Goal: Task Accomplishment & Management: Use online tool/utility

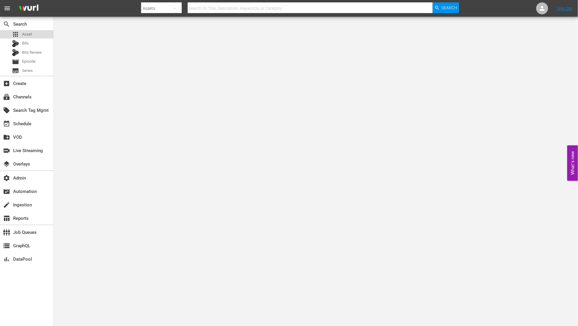
click at [32, 35] on div "apps Asset" at bounding box center [26, 34] width 53 height 8
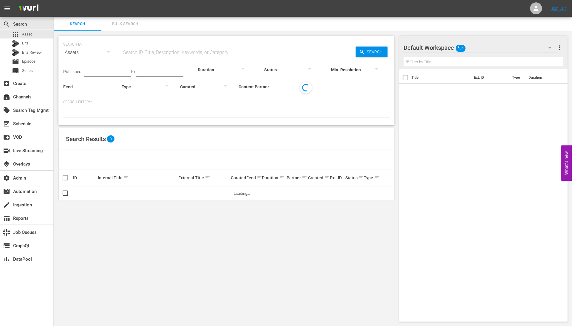
click at [172, 52] on input "text" at bounding box center [239, 52] width 234 height 14
paste input "134494233"
type input "134494233"
click at [377, 51] on span "Search" at bounding box center [376, 52] width 23 height 11
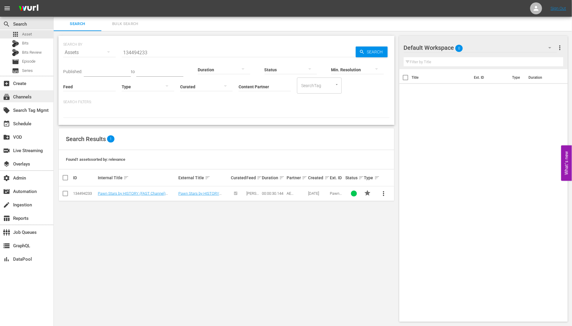
click at [34, 98] on div "subscriptions Channels" at bounding box center [26, 96] width 53 height 12
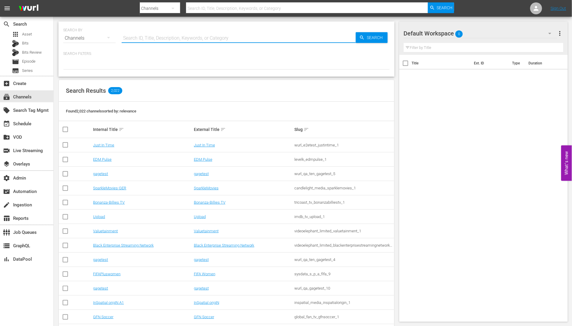
click at [162, 39] on input "text" at bounding box center [239, 38] width 234 height 14
type input "movie"
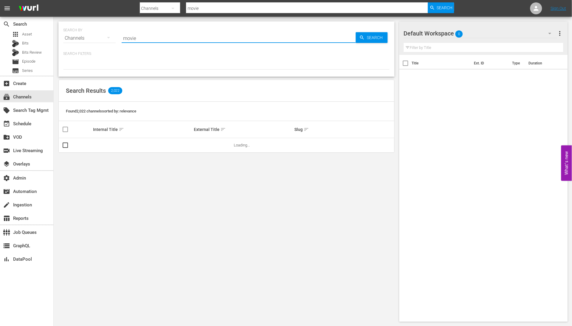
type input "Movie Favorites by Lifetime"
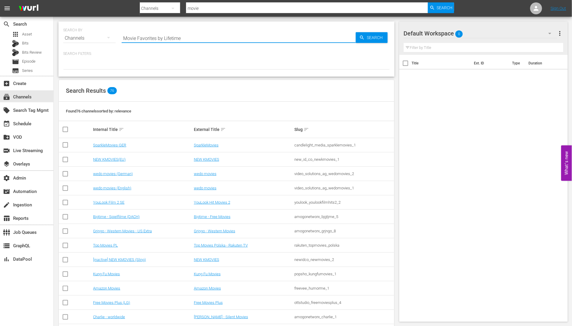
type input "Movie Favorites by Lifetime"
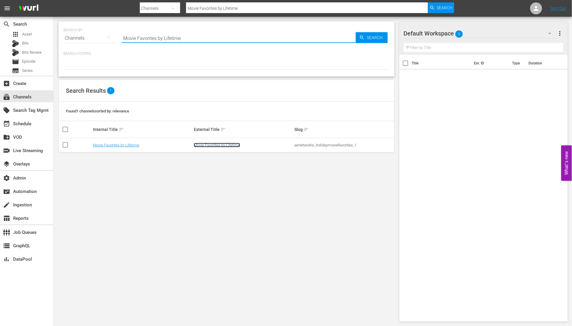
click at [202, 144] on link "Movie Favorites by Lifetime" at bounding box center [217, 145] width 46 height 4
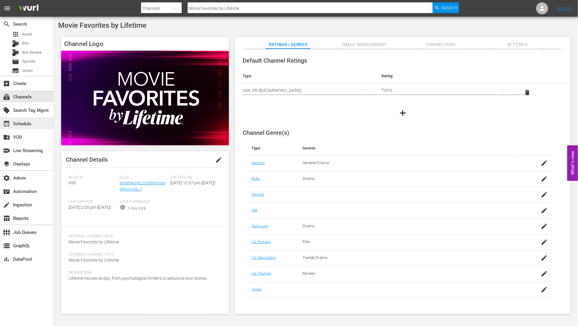
click at [36, 120] on div "event_available Schedule" at bounding box center [26, 123] width 53 height 12
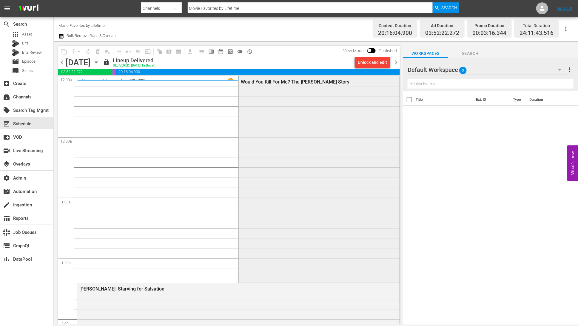
click at [271, 123] on div "Would You Kill For Me? The [PERSON_NAME] Story" at bounding box center [319, 178] width 161 height 205
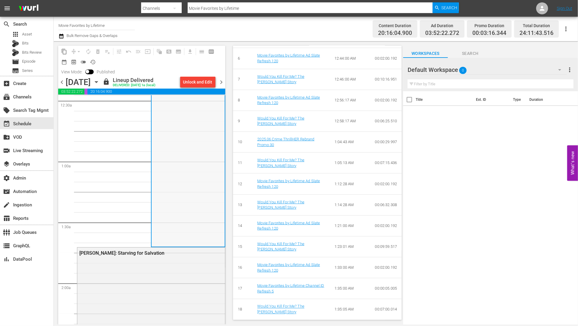
scroll to position [136, 0]
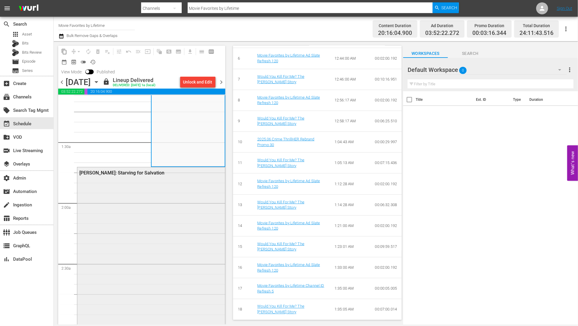
click at [170, 210] on div "[PERSON_NAME]: Starving for Salvation" at bounding box center [151, 269] width 148 height 205
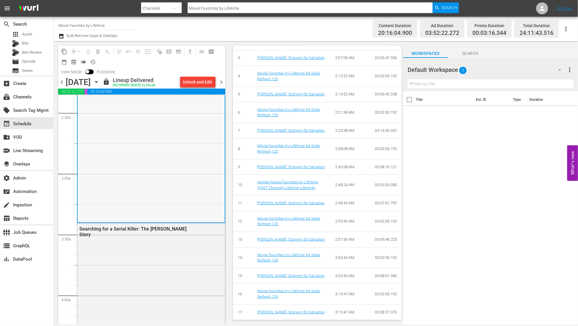
scroll to position [378, 0]
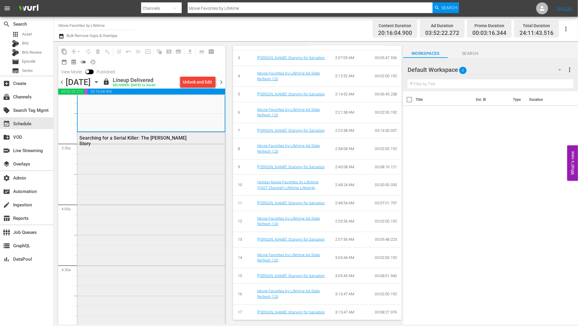
click at [211, 203] on div "Searching for a Serial Killer: The [PERSON_NAME] Story" at bounding box center [151, 235] width 148 height 207
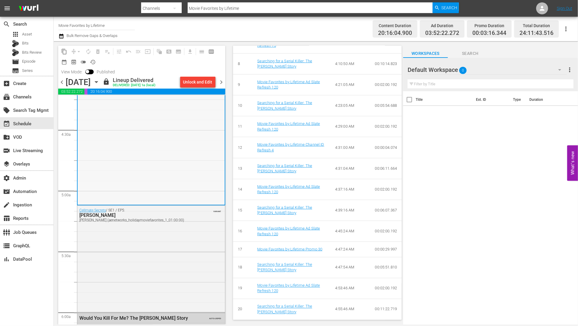
scroll to position [585, 0]
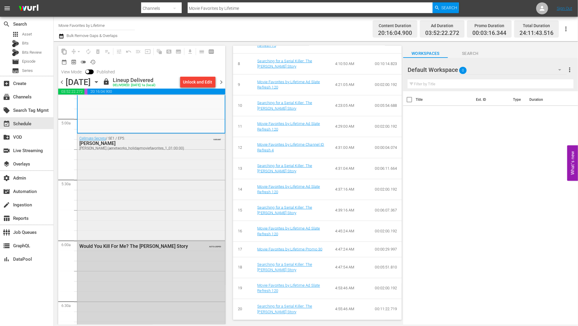
click at [162, 203] on div "Cellmate Secrets / SE1 / EP5: Susan Smith Susan Smith (aenetworks_holidaymovief…" at bounding box center [151, 186] width 148 height 105
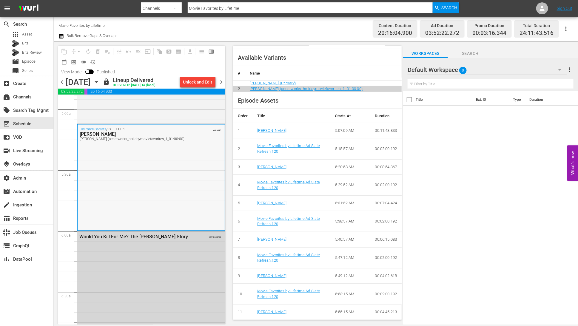
scroll to position [638, 0]
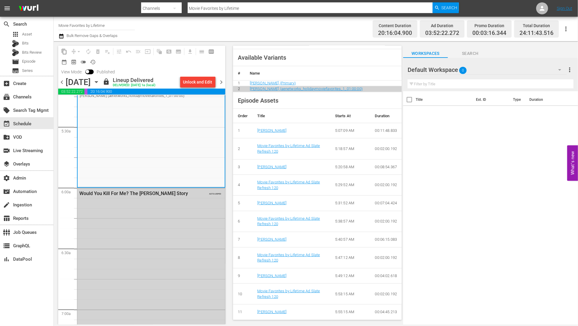
click at [192, 199] on div "Would You Kill For Me? The Mary Bailey Story AUTO-LOOPED" at bounding box center [151, 290] width 148 height 205
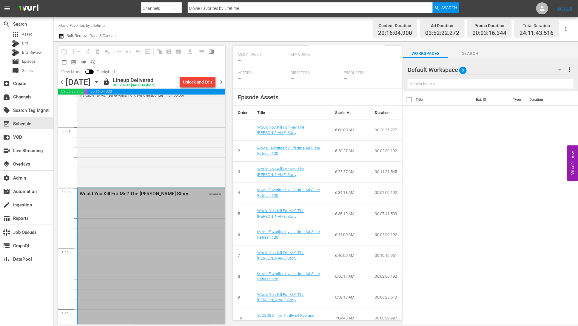
scroll to position [154, 0]
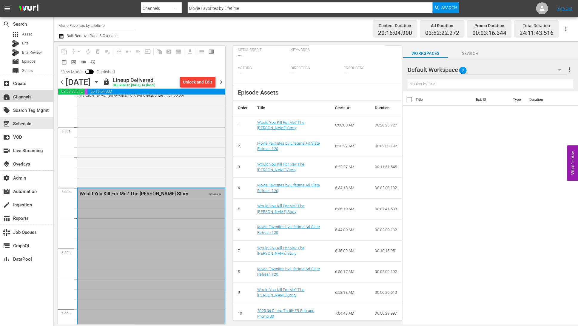
click at [26, 98] on div "subscriptions Channels" at bounding box center [16, 95] width 33 height 5
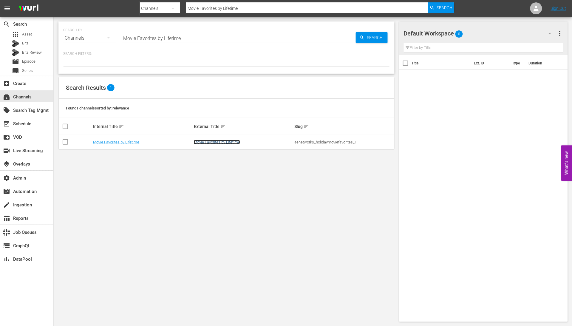
click at [228, 140] on link "Movie Favorites by Lifetime" at bounding box center [217, 142] width 46 height 4
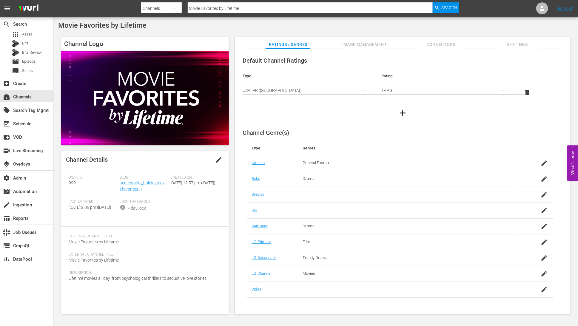
click at [514, 44] on span "Settings" at bounding box center [517, 44] width 45 height 7
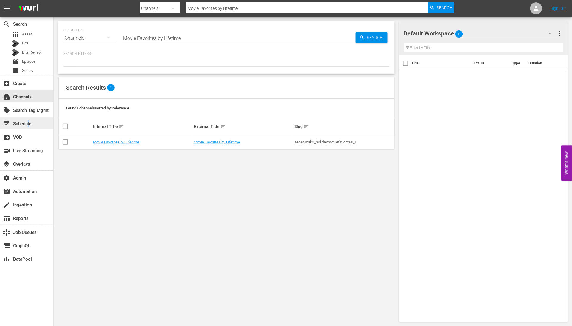
click at [29, 123] on div "event_available Schedule" at bounding box center [16, 122] width 33 height 5
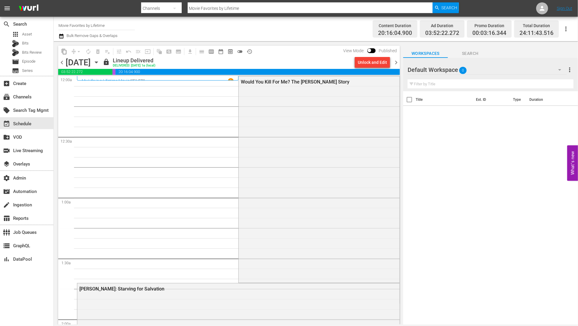
click at [30, 98] on div "subscriptions Channels" at bounding box center [16, 95] width 33 height 5
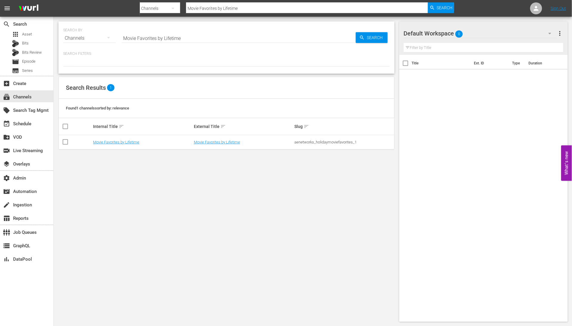
click at [185, 36] on input "Movie Favorites by Lifetime" at bounding box center [239, 38] width 234 height 14
click at [184, 36] on input "Movie Favorites by Lifetime" at bounding box center [239, 38] width 234 height 14
click at [188, 35] on input "Movie Favorites by Lifetime" at bounding box center [239, 38] width 234 height 14
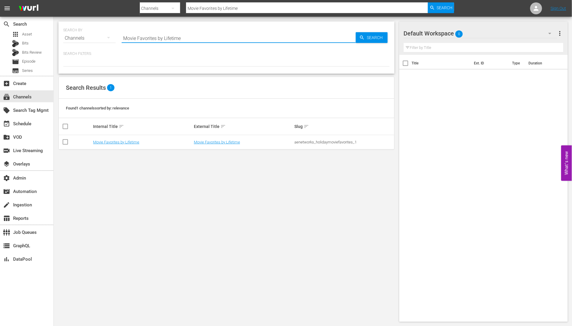
click at [189, 35] on input "Movie Favorites by Lifetime" at bounding box center [239, 38] width 234 height 14
type input "unxplained"
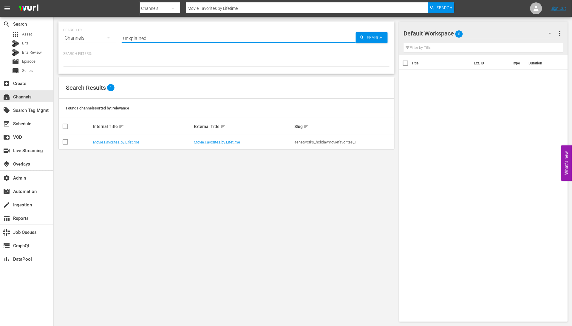
type input "unxplained"
type input "UnXplained"
click at [197, 142] on link "UnXplained Zone" at bounding box center [208, 142] width 29 height 4
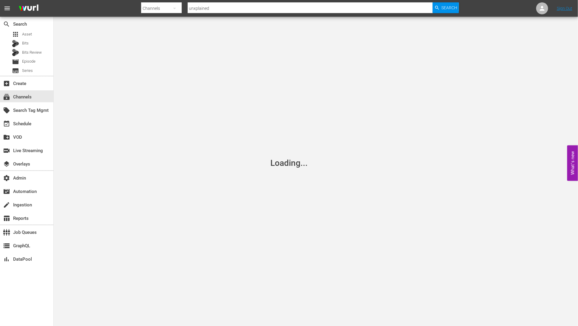
type input "UnXplained"
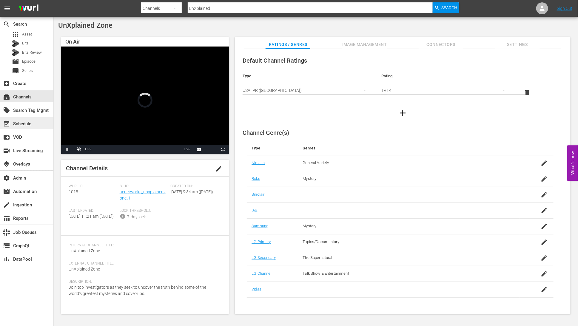
click at [33, 124] on div "event_available Schedule" at bounding box center [16, 122] width 33 height 5
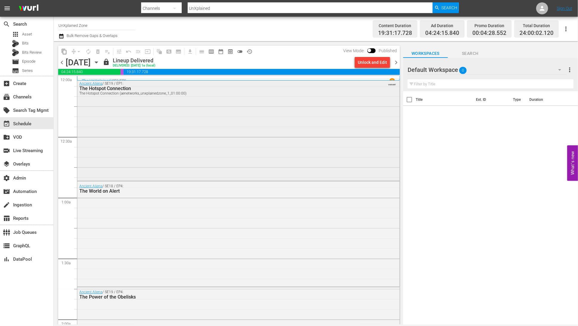
click at [253, 146] on div "Ancient Aliens / SE19 / EP1: The Hotspot Connection The Hotspot Connection (aen…" at bounding box center [238, 129] width 322 height 101
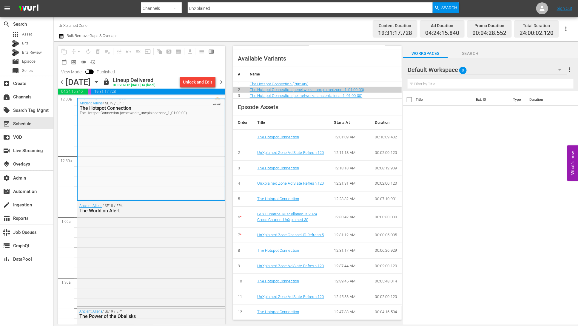
scroll to position [230, 0]
click at [141, 247] on div "Ancient Aliens / SE18 / EP4: The World on Alert" at bounding box center [151, 253] width 148 height 104
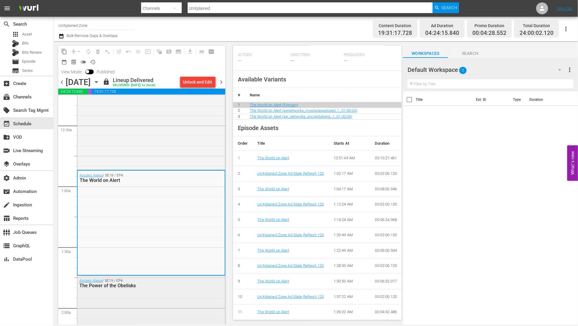
scroll to position [89, 0]
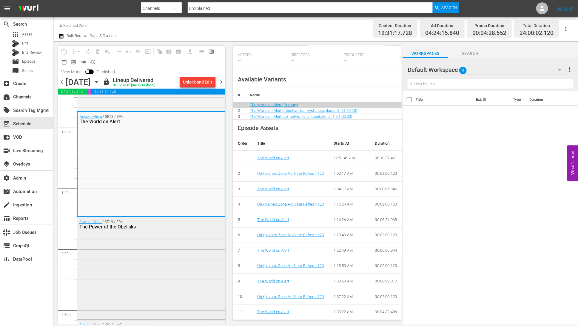
click at [158, 244] on div "Ancient Aliens / SE19 / EP4: The Power of the Obelisks" at bounding box center [151, 267] width 148 height 101
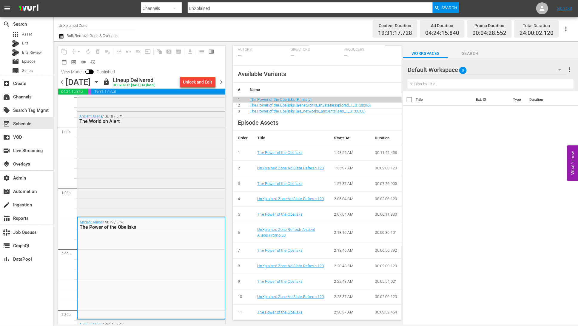
scroll to position [269, 0]
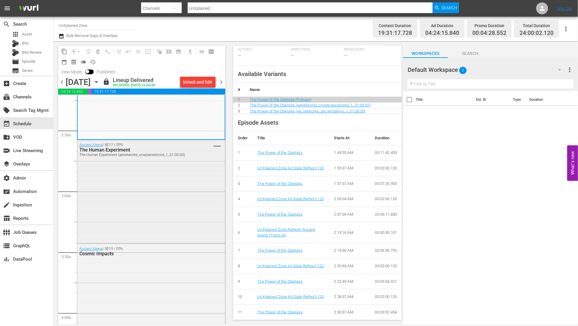
click at [164, 178] on div "Ancient Aliens / SE17 / EP5: The Human Experiment The Human Experiment (aenetwo…" at bounding box center [151, 191] width 148 height 102
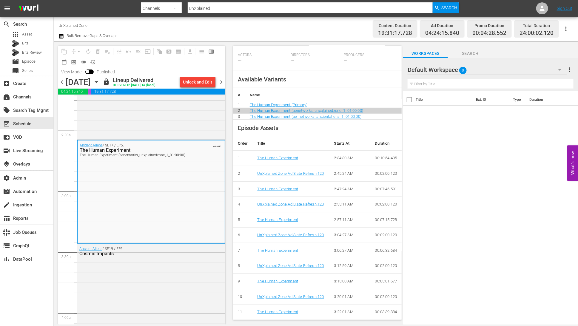
scroll to position [202, 0]
click at [177, 257] on div "Ancient Aliens / SE19 / EP6: Cosmic Impacts" at bounding box center [151, 251] width 148 height 15
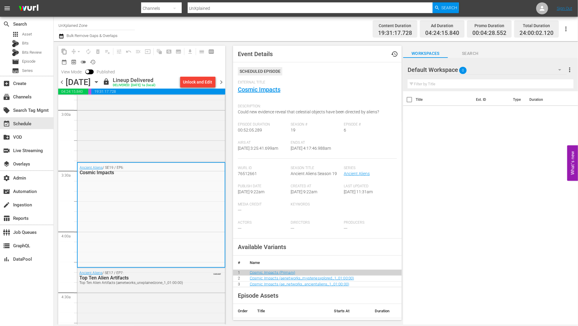
scroll to position [355, 0]
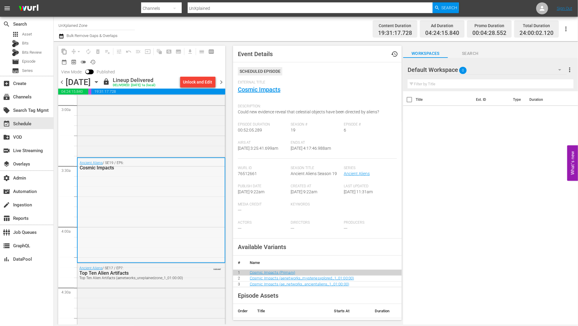
click at [143, 241] on div "Ancient Aliens / SE19 / EP6: Cosmic Impacts" at bounding box center [151, 210] width 147 height 104
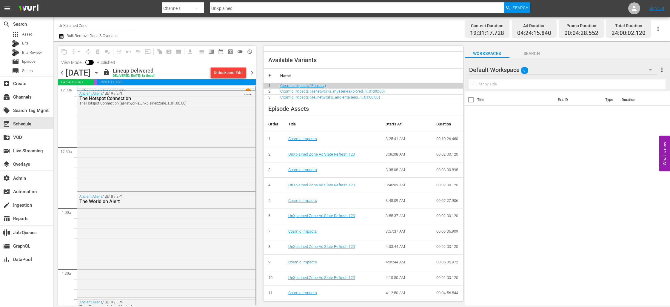
scroll to position [2704, 0]
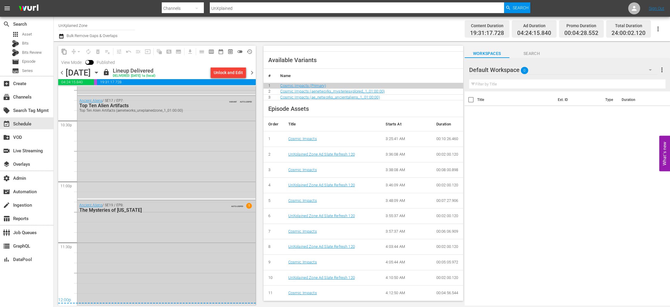
click at [162, 246] on div "Ancient Aliens / SE19 / EP8: The Mysteries of Alaska AUTO-LOOPED 1" at bounding box center [166, 252] width 178 height 104
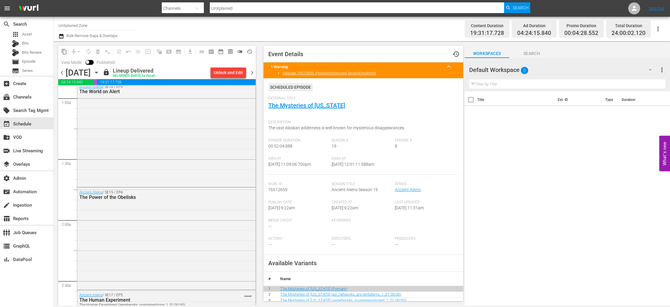
scroll to position [0, 0]
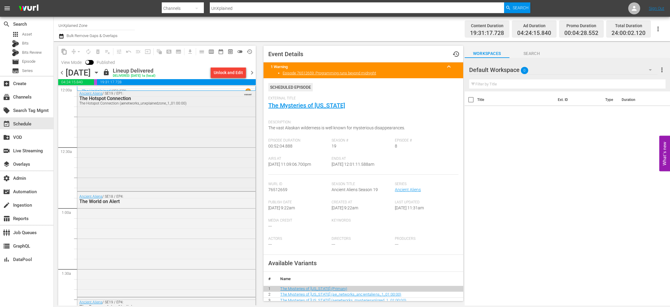
click at [189, 164] on div "Ancient Aliens / SE19 / EP1: The Hotspot Connection The Hotspot Connection (aen…" at bounding box center [166, 139] width 178 height 101
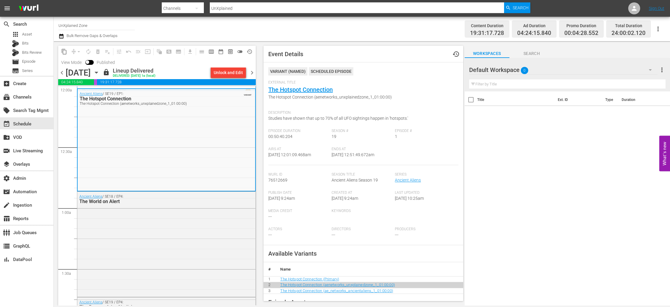
scroll to position [215, 0]
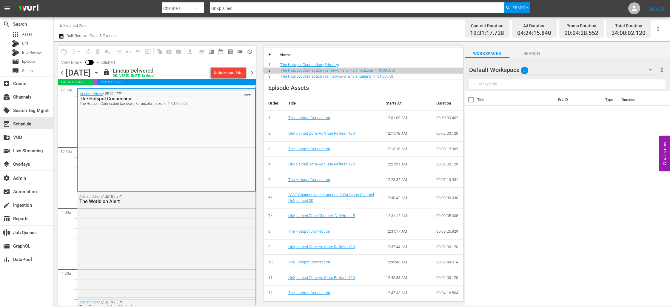
click at [366, 202] on div "FAST Channel Miscellaneous 2024 Cross Channel UnXplained 30" at bounding box center [332, 197] width 88 height 11
click at [347, 194] on link "FAST Channel Miscellaneous 2024 Cross Channel UnXplained 30" at bounding box center [331, 197] width 86 height 10
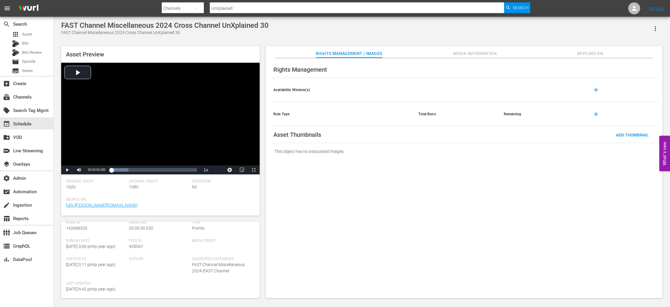
scroll to position [86, 0]
click at [577, 52] on span "Appears On" at bounding box center [589, 53] width 45 height 7
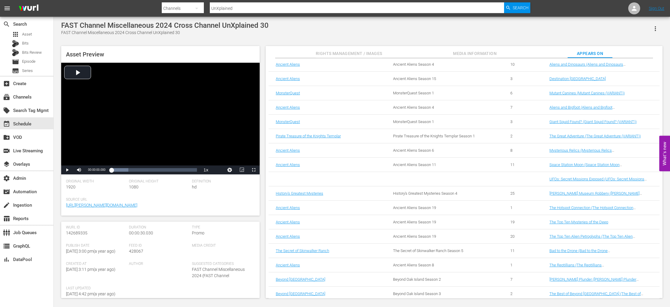
scroll to position [300, 0]
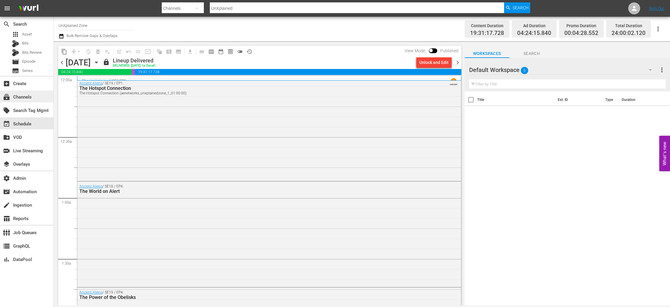
click at [35, 97] on div "subscriptions Channels" at bounding box center [26, 96] width 53 height 12
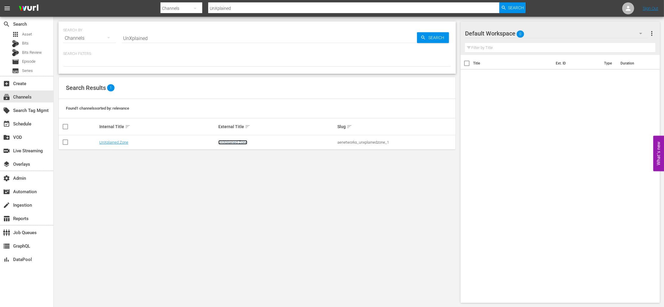
click at [233, 141] on link "UnXplained Zone" at bounding box center [232, 142] width 29 height 4
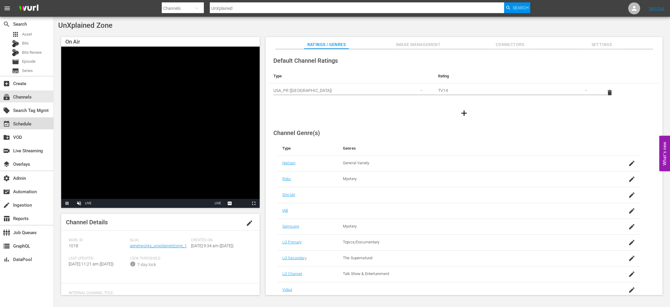
click at [37, 125] on div "event_available Schedule" at bounding box center [26, 123] width 53 height 12
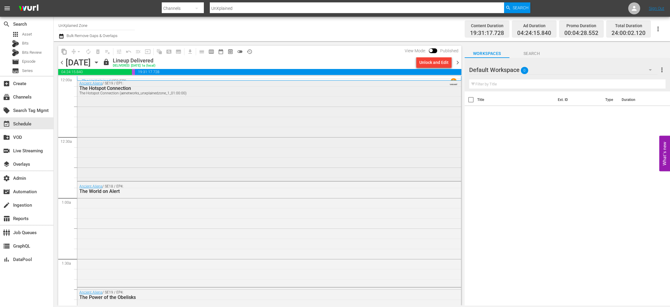
click at [271, 141] on div "Ancient Aliens / SE19 / EP1: The Hotspot Connection The Hotspot Connection (aen…" at bounding box center [269, 128] width 384 height 101
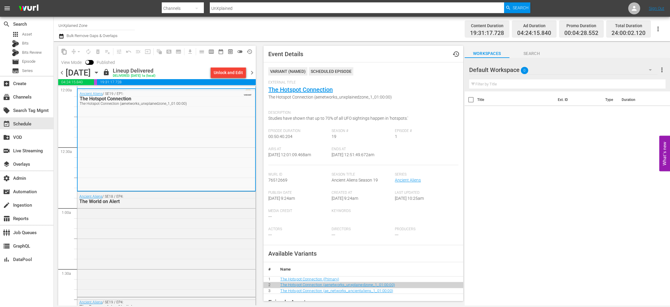
scroll to position [206, 0]
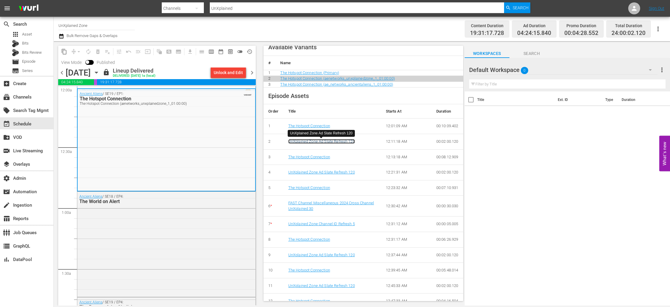
click at [303, 141] on link "UnXplained Zone Ad Slate Refresh 120" at bounding box center [321, 141] width 67 height 4
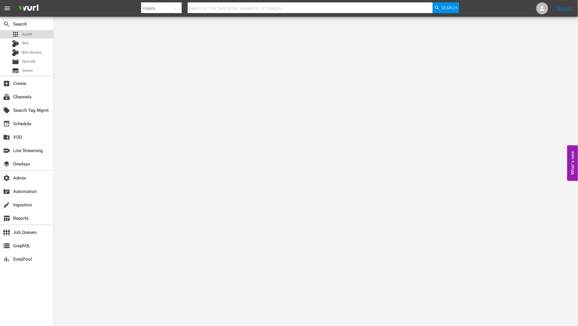
click at [27, 32] on span "Asset" at bounding box center [27, 34] width 10 height 6
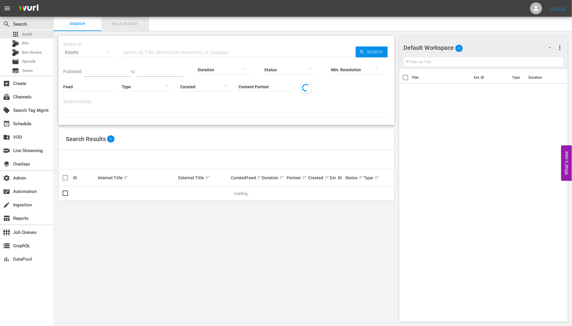
click at [120, 24] on span "Bulk Search" at bounding box center [125, 24] width 41 height 7
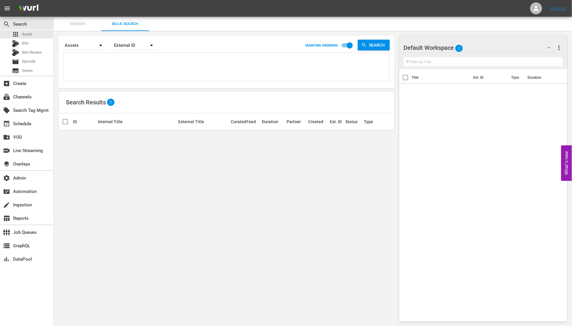
click at [126, 59] on textarea at bounding box center [227, 67] width 325 height 27
paste textarea "58701584 109689636 112813003 134494233 134494239 134494240 134494241"
type textarea "58701584 109689636 112813003 134494233 134494239 134494240 134494241"
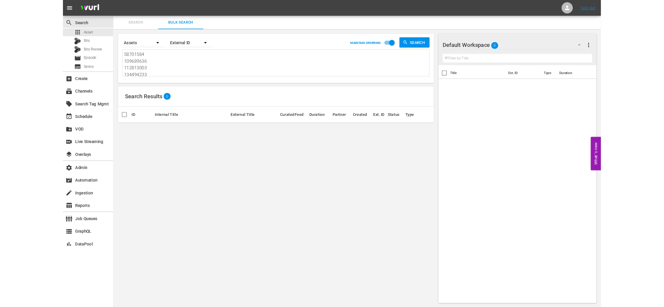
scroll to position [1, 0]
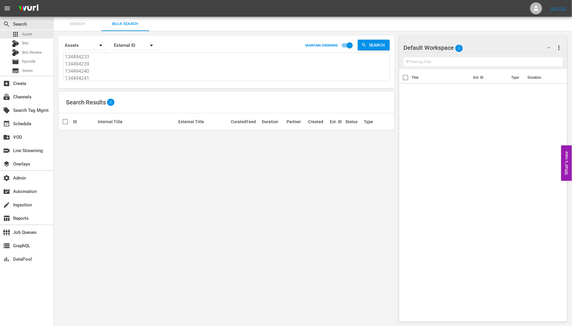
type textarea "58701584 109689636 112813003 134494233 134494239 134494240 134494241"
click at [137, 42] on div "External ID" at bounding box center [136, 45] width 45 height 17
click at [136, 71] on div "Wurl ID" at bounding box center [133, 72] width 24 height 10
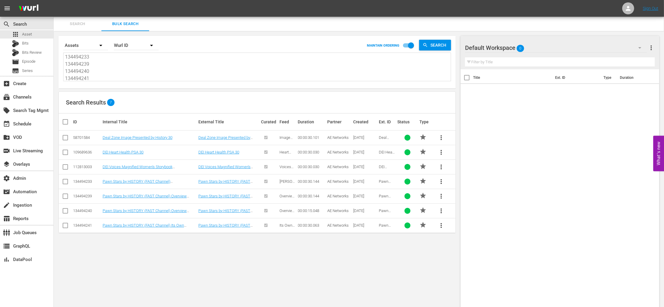
scroll to position [23, 0]
click at [98, 78] on textarea "58701584 109689636 112813003 134494233 134494239 134494240 134494241" at bounding box center [258, 67] width 386 height 27
drag, startPoint x: 99, startPoint y: 78, endPoint x: 55, endPoint y: 41, distance: 57.6
click at [55, 41] on div "Search By Assets Order By Wurl ID MAINTAIN ORDERING Search 58701584 109689636 1…" at bounding box center [257, 179] width 407 height 296
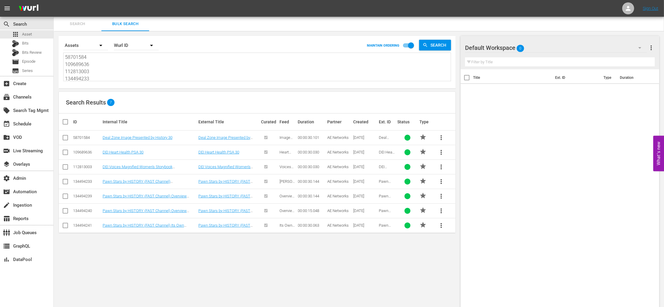
paste textarea "147022455 147022482 147022457 147022459 147022458"
type textarea "147022455 147022482 147022457 147022459 147022458"
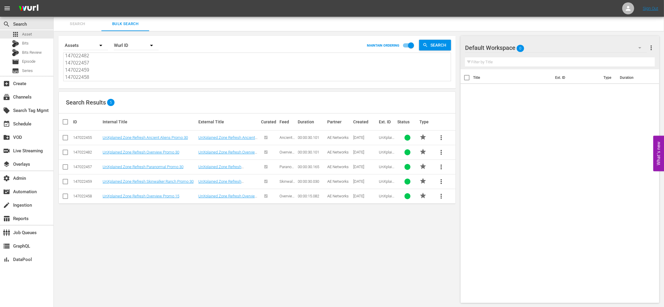
type textarea "147022455 147022482 147022457 147022459 147022458"
click at [270, 112] on div "Search Results 5" at bounding box center [257, 103] width 397 height 22
click at [316, 124] on th "Duration" at bounding box center [312, 121] width 30 height 17
click at [154, 73] on textarea "147022455 147022482 147022457 147022459 147022458" at bounding box center [258, 67] width 386 height 27
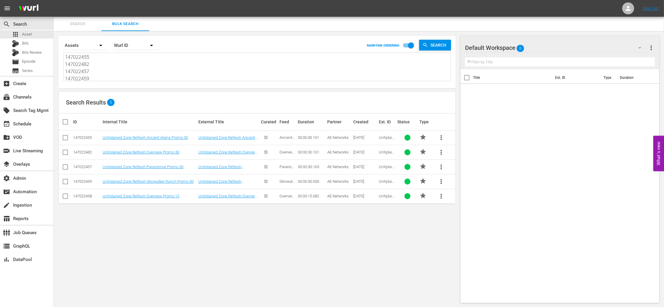
drag, startPoint x: 102, startPoint y: 75, endPoint x: 58, endPoint y: 30, distance: 62.4
click at [58, 30] on div "Search Bulk Search Search By Assets Order By Wurl ID MAINTAIN ORDERING Search 1…" at bounding box center [359, 162] width 610 height 291
click at [113, 77] on textarea "147022455 147022482 147022457 147022459 147022458" at bounding box center [258, 66] width 386 height 27
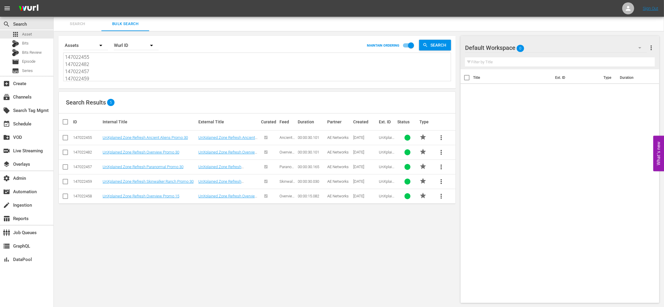
drag, startPoint x: 106, startPoint y: 74, endPoint x: 89, endPoint y: 27, distance: 50.2
click at [89, 27] on div "Search Bulk Search Search By Assets Order By Wurl ID MAINTAIN ORDERING Search 1…" at bounding box center [359, 162] width 610 height 291
paste textarea "132394990 149027669 149027668 183724687"
type textarea "132394990 149027669 149027668 183724687"
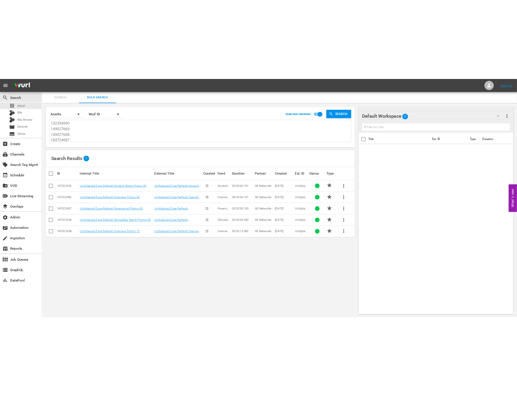
scroll to position [1, 0]
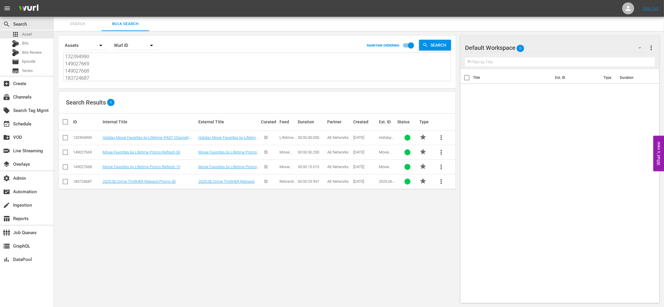
type textarea "132394990 149027669 149027668 183724687"
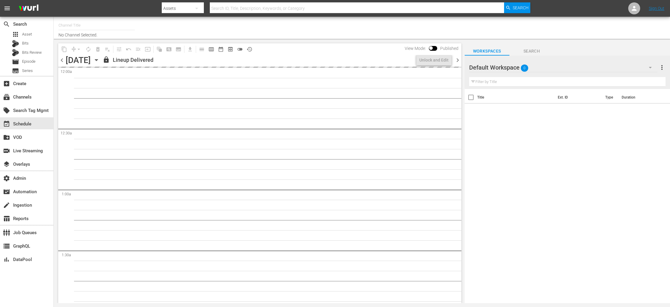
type input "UnXplained Zone (1018)"
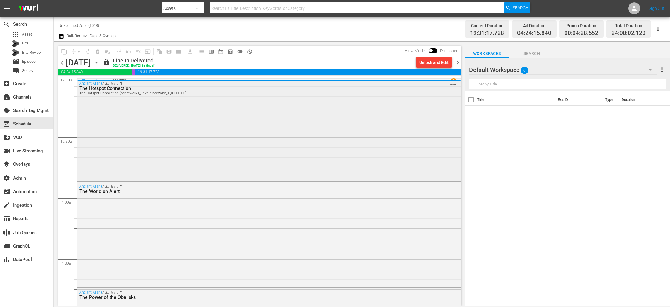
click at [165, 123] on div "Ancient Aliens / SE19 / EP1: The Hotspot Connection The Hotspot Connection (aen…" at bounding box center [269, 128] width 384 height 101
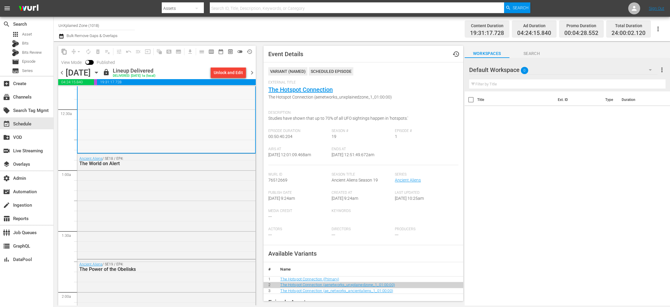
scroll to position [77, 0]
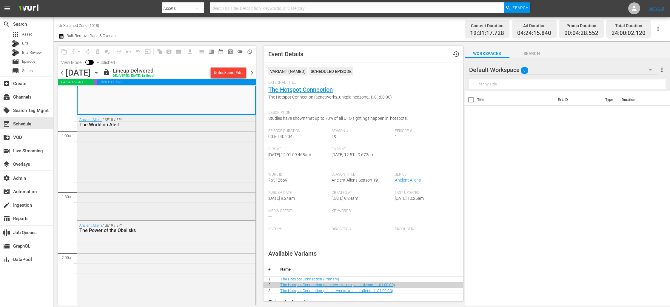
click at [154, 163] on div "Ancient Aliens / SE18 / EP4: The World on Alert" at bounding box center [166, 167] width 178 height 104
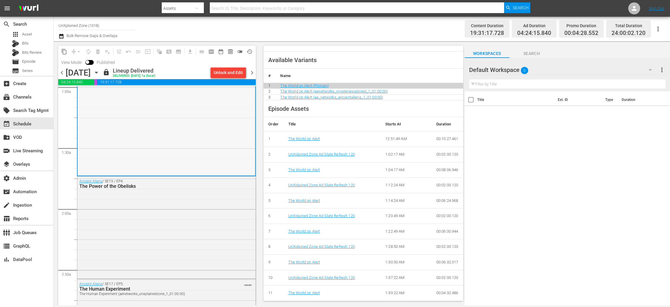
scroll to position [126, 0]
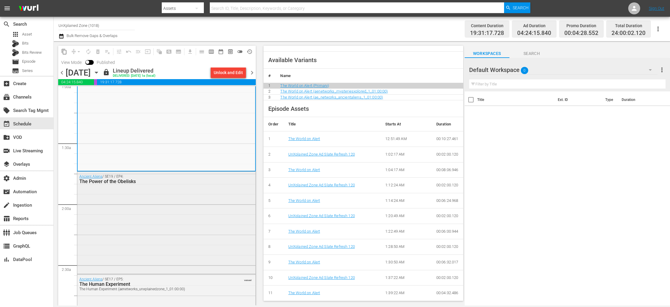
click at [206, 182] on div "The Power of the Obelisks" at bounding box center [151, 181] width 144 height 6
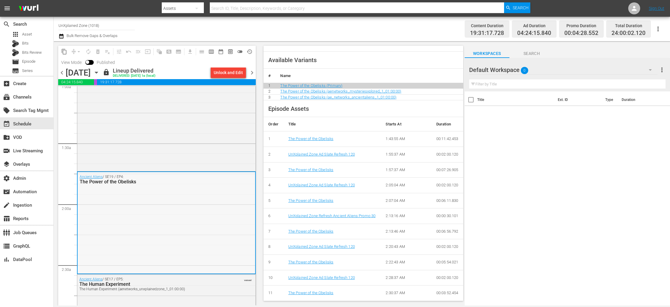
scroll to position [144, 0]
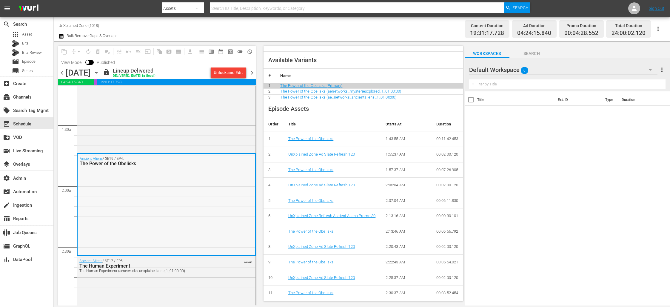
click at [181, 191] on div "Ancient Aliens / SE19 / EP4: The Power of the Obelisks" at bounding box center [166, 204] width 177 height 101
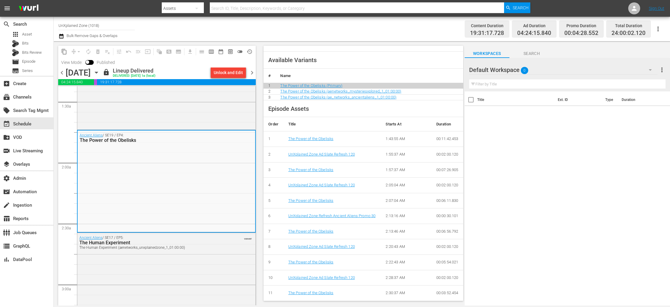
scroll to position [238, 0]
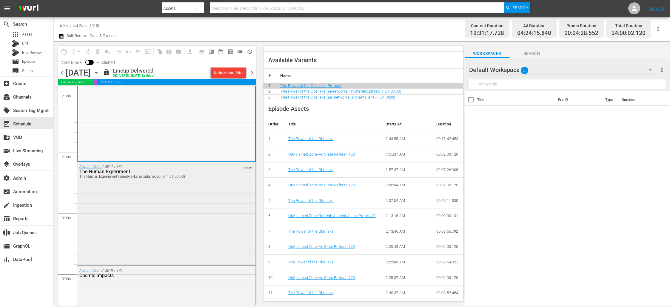
click at [183, 192] on div "Ancient Aliens / SE17 / EP5: The Human Experiment The Human Experiment (aenetwo…" at bounding box center [166, 213] width 178 height 102
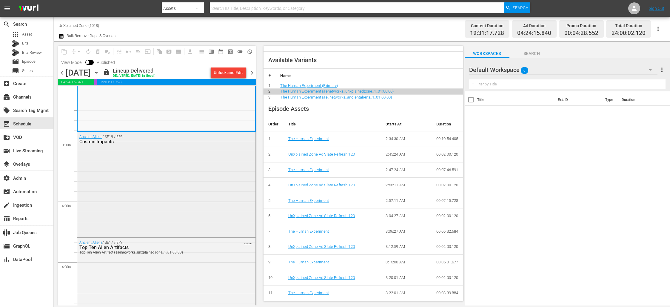
scroll to position [395, 0]
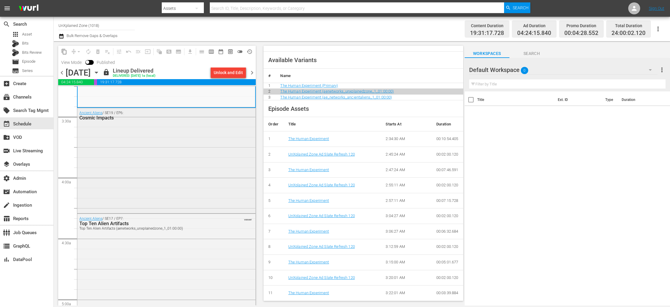
click at [214, 169] on div "Ancient Aliens / SE19 / EP6: Cosmic Impacts" at bounding box center [166, 160] width 178 height 104
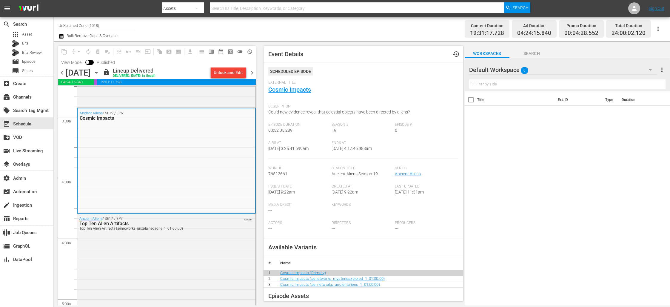
scroll to position [188, 0]
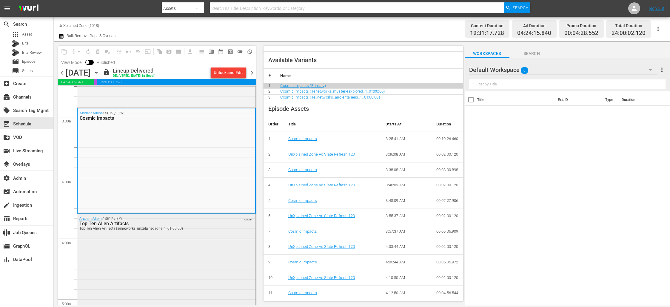
click at [203, 252] on div "Ancient Aliens / SE17 / EP7: Top Ten Alien Artifacts Top Ten Alien Artifacts (a…" at bounding box center [166, 265] width 178 height 102
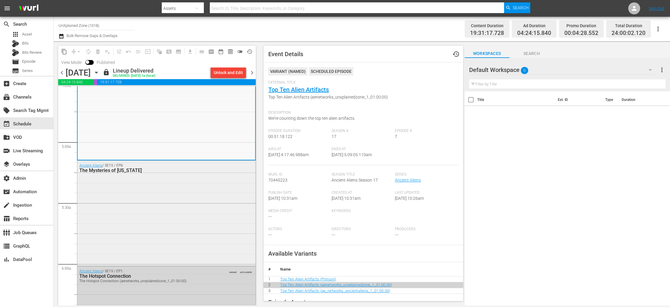
scroll to position [511, 0]
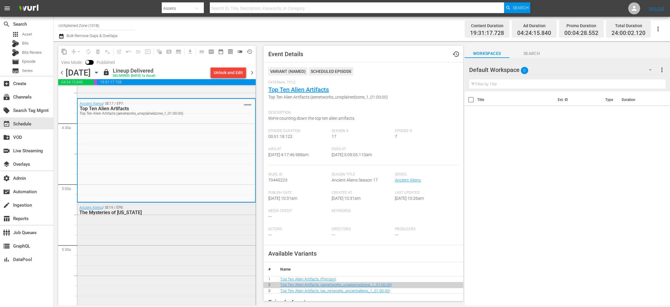
click at [197, 215] on div "Ancient Aliens / SE19 / EP8: The Mysteries of Alaska" at bounding box center [166, 210] width 178 height 15
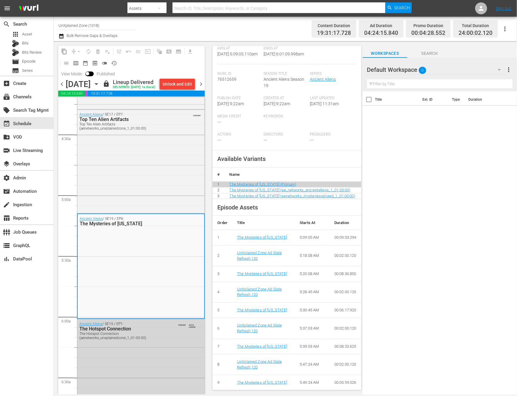
scroll to position [142, 0]
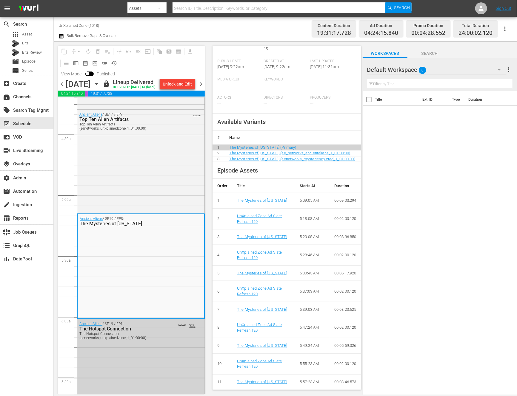
click at [186, 306] on div "Ancient Aliens / SE19 / EP1: The Hotspot Connection The Hotspot Connection (aen…" at bounding box center [140, 331] width 127 height 23
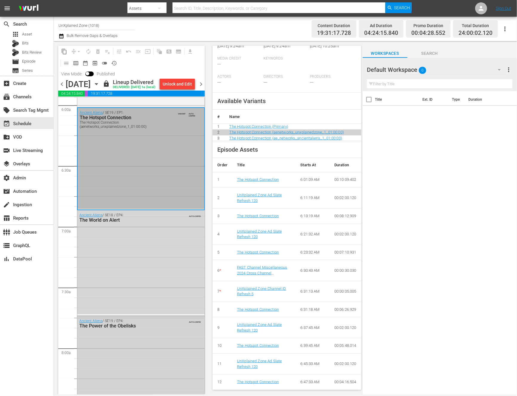
scroll to position [708, 0]
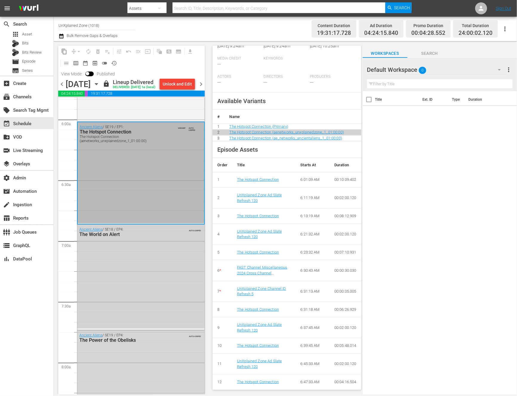
click at [171, 283] on div "Ancient Aliens / SE18 / EP4: The World on Alert AUTO-LOOPED" at bounding box center [140, 277] width 127 height 104
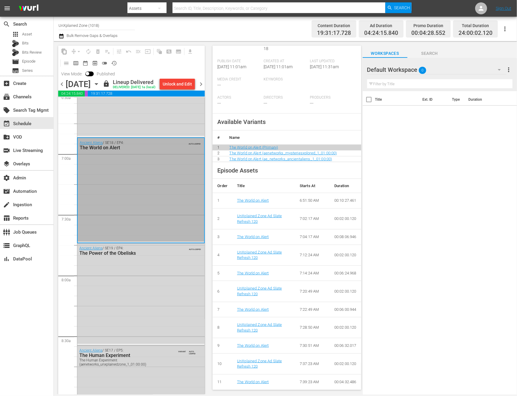
scroll to position [804, 0]
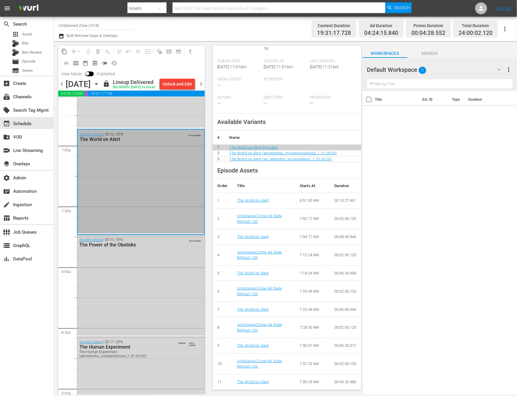
click at [172, 287] on div "Ancient Aliens / SE19 / EP4: The Power of the Obelisks AUTO-LOOPED" at bounding box center [140, 285] width 127 height 101
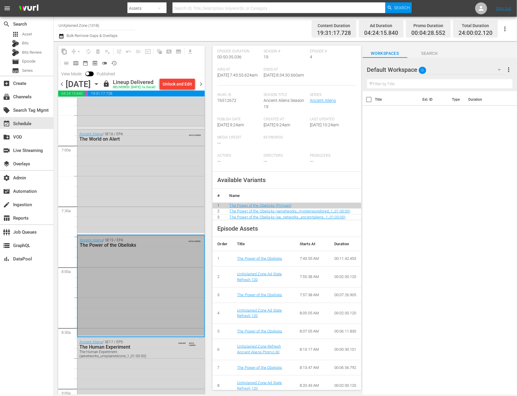
scroll to position [142, 0]
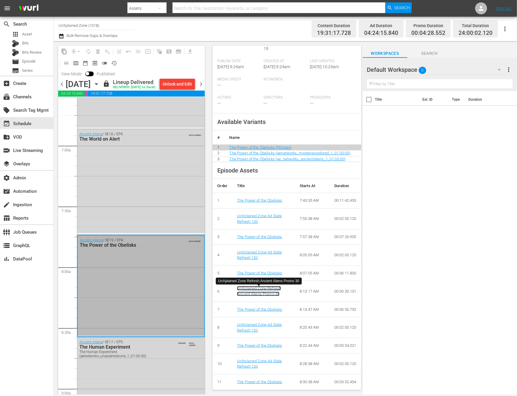
click at [276, 296] on link "UnXplained Zone Refresh Ancient Aliens Promo 30" at bounding box center [259, 291] width 44 height 10
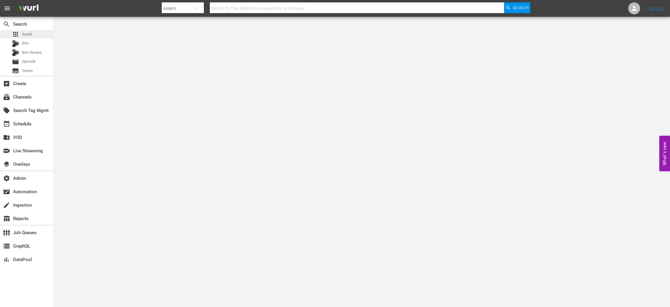
click at [38, 36] on div "apps Asset" at bounding box center [26, 34] width 53 height 8
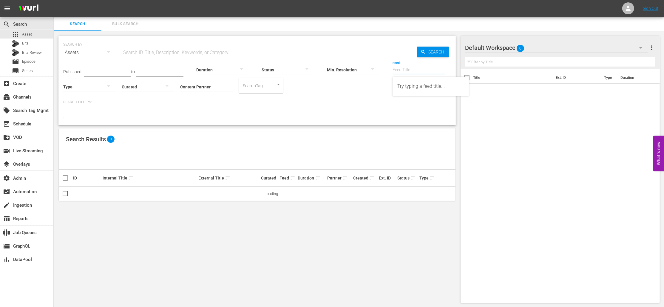
click at [399, 70] on input "Feed" at bounding box center [419, 69] width 52 height 21
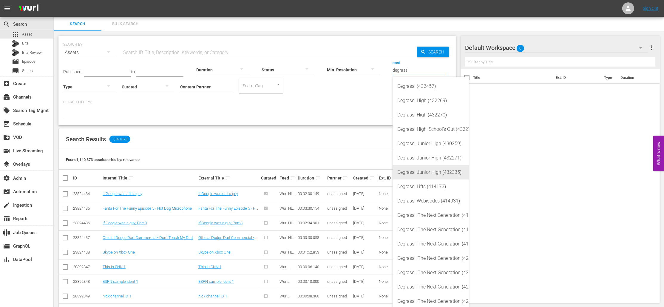
click at [441, 172] on div "Degrassi Junior High (432335)" at bounding box center [430, 172] width 67 height 14
type input "Degrassi Junior High (432335)"
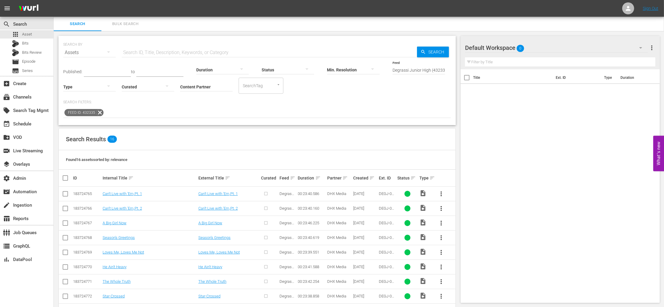
click at [66, 193] on input "checkbox" at bounding box center [65, 194] width 7 height 7
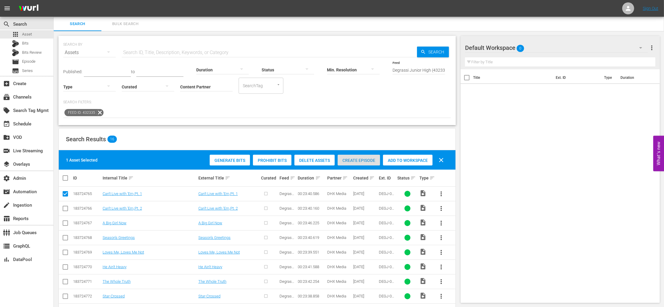
click at [354, 158] on span "Create Episode" at bounding box center [359, 160] width 42 height 5
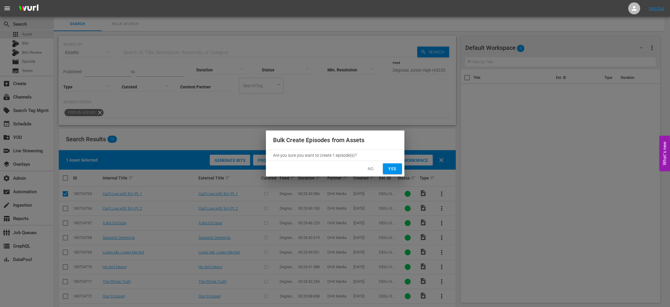
click at [388, 167] on span "Yes" at bounding box center [392, 168] width 10 height 7
checkbox input "false"
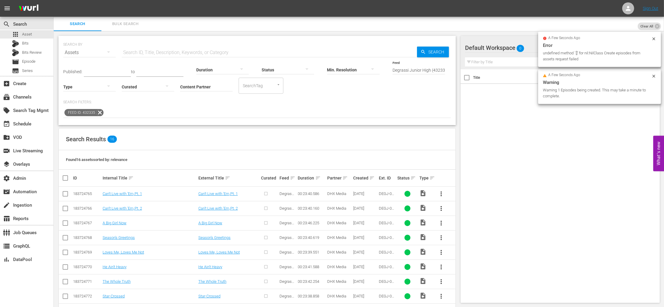
drag, startPoint x: 335, startPoint y: 188, endPoint x: 328, endPoint y: 188, distance: 7.5
click at [335, 188] on td "DHX Media" at bounding box center [339, 193] width 26 height 15
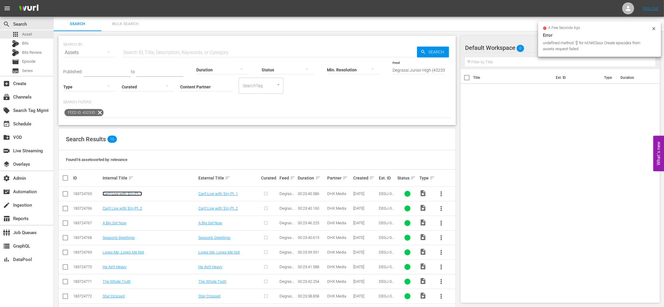
click at [135, 194] on link "Can't Live with 'Em,Pt. 1" at bounding box center [122, 193] width 39 height 4
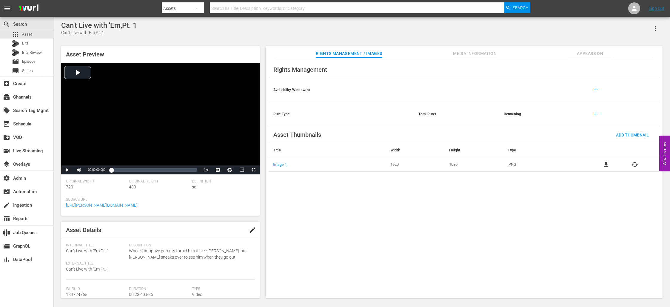
drag, startPoint x: 470, startPoint y: 55, endPoint x: 444, endPoint y: 57, distance: 25.7
click at [470, 55] on span "Media Information" at bounding box center [474, 53] width 45 height 7
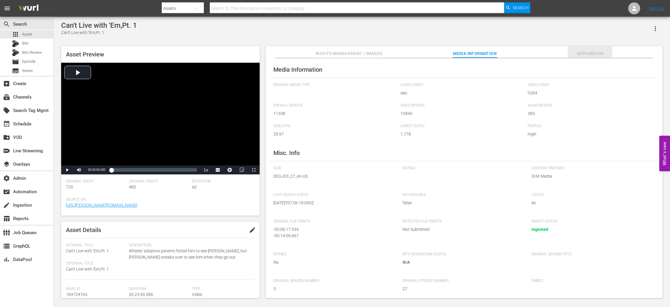
click at [586, 56] on span "Appears On" at bounding box center [589, 53] width 45 height 7
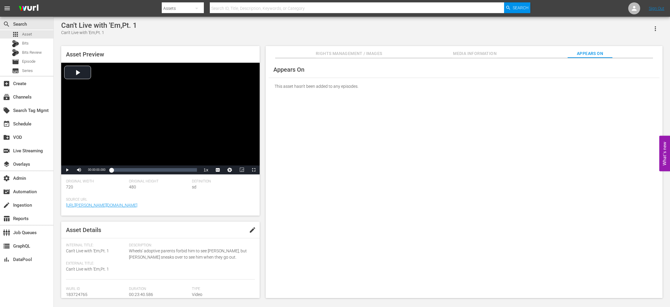
click at [370, 205] on div "Appears On This asset hasn't been added to any episodes." at bounding box center [463, 178] width 397 height 240
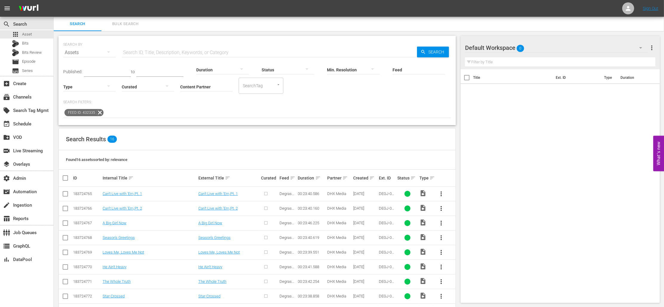
click at [134, 24] on span "Bulk Search" at bounding box center [125, 24] width 41 height 7
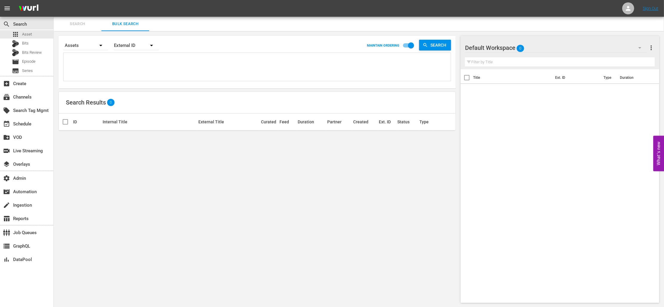
click at [118, 70] on textarea at bounding box center [258, 67] width 386 height 27
paste textarea "147022455 147022482 147022457 147022459 147022458"
type textarea "147022455 147022482 147022457 147022459 147022458"
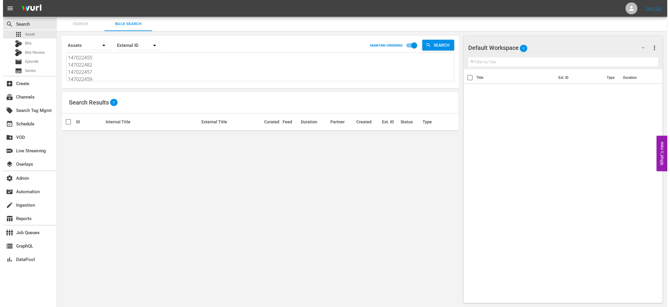
scroll to position [1, 0]
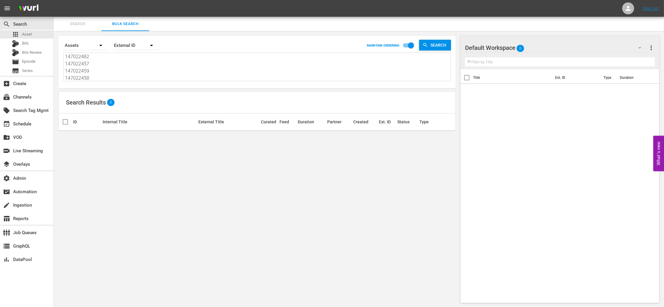
type textarea "147022455 147022482 147022457 147022459 147022458"
click at [137, 45] on div "External ID" at bounding box center [136, 45] width 45 height 17
click at [139, 70] on div "Wurl ID" at bounding box center [133, 72] width 24 height 10
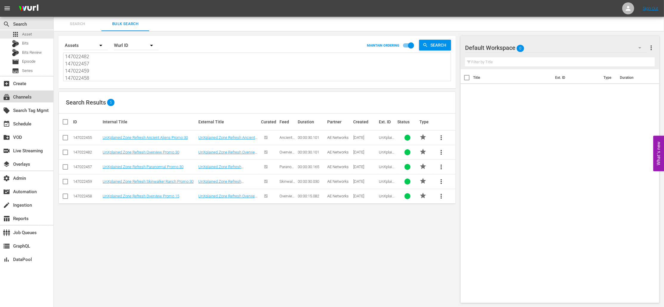
click at [33, 100] on div "subscriptions Channels" at bounding box center [26, 96] width 53 height 12
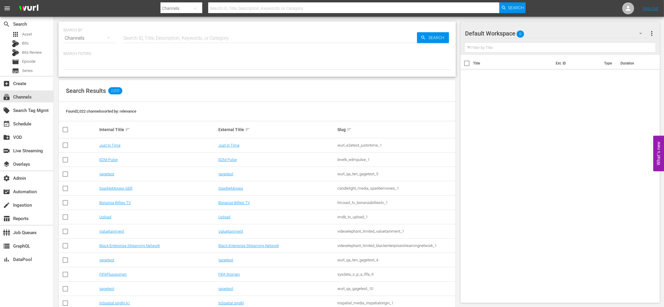
click at [158, 40] on input "text" at bounding box center [269, 38] width 295 height 14
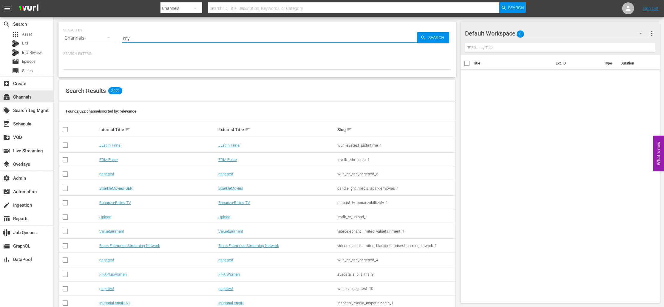
type input "m"
type input "movie"
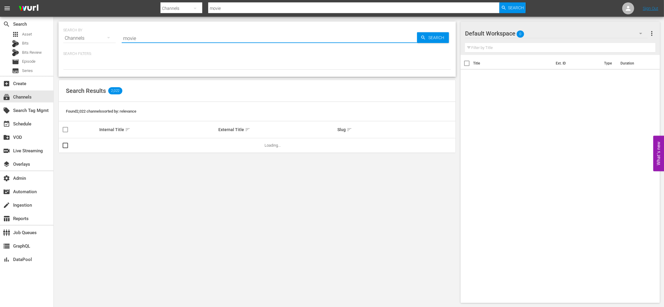
type input "Movie Favorites by Lifetime"
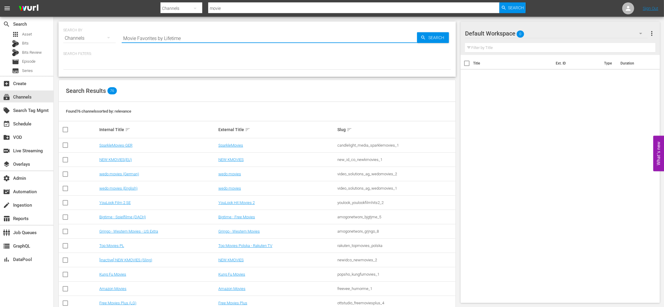
type input "Movie Favorites by Lifetime"
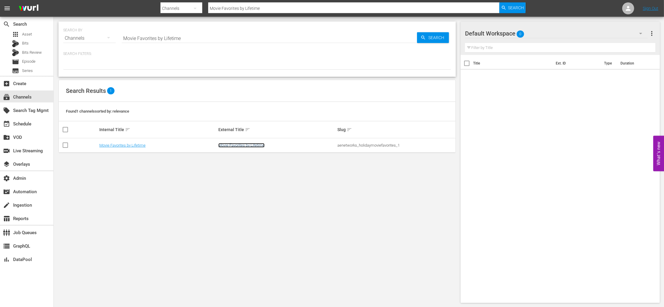
click at [233, 143] on link "Movie Favorites by Lifetime" at bounding box center [241, 145] width 46 height 4
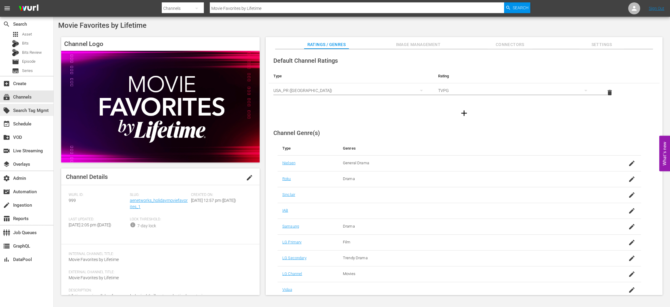
click at [33, 111] on div "local_offer Search Tag Mgmt" at bounding box center [16, 109] width 33 height 5
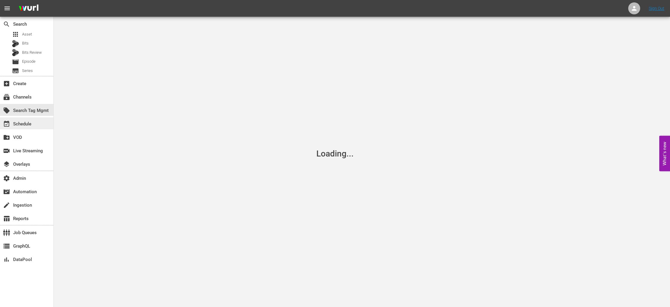
click at [35, 120] on div "event_available Schedule" at bounding box center [26, 123] width 53 height 12
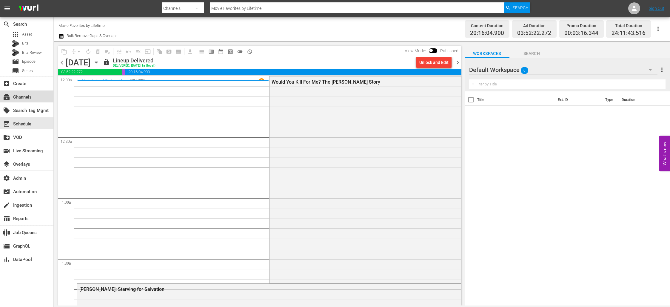
click at [35, 93] on div "subscriptions Channels" at bounding box center [26, 96] width 53 height 12
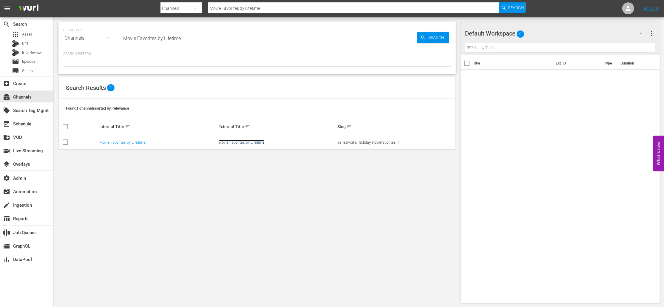
click at [257, 141] on link "Movie Favorites by Lifetime" at bounding box center [241, 142] width 46 height 4
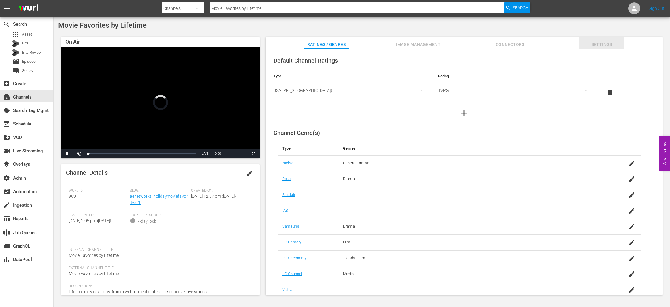
click at [602, 44] on span "Settings" at bounding box center [601, 44] width 45 height 7
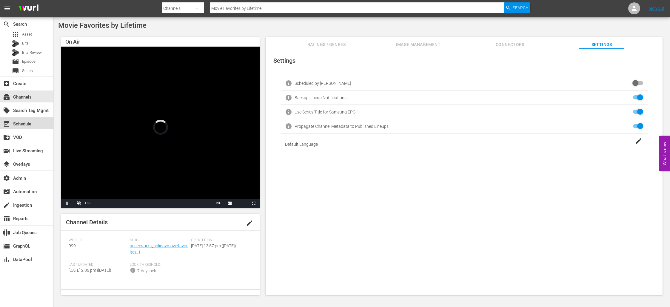
click at [35, 126] on div "event_available Schedule" at bounding box center [26, 123] width 53 height 12
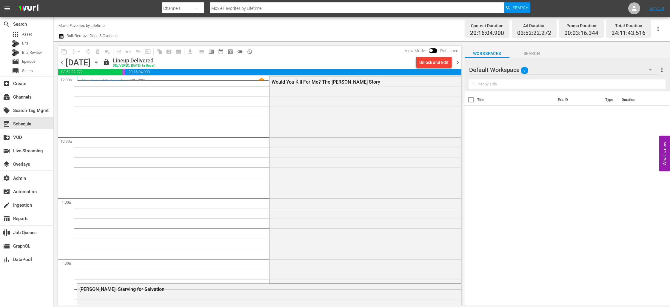
click at [358, 147] on div "Would You Kill For Me? The Mary Bailey Story" at bounding box center [364, 178] width 191 height 205
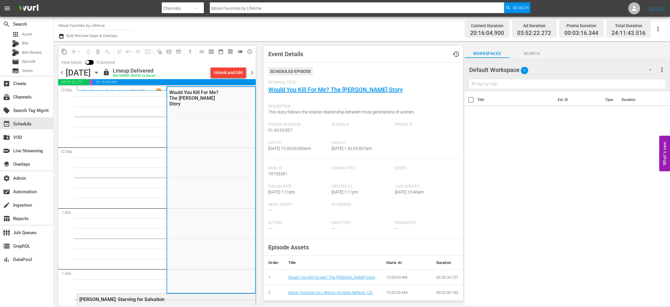
scroll to position [153, 0]
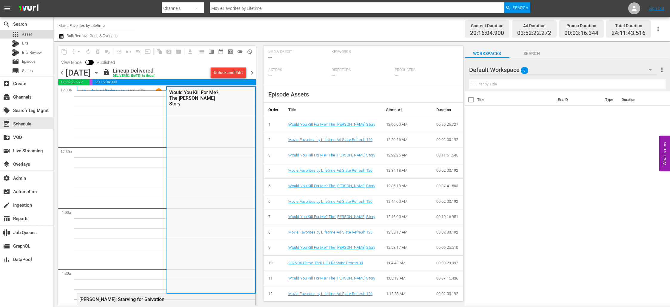
click at [34, 34] on div "apps Asset" at bounding box center [26, 34] width 53 height 8
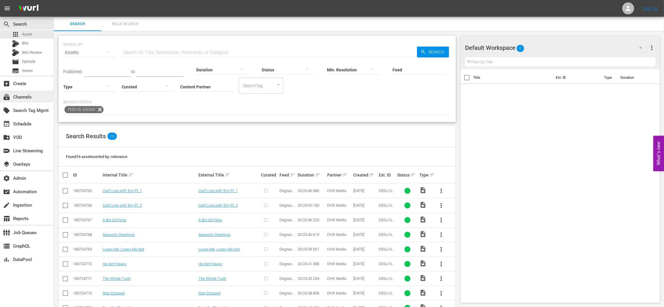
click at [30, 95] on div "subscriptions Channels" at bounding box center [16, 95] width 33 height 5
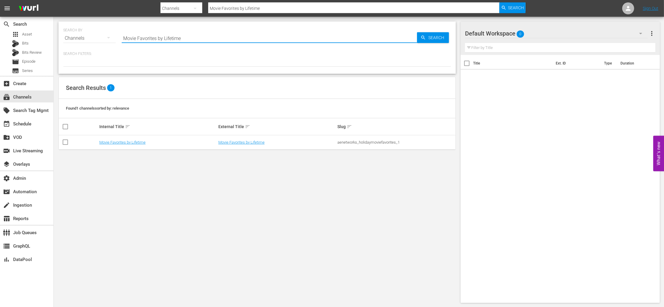
click at [165, 38] on input "Movie Favorites by Lifetime" at bounding box center [269, 38] width 295 height 14
click at [165, 37] on input "Movie Favorites by Lifetime" at bounding box center [269, 38] width 295 height 14
click at [164, 37] on input "Movie Favorites by Lifetime" at bounding box center [269, 38] width 295 height 14
type input "extern"
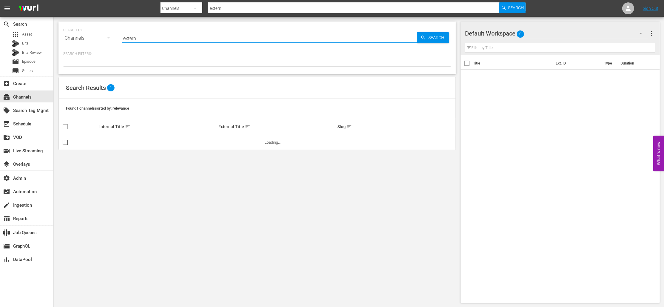
type input "external"
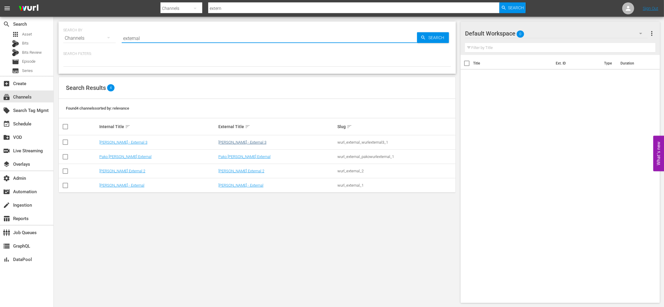
type input "external"
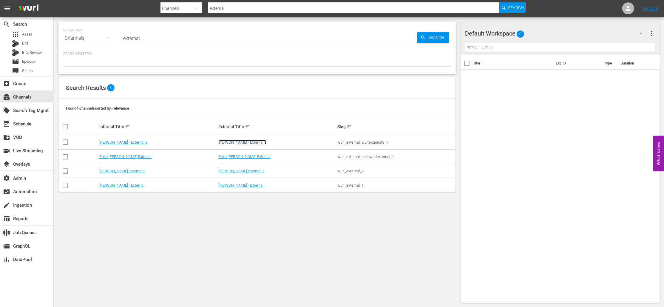
click at [225, 141] on link "Wurl - External 3" at bounding box center [242, 142] width 48 height 4
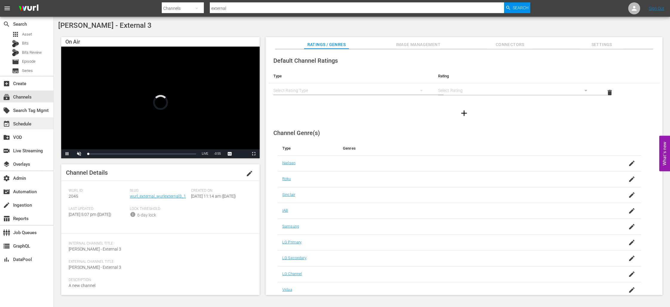
click at [33, 126] on div "event_available Schedule" at bounding box center [26, 123] width 53 height 12
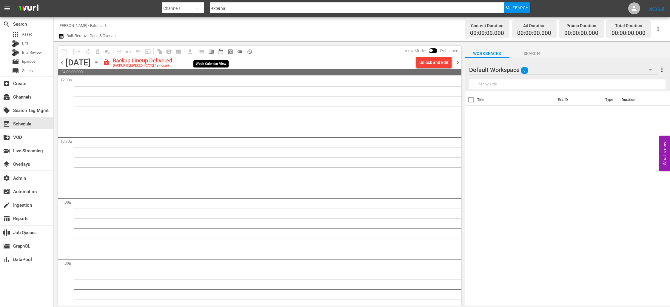
click at [212, 51] on span "calendar_view_week_outlined" at bounding box center [211, 52] width 6 height 6
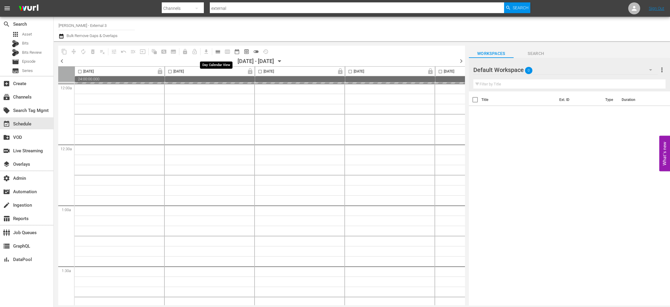
click at [212, 51] on span "calendar_view_day_outlined" at bounding box center [217, 52] width 12 height 12
click at [217, 52] on span "calendar_view_day_outlined" at bounding box center [218, 52] width 6 height 6
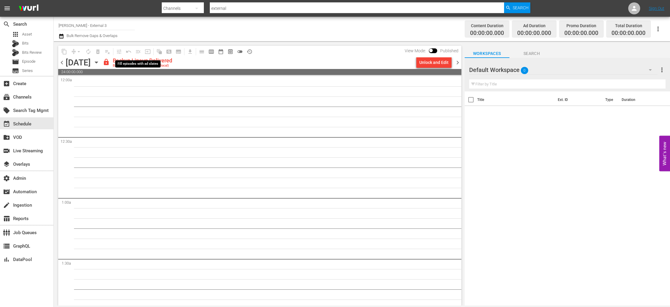
click at [140, 52] on span "menu_open" at bounding box center [138, 52] width 10 height 10
click at [139, 52] on span "menu_open" at bounding box center [138, 52] width 10 height 10
click at [137, 54] on span "menu_open" at bounding box center [138, 52] width 10 height 10
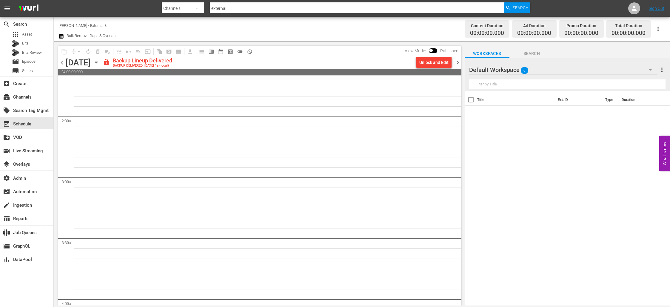
scroll to position [1554, 0]
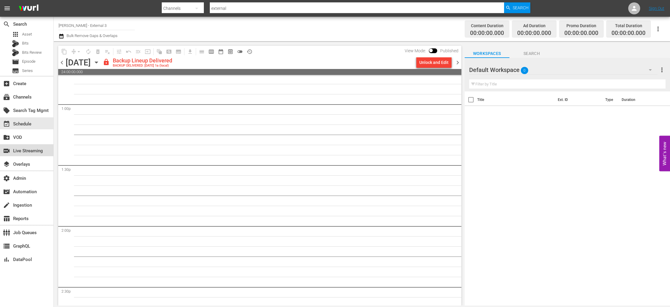
click at [33, 148] on div "switch_video Live Streaming" at bounding box center [16, 149] width 33 height 5
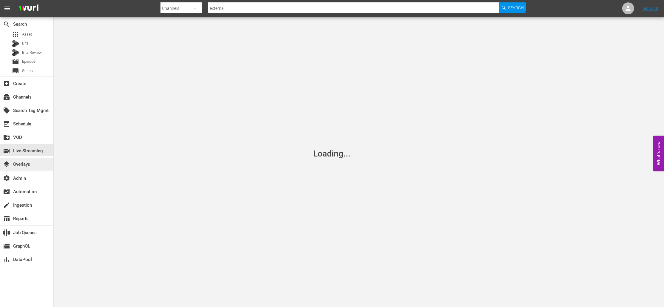
click at [34, 161] on div "layers Overlays" at bounding box center [26, 163] width 53 height 12
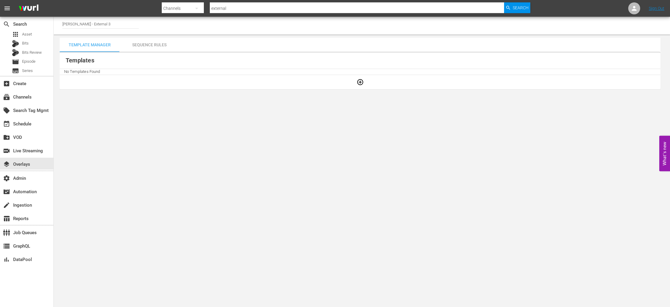
drag, startPoint x: 108, startPoint y: 45, endPoint x: 124, endPoint y: 47, distance: 16.2
click at [109, 45] on div "Template Manager" at bounding box center [90, 45] width 60 height 14
click at [148, 47] on div "Sequence Rules" at bounding box center [149, 45] width 60 height 14
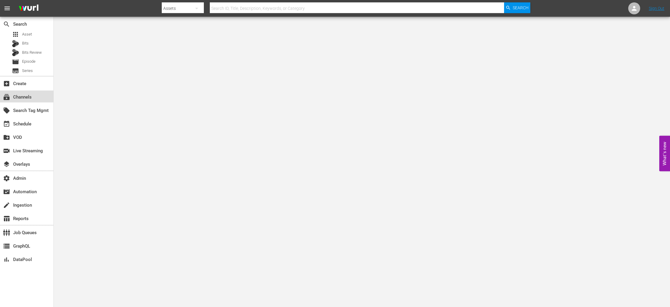
click at [33, 101] on div "subscriptions Channels" at bounding box center [26, 96] width 53 height 12
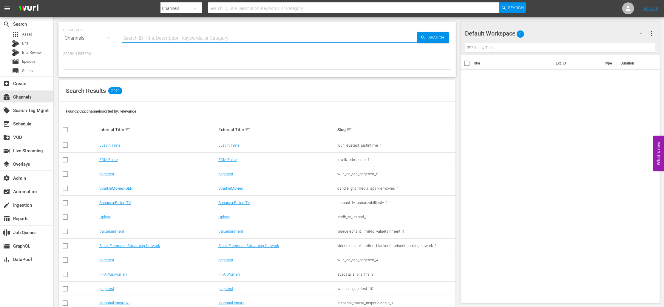
click at [147, 37] on input "text" at bounding box center [269, 38] width 295 height 14
type input "spark"
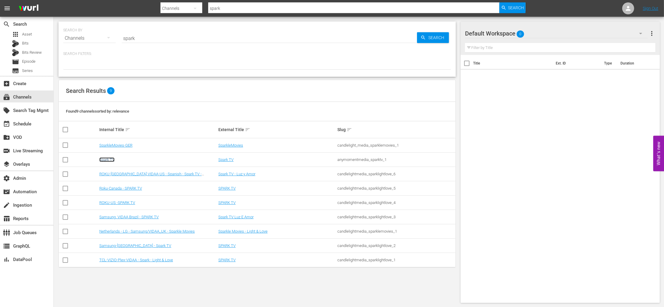
click at [110, 159] on link "Spark TV" at bounding box center [106, 159] width 15 height 4
click at [109, 144] on link "SparkleMovies-GER" at bounding box center [115, 145] width 33 height 4
click at [130, 174] on link "ROKU-US,VIDAA-US - Spanish - Spark TV - Luz y Amor" at bounding box center [150, 175] width 102 height 9
click at [115, 189] on link "Roku-Canada - SPARK TV" at bounding box center [120, 188] width 43 height 4
click at [120, 203] on link "ROKU-US -SPARK TV" at bounding box center [117, 202] width 36 height 4
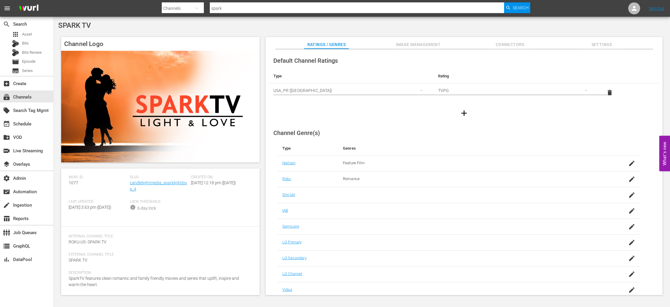
scroll to position [17, 0]
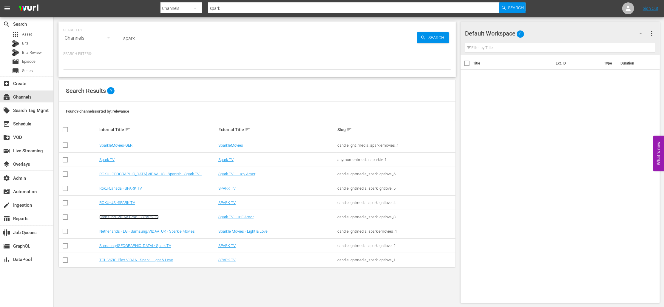
click at [131, 216] on link "Samsung, VIDAA Brazil - SPARK TV" at bounding box center [128, 216] width 59 height 4
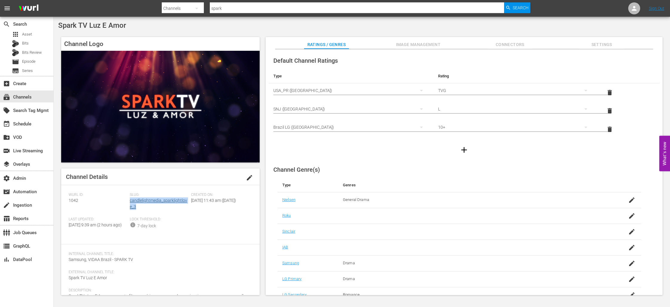
drag, startPoint x: 158, startPoint y: 209, endPoint x: 130, endPoint y: 202, distance: 29.0
click at [130, 202] on div "Slug: candlelightmedia_sparklightlove_3" at bounding box center [160, 204] width 61 height 24
copy link "candlelightmedia_sparklightlove_3"
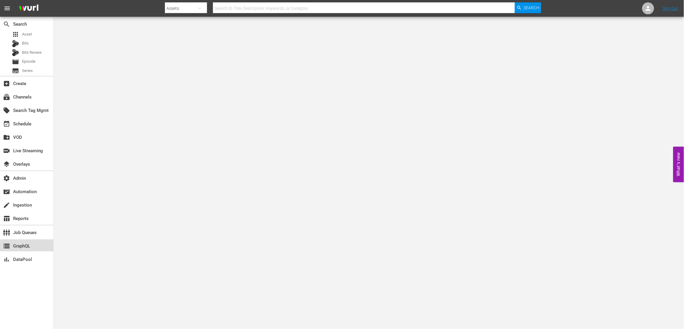
click at [31, 245] on div "storage GraphQL" at bounding box center [16, 244] width 33 height 5
click at [35, 36] on div "apps Asset" at bounding box center [26, 34] width 53 height 8
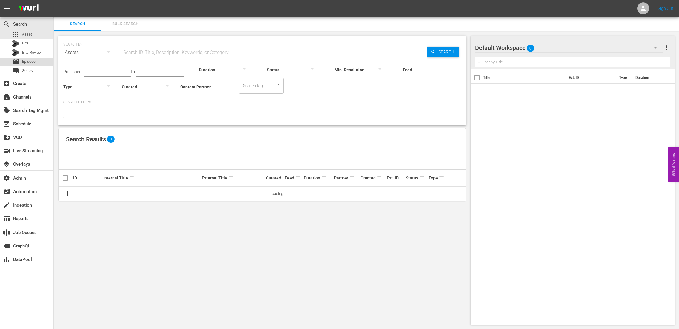
click at [34, 59] on span "Episode" at bounding box center [28, 61] width 13 height 6
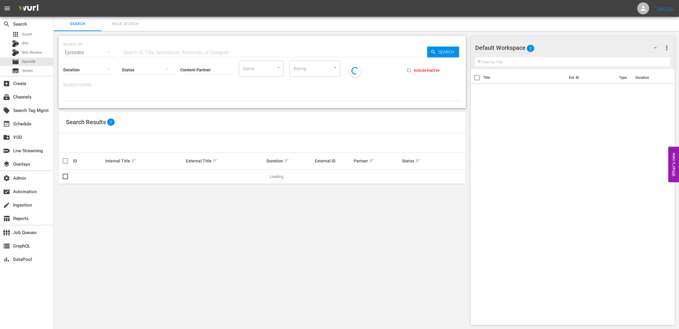
click at [196, 69] on input "Content Partner" at bounding box center [206, 69] width 52 height 21
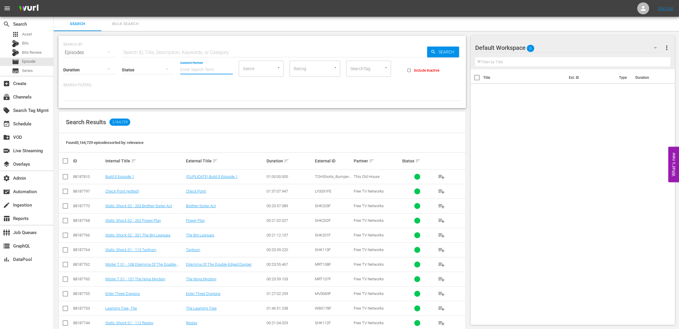
click at [145, 56] on div "Status" at bounding box center [148, 65] width 52 height 21
click at [38, 44] on div "Bits" at bounding box center [26, 43] width 53 height 8
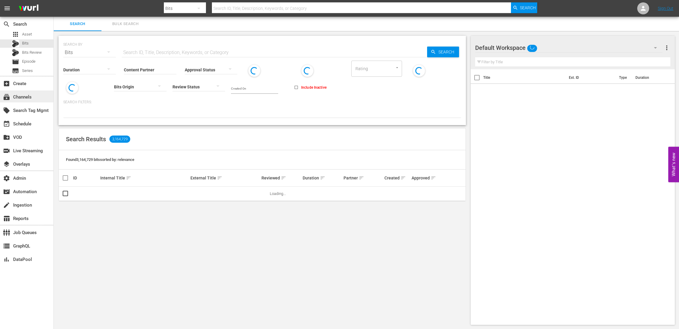
click at [33, 92] on div "subscriptions Channels" at bounding box center [26, 96] width 53 height 12
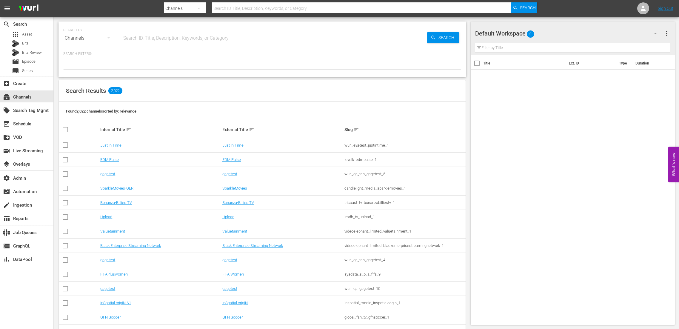
drag, startPoint x: 137, startPoint y: 38, endPoint x: 142, endPoint y: 38, distance: 4.5
click at [137, 38] on input "text" at bounding box center [274, 38] width 305 height 14
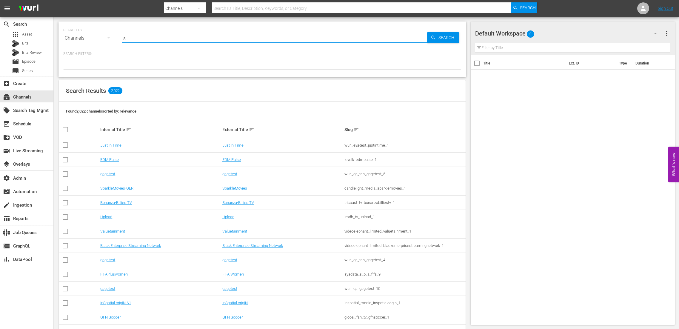
type input "sp"
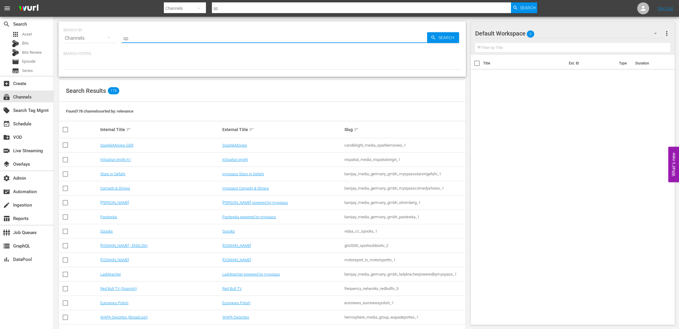
click at [161, 35] on input "sp" at bounding box center [274, 38] width 305 height 14
click at [163, 35] on input "sp" at bounding box center [274, 38] width 305 height 14
click at [170, 39] on input "sp" at bounding box center [274, 38] width 305 height 14
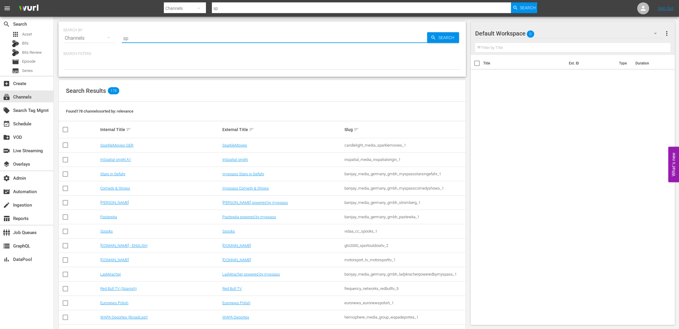
click at [170, 39] on input "sp" at bounding box center [274, 38] width 305 height 14
type input "thi"
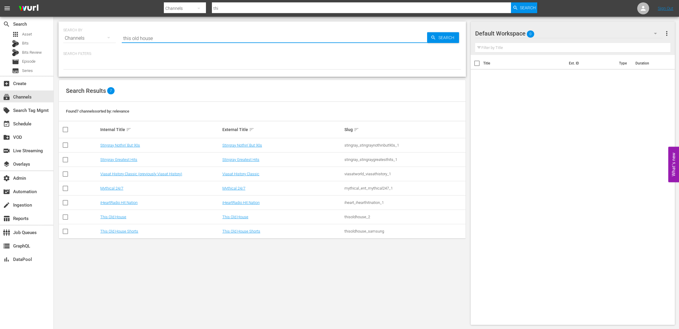
type input "this old house"
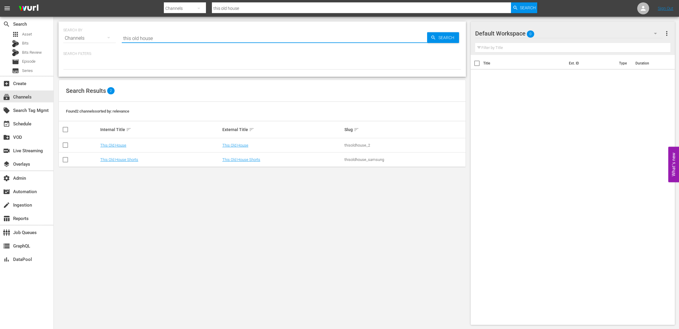
click at [192, 226] on div "SEARCH BY Search By Channels Search ID, Title, Description, Keywords, or Catego…" at bounding box center [262, 173] width 417 height 313
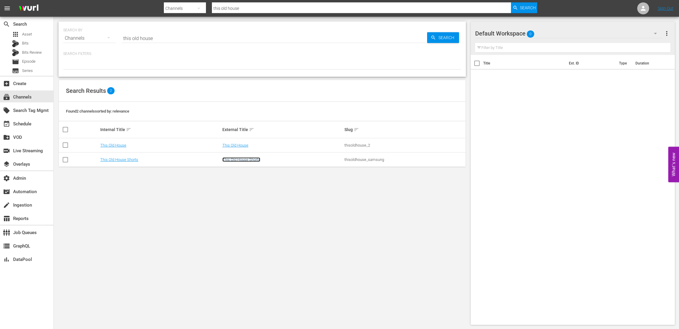
click at [231, 161] on link "This Old House Shorts" at bounding box center [241, 159] width 38 height 4
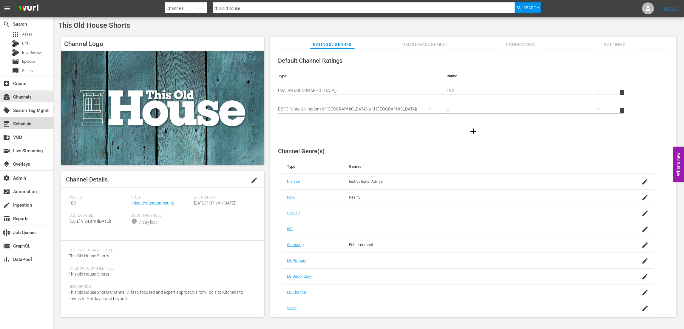
click at [33, 123] on div "event_available Schedule" at bounding box center [16, 122] width 33 height 5
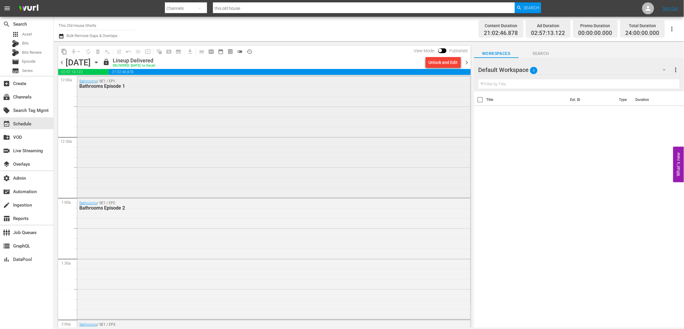
click at [116, 129] on div "Bathrooms / SE1 / EP1: Bathrooms Episode 1" at bounding box center [273, 136] width 393 height 120
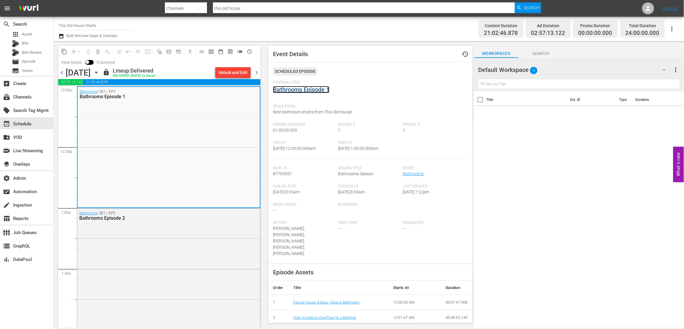
click at [313, 92] on link "Bathrooms Episode 1" at bounding box center [301, 89] width 56 height 7
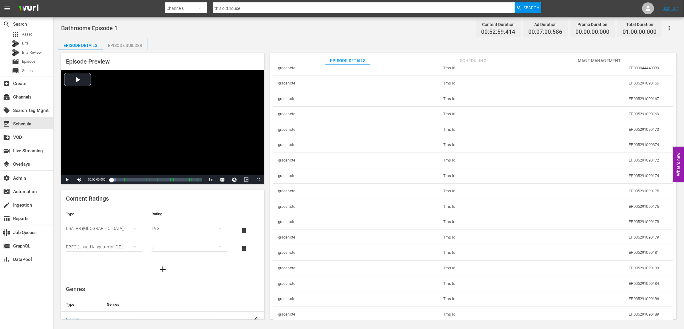
scroll to position [200, 0]
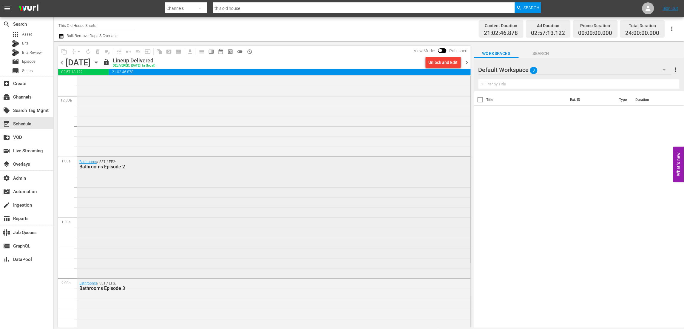
scroll to position [46, 0]
click at [35, 61] on span "Episode" at bounding box center [28, 61] width 13 height 6
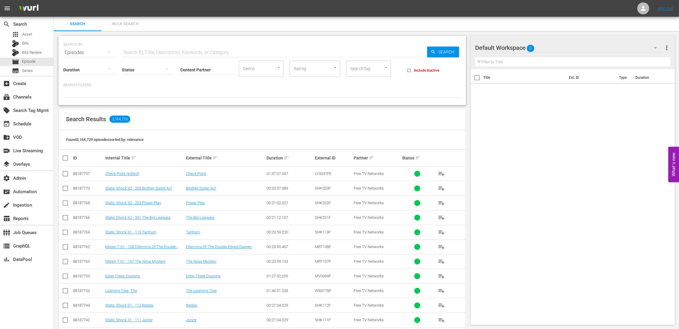
click at [155, 49] on input "text" at bounding box center [274, 52] width 305 height 14
click at [33, 95] on div "subscriptions Channels" at bounding box center [26, 96] width 53 height 12
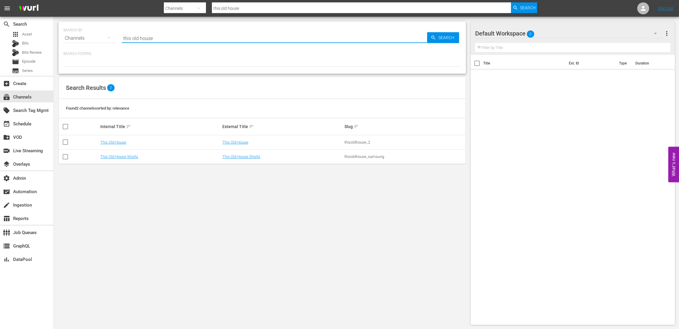
click at [168, 37] on input "this old house" at bounding box center [274, 38] width 305 height 14
type input "a"
type input "p"
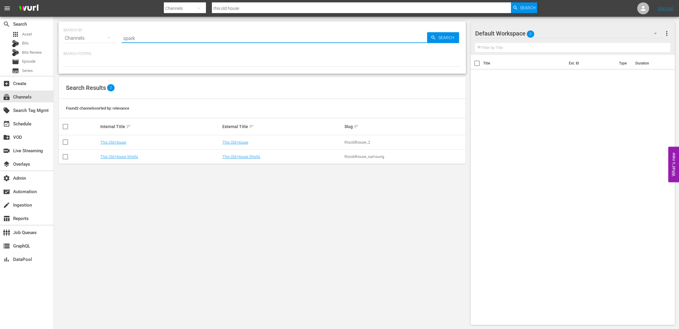
type input "spark"
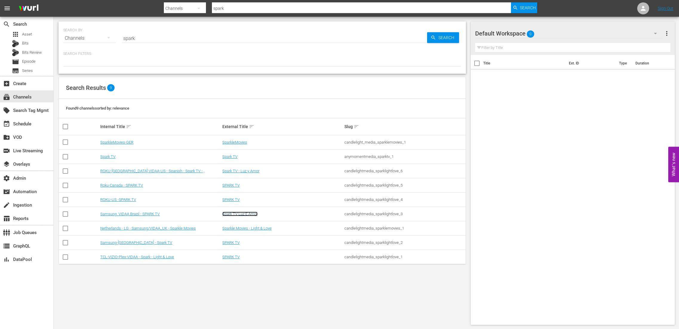
click at [226, 215] on link "Spark TV Luz E Amor" at bounding box center [239, 213] width 35 height 4
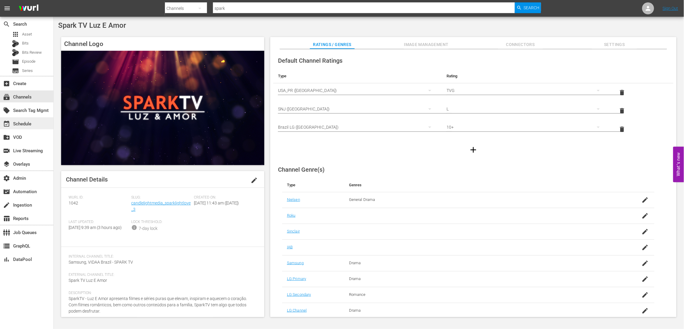
click at [31, 129] on div "event_available Schedule" at bounding box center [26, 123] width 53 height 12
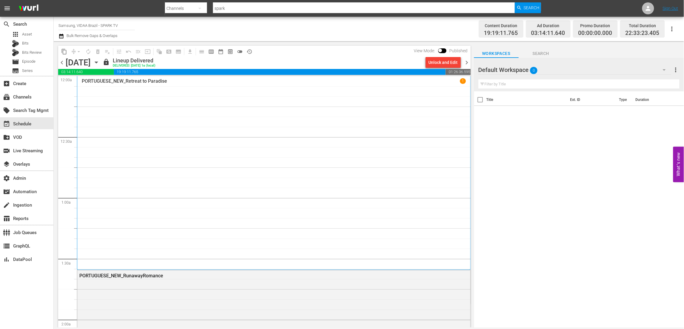
click at [200, 159] on div "PORTUGUESE_NEW_Retreat to Paradise 1" at bounding box center [274, 172] width 384 height 189
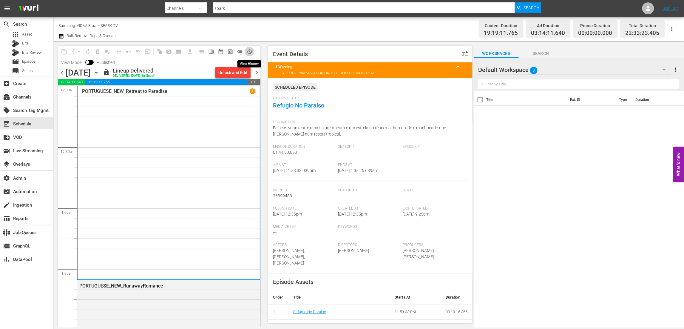
click at [250, 52] on span "history_outlined" at bounding box center [249, 52] width 6 height 6
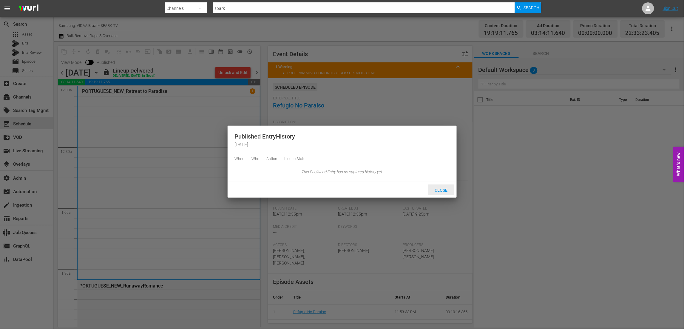
drag, startPoint x: 438, startPoint y: 194, endPoint x: 403, endPoint y: 179, distance: 38.0
click at [438, 192] on span "Close" at bounding box center [441, 190] width 22 height 5
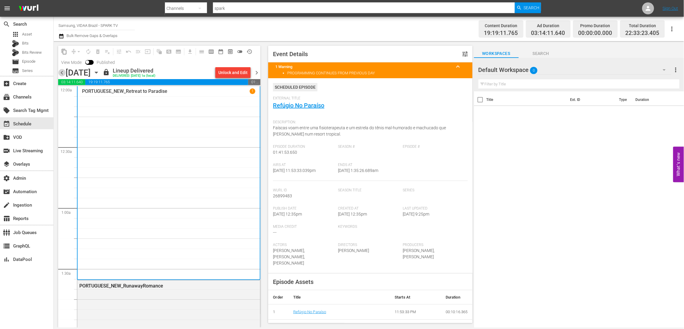
click at [60, 75] on span "chevron_left" at bounding box center [61, 72] width 7 height 7
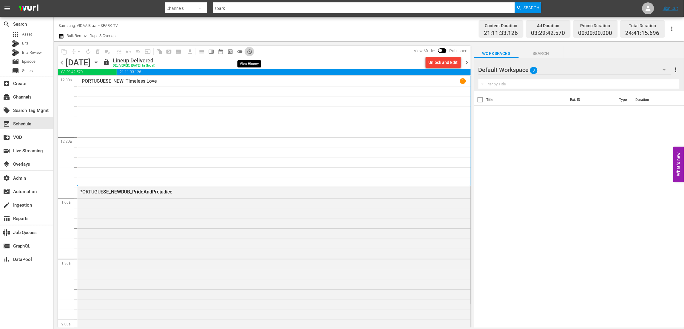
click at [250, 50] on span "history_outlined" at bounding box center [249, 52] width 6 height 6
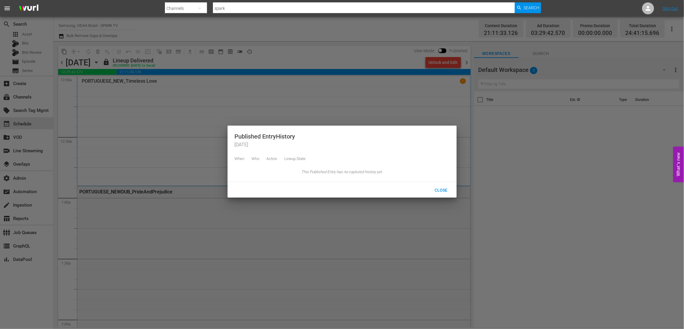
click at [280, 56] on div at bounding box center [342, 164] width 684 height 329
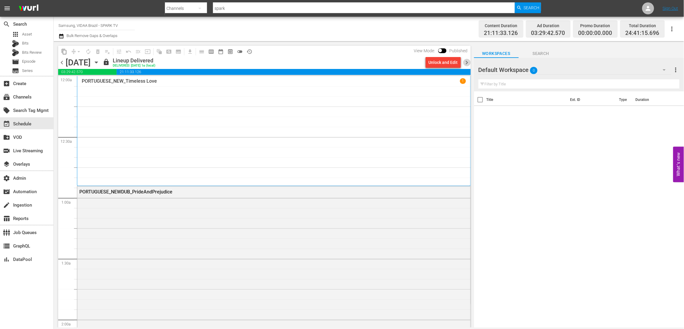
click at [467, 61] on span "chevron_right" at bounding box center [466, 62] width 7 height 7
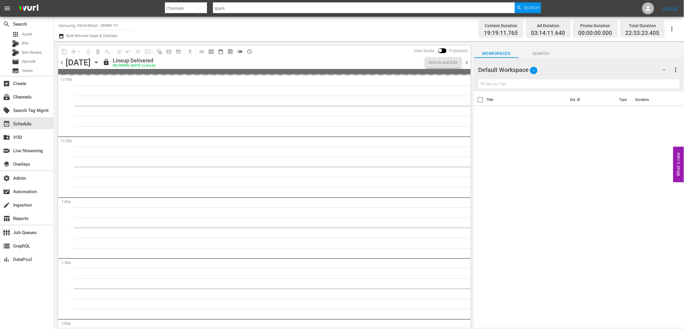
click at [467, 61] on span "chevron_right" at bounding box center [466, 62] width 7 height 7
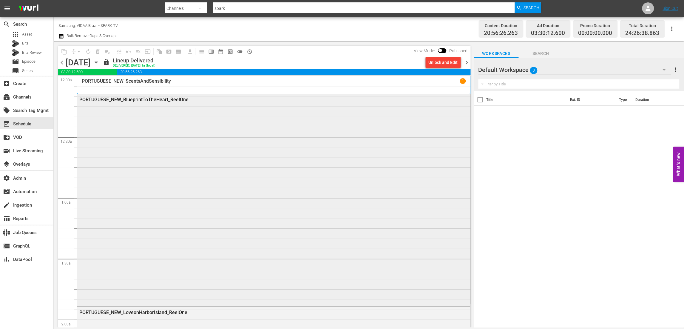
click at [284, 159] on div "PORTUGUESE_NEW_BlueprintToTheHeart_ReelOne" at bounding box center [273, 199] width 393 height 211
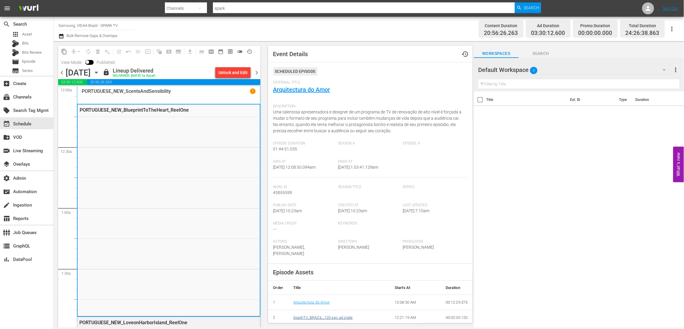
scroll to position [142, 0]
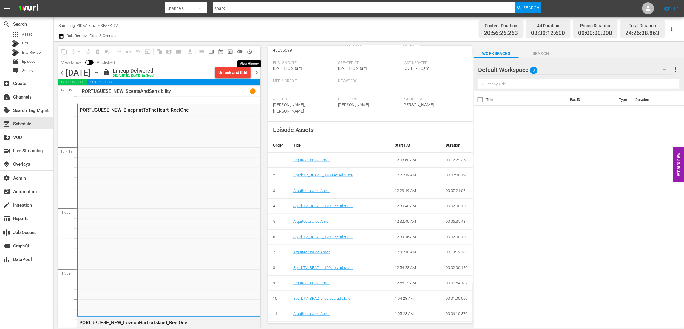
click at [249, 51] on span "history_outlined" at bounding box center [249, 52] width 6 height 6
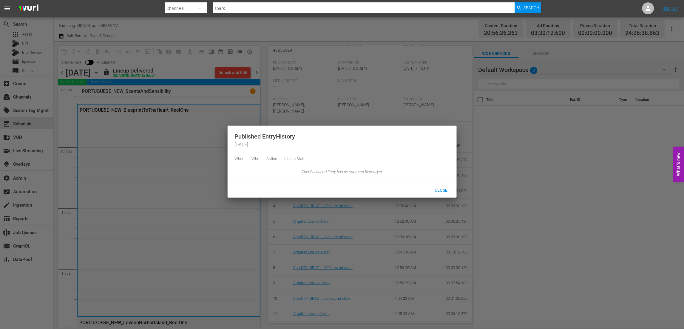
drag, startPoint x: 370, startPoint y: 34, endPoint x: 376, endPoint y: 7, distance: 28.2
click at [370, 34] on div at bounding box center [342, 164] width 684 height 329
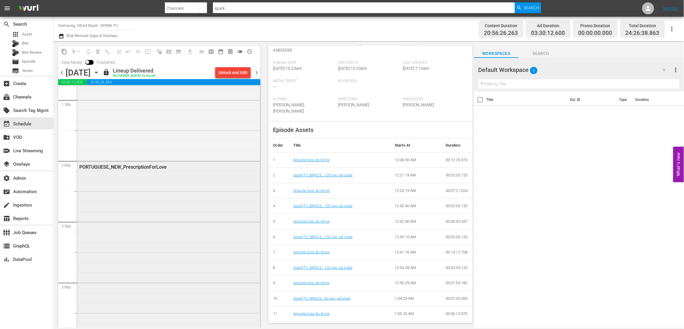
scroll to position [1459, 0]
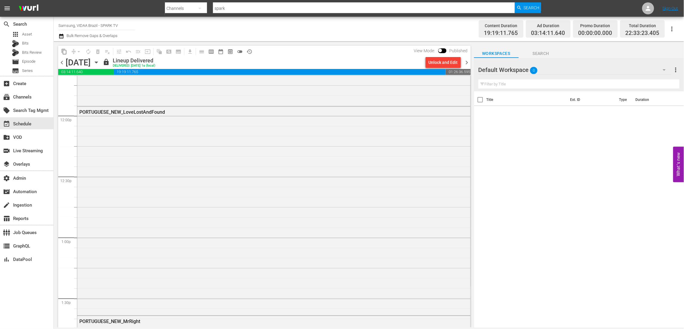
scroll to position [1040, 0]
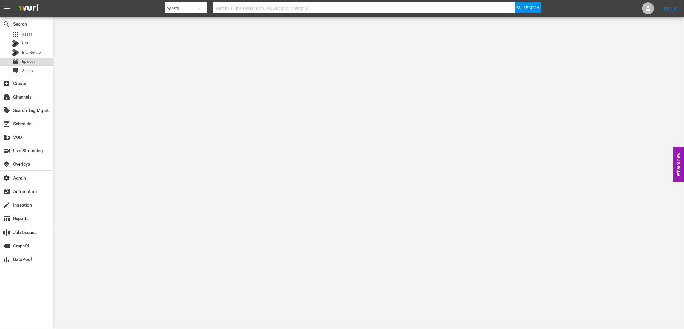
click at [37, 63] on div "movie Episode" at bounding box center [26, 62] width 53 height 8
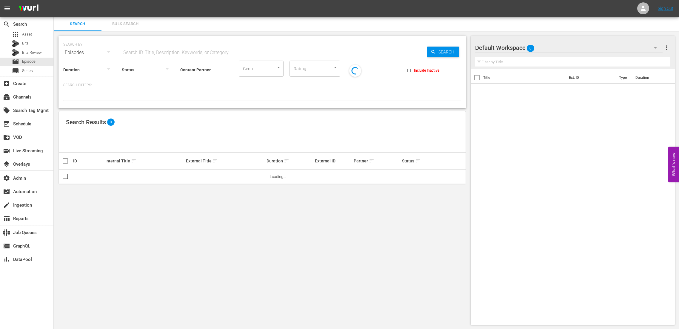
drag, startPoint x: 151, startPoint y: 50, endPoint x: 146, endPoint y: 44, distance: 7.0
click at [149, 48] on input "text" at bounding box center [274, 52] width 305 height 14
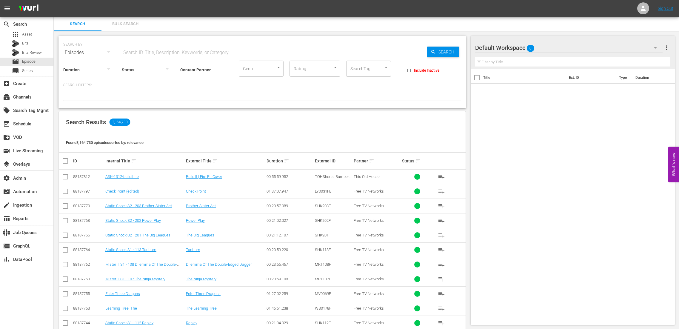
click at [212, 74] on hr at bounding box center [206, 74] width 52 height 0
click at [217, 68] on input "Content Partner" at bounding box center [206, 69] width 52 height 21
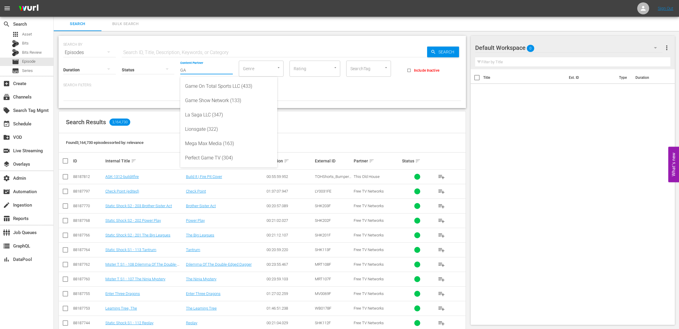
type input "G"
click at [219, 86] on div "This Old House (79)" at bounding box center [228, 86] width 87 height 14
type input "This Old House (79)"
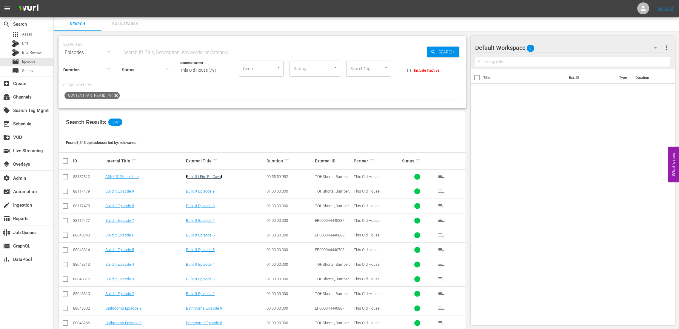
click at [200, 177] on link "Build It | Fire Pit Cover" at bounding box center [204, 176] width 36 height 4
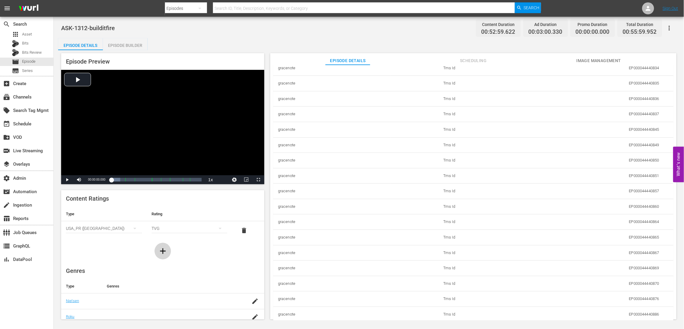
click at [160, 251] on icon "button" at bounding box center [163, 251] width 6 height 6
click at [106, 248] on div "simple table" at bounding box center [104, 246] width 76 height 17
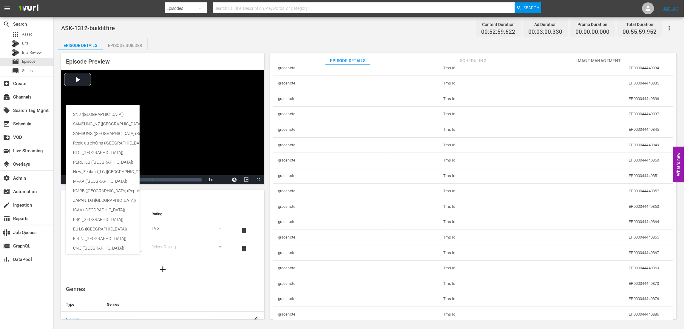
click at [166, 247] on div "SNJ (Brazil) SAMSUNG_NZ (New Zealand) SAMSUNG (Korea (Republic of)) Régie du ci…" at bounding box center [342, 164] width 684 height 329
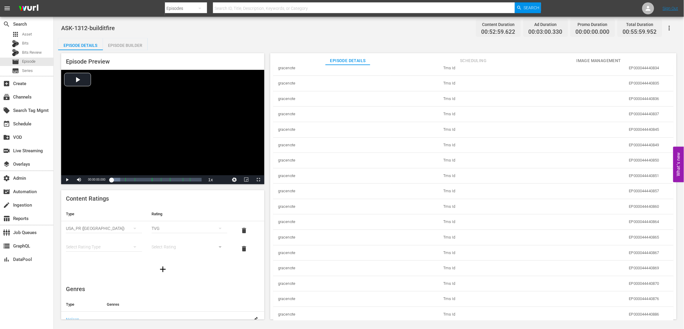
click at [177, 246] on div "SNJ (Brazil) SAMSUNG_NZ (New Zealand) SAMSUNG (Korea (Republic of)) Régie du ci…" at bounding box center [342, 164] width 684 height 329
click at [100, 244] on div "simple table" at bounding box center [104, 246] width 76 height 17
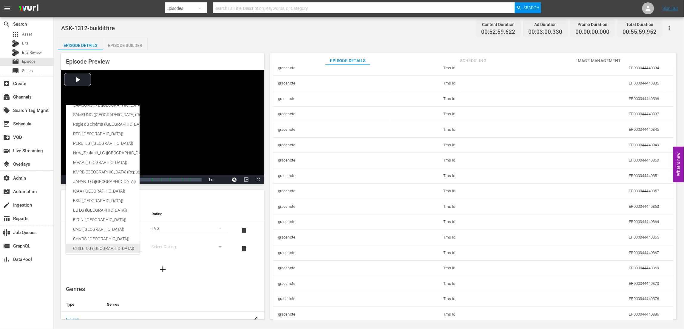
scroll to position [24, 0]
click at [106, 235] on div "CHVRS (Canada)" at bounding box center [141, 234] width 137 height 10
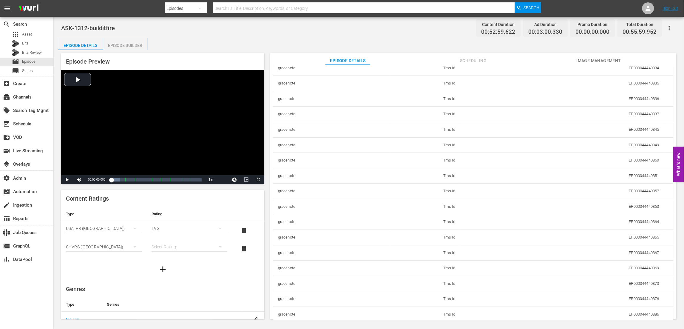
click at [161, 245] on div "simple table" at bounding box center [190, 246] width 76 height 17
click at [102, 259] on div "G PG 14A 18A R A E" at bounding box center [342, 164] width 684 height 329
click at [103, 244] on div "G PG 14A 18A R A E" at bounding box center [342, 164] width 684 height 329
click at [119, 245] on div "CHVRS (Canada)" at bounding box center [104, 246] width 76 height 17
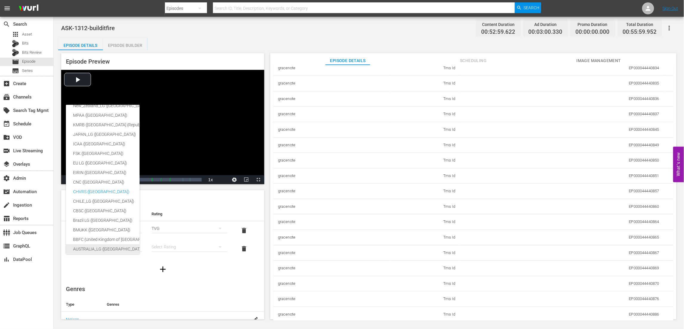
scroll to position [23, 0]
click at [110, 120] on div "Régie du cinéma (Canada)" at bounding box center [141, 120] width 137 height 10
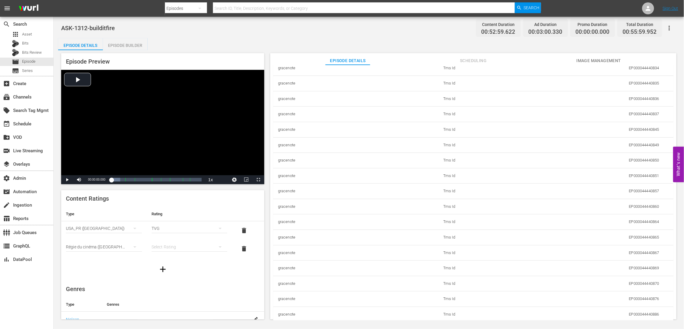
click at [159, 245] on div "simple table" at bounding box center [190, 246] width 76 height 17
click at [125, 243] on div "E G 8+ 13+ 16+ 18+" at bounding box center [342, 164] width 684 height 329
click at [82, 246] on div "Régie du cinéma (Canada)" at bounding box center [104, 246] width 76 height 17
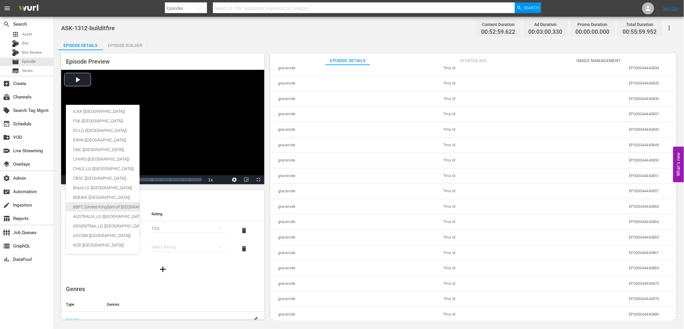
scroll to position [104, 0]
click at [109, 203] on div "BBFC (United Kingdom of [GEOGRAPHIC_DATA] and [GEOGRAPHIC_DATA])" at bounding box center [141, 206] width 137 height 10
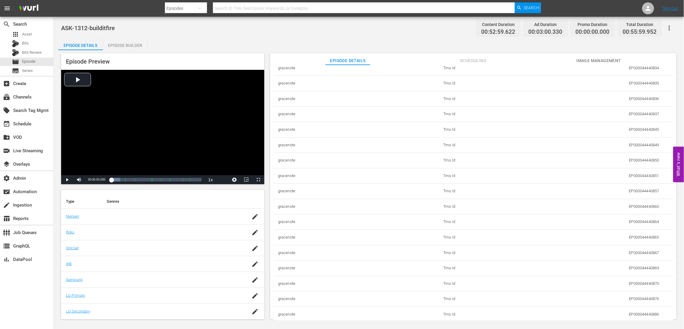
scroll to position [0, 0]
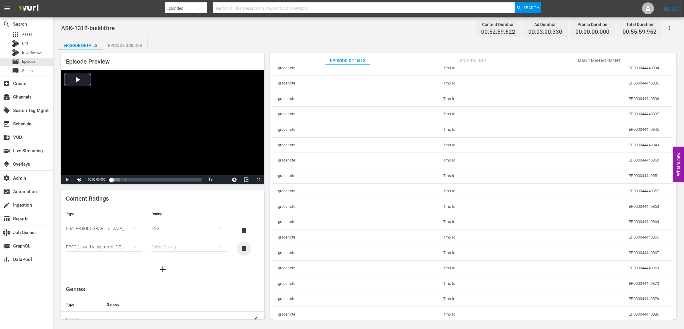
click at [240, 249] on span "delete" at bounding box center [243, 248] width 7 height 7
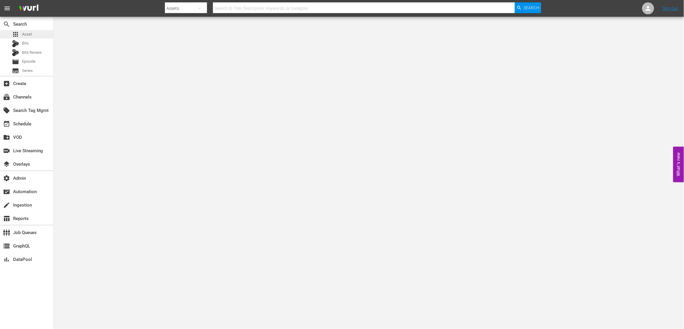
click at [37, 33] on div "apps Asset" at bounding box center [26, 34] width 53 height 8
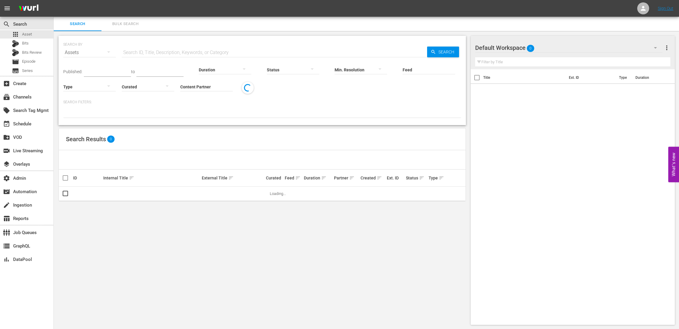
click at [177, 46] on div "SEARCH BY Search By Assets Search ID, Title, Description, Keywords, or Category…" at bounding box center [262, 48] width 398 height 21
click at [176, 47] on input "text" at bounding box center [274, 52] width 305 height 14
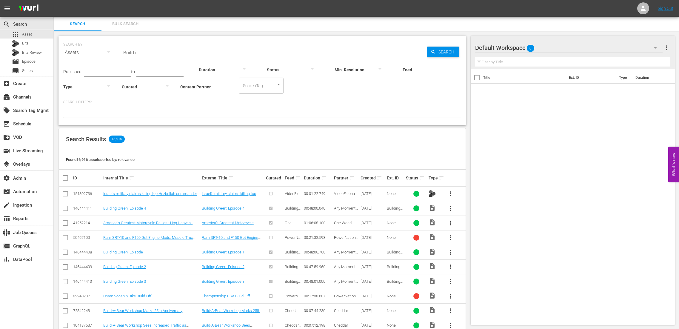
type input "Build it"
click at [208, 84] on input "Content Partner" at bounding box center [206, 86] width 52 height 21
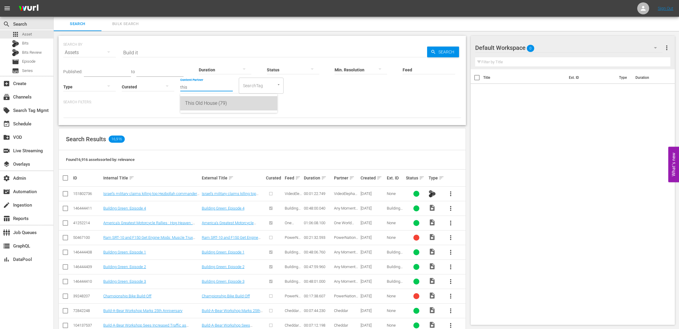
click at [225, 106] on div "This Old House (79)" at bounding box center [228, 103] width 87 height 14
type input "This Old House (79)"
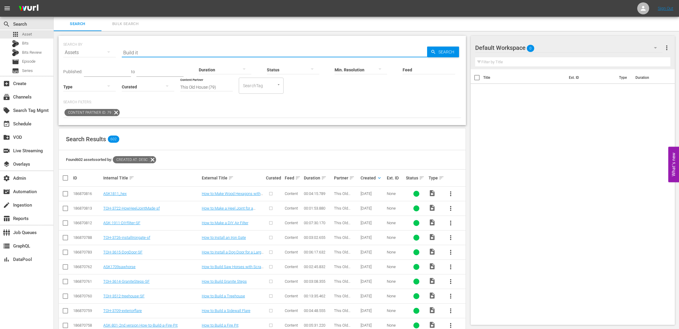
click at [181, 53] on input "Build it" at bounding box center [274, 52] width 305 height 14
type input "Build it episode 1"
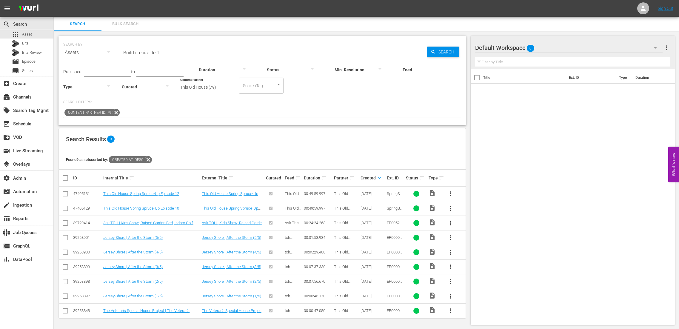
scroll to position [1, 0]
drag, startPoint x: 168, startPoint y: 53, endPoint x: 107, endPoint y: 53, distance: 60.8
click at [107, 50] on div "SEARCH BY Search By Assets Search ID, Title, Description, Keywords, or Category…" at bounding box center [262, 48] width 398 height 21
click at [30, 59] on span "Episode" at bounding box center [28, 61] width 13 height 6
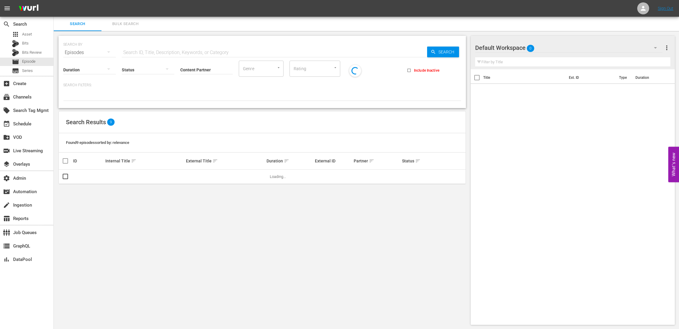
click at [158, 52] on input "text" at bounding box center [274, 52] width 305 height 14
paste input "Build it episode 1"
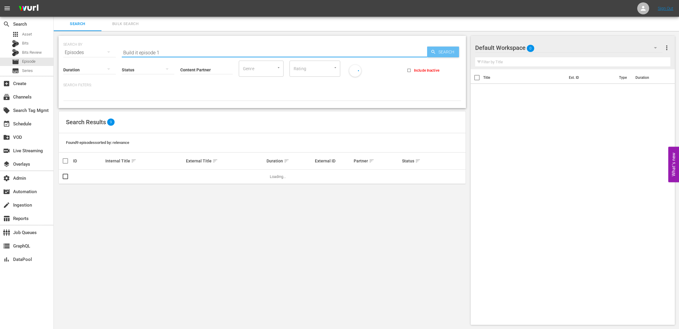
type input "Build it episode 1"
click at [445, 50] on span "Search" at bounding box center [447, 52] width 23 height 11
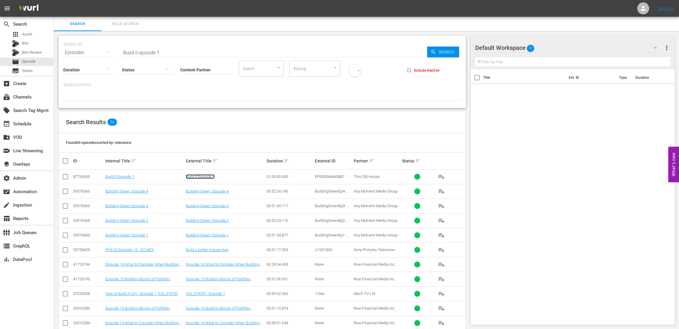
click at [198, 177] on link "Build It Episode 1" at bounding box center [200, 176] width 29 height 4
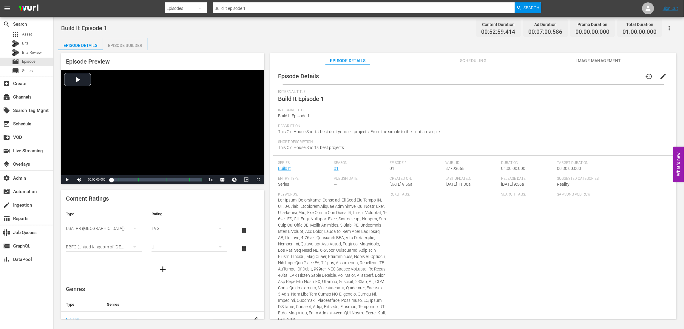
click at [464, 65] on div "Episode Details history edit External Title Build It Episode 1 Internal Title B…" at bounding box center [473, 195] width 406 height 260
click at [474, 59] on span "Scheduling" at bounding box center [473, 60] width 45 height 7
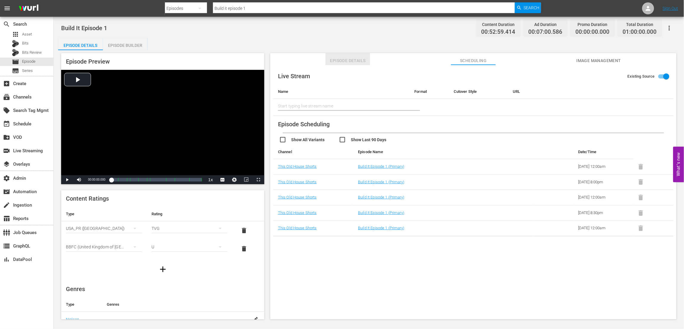
click at [339, 60] on span "Episode Details" at bounding box center [347, 60] width 45 height 7
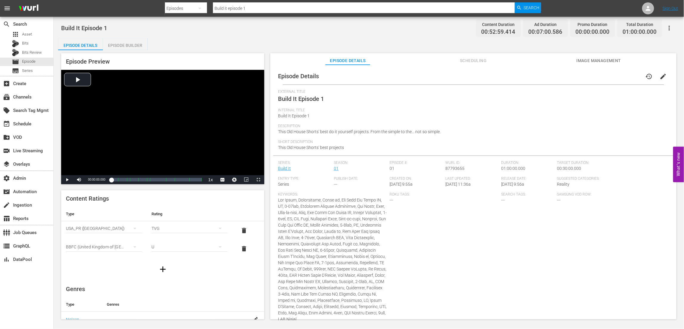
click at [474, 59] on span "Scheduling" at bounding box center [473, 60] width 45 height 7
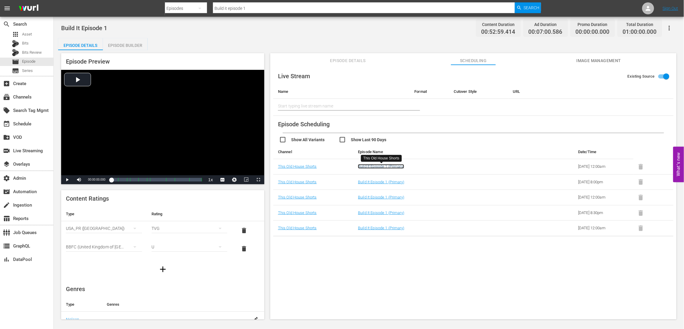
click at [371, 168] on link "Build It Episode 1 (Primary)" at bounding box center [381, 166] width 46 height 4
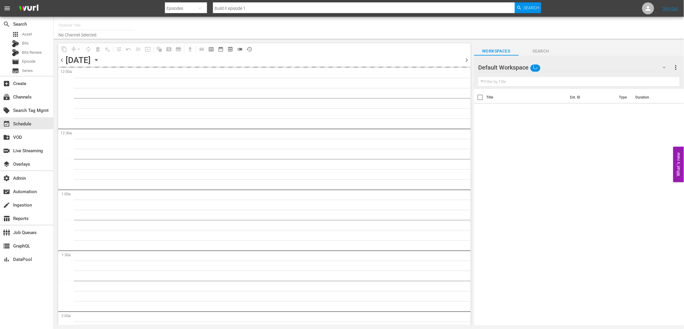
type input "This Old House Shorts (180)"
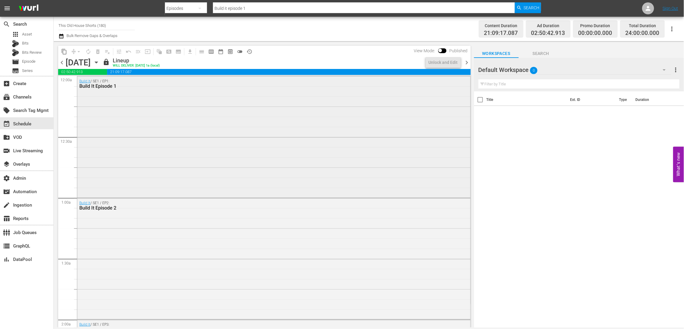
click at [312, 152] on div "Build It / SE1 / EP1: Build It Episode 1" at bounding box center [273, 136] width 393 height 120
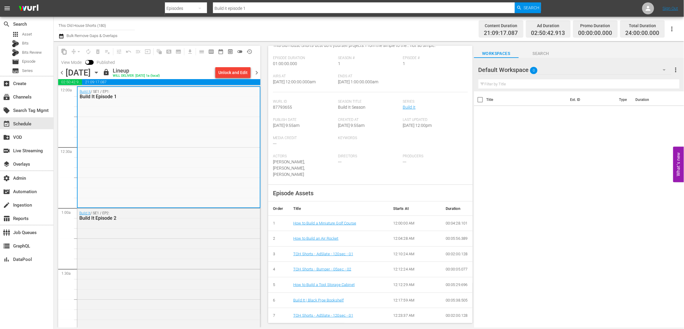
scroll to position [72, 0]
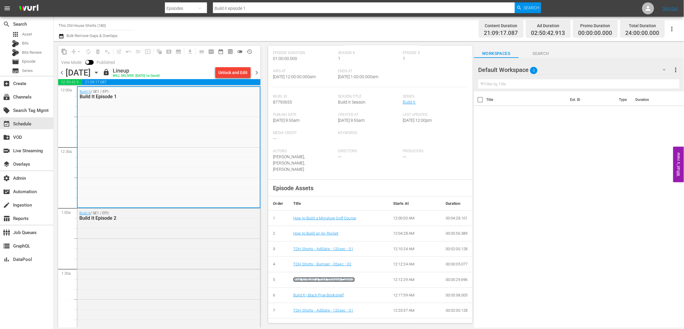
click at [350, 277] on link "How to Build a Tool Storage Cabinet" at bounding box center [323, 279] width 61 height 4
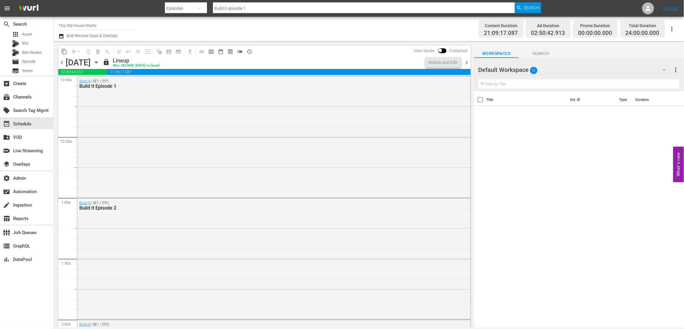
click at [310, 112] on div "Build It / SE1 / EP1: Build It Episode 1" at bounding box center [273, 136] width 393 height 120
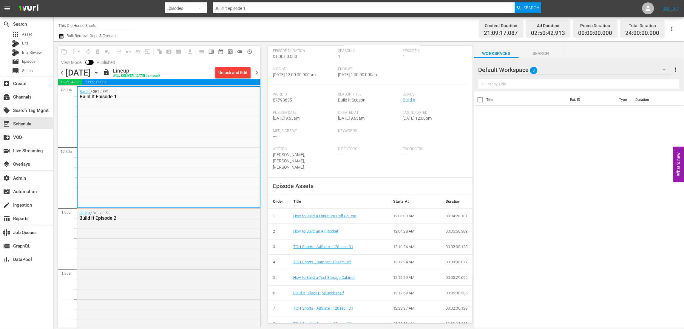
scroll to position [184, 0]
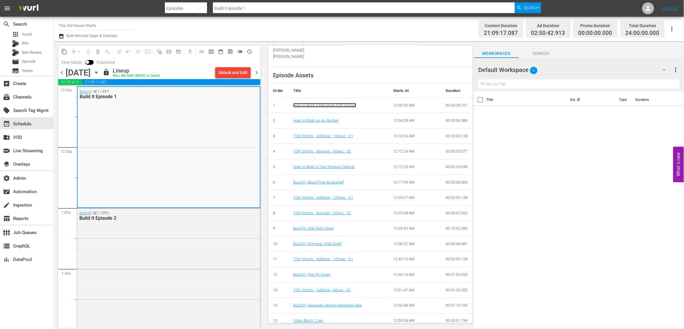
click at [342, 103] on link "How to Build a Miniature Golf Course" at bounding box center [324, 105] width 63 height 4
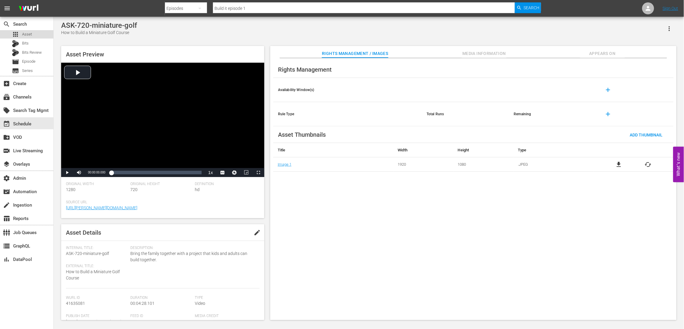
click at [44, 32] on div "apps Asset" at bounding box center [26, 34] width 53 height 8
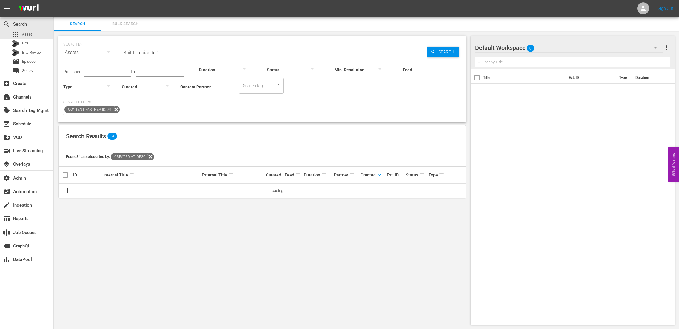
click at [207, 51] on input "Build it episode 1" at bounding box center [274, 52] width 305 height 14
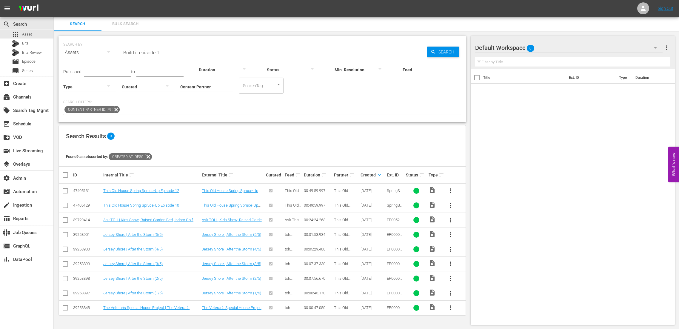
paste input "4163508"
type input "41635081"
click at [443, 48] on span "Search" at bounding box center [447, 52] width 23 height 11
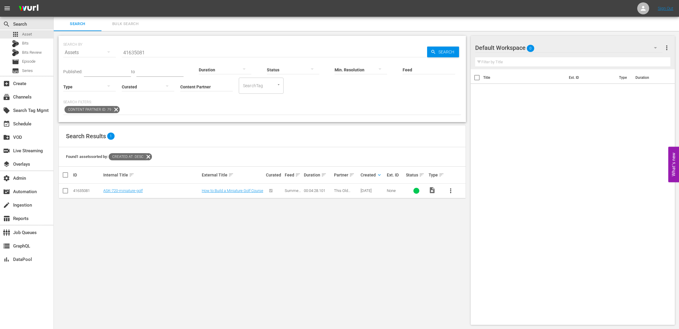
click at [75, 191] on div "41635081" at bounding box center [87, 190] width 28 height 4
copy div "41635081"
click at [218, 188] on link "How to Build a Miniature Golf Course" at bounding box center [232, 190] width 61 height 4
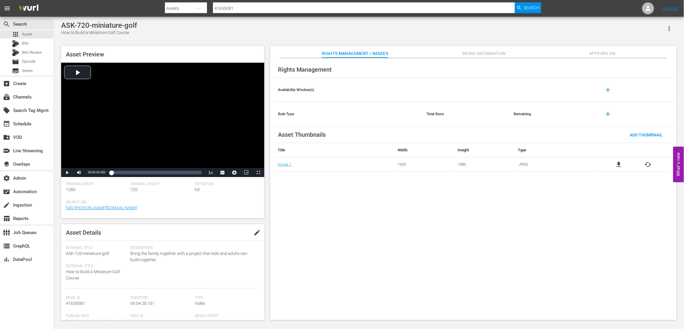
click at [594, 52] on span "Appears On" at bounding box center [602, 53] width 45 height 7
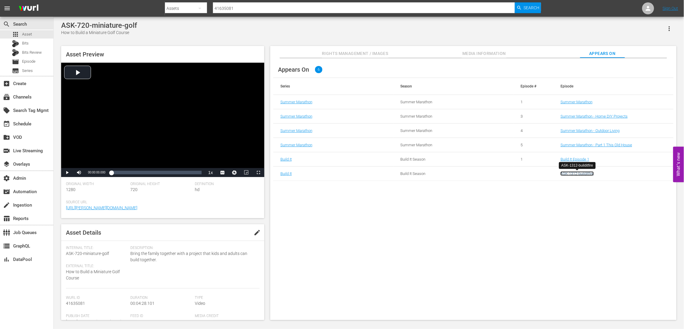
click at [571, 174] on link "ASK-1312-builditfire" at bounding box center [576, 173] width 33 height 4
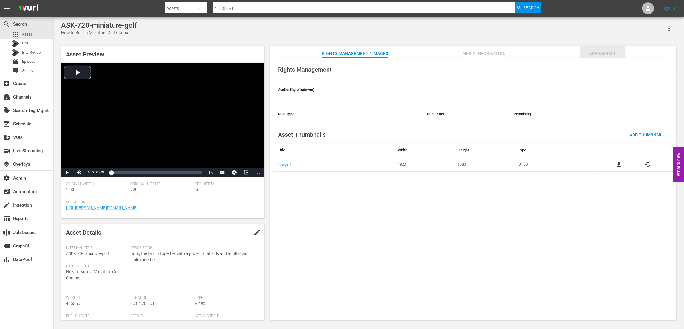
click at [613, 51] on span "Appears On" at bounding box center [602, 53] width 45 height 7
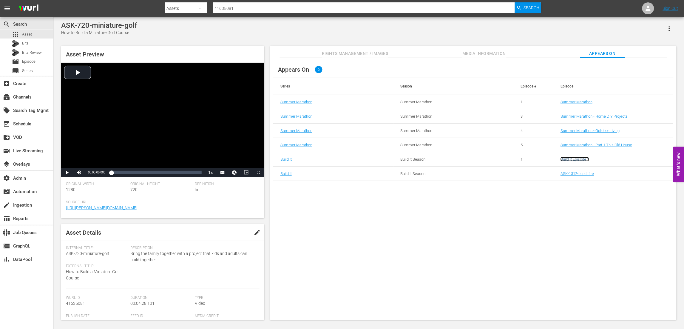
click at [582, 157] on link "Build It Episode 1" at bounding box center [574, 159] width 29 height 4
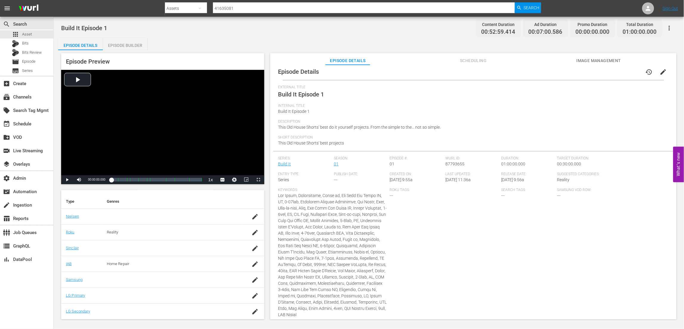
scroll to position [31, 0]
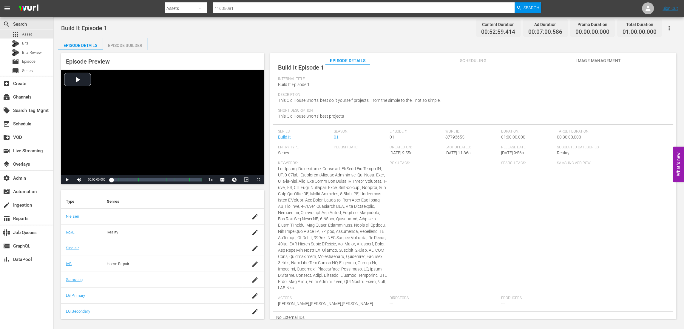
click at [592, 61] on span "Image Management" at bounding box center [599, 60] width 45 height 7
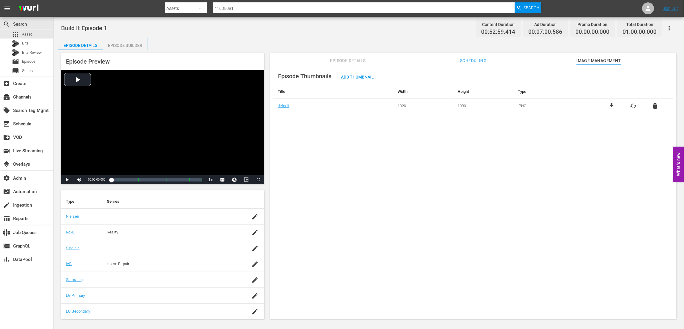
click at [348, 58] on span "Episode Details" at bounding box center [347, 60] width 45 height 7
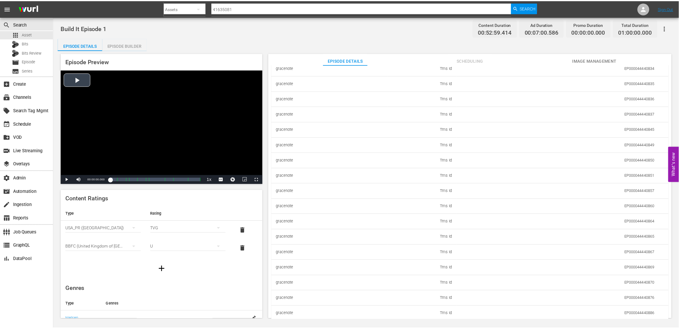
scroll to position [1604, 0]
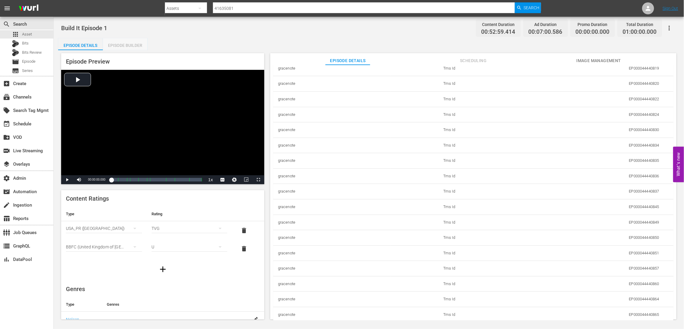
click at [129, 44] on div "Episode Builder" at bounding box center [125, 45] width 45 height 14
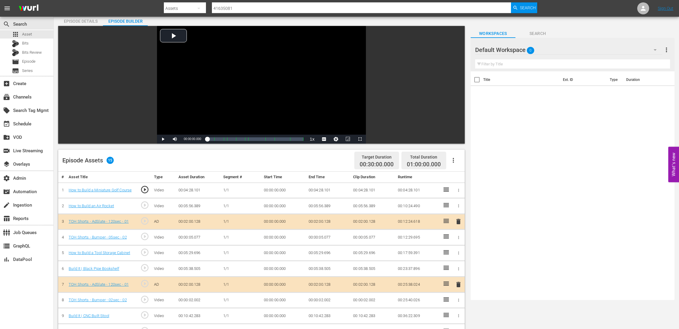
scroll to position [155, 0]
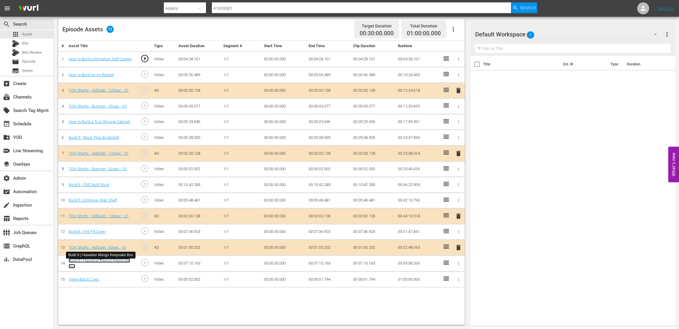
click at [121, 262] on link "Build It | Hawaiian Mango Keepsake Box" at bounding box center [99, 263] width 61 height 10
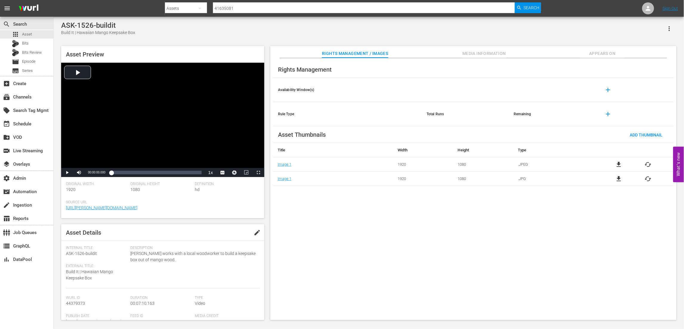
scroll to position [104, 0]
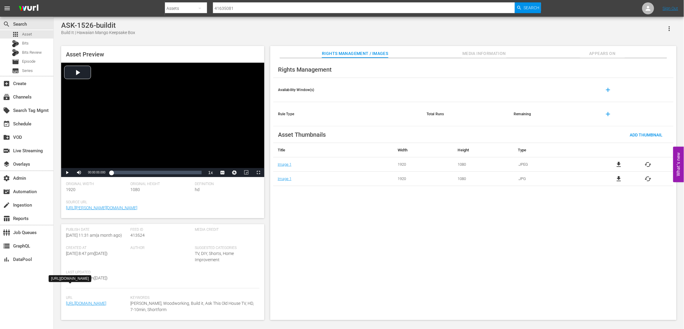
drag, startPoint x: 132, startPoint y: 309, endPoint x: 89, endPoint y: 312, distance: 43.4
click at [89, 312] on div "Url https://content-partner-mrss-feeds.s3.amazonaws.com/this_old_house/ASK-1526…" at bounding box center [163, 307] width 194 height 24
click at [140, 307] on div "Keywords Tom Silva, Woodworking, Build it, Ask This Old House TV, HD, 7-10min, …" at bounding box center [194, 307] width 129 height 24
click at [129, 308] on div "Url https://content-partner-mrss-feeds.s3.amazonaws.com/this_old_house/ASK-1526…" at bounding box center [98, 307] width 64 height 24
copy link "ASK-1526-buildit.mp4"
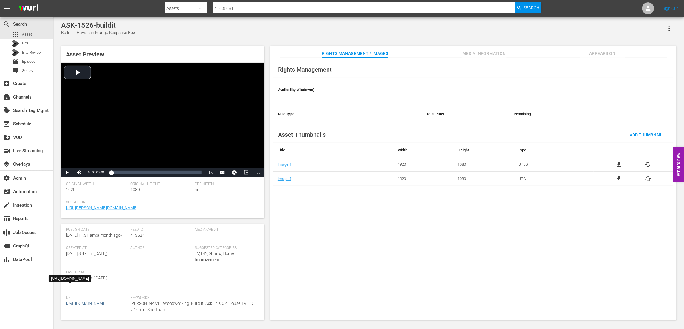
drag, startPoint x: 126, startPoint y: 310, endPoint x: 83, endPoint y: 310, distance: 42.9
click at [83, 306] on span "https://content-partner-mrss-feeds.s3.amazonaws.com/this_old_house/ASK-1526-bui…" at bounding box center [96, 303] width 61 height 6
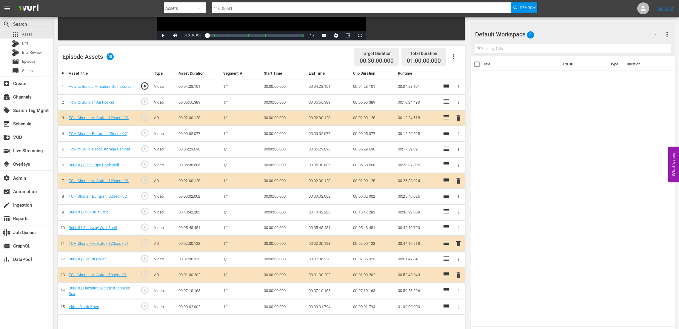
scroll to position [108, 0]
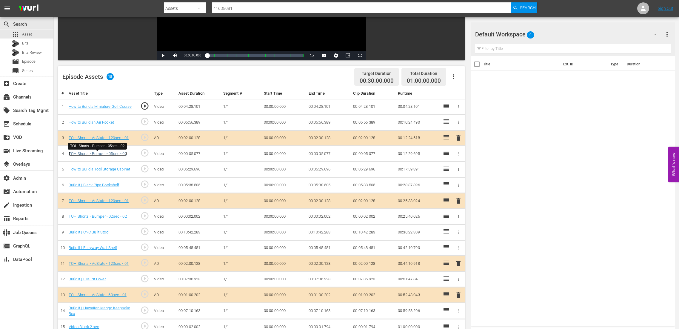
click at [122, 155] on link "TOH Shorts - Bumper - 05sec - 02" at bounding box center [98, 153] width 58 height 4
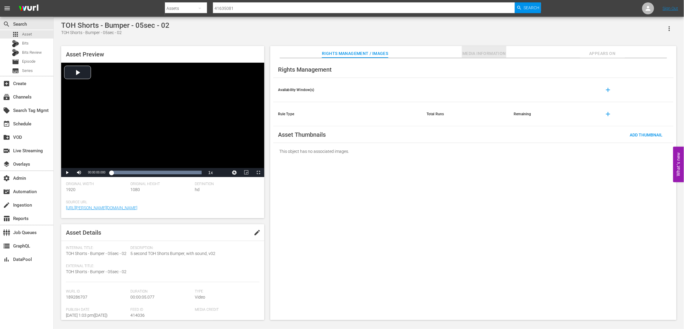
click at [478, 53] on span "Media Information" at bounding box center [484, 53] width 45 height 7
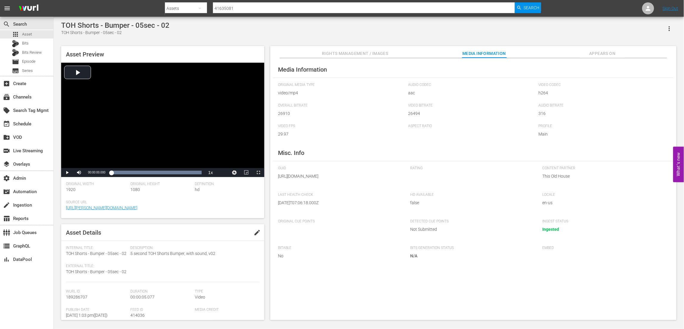
scroll to position [117, 0]
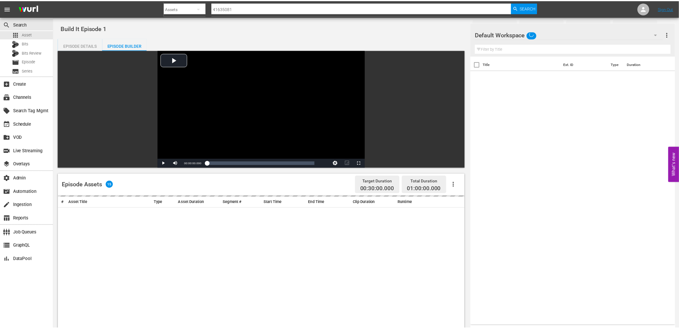
scroll to position [108, 0]
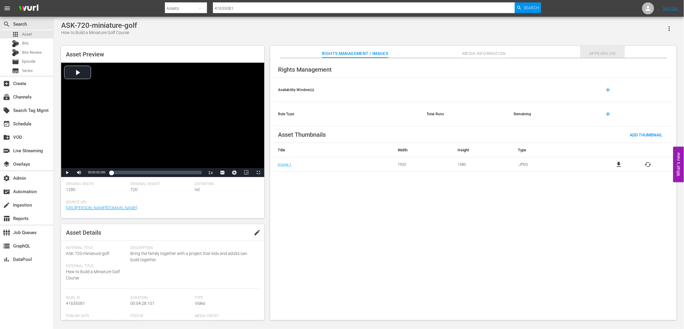
click at [603, 55] on span "Appears On" at bounding box center [602, 53] width 45 height 7
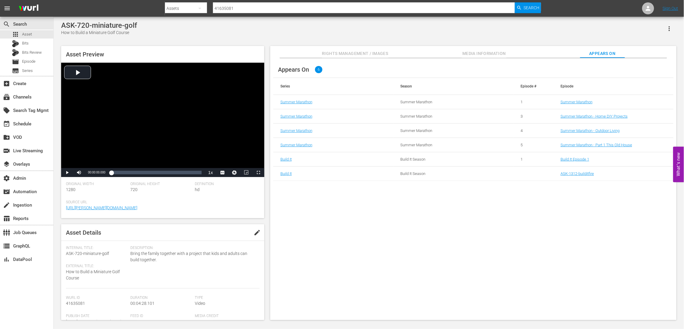
click at [343, 57] on button "Rights Management / Images" at bounding box center [355, 52] width 66 height 12
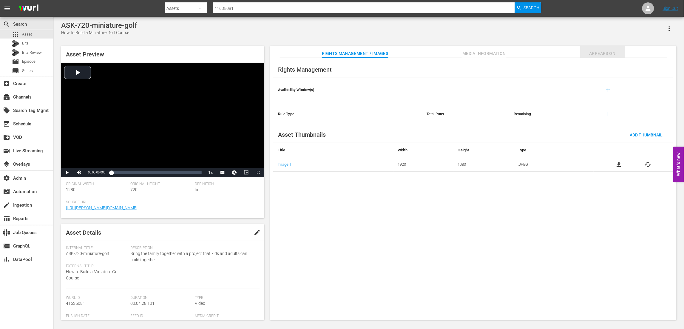
click at [601, 49] on button "Appears On" at bounding box center [602, 52] width 45 height 12
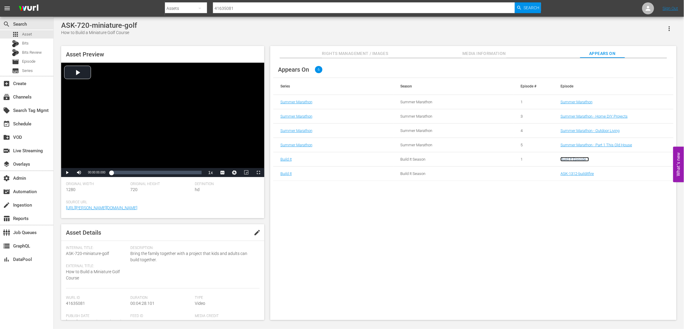
click at [580, 157] on link "Build It Episode 1" at bounding box center [574, 159] width 29 height 4
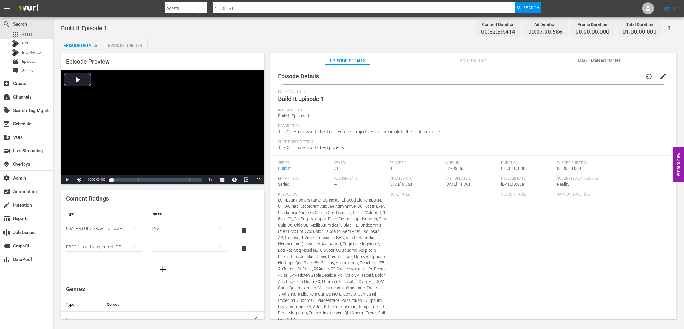
click at [602, 54] on button "Image Management" at bounding box center [599, 59] width 45 height 12
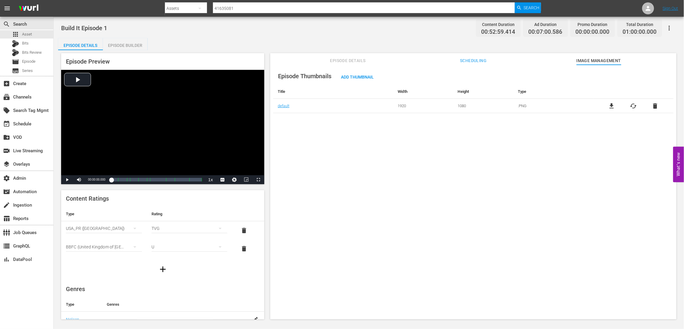
click at [352, 59] on span "Episode Details" at bounding box center [347, 60] width 45 height 7
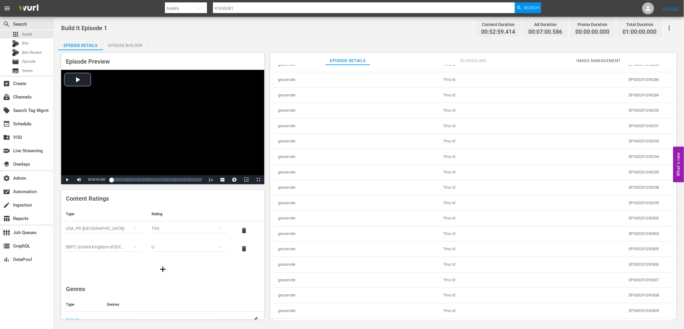
scroll to position [1689, 0]
click at [641, 314] on td "EP000044440886" at bounding box center [562, 314] width 204 height 16
copy td "EP000044440886"
click at [30, 33] on span "Asset" at bounding box center [27, 34] width 10 height 6
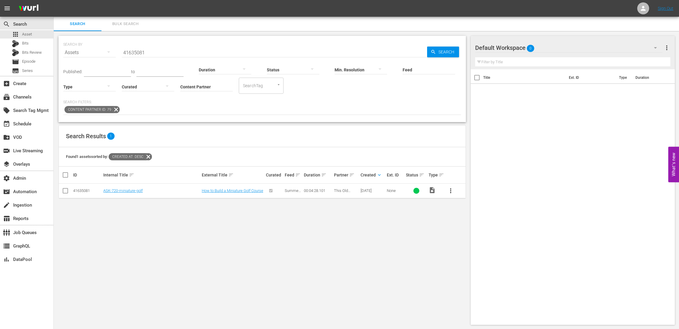
click at [164, 48] on input "41635081" at bounding box center [274, 52] width 305 height 14
paste input "EP000044440886"
type input "EP000044440886"
click at [441, 50] on span "Search" at bounding box center [447, 52] width 23 height 11
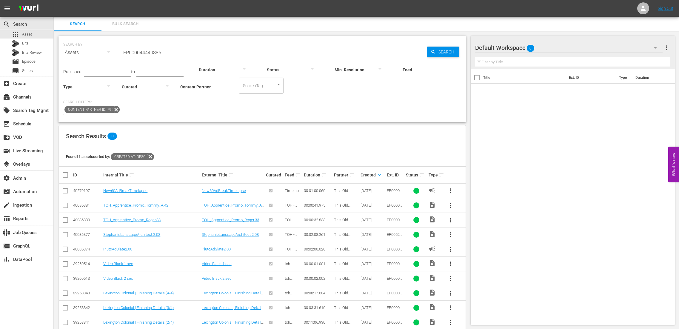
click at [399, 175] on div "Ext. ID" at bounding box center [395, 174] width 17 height 5
click at [248, 205] on link "TOH_Apprentice_Promo_Tommy_A.42" at bounding box center [232, 207] width 61 height 9
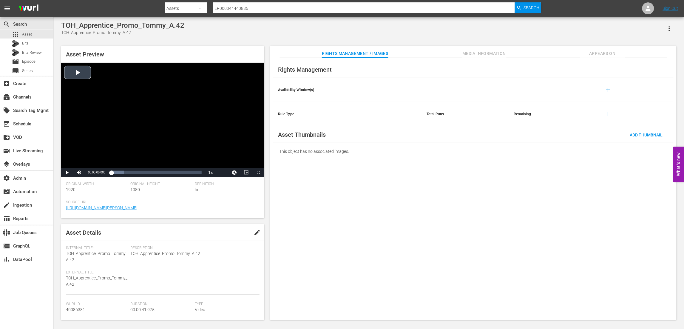
click at [79, 75] on div "Video Player" at bounding box center [162, 115] width 203 height 105
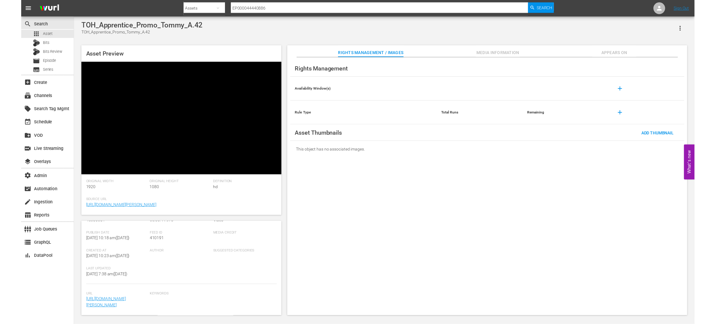
scroll to position [129, 0]
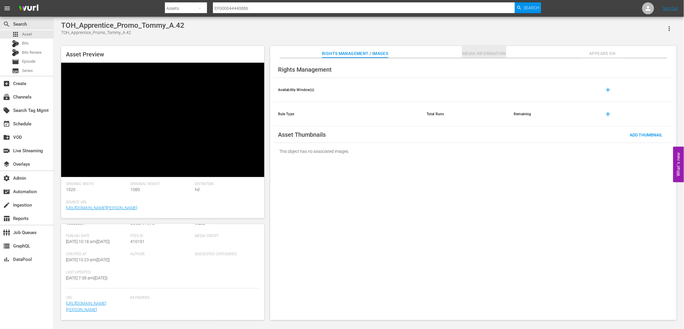
click at [491, 55] on span "Media Information" at bounding box center [484, 53] width 45 height 7
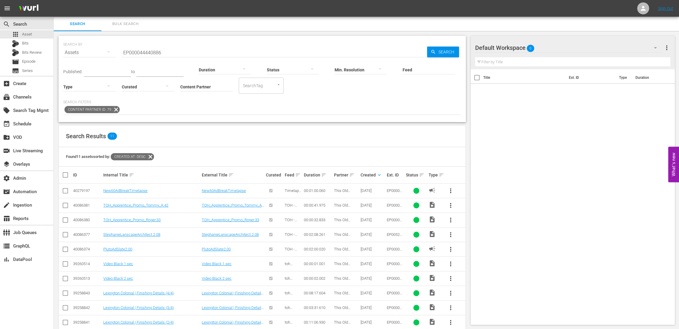
click at [391, 176] on div "Ext. ID" at bounding box center [395, 174] width 17 height 5
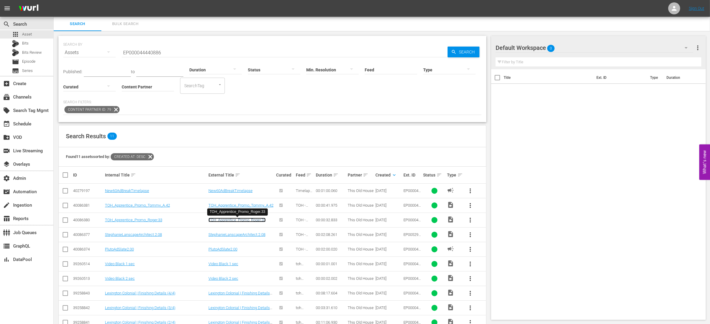
click at [256, 221] on link "TOH_Apprentice_Promo_Roger.33" at bounding box center [236, 219] width 57 height 4
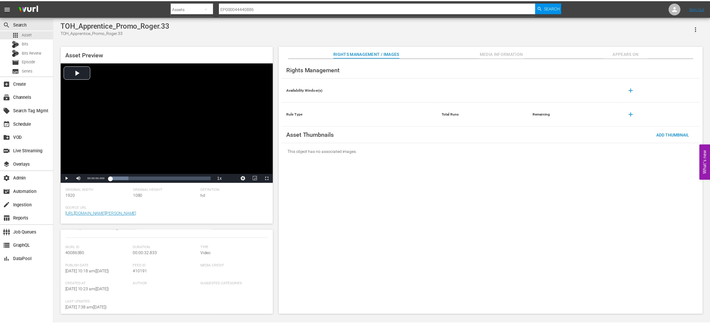
scroll to position [54, 0]
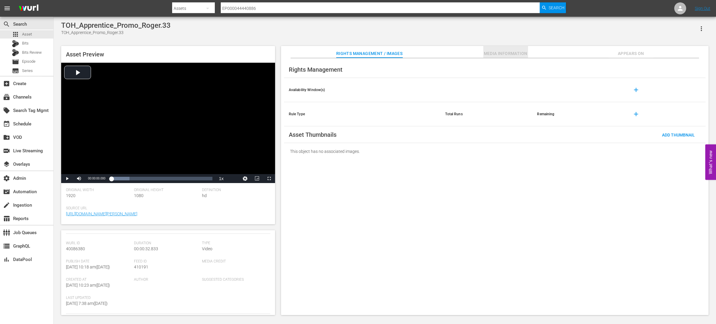
click at [496, 54] on span "Media Information" at bounding box center [505, 53] width 45 height 7
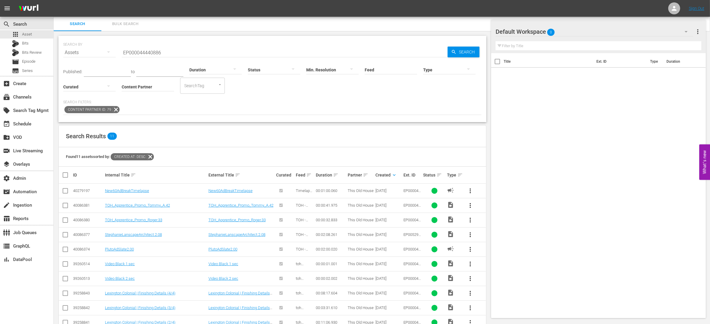
scroll to position [32, 0]
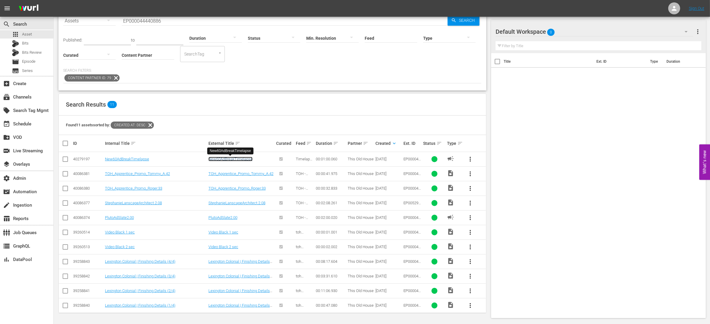
click at [244, 158] on link "New60AdBreakTimelapse" at bounding box center [230, 159] width 44 height 4
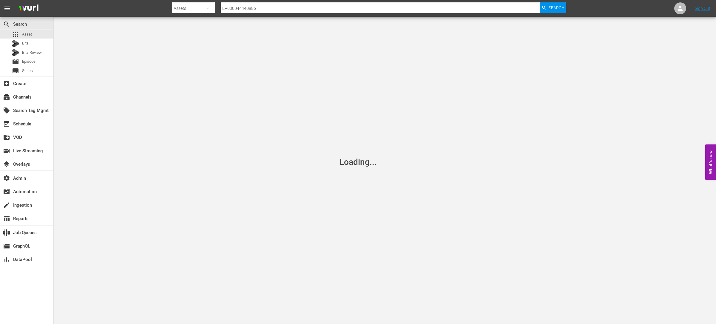
click at [239, 201] on div "Loading..." at bounding box center [358, 162] width 716 height 324
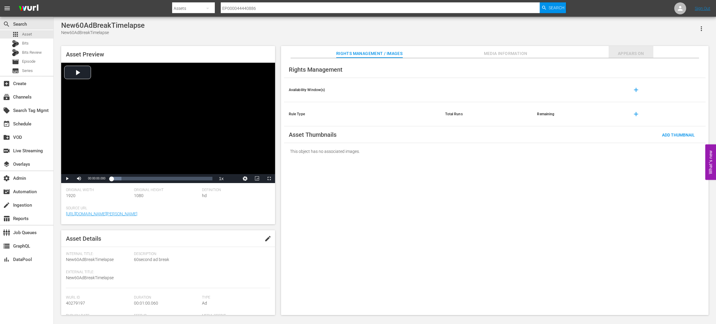
click at [633, 54] on span "Appears On" at bounding box center [630, 53] width 45 height 7
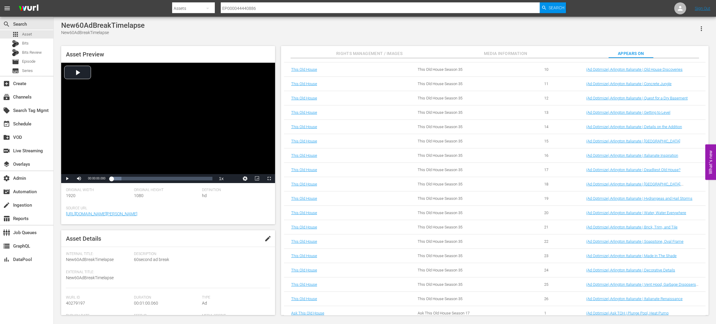
scroll to position [4406, 0]
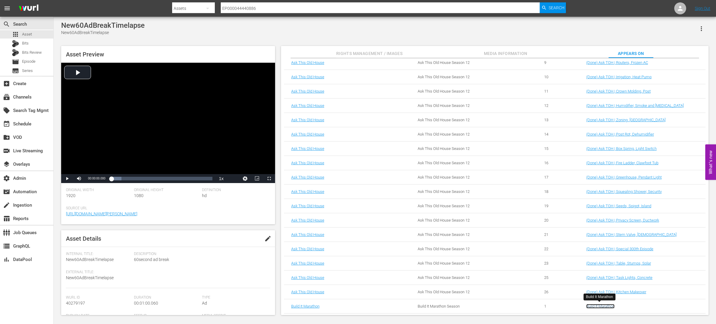
click at [601, 304] on link "Build It Marathon" at bounding box center [600, 306] width 28 height 4
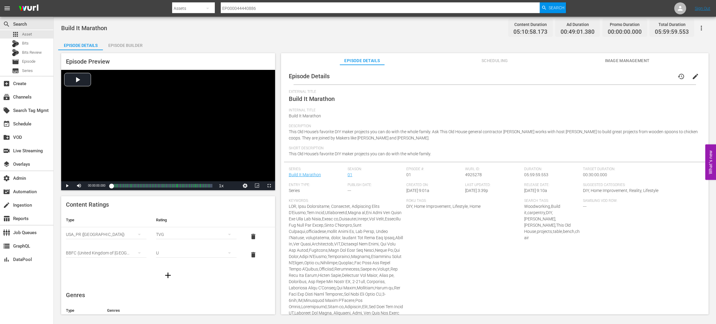
scroll to position [369, 0]
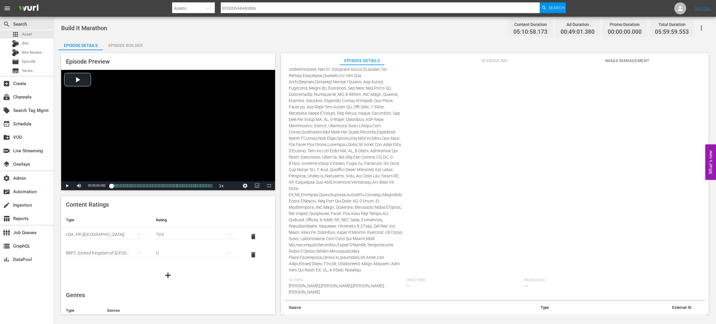
click at [226, 273] on div at bounding box center [168, 275] width 214 height 17
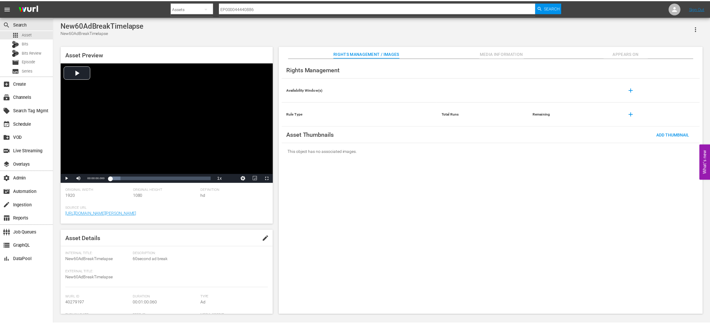
scroll to position [1, 0]
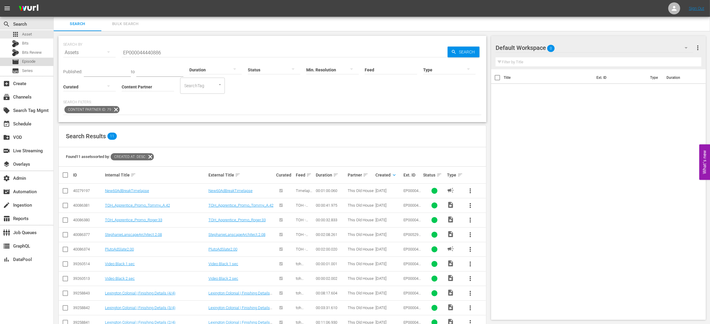
click at [34, 58] on div "movie Episode" at bounding box center [24, 62] width 24 height 8
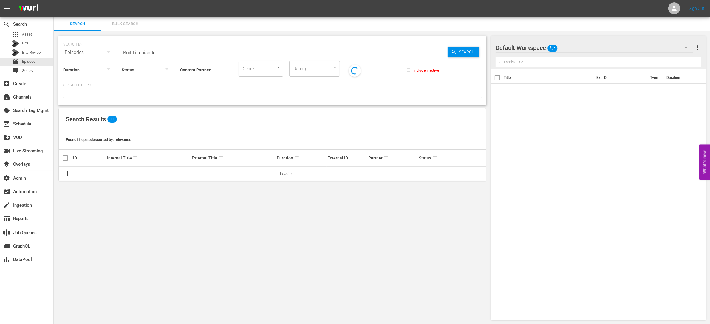
click at [175, 54] on input "Build it episode 1" at bounding box center [285, 52] width 326 height 14
click at [175, 53] on input "Build it episode 1" at bounding box center [285, 52] width 326 height 14
click at [475, 53] on span "Search" at bounding box center [468, 52] width 23 height 11
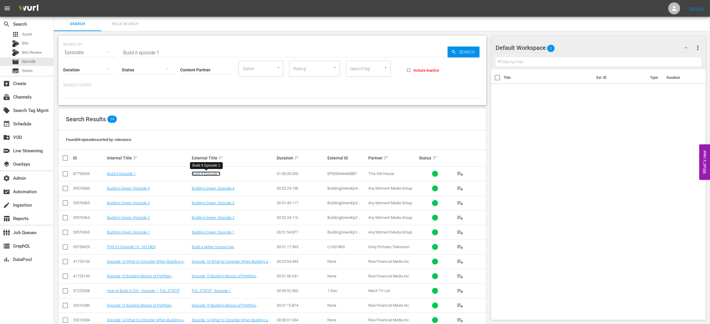
click at [210, 174] on link "Build It Episode 1" at bounding box center [206, 173] width 29 height 4
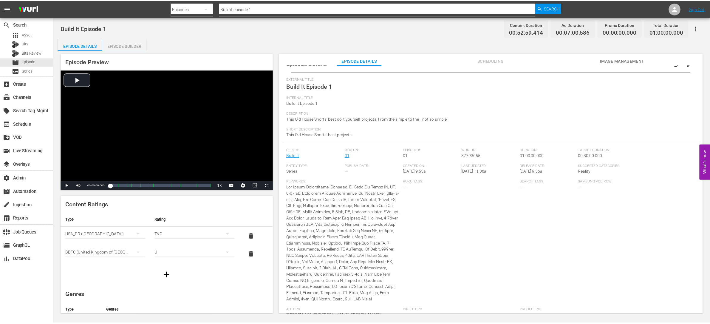
scroll to position [152, 0]
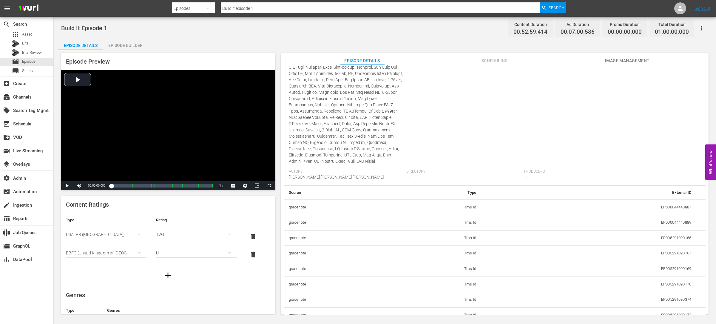
click at [669, 207] on td "EP000044440887" at bounding box center [588, 207] width 215 height 16
click at [669, 206] on td "EP000044440887" at bounding box center [588, 207] width 215 height 16
copy td "EP000044440887"
click at [133, 45] on div "Episode Builder" at bounding box center [125, 45] width 45 height 14
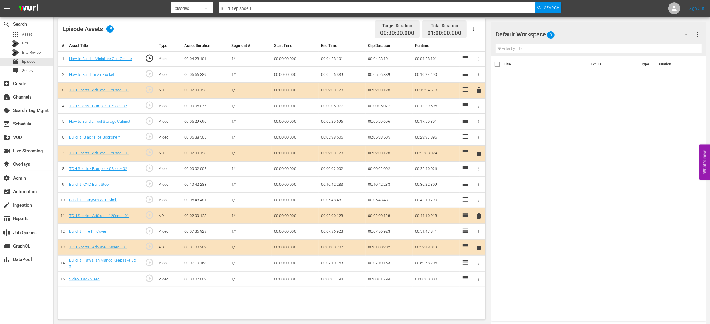
scroll to position [146, 0]
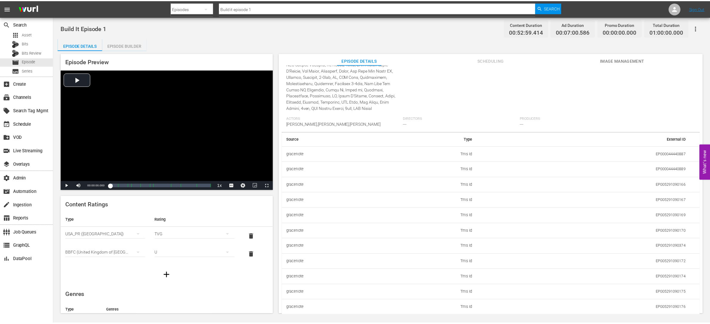
scroll to position [163, 0]
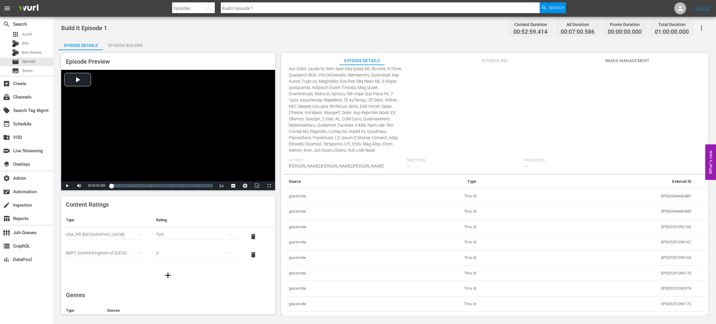
click at [667, 198] on td "EP000044440887" at bounding box center [588, 196] width 215 height 16
click at [667, 197] on td "EP000044440887" at bounding box center [588, 196] width 215 height 16
copy td "EP000044440887"
drag, startPoint x: 116, startPoint y: 45, endPoint x: 124, endPoint y: 42, distance: 8.0
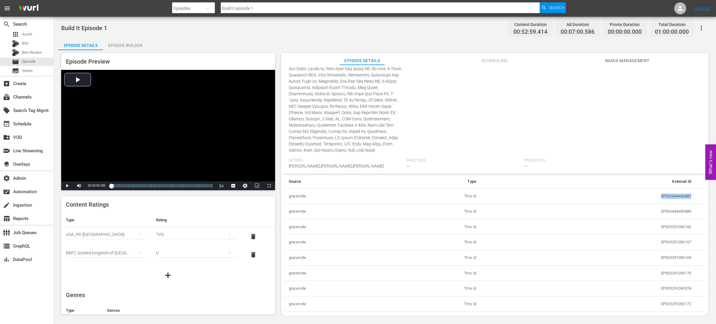
click at [117, 45] on div "Episode Builder" at bounding box center [125, 45] width 45 height 14
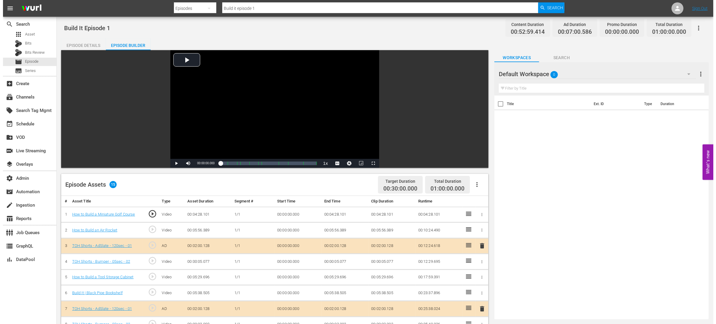
scroll to position [30, 0]
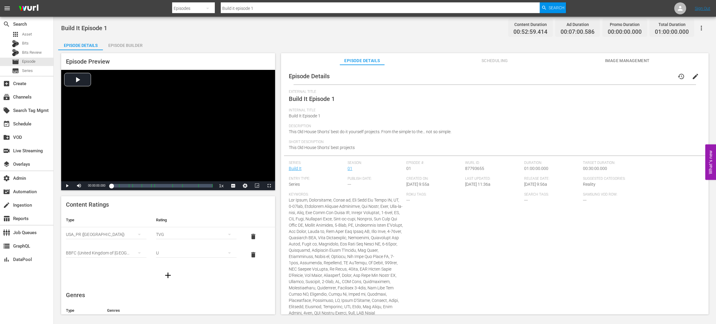
click at [484, 177] on span "Last Updated:" at bounding box center [493, 178] width 56 height 5
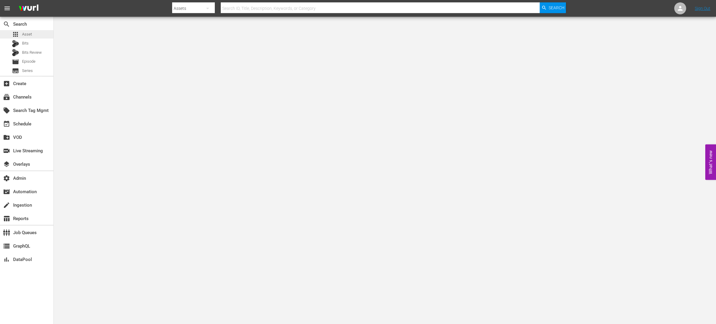
click at [35, 33] on div "apps Asset" at bounding box center [26, 34] width 53 height 8
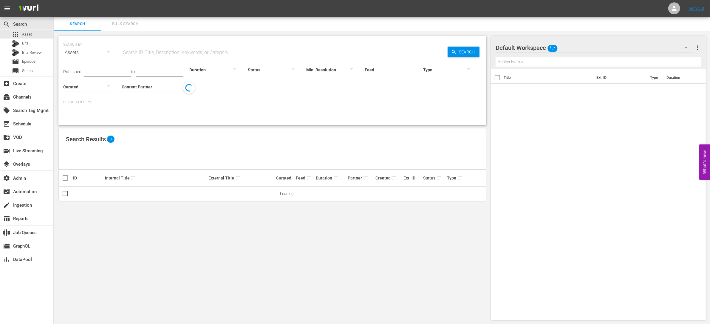
click at [170, 51] on input "text" at bounding box center [285, 52] width 326 height 14
paste input "EP000044440887"
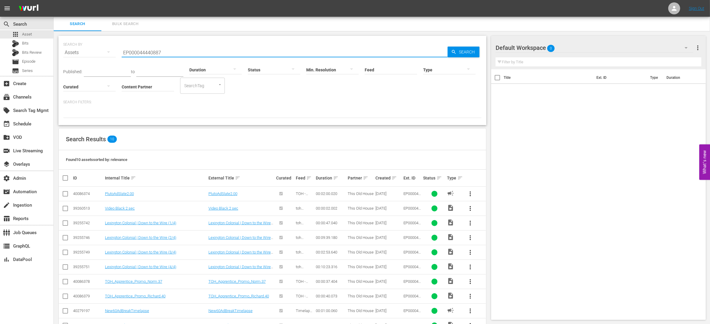
type input "EP000044440887"
click at [466, 51] on span "Search" at bounding box center [468, 52] width 23 height 11
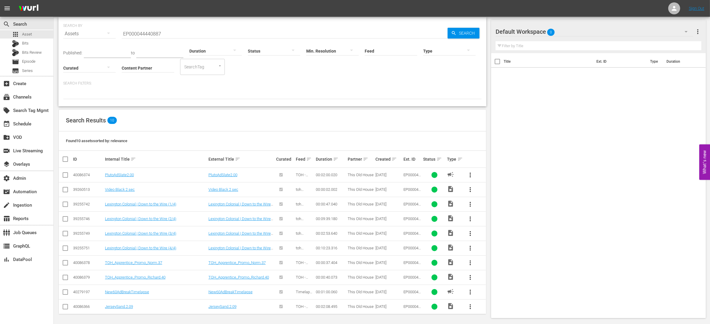
scroll to position [21, 0]
click at [229, 188] on link "Video Black 2 sec" at bounding box center [223, 188] width 30 height 4
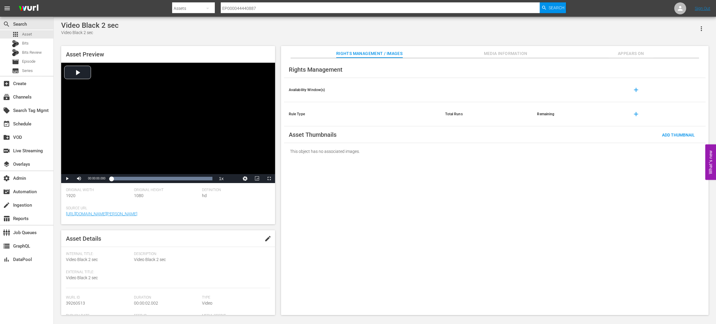
scroll to position [109, 0]
click at [524, 52] on span "Media Information" at bounding box center [505, 53] width 45 height 7
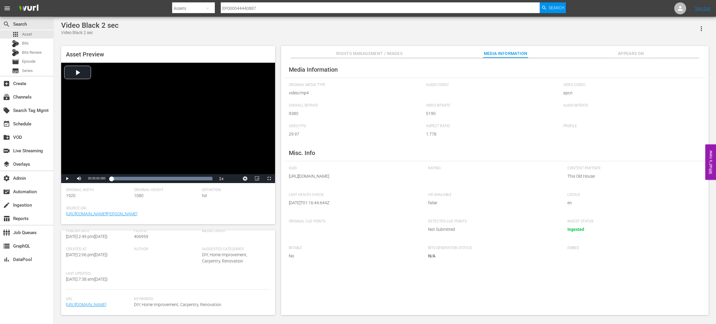
scroll to position [37, 0]
click at [626, 51] on span "Appears On" at bounding box center [630, 53] width 45 height 7
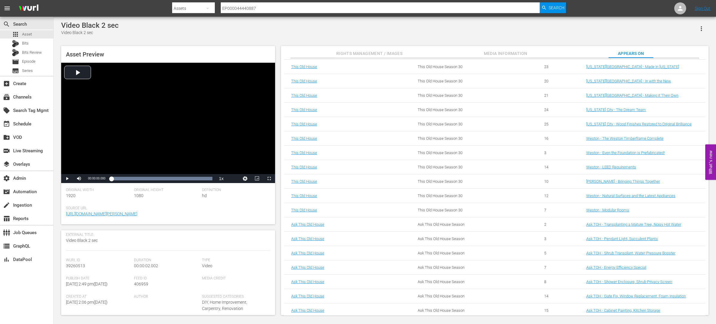
scroll to position [1962, 0]
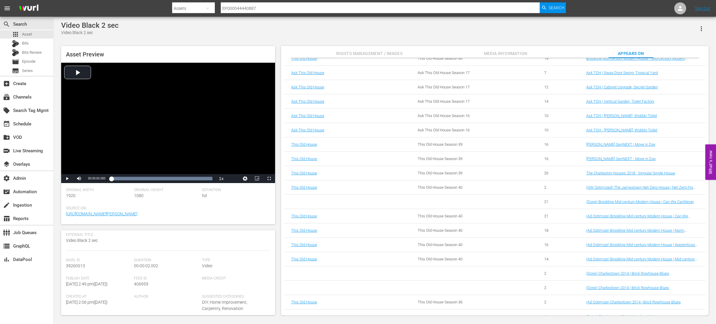
click at [357, 51] on span "Rights Management / Images" at bounding box center [369, 53] width 66 height 7
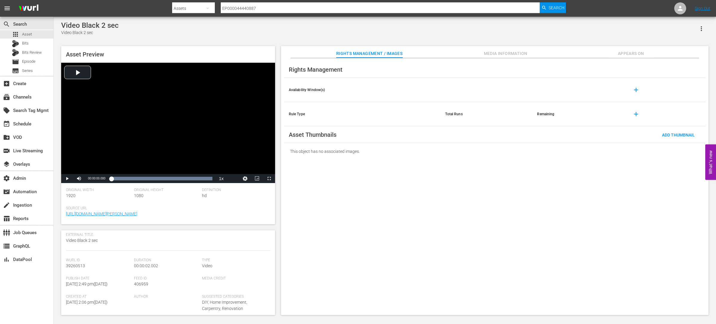
click at [270, 6] on input "EP000044440887" at bounding box center [380, 8] width 319 height 14
click at [629, 53] on span "Appears On" at bounding box center [630, 53] width 45 height 7
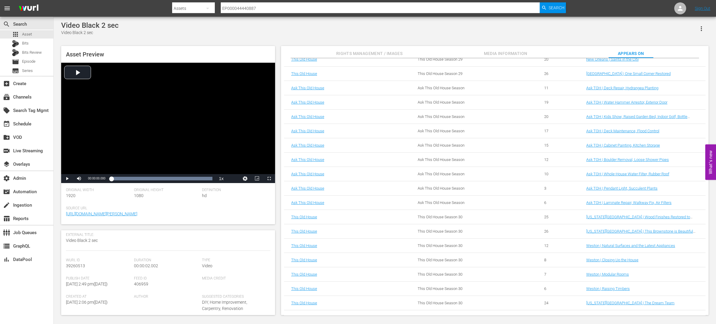
scroll to position [0, 0]
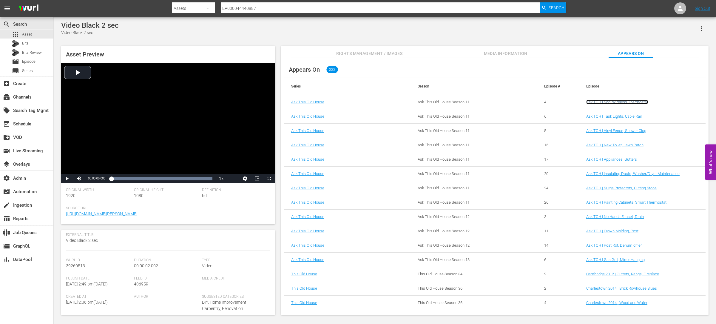
click at [605, 103] on link "Ask TOH | Sod, Wireless Thermostat" at bounding box center [617, 102] width 62 height 4
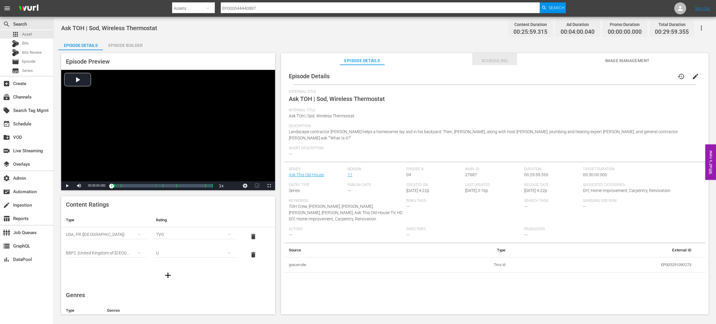
click at [486, 62] on span "Scheduling" at bounding box center [494, 60] width 45 height 7
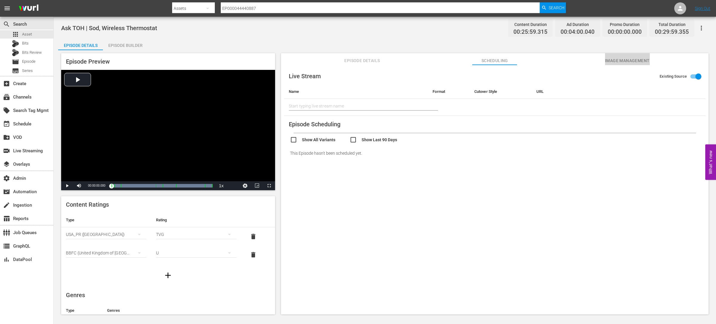
click at [627, 61] on span "Image Management" at bounding box center [627, 60] width 45 height 7
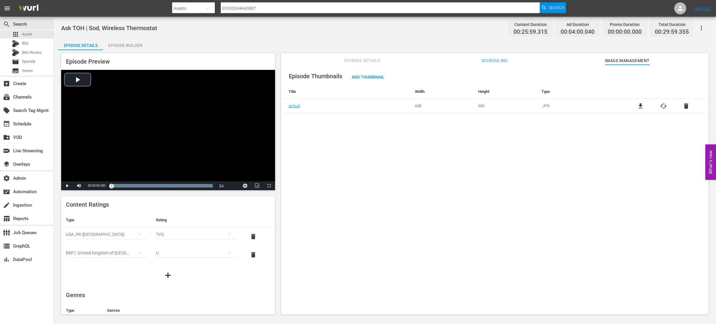
click at [370, 56] on button "Episode Details" at bounding box center [362, 59] width 45 height 12
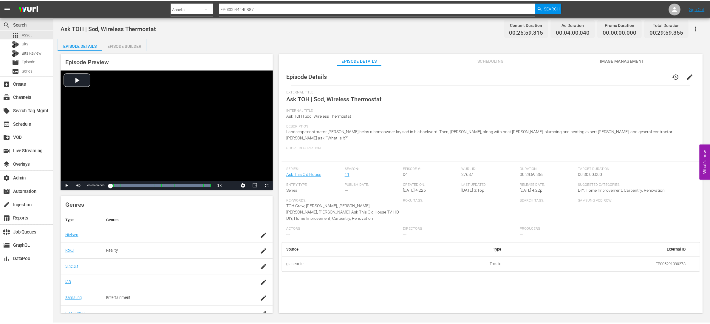
scroll to position [115, 0]
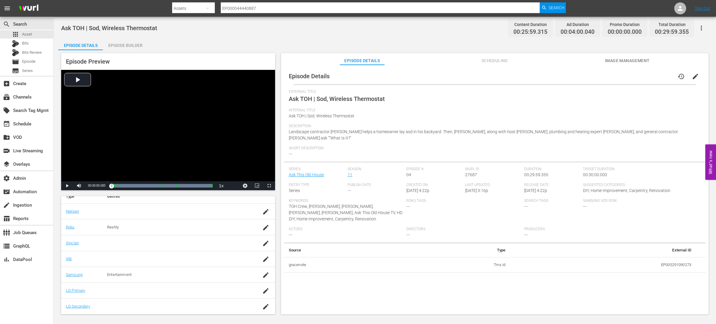
click at [675, 259] on td "EP005291090273" at bounding box center [603, 265] width 186 height 16
click at [674, 259] on td "EP005291090273" at bounding box center [603, 265] width 186 height 16
click at [672, 259] on td "EP005291090273" at bounding box center [603, 265] width 186 height 16
copy td "EP005291090273"
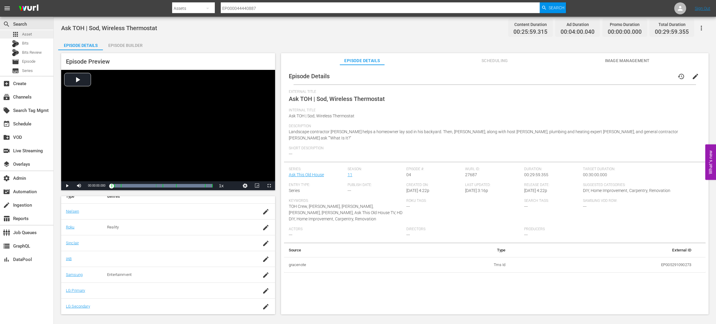
click at [40, 34] on div "apps Asset" at bounding box center [26, 34] width 53 height 8
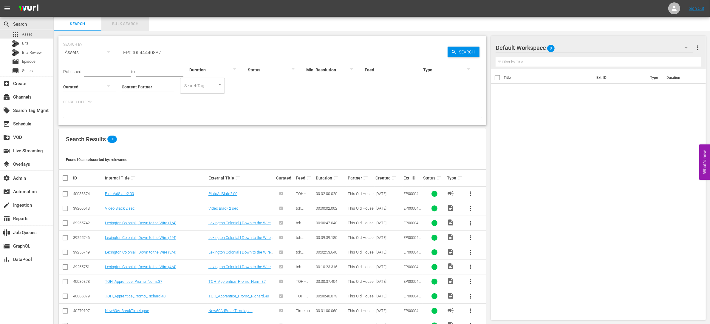
click at [137, 22] on span "Bulk Search" at bounding box center [125, 24] width 41 height 7
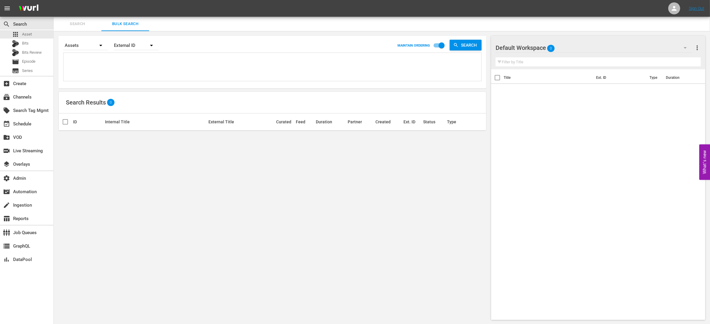
click at [140, 56] on textarea at bounding box center [273, 67] width 416 height 27
paste textarea "58701584 109689636 112813003 134494233 134494239 134494240 134494241"
type textarea "58701584 109689636 112813003 134494233 134494239 134494240 134494241"
click at [475, 43] on span "Search" at bounding box center [470, 45] width 23 height 11
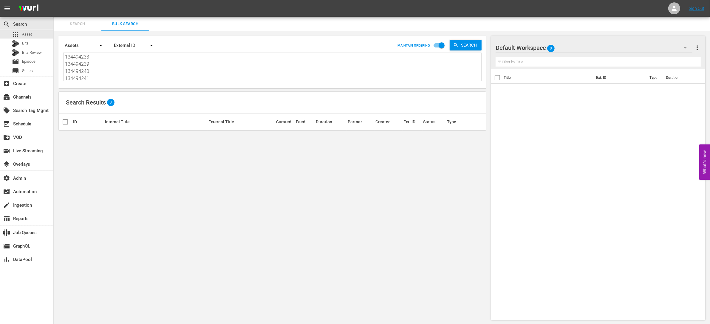
click at [135, 42] on div "External ID" at bounding box center [136, 45] width 45 height 17
click at [138, 70] on div "Wurl ID" at bounding box center [133, 72] width 24 height 10
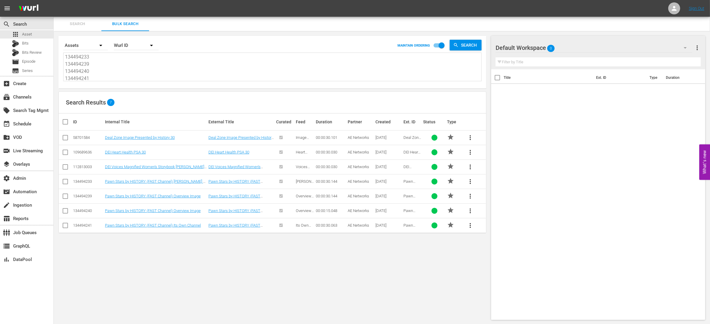
click at [128, 67] on textarea "58701584 109689636 112813003 134494233 134494239 134494240 134494241" at bounding box center [273, 67] width 416 height 27
drag, startPoint x: 100, startPoint y: 80, endPoint x: 75, endPoint y: 32, distance: 54.3
click at [75, 32] on div "Search By Assets Order By Wurl ID MAINTAIN ORDERING Search 58701584 109689636 1…" at bounding box center [273, 177] width 438 height 293
paste textarea "132394990 149027669 149027668 183724687"
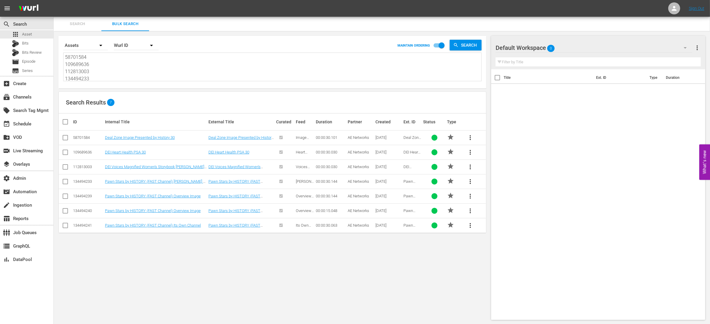
type textarea "132394990 149027669 149027668 183724687"
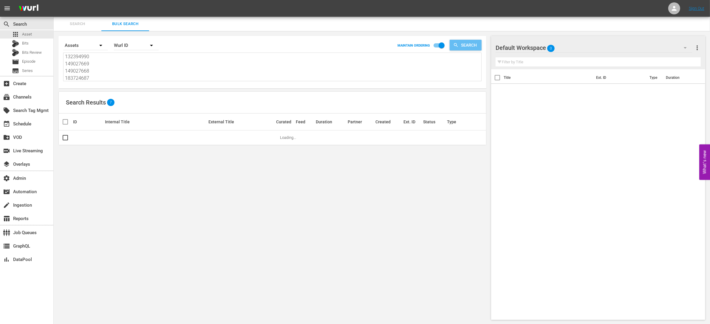
type textarea "132394990 149027669 149027668 183724687"
click at [463, 47] on span "Search" at bounding box center [470, 45] width 23 height 11
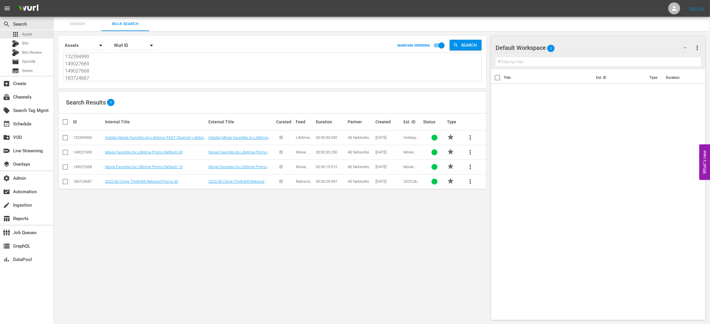
click at [120, 76] on textarea "132394990 149027669 149027668 183724687" at bounding box center [273, 67] width 416 height 27
drag, startPoint x: 109, startPoint y: 78, endPoint x: 107, endPoint y: 43, distance: 34.3
click at [107, 43] on div "Search By Assets Order By Wurl ID MAINTAIN ORDERING Search 132394990 149027669 …" at bounding box center [272, 59] width 418 height 43
paste textarea "47022455 147022482 147022457 147022459 147022458"
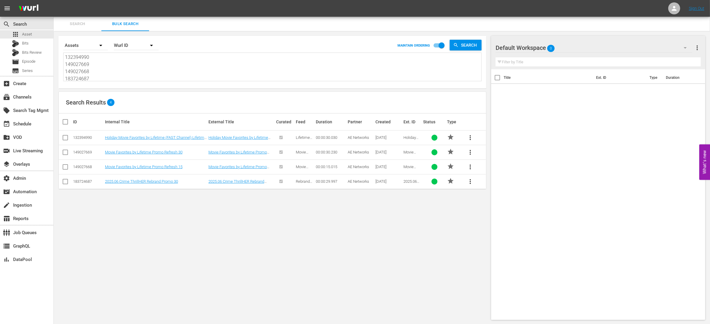
type textarea "147022455 147022482 147022457 147022459 147022458"
click at [465, 43] on span "Search" at bounding box center [470, 45] width 23 height 11
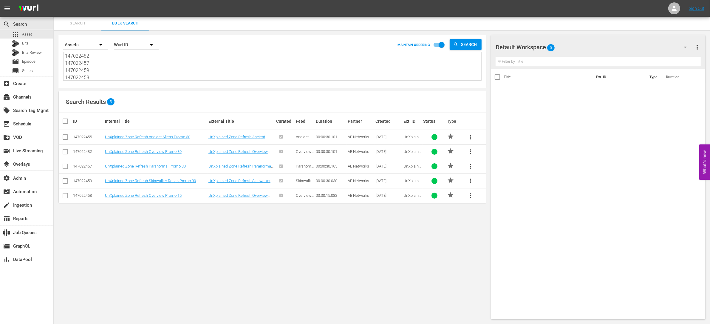
click at [110, 74] on textarea "147022455 147022482 147022457 147022459 147022458" at bounding box center [273, 66] width 416 height 27
drag, startPoint x: 105, startPoint y: 77, endPoint x: 87, endPoint y: 39, distance: 41.6
click at [82, 38] on div "Search By Assets Order By Wurl ID MAINTAIN ORDERING Search 147022455 147022482 …" at bounding box center [272, 59] width 418 height 43
paste textarea "32394990 149027669 149027668 183724687"
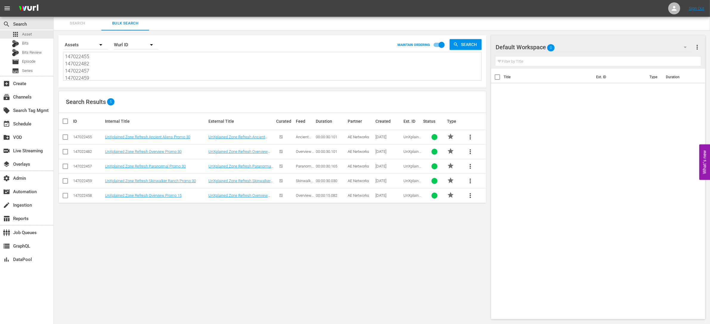
type textarea "132394990 149027669 149027668 183724687"
click at [465, 46] on span "Search" at bounding box center [470, 44] width 23 height 11
click at [225, 182] on link "2025.06 Crime ThrillHER Rebrand Promo 30" at bounding box center [236, 182] width 56 height 9
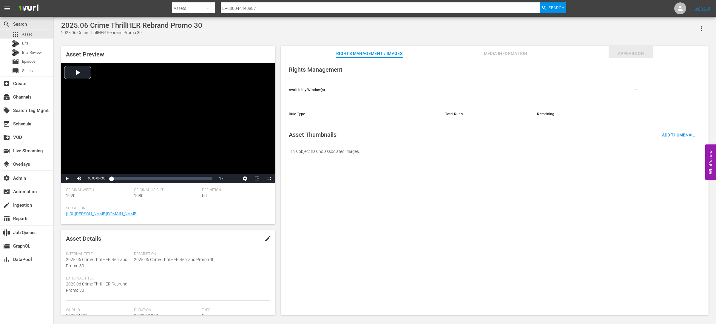
click at [624, 54] on span "Appears On" at bounding box center [630, 53] width 45 height 7
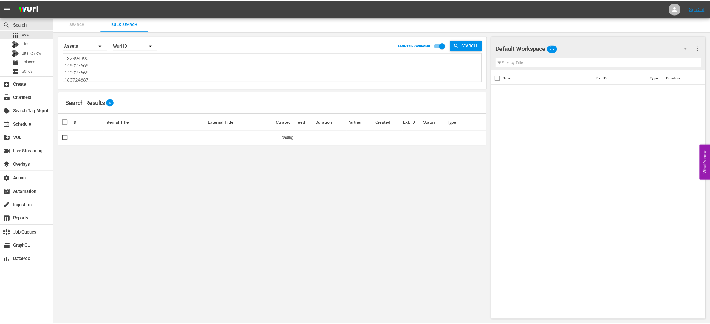
scroll to position [1, 0]
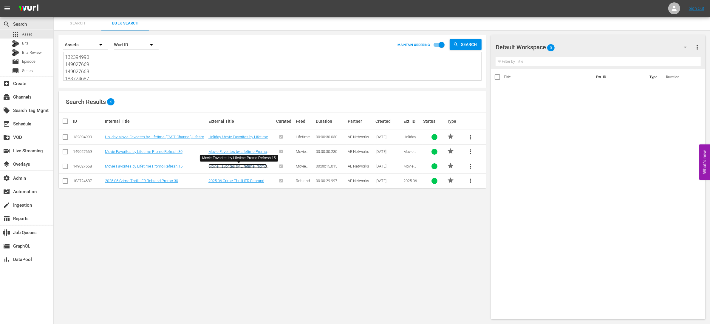
click at [229, 166] on link "Movie Favorites by Lifetime Promo Refresh 15" at bounding box center [237, 168] width 58 height 9
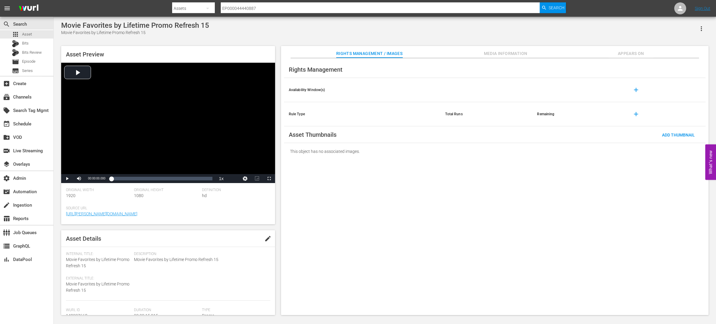
click at [622, 58] on div "Rights Management Availability Window(s) add Rule Type Total Runs Remaining add…" at bounding box center [494, 186] width 427 height 257
click at [622, 55] on span "Appears On" at bounding box center [630, 53] width 45 height 7
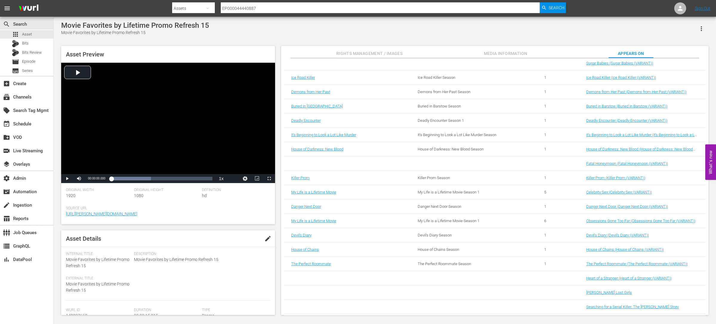
scroll to position [842, 0]
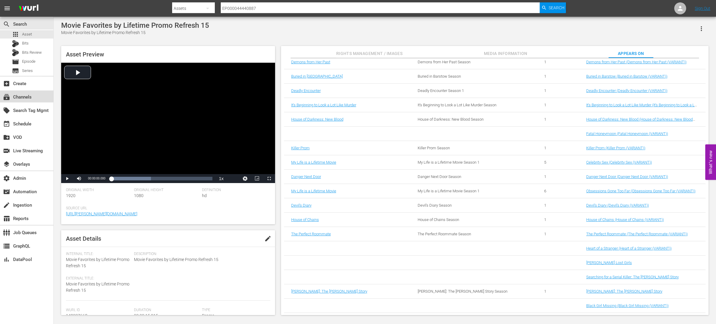
click at [38, 95] on div "subscriptions Channels" at bounding box center [26, 96] width 53 height 12
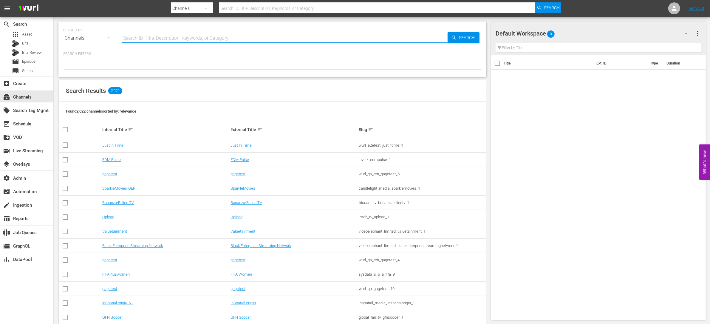
click at [159, 37] on input "text" at bounding box center [285, 38] width 326 height 14
type input "mov"
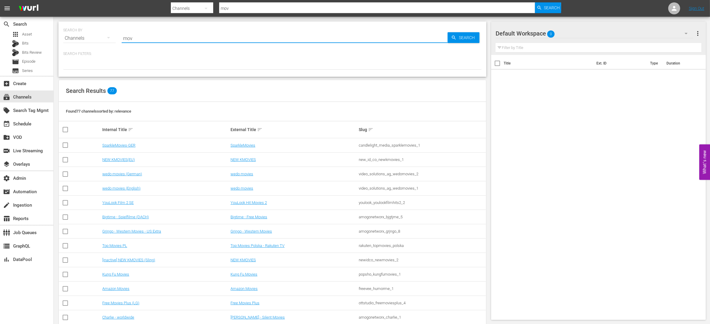
type input "Movie Favorites by Lifetime"
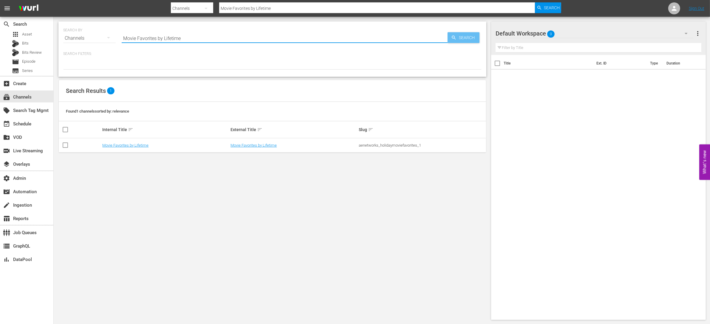
click at [457, 40] on span "Search" at bounding box center [468, 37] width 23 height 11
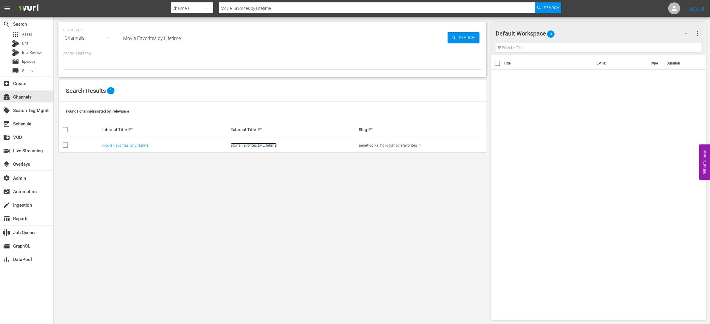
click at [272, 146] on link "Movie Favorites by Lifetime" at bounding box center [254, 145] width 46 height 4
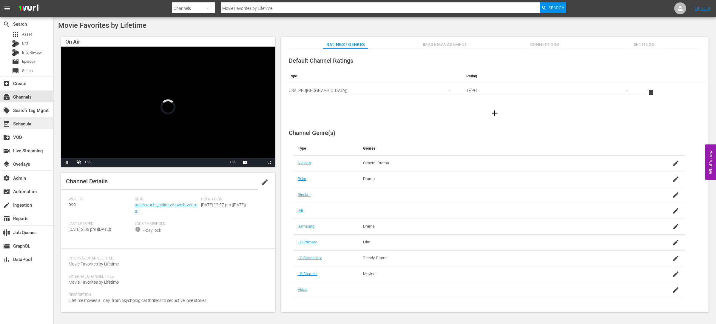
click at [34, 127] on div "event_available Schedule" at bounding box center [26, 123] width 53 height 12
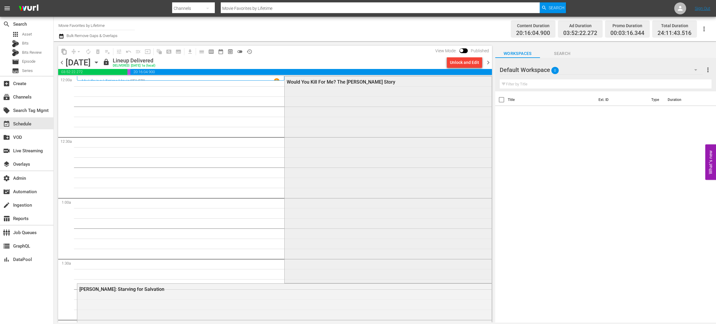
click at [398, 166] on div "Would You Kill For Me? The Mary Bailey Story" at bounding box center [388, 178] width 207 height 205
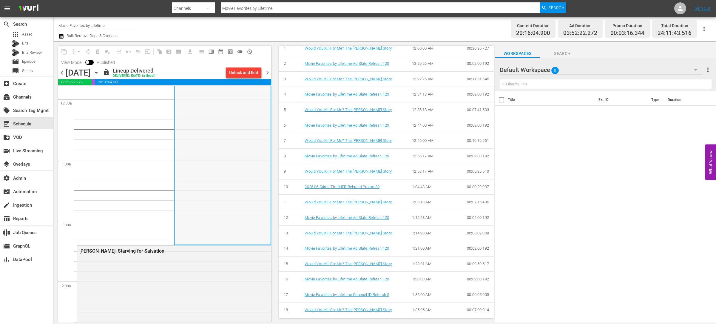
scroll to position [84, 0]
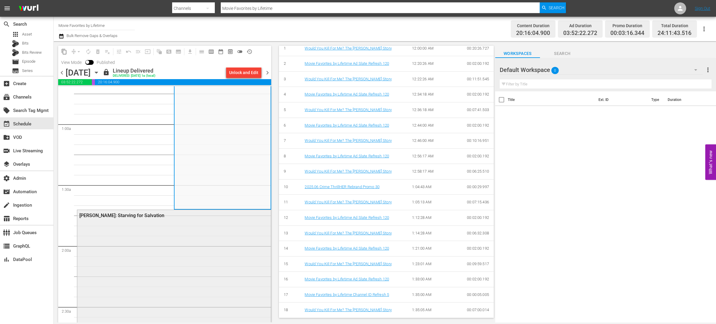
click at [167, 234] on div "Gwen Shamblin: Starving for Salvation" at bounding box center [174, 312] width 194 height 205
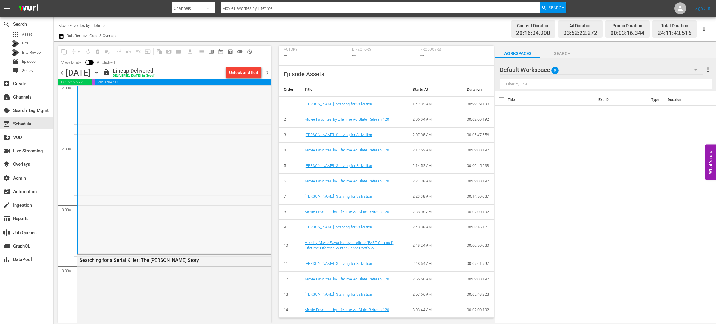
scroll to position [316, 0]
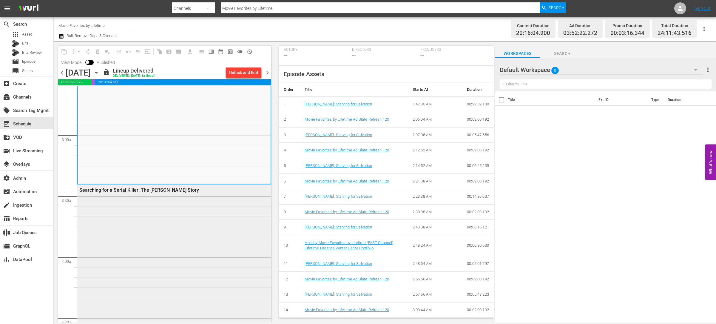
click at [253, 228] on div "Searching for a Serial Killer: The Regina Smith Story" at bounding box center [174, 287] width 194 height 207
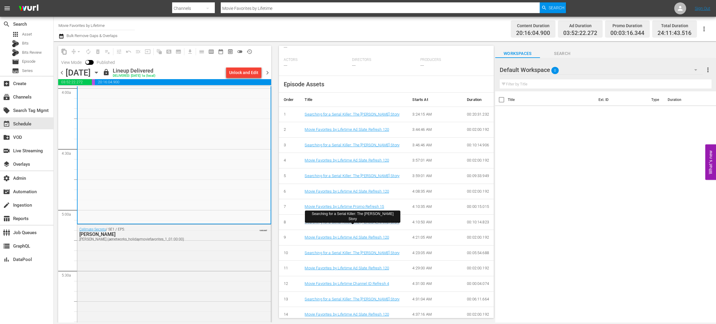
scroll to position [261, 0]
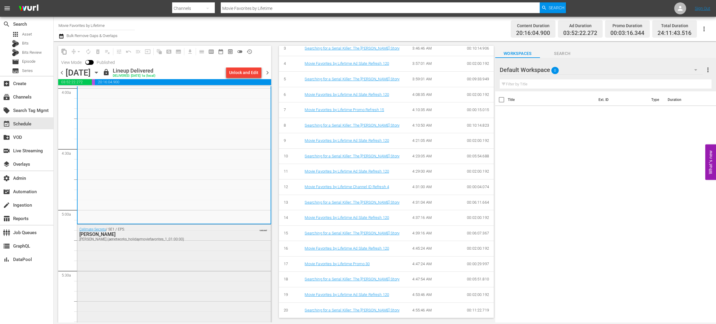
click at [220, 230] on div "Cellmate Secrets / SE1 / EP5: Susan Smith Susan Smith (aenetworks_holidaymovief…" at bounding box center [158, 234] width 159 height 14
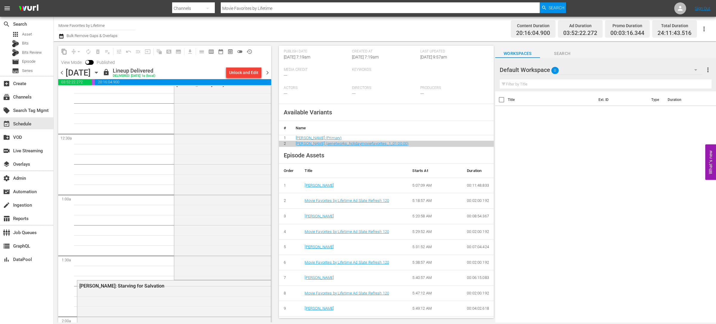
scroll to position [0, 0]
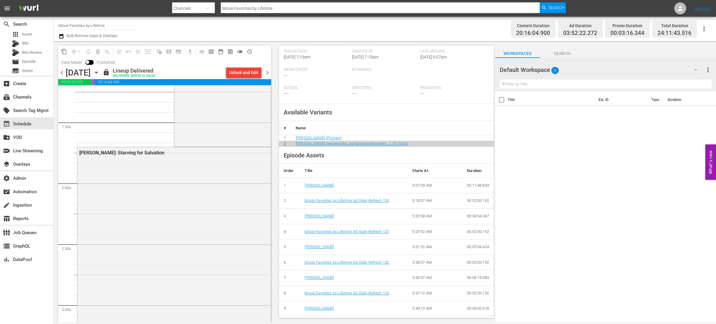
click at [215, 211] on div "Gwen Shamblin: Starving for Salvation" at bounding box center [174, 249] width 194 height 205
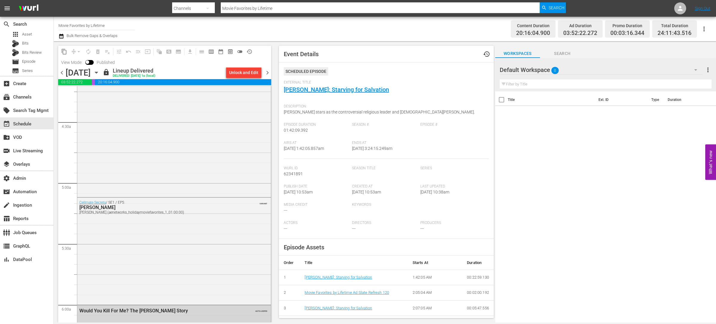
scroll to position [528, 0]
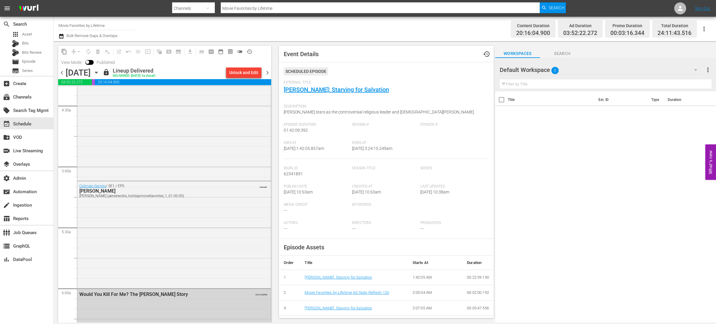
click at [215, 211] on div "Cellmate Secrets / SE1 / EP5: Susan Smith Susan Smith (aenetworks_holidaymovief…" at bounding box center [174, 233] width 194 height 105
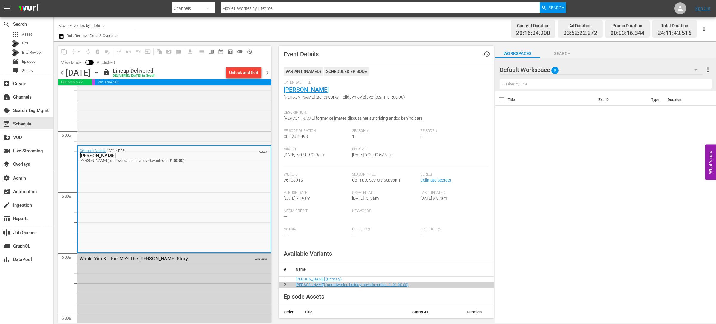
scroll to position [169, 0]
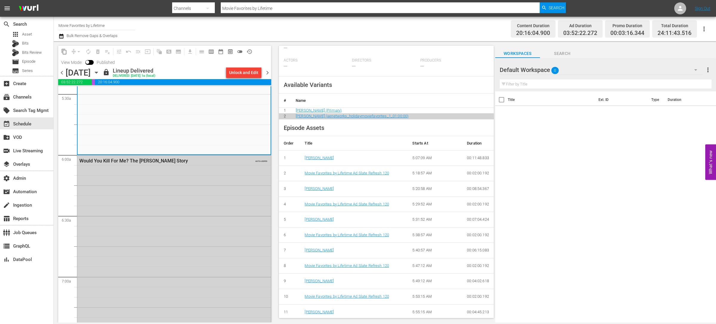
click at [184, 215] on div "Would You Kill For Me? The Mary Bailey Story AUTO-LOOPED" at bounding box center [174, 257] width 194 height 205
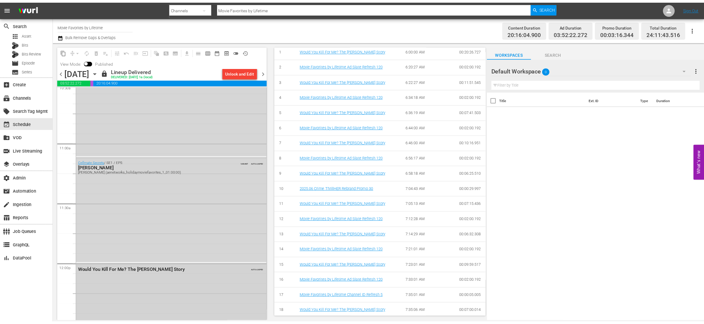
scroll to position [0, 0]
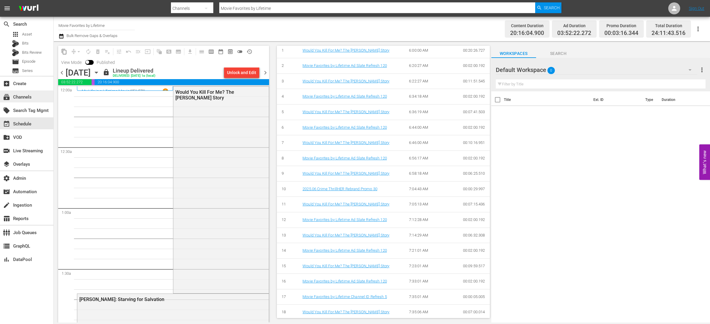
click at [34, 97] on div "subscriptions Channels" at bounding box center [26, 96] width 53 height 12
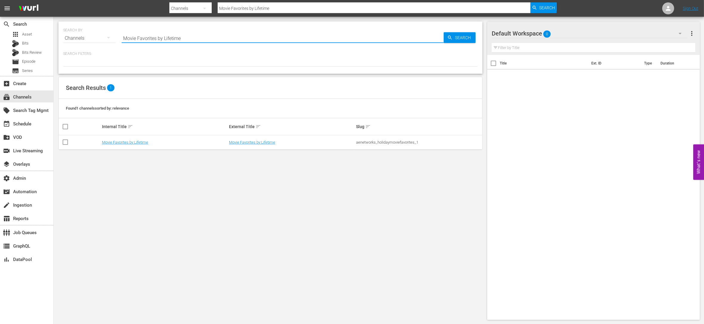
click at [201, 36] on input "Movie Favorites by Lifetime" at bounding box center [283, 38] width 322 height 14
click at [200, 36] on input "Movie Favorites by Lifetime" at bounding box center [283, 38] width 322 height 14
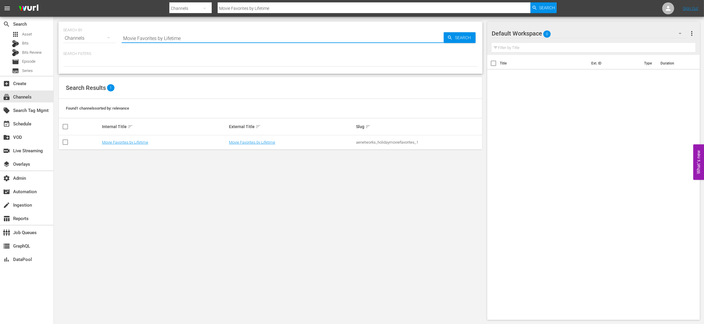
click at [200, 36] on input "Movie Favorites by Lifetime" at bounding box center [283, 38] width 322 height 14
type input "a"
type input "spark"
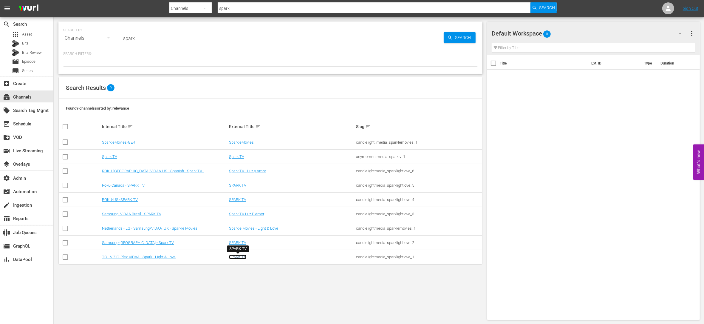
click at [239, 256] on link "SPARK TV" at bounding box center [237, 256] width 17 height 4
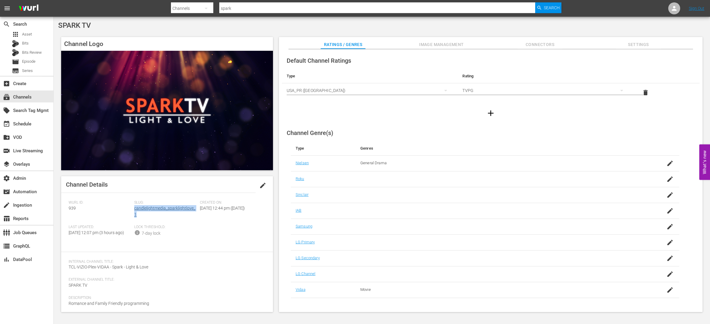
drag, startPoint x: 145, startPoint y: 215, endPoint x: 134, endPoint y: 210, distance: 12.1
click at [134, 210] on div "Slug: candlelightmedia_sparklightlove_1" at bounding box center [167, 212] width 66 height 24
copy link "candlelightmedia_sparklightlove_1"
drag, startPoint x: 160, startPoint y: 221, endPoint x: 146, endPoint y: 218, distance: 14.0
click at [160, 221] on div "Slug: candlelightmedia_sparklightlove_1" at bounding box center [167, 212] width 66 height 24
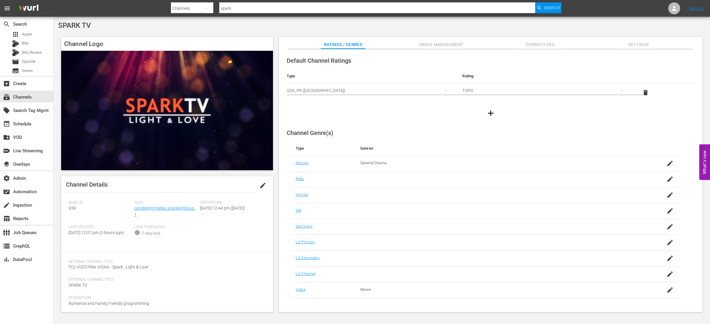
click at [145, 217] on div "Slug: candlelightmedia_sparklightlove_1" at bounding box center [167, 212] width 66 height 24
drag, startPoint x: 138, startPoint y: 216, endPoint x: 134, endPoint y: 210, distance: 7.5
click at [134, 210] on div "Slug: candlelightmedia_sparklightlove_1" at bounding box center [167, 212] width 66 height 24
click at [27, 164] on div "layers Overlays" at bounding box center [16, 162] width 33 height 5
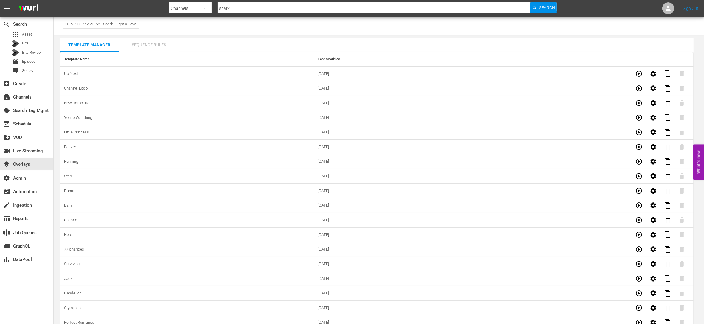
drag, startPoint x: 148, startPoint y: 45, endPoint x: 156, endPoint y: 49, distance: 8.1
click at [148, 45] on div "Sequence Rules" at bounding box center [149, 45] width 60 height 14
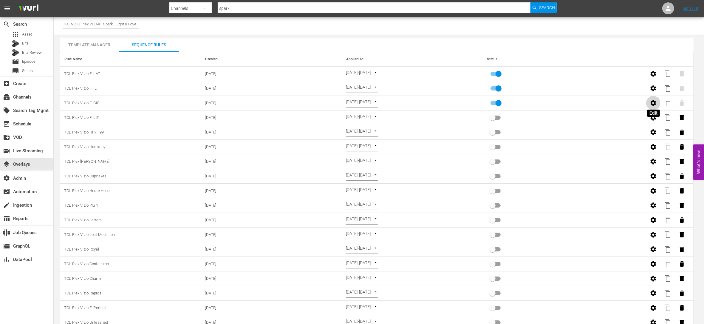
click at [654, 102] on icon "button" at bounding box center [654, 103] width 6 height 6
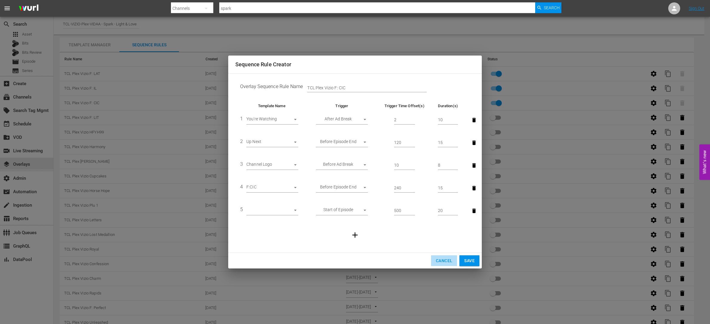
click at [441, 262] on span "Cancel" at bounding box center [444, 260] width 16 height 7
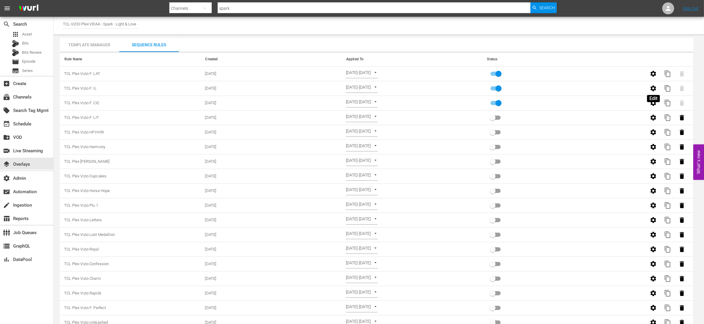
click at [653, 88] on icon "button" at bounding box center [653, 88] width 7 height 7
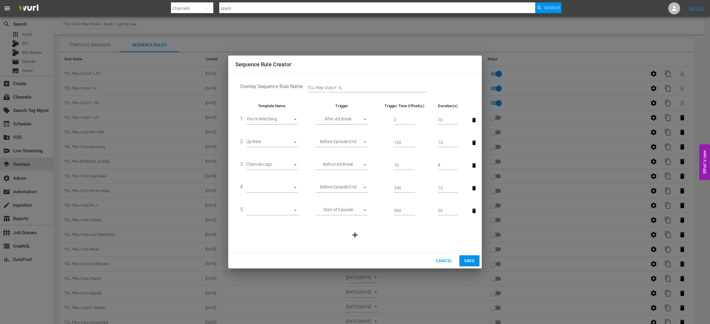
click at [267, 35] on div "Sequence Rule Creator Overlay Sequence Rule Name TCL Plex Vizio F: IL Template …" at bounding box center [355, 162] width 710 height 324
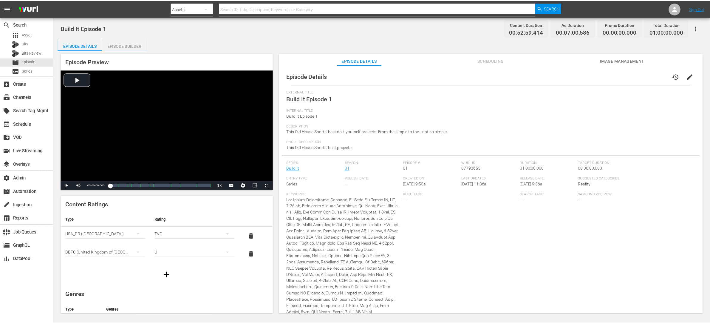
scroll to position [9, 0]
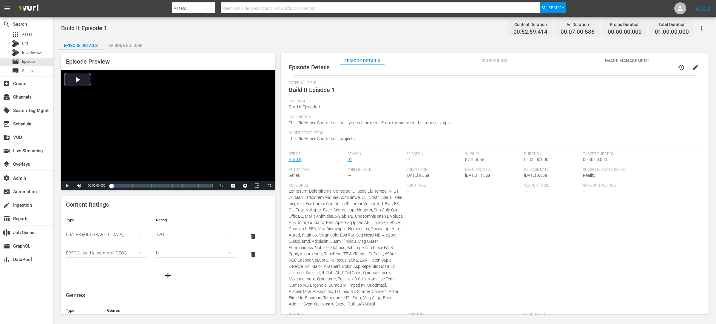
click at [133, 46] on div "Episode Builder" at bounding box center [125, 45] width 45 height 14
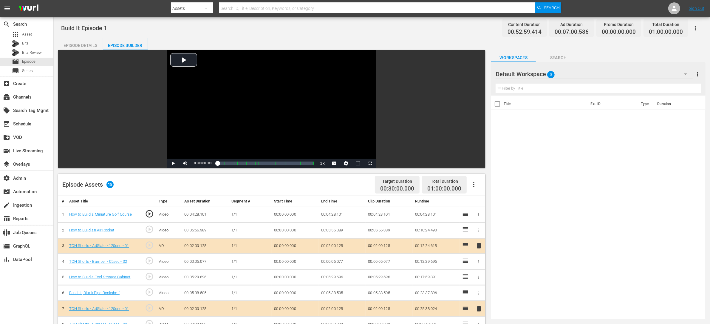
click at [86, 43] on div "Episode Details" at bounding box center [80, 45] width 45 height 14
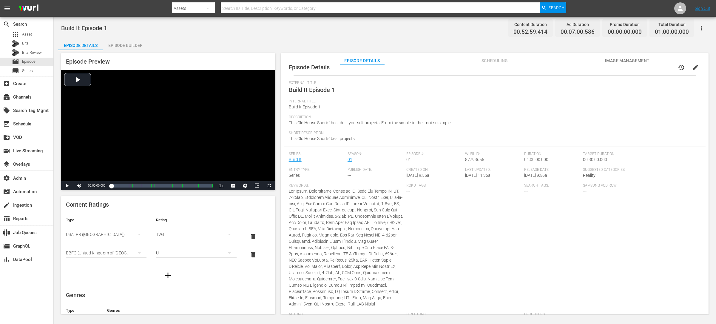
click at [31, 30] on div "search Search apps Asset Bits Bits Review movie Episode subtitles Series" at bounding box center [26, 46] width 53 height 59
click at [33, 32] on div "apps Asset" at bounding box center [26, 34] width 53 height 8
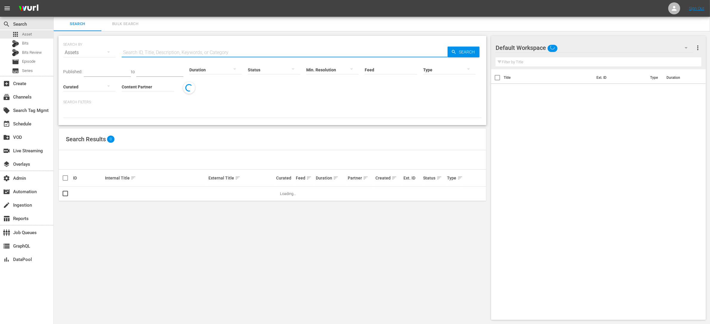
click at [194, 53] on input "text" at bounding box center [285, 52] width 326 height 14
type input "w"
click at [21, 95] on div "subscriptions Channels" at bounding box center [16, 95] width 33 height 5
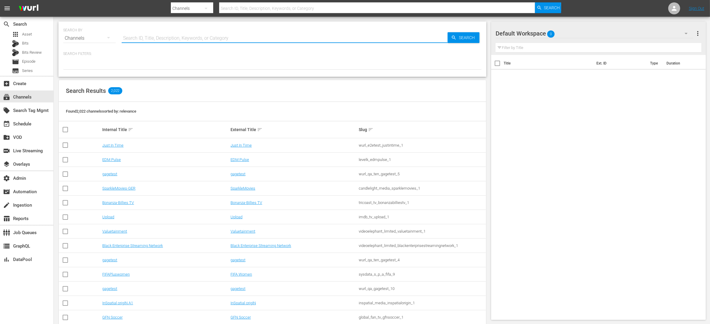
click at [155, 38] on input "text" at bounding box center [285, 38] width 326 height 14
type input "spark"
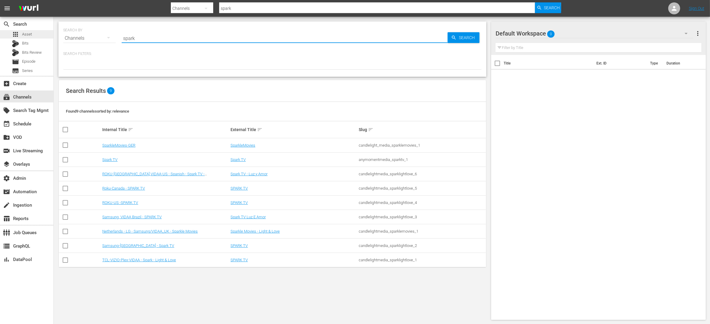
click at [21, 32] on div "apps Asset" at bounding box center [22, 34] width 20 height 8
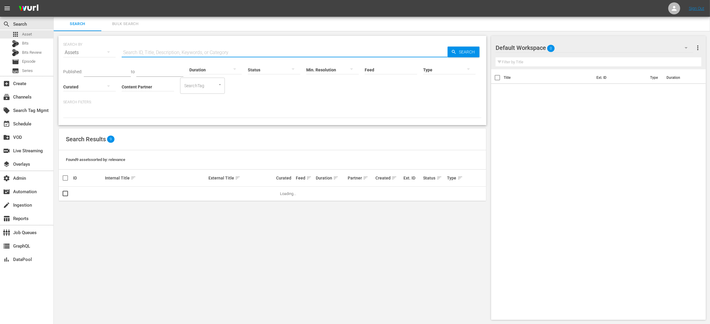
click at [174, 55] on input "text" at bounding box center [285, 52] width 326 height 14
paste input "39260513"
type input "39260513"
click at [471, 50] on span "Search" at bounding box center [468, 52] width 23 height 11
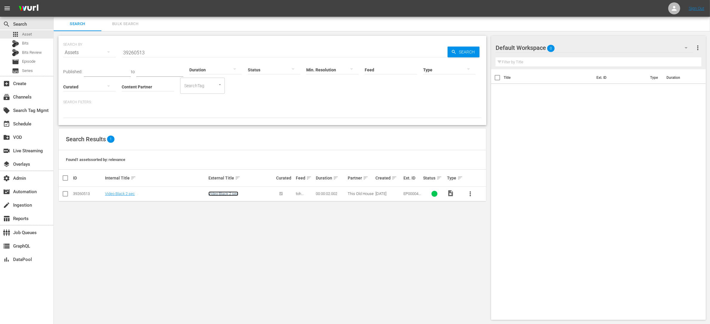
click at [220, 195] on link "Video Black 2 sec" at bounding box center [223, 193] width 30 height 4
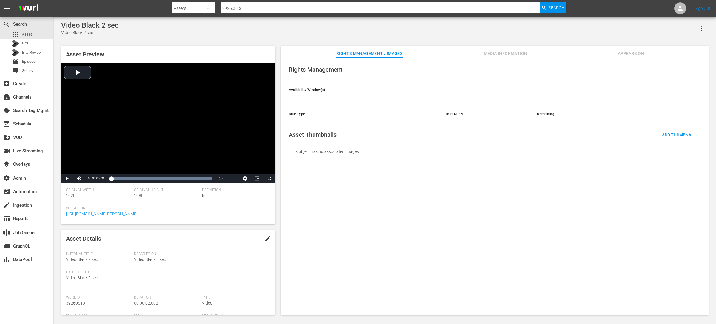
click at [502, 55] on span "Media Information" at bounding box center [505, 53] width 45 height 7
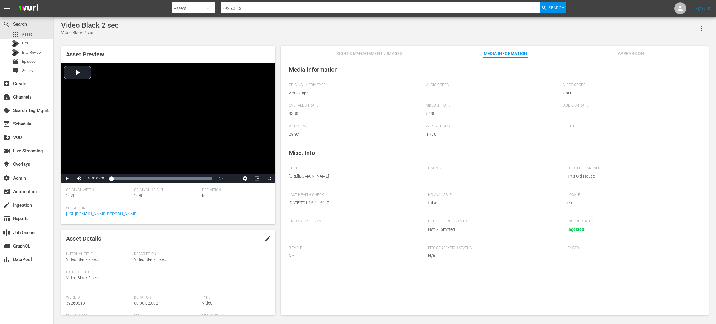
click at [630, 54] on span "Appears On" at bounding box center [630, 53] width 45 height 7
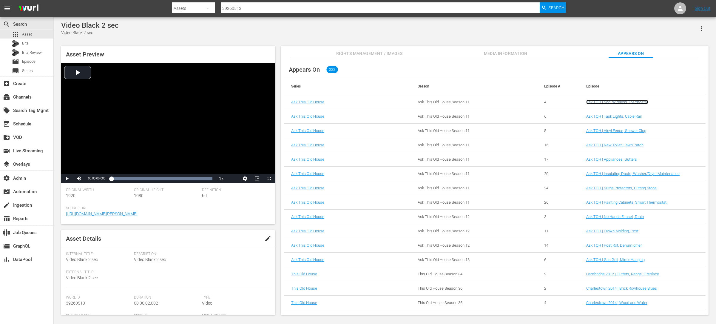
click at [619, 102] on link "Ask TOH | Sod, Wireless Thermostat" at bounding box center [617, 102] width 62 height 4
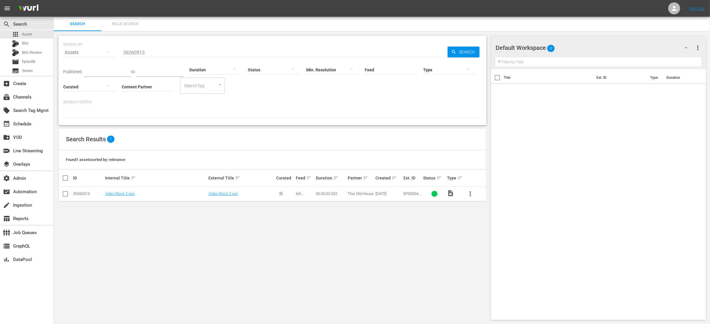
click at [166, 51] on input "39260513" at bounding box center [285, 52] width 326 height 14
click at [231, 193] on link "Video Black 2 sec" at bounding box center [223, 193] width 30 height 4
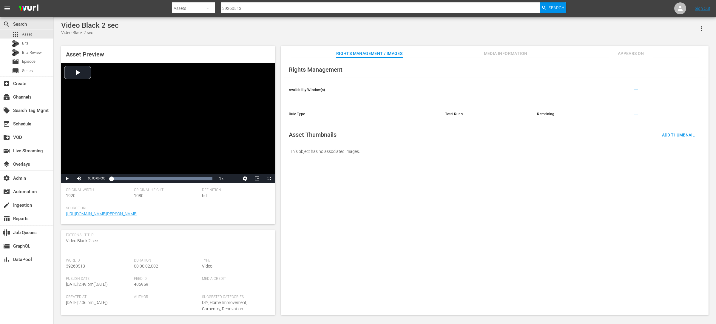
scroll to position [41, 0]
click at [629, 53] on span "Appears On" at bounding box center [630, 53] width 45 height 7
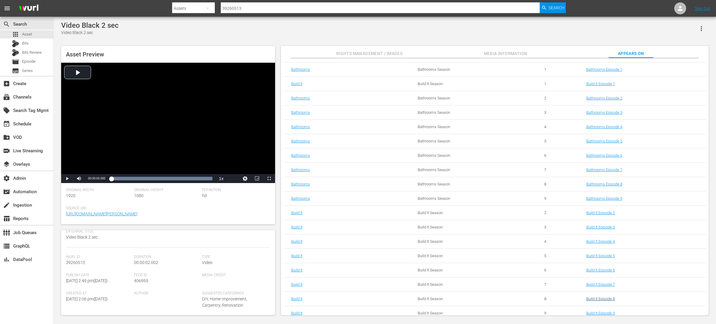
scroll to position [2934, 0]
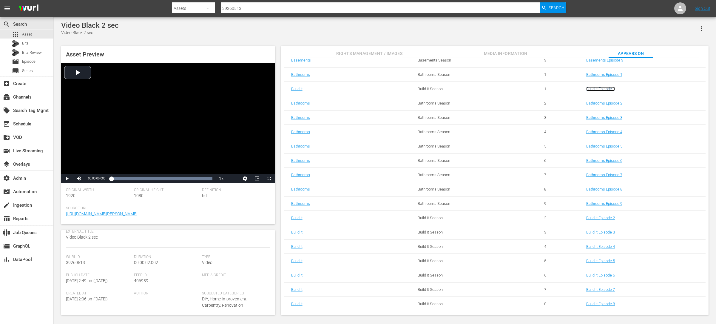
click at [593, 87] on link "Build It Episode 1" at bounding box center [600, 88] width 29 height 4
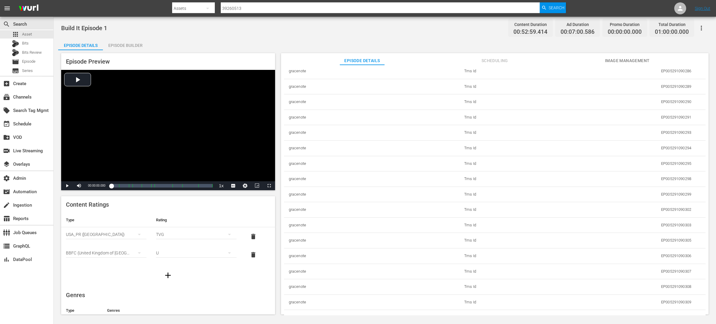
scroll to position [674, 0]
click at [177, 253] on div "U" at bounding box center [196, 252] width 81 height 17
click at [248, 283] on div "U PG 12 12A 15 18 R18" at bounding box center [358, 162] width 716 height 324
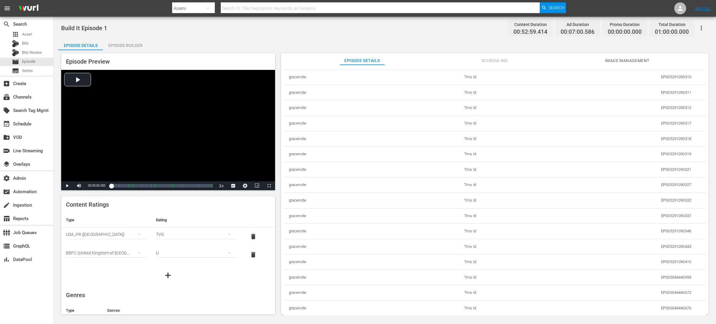
scroll to position [903, 0]
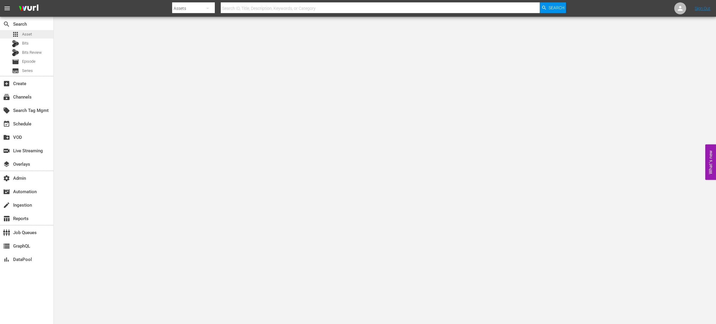
click at [39, 32] on div "apps Asset" at bounding box center [26, 34] width 53 height 8
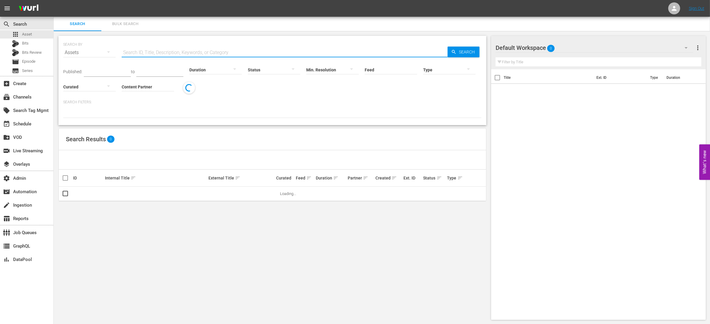
click at [152, 49] on input "text" at bounding box center [285, 52] width 326 height 14
paste input "AMCNVR0000020839"
type input "AMCNVR0000020839"
click at [453, 52] on icon "button" at bounding box center [453, 51] width 5 height 5
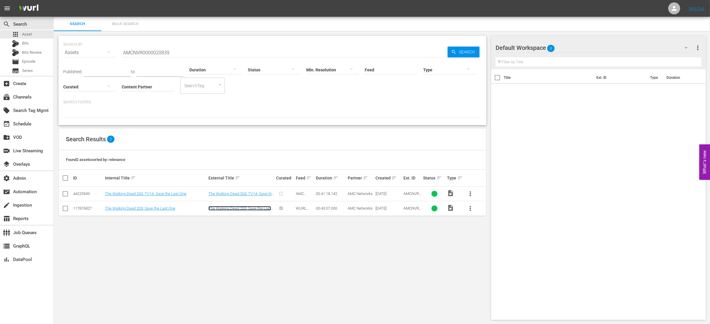
click at [231, 208] on link "The Walking Dead 203: Save the Last One" at bounding box center [239, 210] width 63 height 9
click at [139, 25] on span "Bulk Search" at bounding box center [125, 24] width 41 height 7
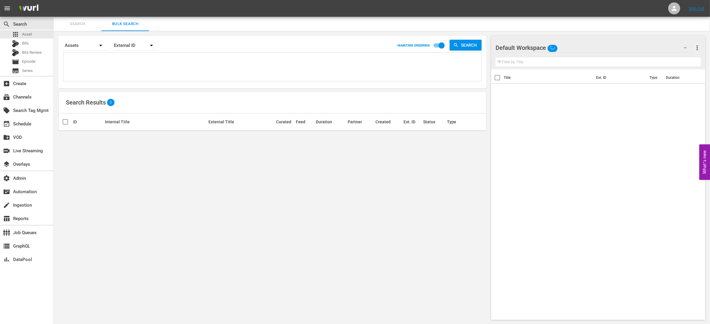
click at [179, 67] on textarea at bounding box center [273, 67] width 416 height 27
paste textarea "AMCNVR0000020845"
type textarea "AMCNVR0000020845"
click at [147, 50] on hr at bounding box center [136, 50] width 45 height 0
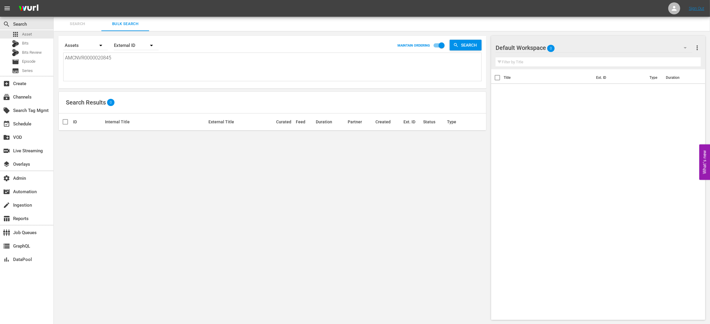
click at [147, 47] on button "button" at bounding box center [151, 45] width 14 height 14
drag, startPoint x: 149, startPoint y: 64, endPoint x: 147, endPoint y: 73, distance: 8.5
click at [147, 73] on div "External ID [PERSON_NAME] ID Title" at bounding box center [133, 71] width 38 height 38
click at [147, 65] on div "External ID" at bounding box center [133, 62] width 38 height 10
click at [97, 44] on icon "button" at bounding box center [100, 45] width 7 height 7
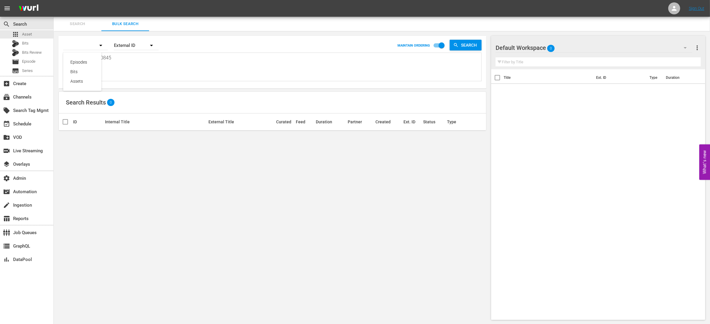
click at [161, 63] on div "Episodes Bits Assets" at bounding box center [355, 162] width 710 height 324
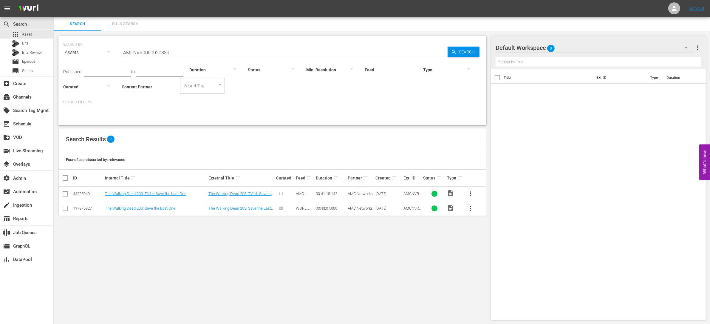
click at [190, 48] on input "AMCNVR0000020839" at bounding box center [285, 52] width 326 height 14
paste input "45"
type input "AMCNVR0000020845"
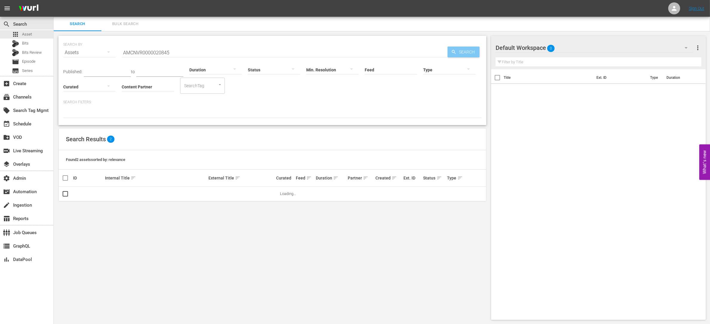
click at [449, 51] on div "Search" at bounding box center [464, 52] width 32 height 11
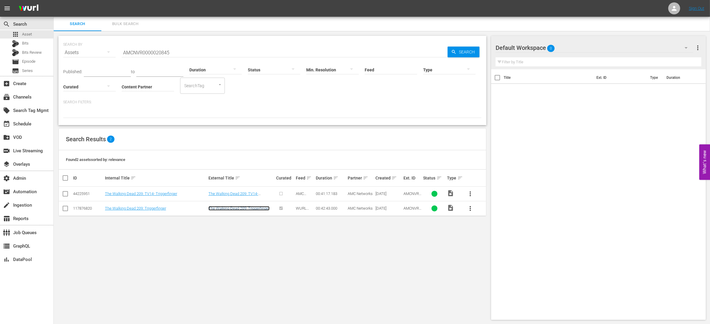
click at [262, 208] on link "The Walking Dead 209: Triggerfinger" at bounding box center [238, 208] width 61 height 4
click at [177, 55] on input "AMCNVR0000020845" at bounding box center [285, 52] width 326 height 14
paste input "2"
type input "AMCNVR0000020842"
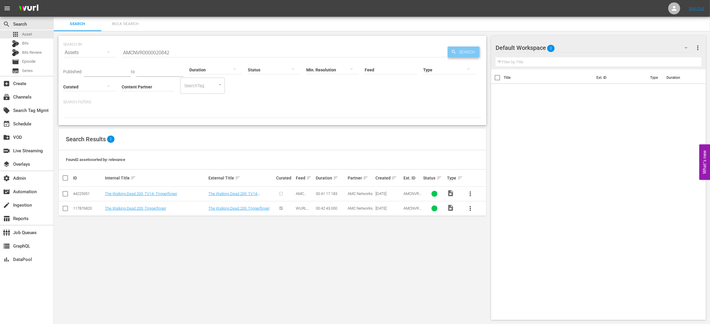
click at [458, 51] on span "Search" at bounding box center [468, 52] width 23 height 11
click at [154, 207] on link "The Walking Dead 206: Secrets" at bounding box center [131, 208] width 53 height 4
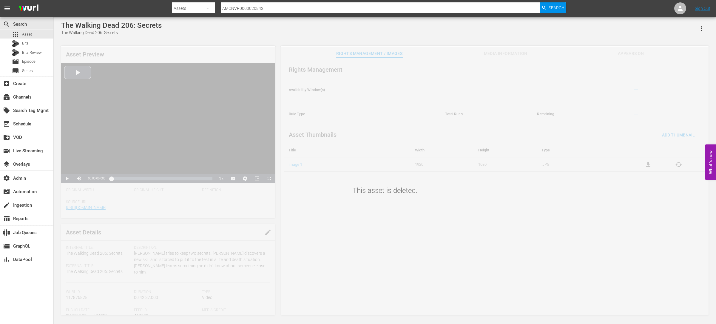
click at [264, 6] on input "AMCNVR0000020842" at bounding box center [380, 8] width 319 height 14
paste input "3"
type input "AMCNVR0000020843"
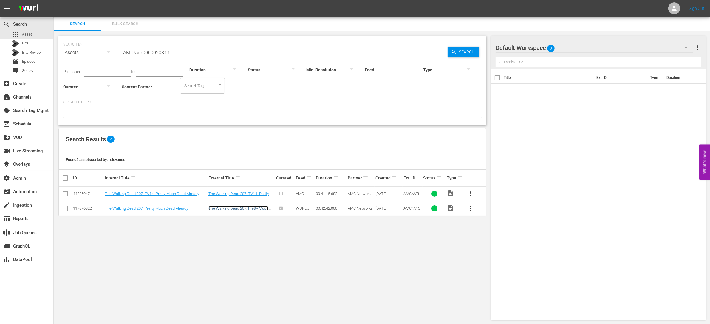
click at [261, 207] on link "The Walking Dead 207: Pretty Much Dead Already" at bounding box center [238, 210] width 60 height 9
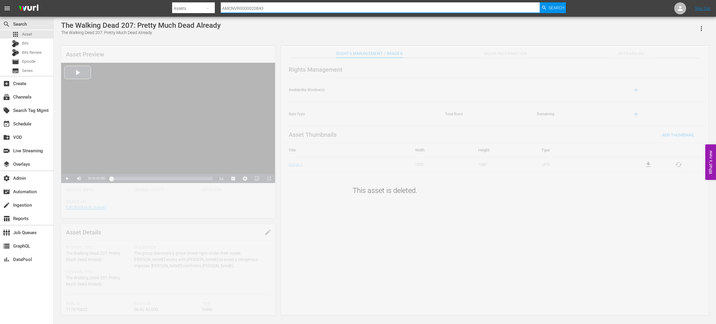
click at [261, 9] on input "AMCNVR0000020843" at bounding box center [380, 8] width 319 height 14
paste input "0"
type input "AMCNVR0000020840"
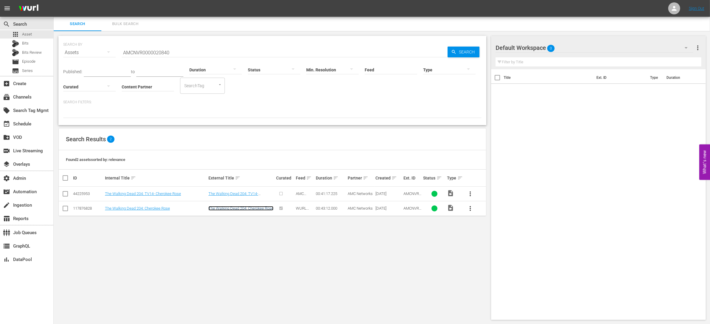
click at [255, 207] on link "The Walking Dead 204: Cherokee Rose" at bounding box center [240, 208] width 65 height 4
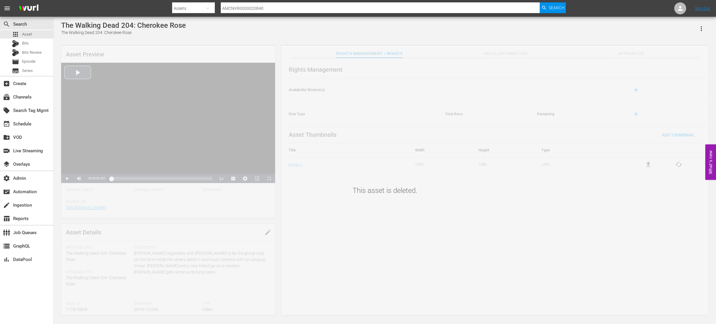
click at [273, 8] on input "AMCNVR0000020840" at bounding box center [380, 8] width 319 height 14
paste input "392"
type input "AMCNVR0000020392"
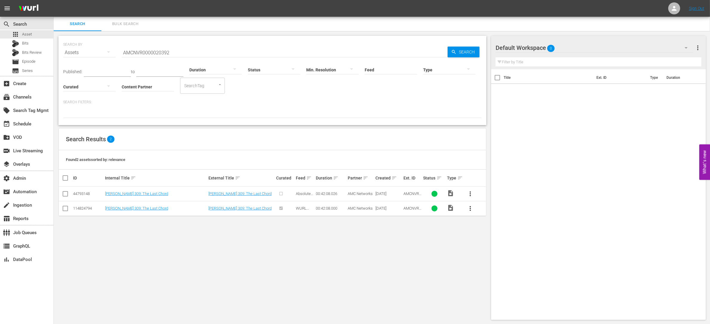
click at [222, 210] on td "[PERSON_NAME] 309: The Last Chord" at bounding box center [242, 208] width 68 height 15
click at [226, 206] on link "[PERSON_NAME] 309: The Last Chord" at bounding box center [239, 208] width 63 height 4
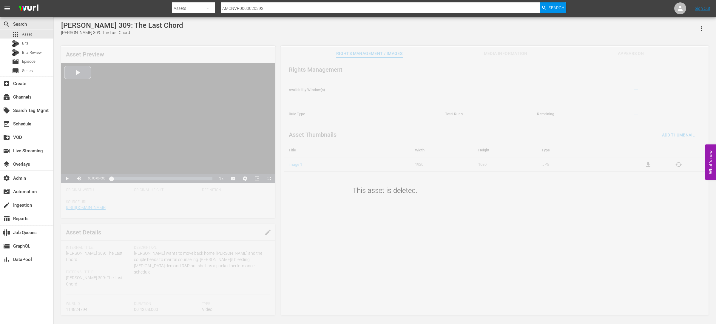
click at [255, 9] on input "AMCNVR0000020392" at bounding box center [380, 8] width 319 height 14
paste input "624"
type input "AMCNVR0000020624"
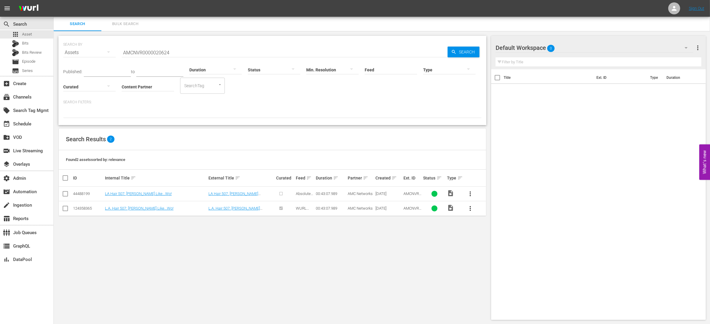
click at [229, 204] on td "L.A. Hair 507: [PERSON_NAME] Like...Wo!" at bounding box center [242, 208] width 68 height 15
click at [230, 207] on link "L.A. Hair 507: [PERSON_NAME] Like...Wo!" at bounding box center [234, 210] width 52 height 9
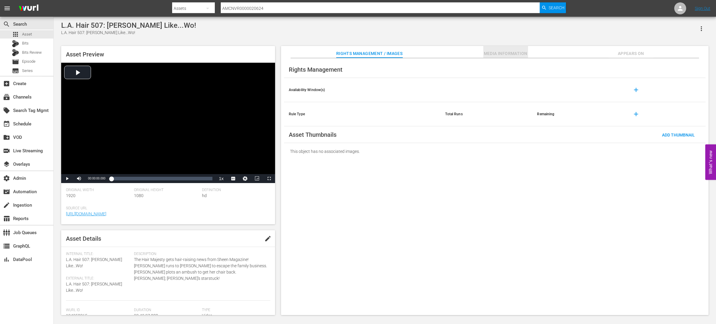
click at [509, 54] on span "Media Information" at bounding box center [505, 53] width 45 height 7
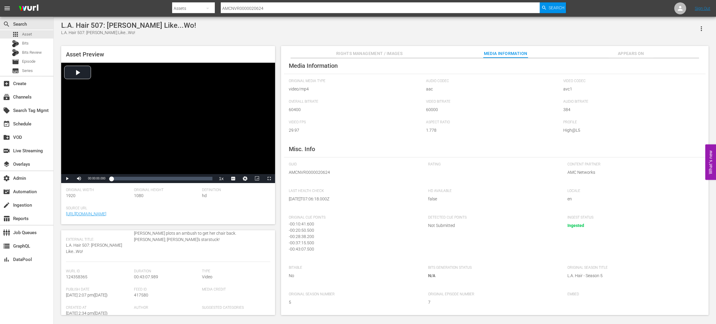
scroll to position [47, 0]
click at [142, 286] on span "417580" at bounding box center [141, 287] width 14 height 5
copy span "417580"
click at [143, 286] on span "417580" at bounding box center [141, 287] width 14 height 5
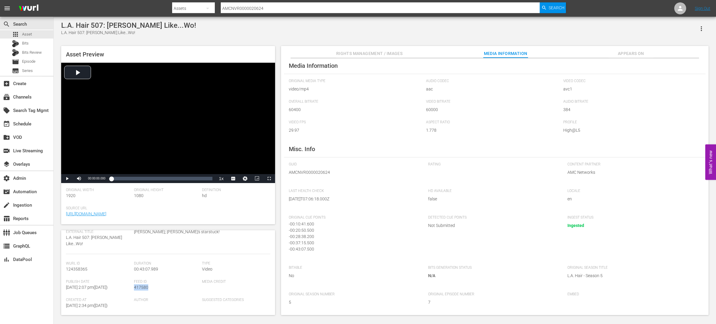
click at [143, 286] on span "417580" at bounding box center [141, 287] width 14 height 5
copy span "417580"
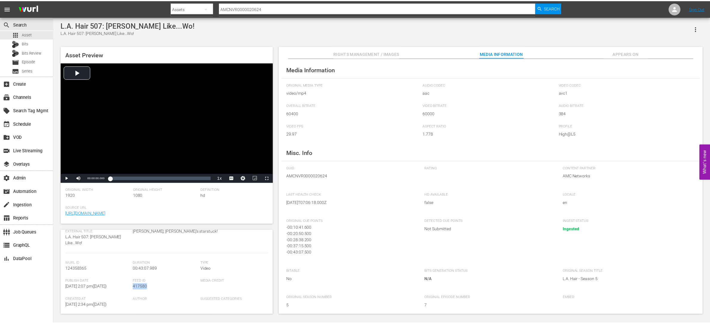
scroll to position [4, 0]
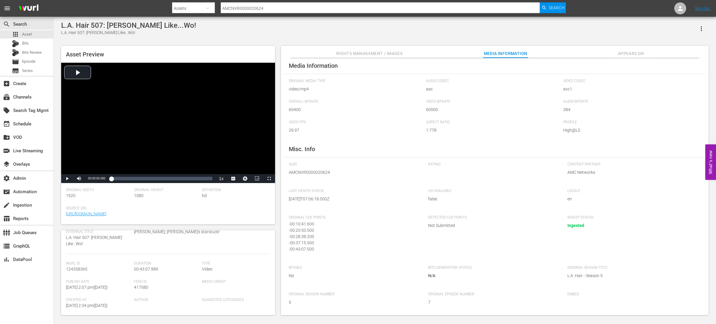
click at [310, 172] on span "AMCNVR0000020624" at bounding box center [354, 172] width 130 height 6
copy span "AMCNVR0000020624"
click at [142, 288] on span "417580" at bounding box center [141, 287] width 14 height 5
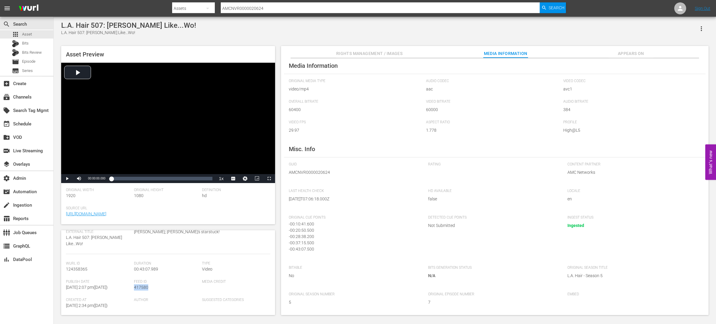
copy span "417580"
click at [238, 9] on input "AMCNVR0000020624" at bounding box center [380, 8] width 319 height 14
click at [263, 1] on div at bounding box center [369, 1] width 394 height 1
click at [263, 4] on input "AMCNVR0000020624" at bounding box center [380, 8] width 319 height 14
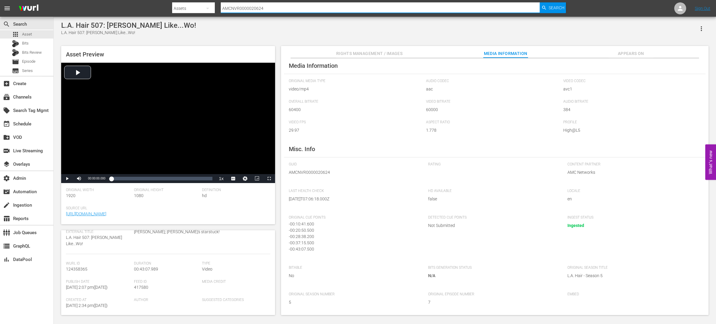
click at [263, 4] on input "AMCNVR0000020624" at bounding box center [380, 8] width 319 height 14
click at [265, 8] on input "AMCNVR0000020624" at bounding box center [380, 8] width 319 height 14
paste input "839"
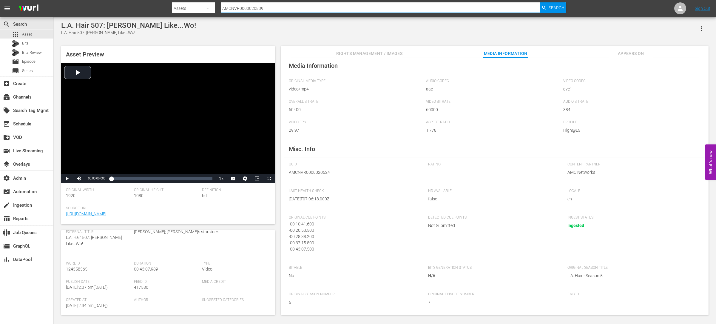
type input "AMCNVR0000020839"
click at [551, 7] on span "Search" at bounding box center [556, 7] width 16 height 11
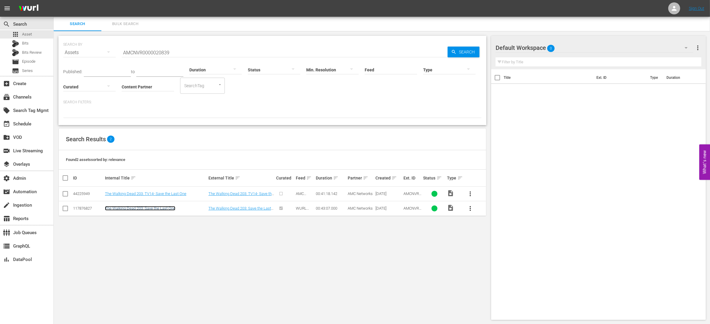
click at [160, 208] on link "The Walking Dead 203: Save the Last One" at bounding box center [140, 208] width 70 height 4
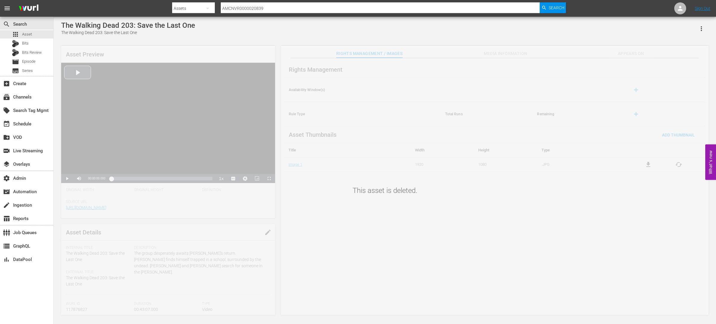
click at [493, 53] on div "This asset is deleted." at bounding box center [385, 182] width 662 height 270
click at [492, 57] on div "This asset is deleted." at bounding box center [385, 182] width 662 height 270
click at [43, 38] on div "apps Asset" at bounding box center [26, 34] width 53 height 8
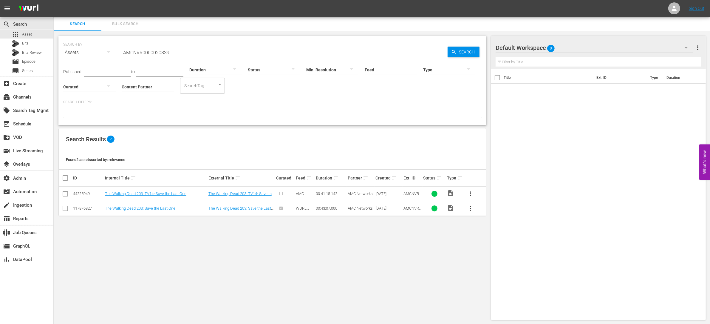
click at [127, 29] on button "Bulk Search" at bounding box center [125, 24] width 48 height 14
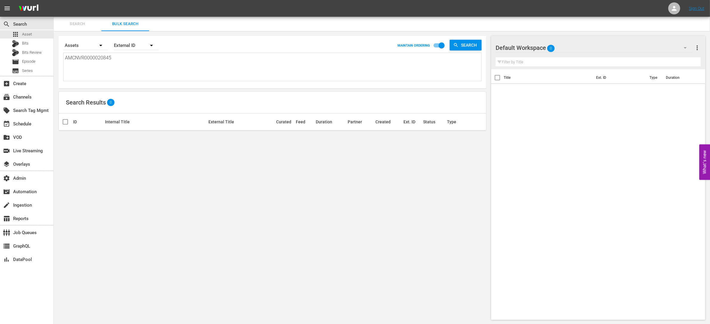
click at [127, 59] on textarea "AMCNVR0000020845" at bounding box center [273, 67] width 416 height 27
paste textarea "39 AMCNVR0000020845 AMCNVR0000020842 AMCNVR0000020843 AMCNVR0000020840 AMCNVR00…"
type textarea "AMCNVR0000020839 AMCNVR0000020845 AMCNVR0000020842 AMCNVR0000020843 AMCNVR00000…"
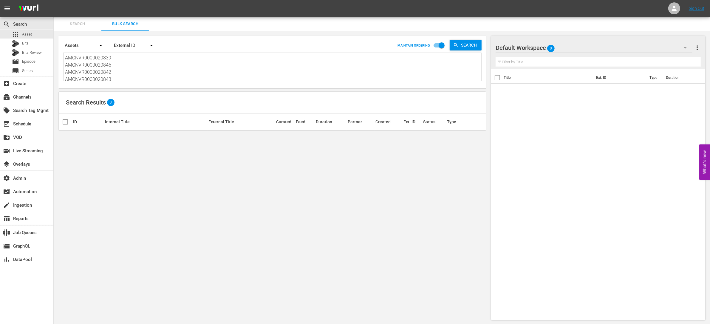
scroll to position [0, 0]
type textarea "AMCNVR0000020839 AMCNVR0000020845 AMCNVR0000020842 AMCNVR0000020843 AMCNVR00000…"
click at [137, 43] on div "External ID" at bounding box center [136, 45] width 45 height 17
click at [141, 70] on div "Wurl ID" at bounding box center [133, 72] width 24 height 10
click at [142, 45] on div "Wurl ID" at bounding box center [136, 45] width 45 height 17
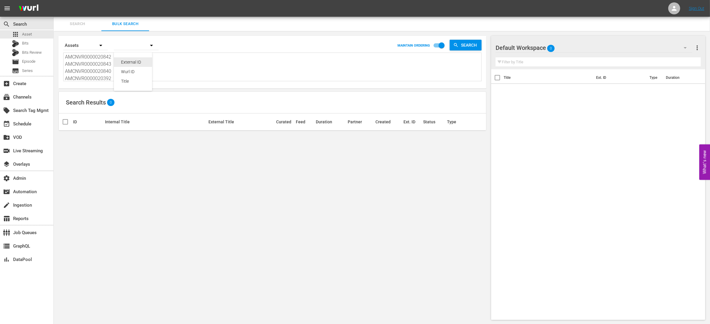
click at [146, 66] on div "External ID" at bounding box center [133, 62] width 38 height 10
click at [172, 75] on textarea "AMCNVR0000020839 AMCNVR0000020845 AMCNVR0000020842 AMCNVR0000020843 AMCNVR00000…" at bounding box center [273, 67] width 416 height 27
click at [71, 25] on span "Search" at bounding box center [77, 24] width 41 height 7
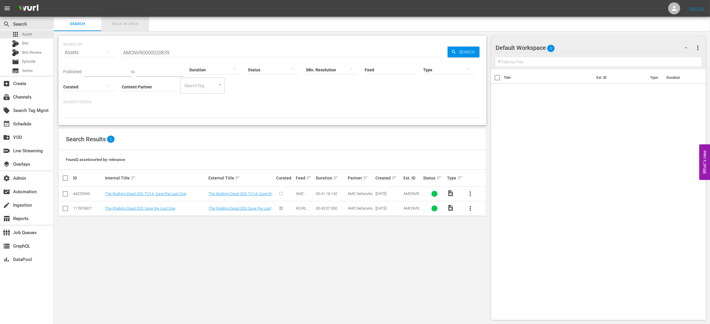
click at [122, 29] on button "Bulk Search" at bounding box center [125, 24] width 48 height 14
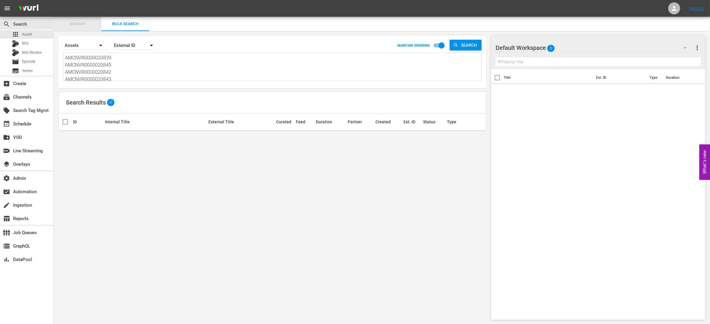
click at [86, 25] on span "Search" at bounding box center [77, 24] width 41 height 7
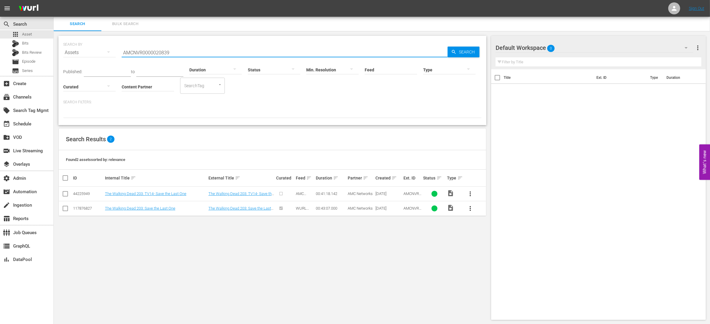
click at [189, 55] on input "AMCNVR0000020839" at bounding box center [285, 52] width 326 height 14
paste input "AMCNVR0000020845 AMCNVR0000020842 AMCNVR0000020843 AMCNVR0000020840 AMCNVR00000…"
click at [460, 55] on span "Search" at bounding box center [468, 52] width 23 height 11
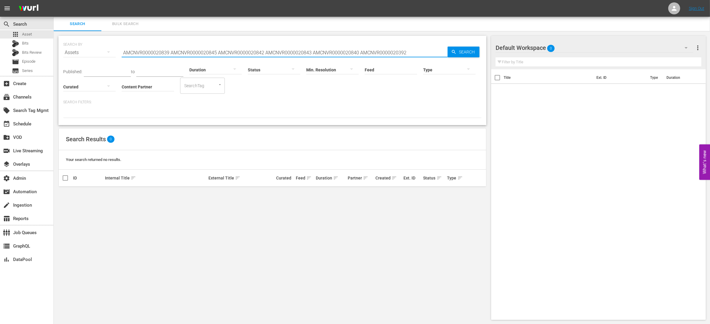
click at [237, 52] on input "AMCNVR0000020839 AMCNVR0000020845 AMCNVR0000020842 AMCNVR0000020843 AMCNVR00000…" at bounding box center [285, 52] width 326 height 14
paste input "text"
click at [465, 49] on span "Search" at bounding box center [468, 52] width 23 height 11
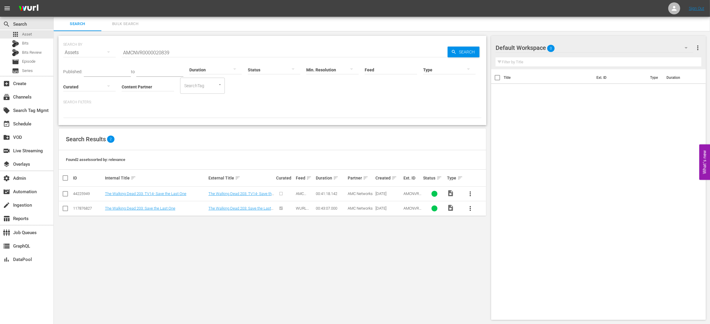
click at [89, 208] on div "117876827" at bounding box center [88, 208] width 30 height 4
copy div "117876827"
click at [197, 53] on input "AMCNVR0000020839" at bounding box center [285, 52] width 326 height 14
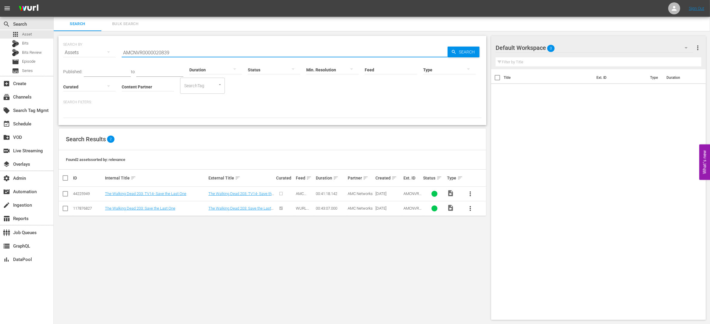
paste input "45"
type input "AMCNVR0000020845"
click at [462, 50] on span "Search" at bounding box center [468, 52] width 23 height 11
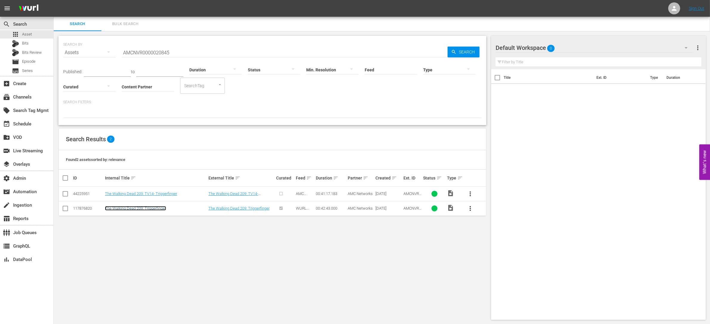
click at [152, 207] on link "The Walking Dead 209: Triggerfinger" at bounding box center [135, 208] width 61 height 4
click at [89, 208] on div "117876820" at bounding box center [88, 208] width 30 height 4
copy div "117876820"
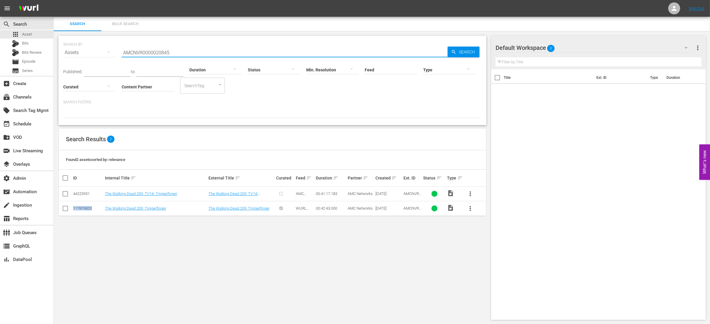
click at [209, 53] on input "AMCNVR0000020845" at bounding box center [285, 52] width 326 height 14
paste input "2"
click at [459, 52] on span "Search" at bounding box center [468, 52] width 23 height 11
click at [87, 208] on div "117876825" at bounding box center [88, 208] width 30 height 4
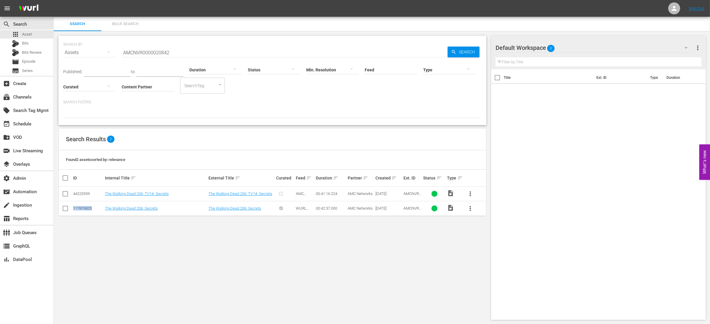
click at [87, 208] on div "117876825" at bounding box center [88, 208] width 30 height 4
copy div "117876825"
click at [175, 51] on input "AMCNVR0000020842" at bounding box center [285, 52] width 326 height 14
paste input "3"
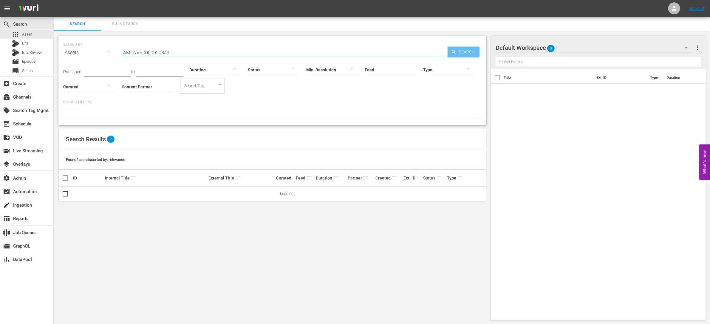
click at [474, 54] on span "Search" at bounding box center [468, 52] width 23 height 11
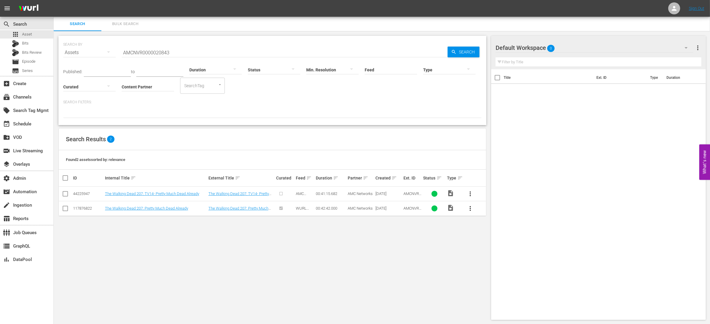
click at [86, 208] on div "117876822" at bounding box center [88, 208] width 30 height 4
copy div "117876822"
click at [188, 51] on input "AMCNVR0000020843" at bounding box center [285, 52] width 326 height 14
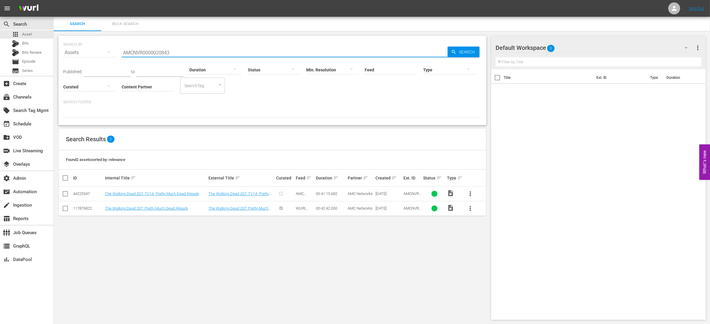
paste input "0"
type input "AMCNVR0000020840"
click at [460, 52] on span "Search" at bounding box center [468, 52] width 23 height 11
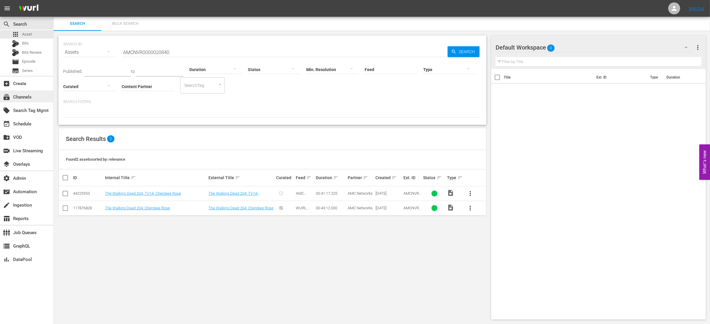
click at [39, 101] on div "subscriptions Channels" at bounding box center [26, 96] width 53 height 12
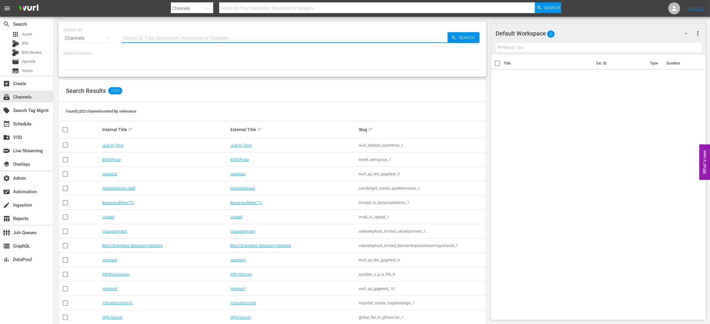
click at [218, 37] on input "text" at bounding box center [285, 38] width 326 height 14
type input "short"
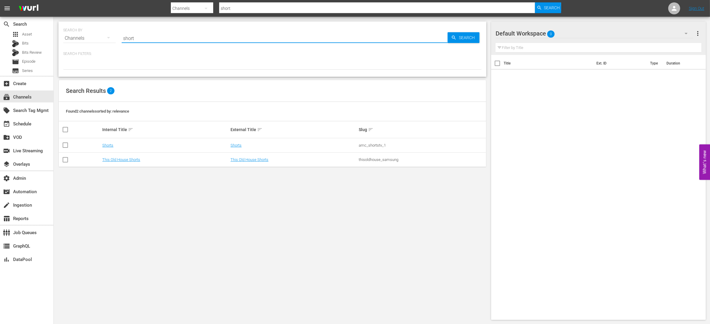
click at [237, 156] on td "This Old House Shorts" at bounding box center [294, 159] width 128 height 14
click at [238, 158] on link "This Old House Shorts" at bounding box center [250, 159] width 38 height 4
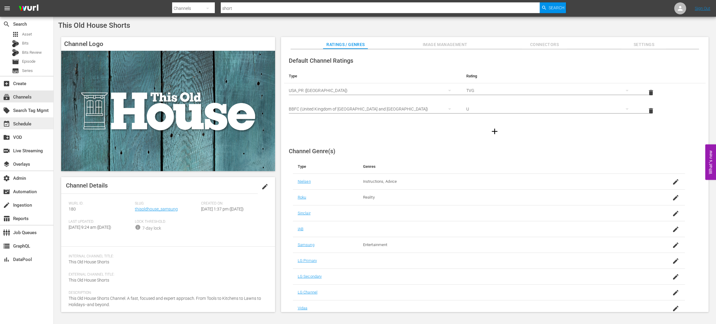
click at [42, 124] on div "event_available Schedule" at bounding box center [26, 123] width 53 height 12
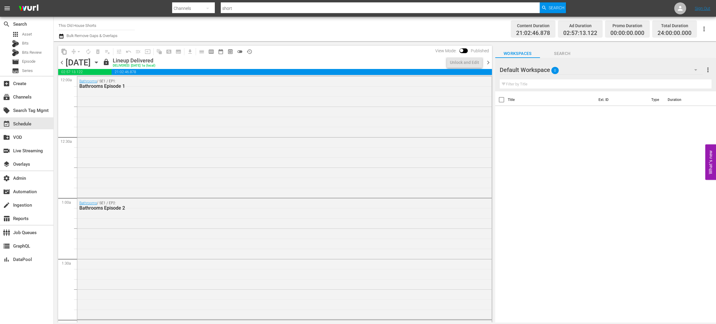
click at [487, 63] on span "chevron_right" at bounding box center [487, 62] width 7 height 7
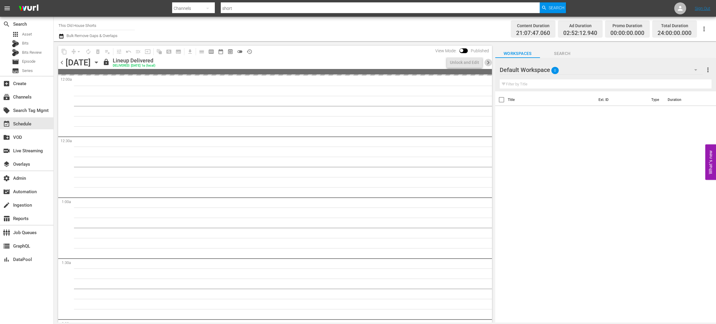
click at [487, 63] on span "chevron_right" at bounding box center [487, 62] width 7 height 7
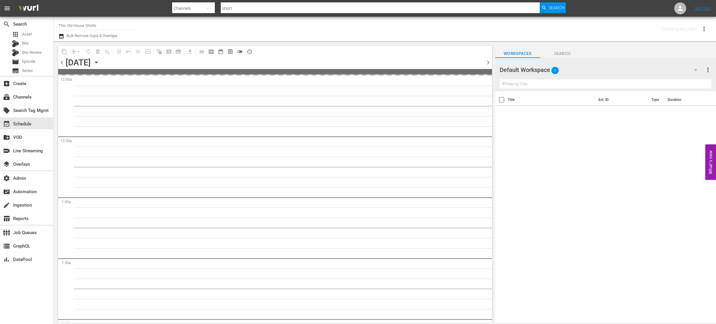
click at [487, 63] on span "chevron_right" at bounding box center [487, 62] width 7 height 7
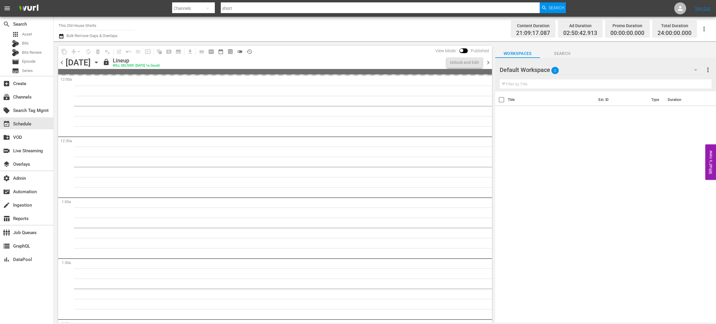
click at [487, 63] on span "chevron_right" at bounding box center [487, 62] width 7 height 7
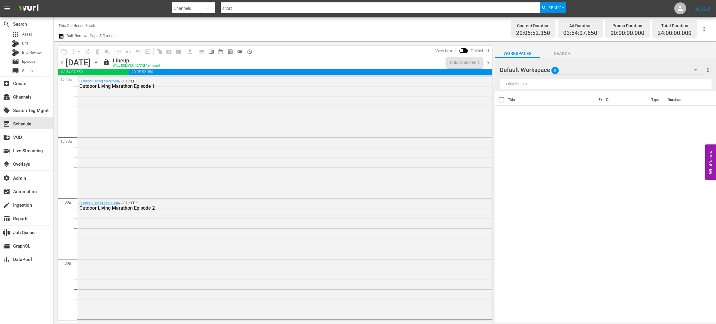
click at [487, 63] on span "chevron_right" at bounding box center [487, 62] width 7 height 7
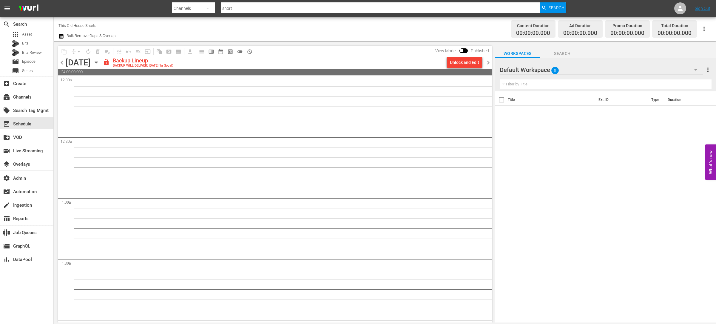
click at [487, 63] on span "chevron_right" at bounding box center [487, 62] width 7 height 7
click at [230, 52] on span "preview_outlined" at bounding box center [230, 52] width 6 height 6
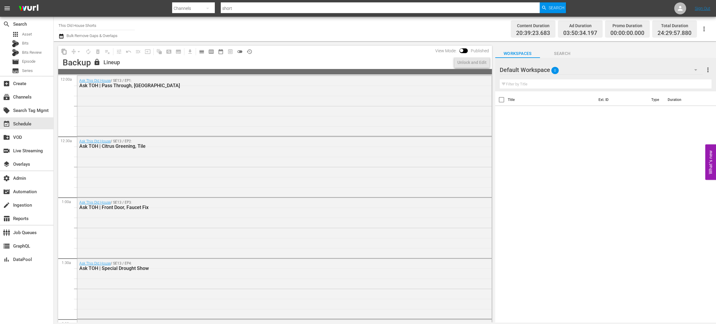
click at [254, 59] on div "lock Lineup" at bounding box center [272, 62] width 359 height 8
click at [201, 52] on span "calendar_view_day_outlined" at bounding box center [202, 52] width 6 height 6
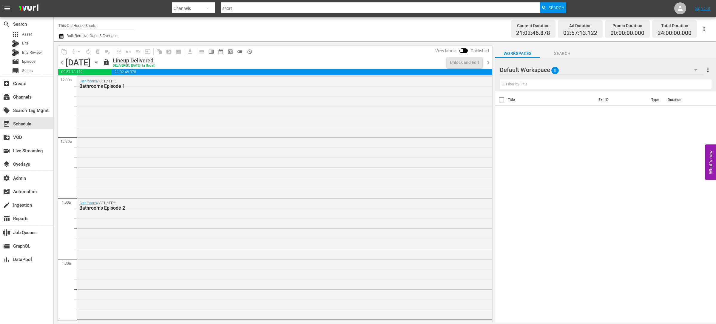
click at [489, 62] on span "chevron_right" at bounding box center [487, 62] width 7 height 7
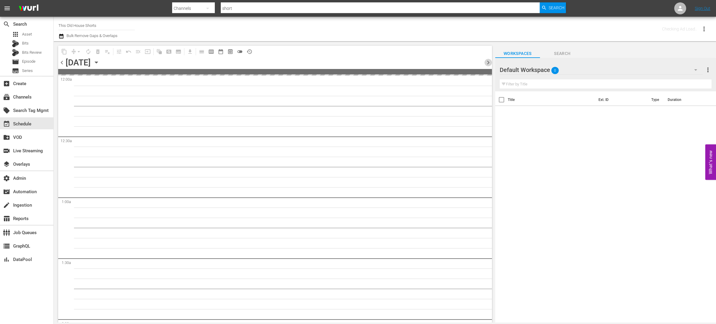
click at [489, 62] on span "chevron_right" at bounding box center [487, 62] width 7 height 7
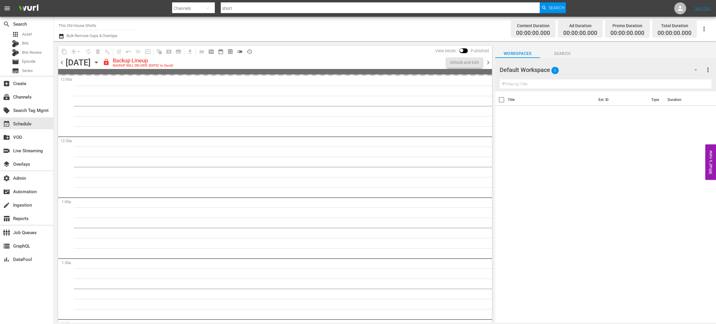
click at [489, 62] on span "chevron_right" at bounding box center [487, 62] width 7 height 7
click at [229, 51] on span "preview_outlined" at bounding box center [230, 52] width 6 height 6
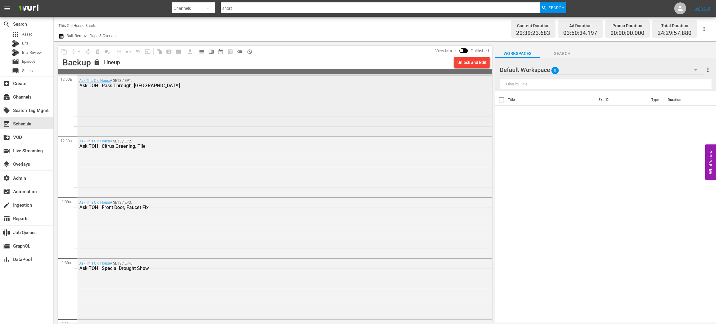
click at [352, 131] on div "Ask This Old House / SE13 / EP1: Ask TOH | Pass Through, New Gate" at bounding box center [284, 105] width 414 height 59
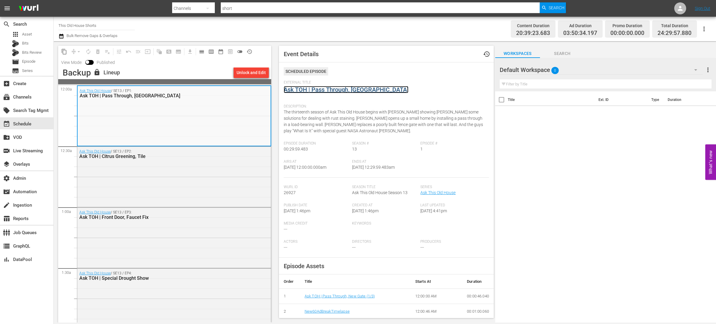
click at [329, 93] on link "Ask TOH | Pass Through, [GEOGRAPHIC_DATA]" at bounding box center [346, 89] width 125 height 7
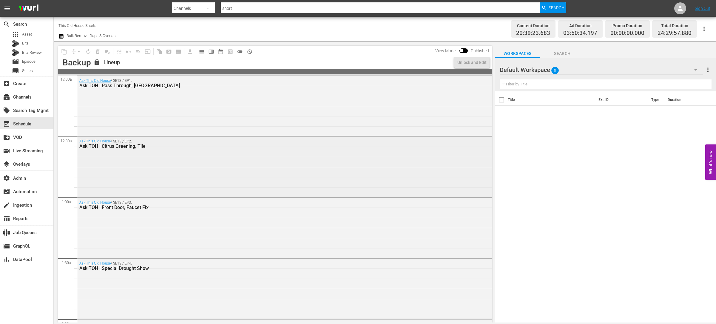
click at [163, 179] on div "Ask This Old House / SE13 / EP2: Ask TOH | Citrus Greening, Tile" at bounding box center [284, 165] width 414 height 59
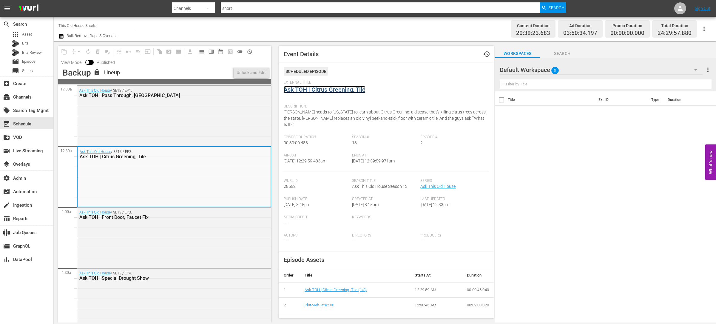
click at [325, 91] on link "Ask TOH | Citrus Greening, Tile" at bounding box center [325, 89] width 82 height 7
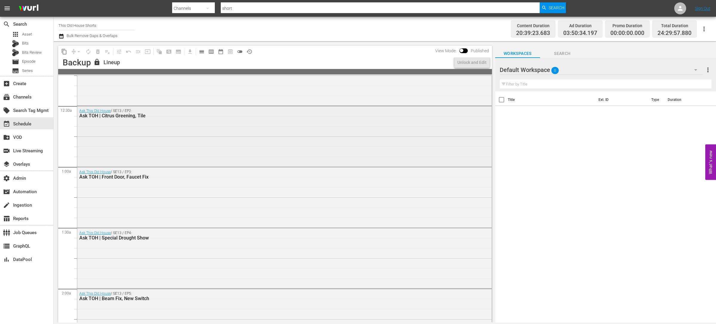
scroll to position [38, 0]
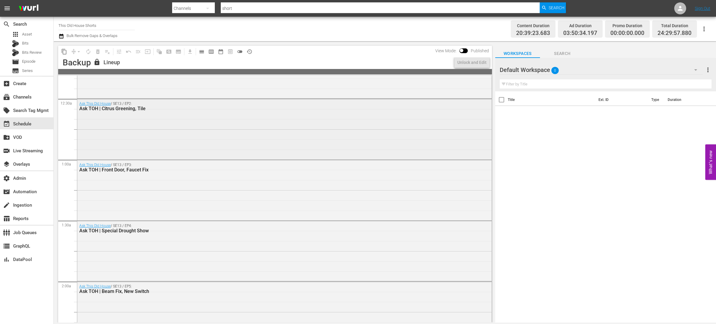
click at [253, 186] on div "Ask This Old House / SE13 / EP3: Ask TOH | Front Door, Faucet Fix" at bounding box center [284, 189] width 414 height 59
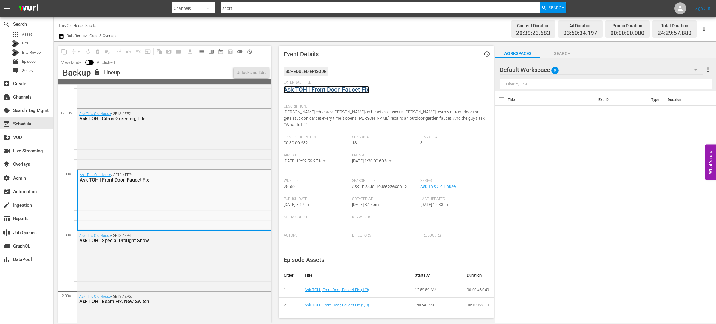
click at [344, 89] on link "Ask TOH | Front Door, Faucet Fix" at bounding box center [327, 89] width 86 height 7
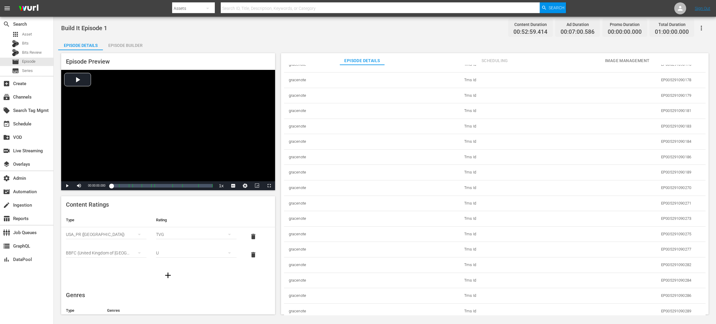
scroll to position [38, 0]
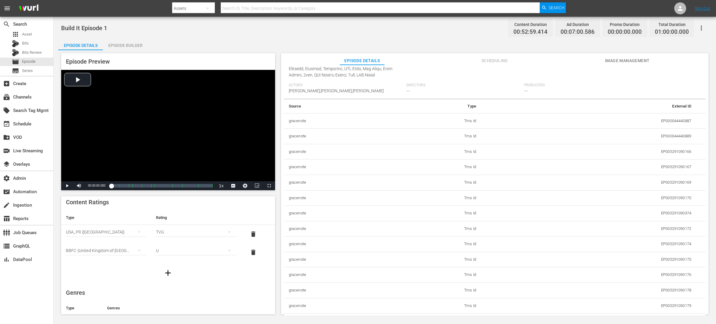
scroll to position [160, 0]
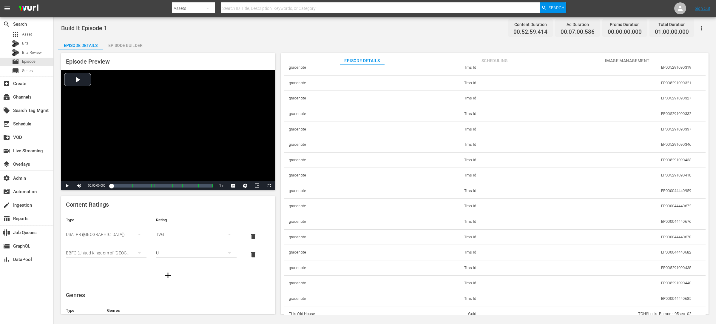
scroll to position [1073, 0]
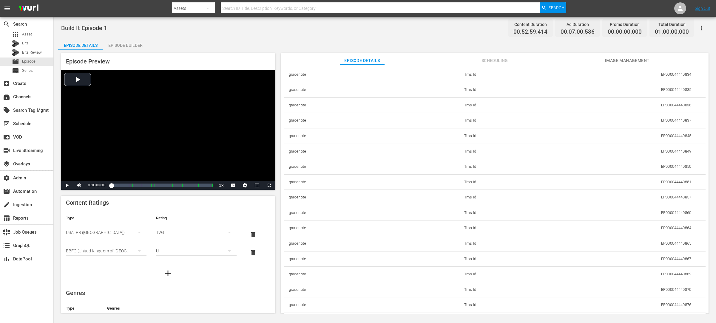
scroll to position [8, 0]
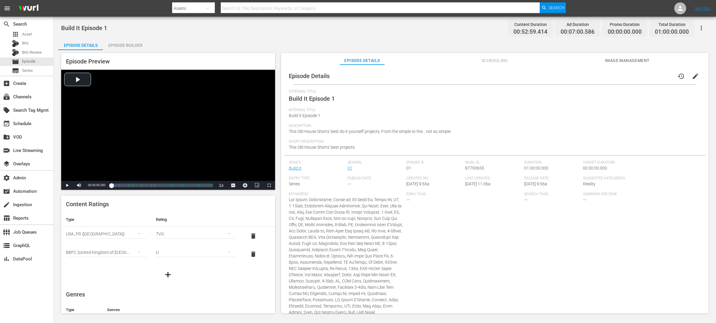
scroll to position [65, 0]
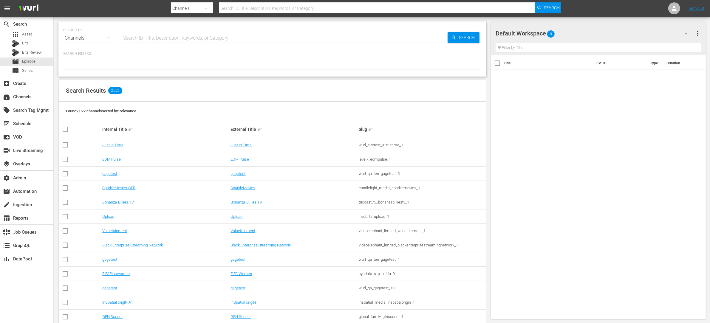
click at [139, 32] on input "text" at bounding box center [285, 38] width 326 height 14
type input "c"
type input "build"
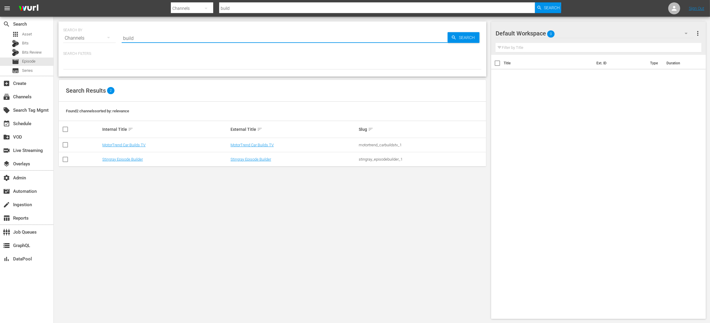
click at [322, 75] on div "SEARCH BY Search By Channels Search ID, Title, Description, Keywords, or Catego…" at bounding box center [272, 48] width 428 height 55
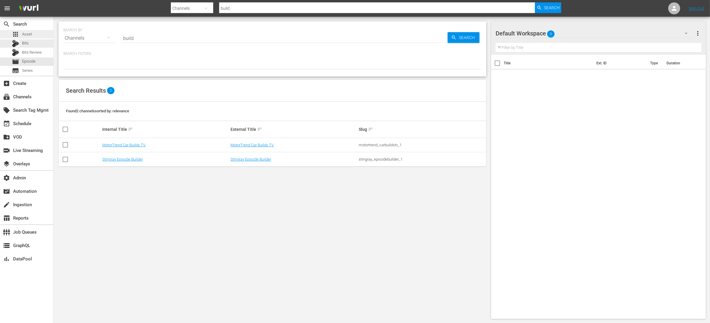
click at [38, 37] on div "apps Asset" at bounding box center [26, 34] width 53 height 8
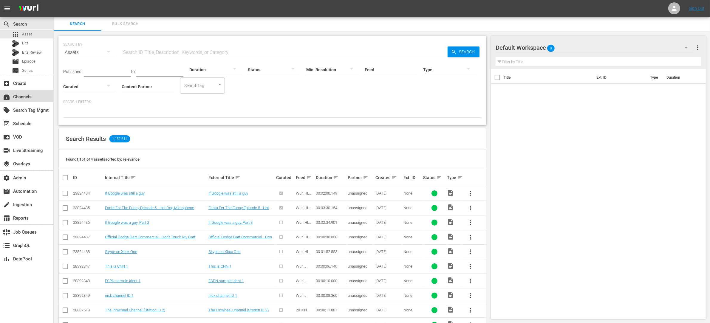
click at [29, 97] on div "subscriptions Channels" at bounding box center [16, 95] width 33 height 5
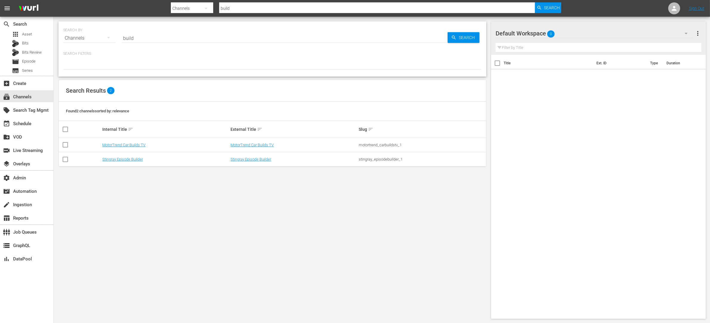
click at [184, 41] on input "build" at bounding box center [285, 38] width 326 height 14
type input "this"
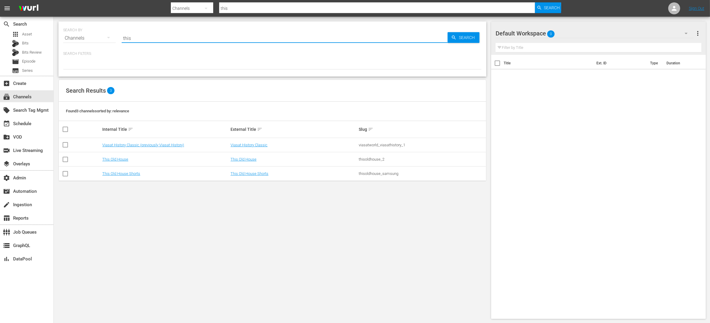
type input "This Old house"
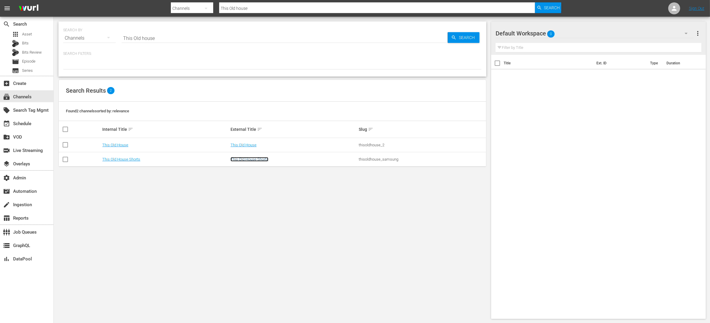
click at [254, 159] on link "This Old House Shorts" at bounding box center [250, 159] width 38 height 4
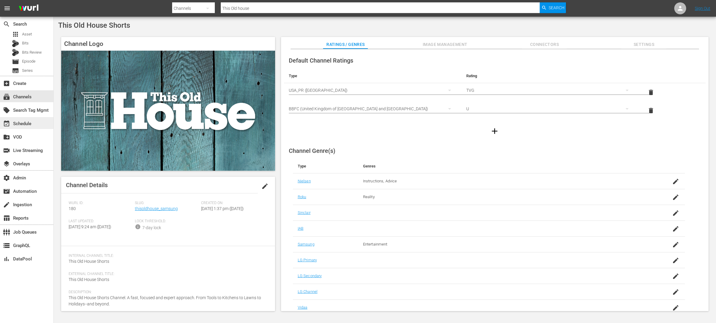
click at [41, 120] on div "event_available Schedule" at bounding box center [26, 123] width 53 height 12
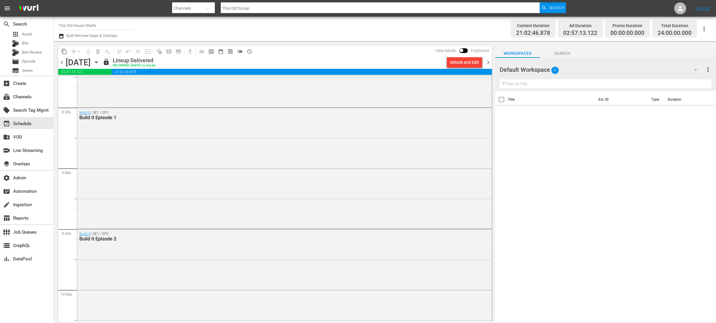
scroll to position [990, 0]
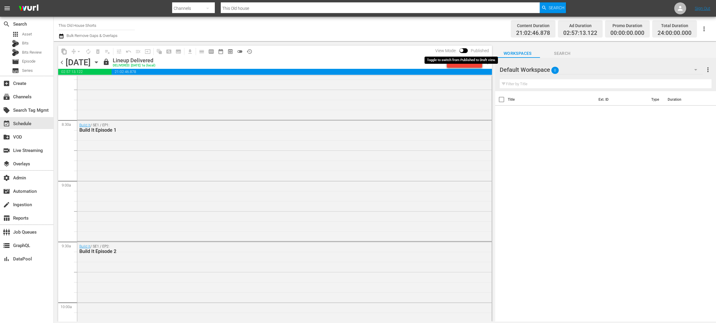
click at [463, 50] on input "checkbox" at bounding box center [461, 52] width 13 height 4
checkbox input "true"
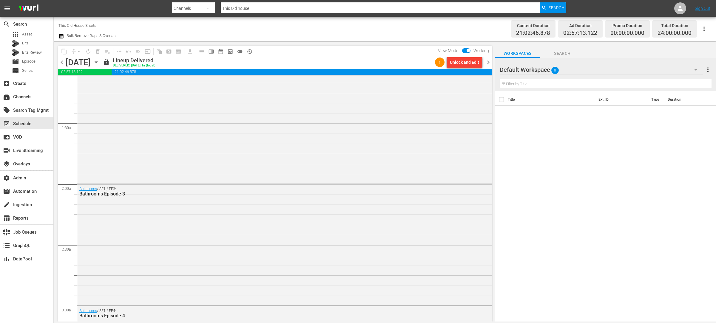
scroll to position [0, 0]
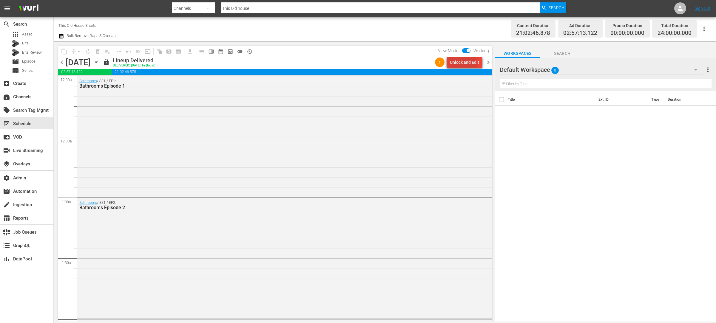
click at [464, 63] on div "Unlock and Edit" at bounding box center [464, 62] width 29 height 11
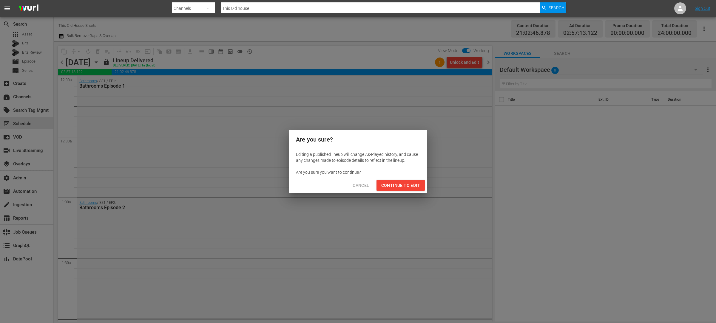
click at [410, 183] on span "Continue to Edit" at bounding box center [400, 185] width 39 height 7
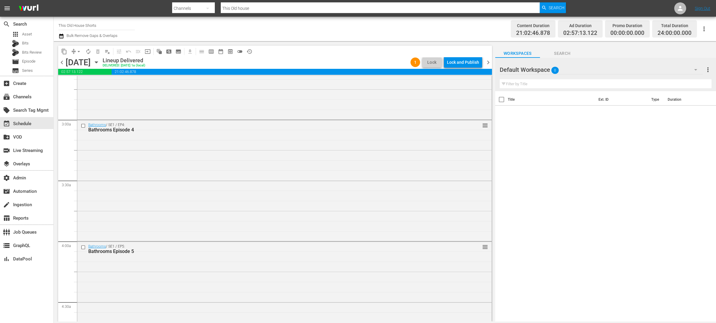
scroll to position [142, 0]
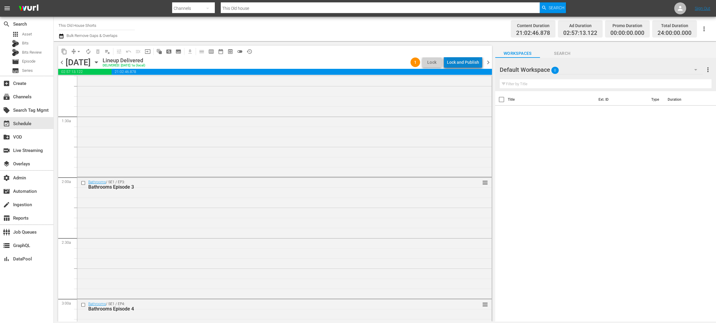
click at [467, 64] on div "Lock and Publish" at bounding box center [463, 62] width 32 height 11
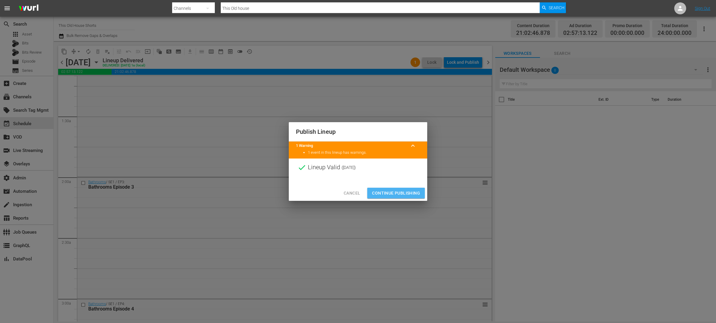
click at [413, 190] on span "Continue Publishing" at bounding box center [396, 193] width 48 height 7
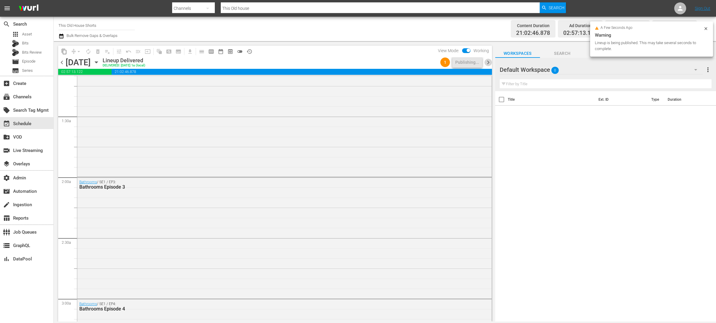
click at [488, 62] on span "chevron_right" at bounding box center [487, 62] width 7 height 7
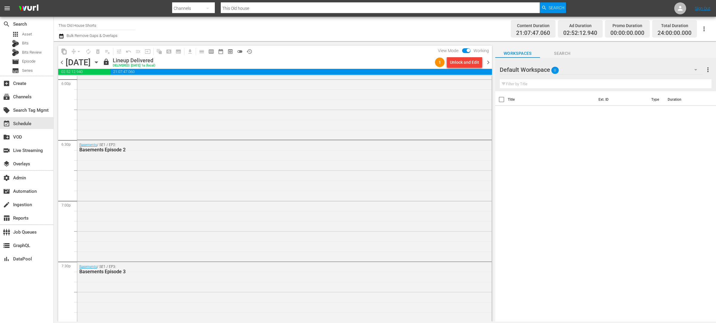
scroll to position [2674, 0]
click at [462, 61] on div "Unlock and Edit" at bounding box center [464, 62] width 29 height 11
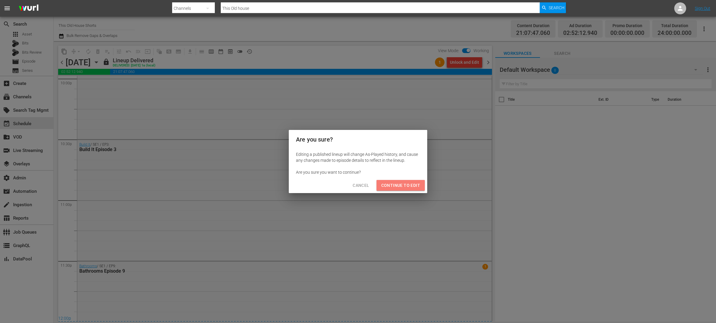
click at [406, 184] on span "Continue to Edit" at bounding box center [400, 185] width 39 height 7
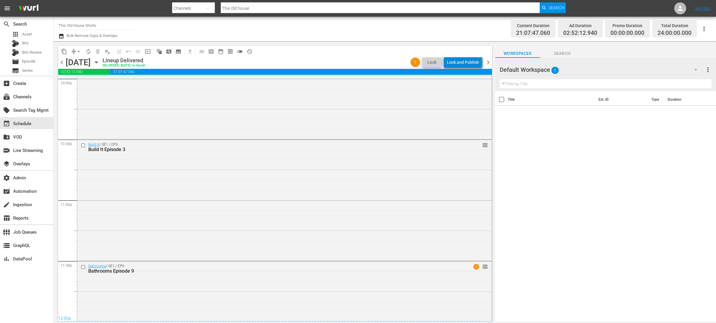
click at [464, 64] on div "Lock and Publish" at bounding box center [463, 62] width 32 height 11
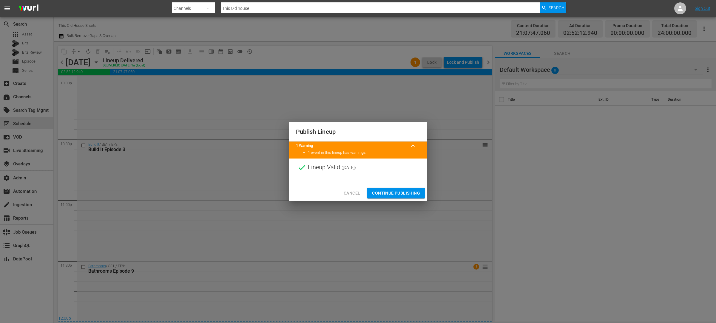
click at [414, 192] on span "Continue Publishing" at bounding box center [396, 193] width 48 height 7
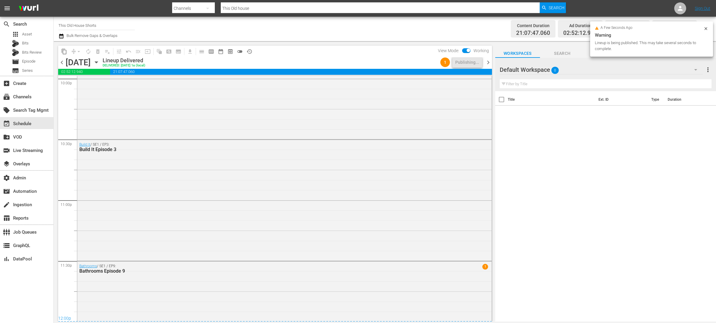
click at [487, 63] on span "chevron_right" at bounding box center [487, 62] width 7 height 7
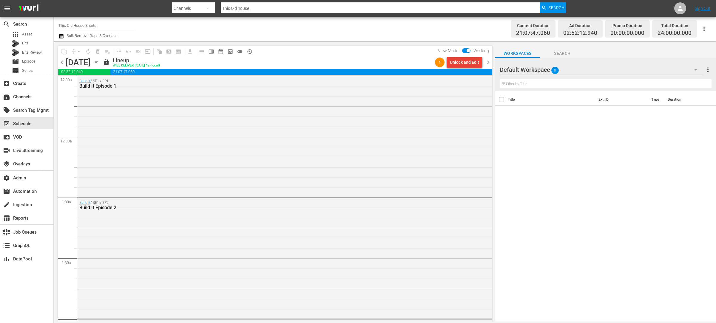
click at [465, 62] on div "Unlock and Edit" at bounding box center [464, 62] width 29 height 11
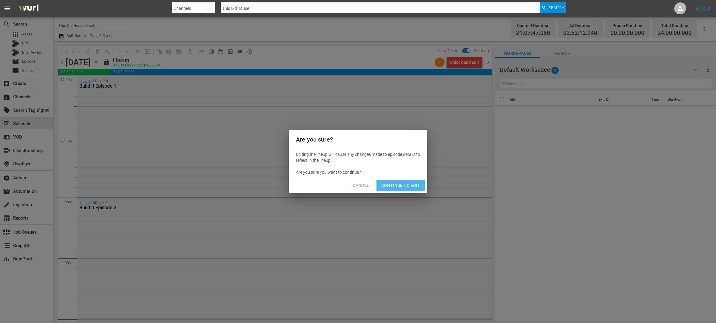
click at [410, 186] on span "Continue to Edit" at bounding box center [400, 185] width 39 height 7
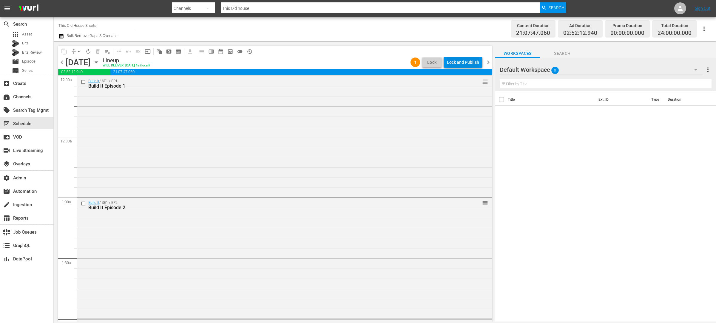
click at [459, 63] on div "Lock and Publish" at bounding box center [463, 62] width 32 height 11
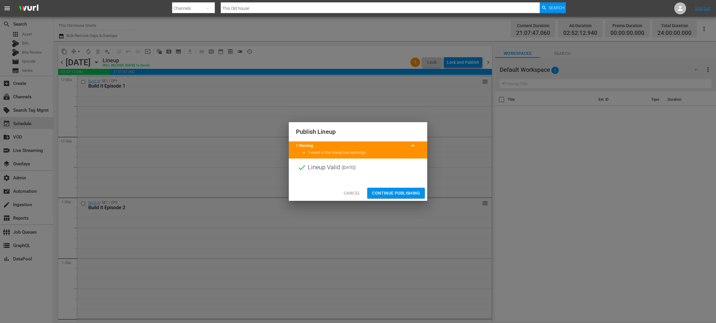
click at [409, 187] on div "Cancel Continue Publishing" at bounding box center [358, 194] width 138 height 16
click at [409, 192] on span "Continue Publishing" at bounding box center [396, 193] width 48 height 7
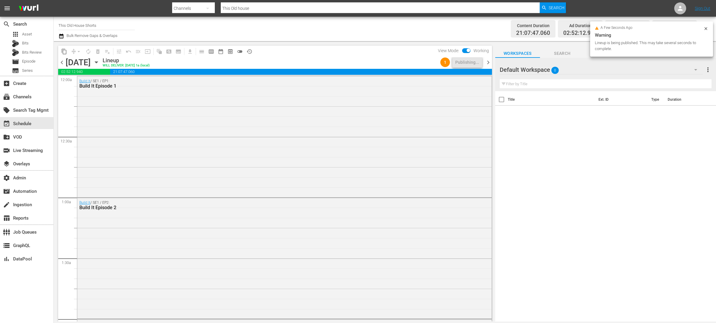
click at [488, 61] on span "chevron_right" at bounding box center [487, 62] width 7 height 7
click at [462, 64] on div "Unlock and Edit" at bounding box center [464, 62] width 29 height 11
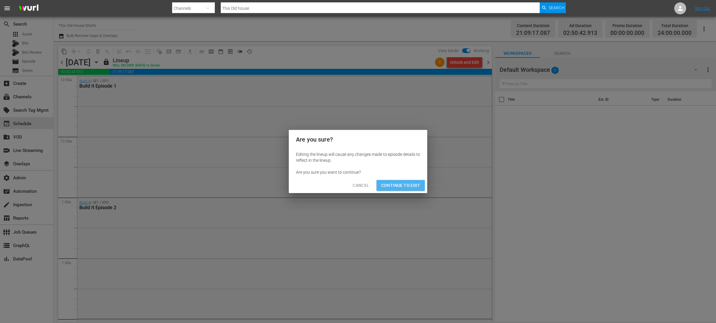
click at [417, 187] on span "Continue to Edit" at bounding box center [400, 185] width 39 height 7
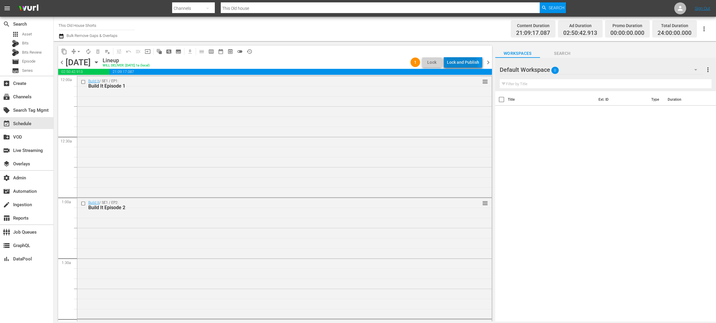
click at [455, 66] on div "Lock and Publish" at bounding box center [463, 62] width 32 height 11
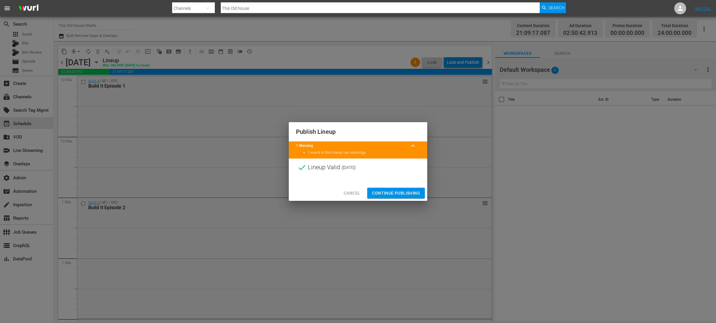
click at [410, 191] on span "Continue Publishing" at bounding box center [396, 193] width 48 height 7
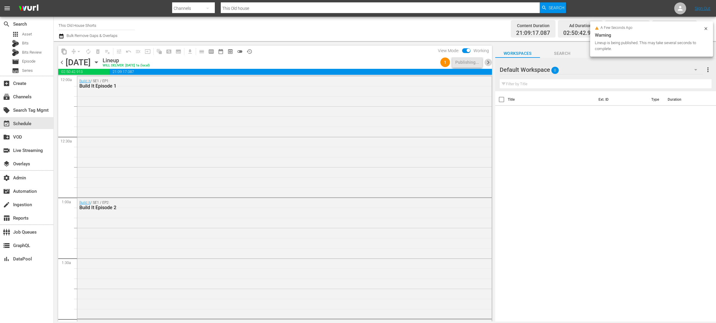
click at [488, 64] on span "chevron_right" at bounding box center [487, 62] width 7 height 7
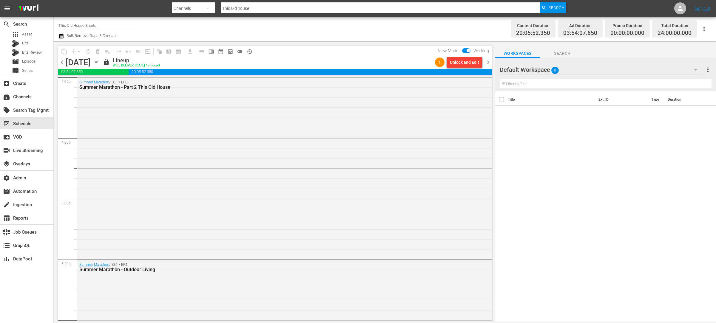
scroll to position [1753, 0]
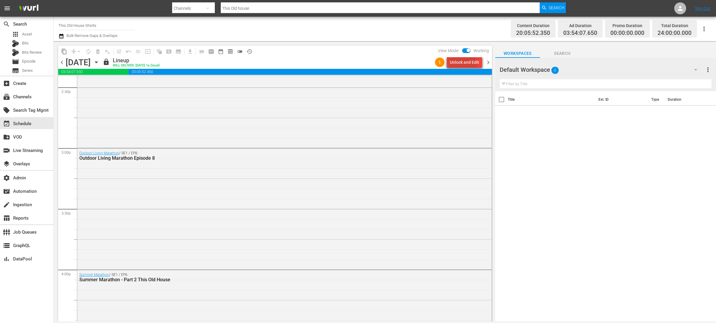
click at [458, 64] on div "Unlock and Edit" at bounding box center [464, 62] width 29 height 11
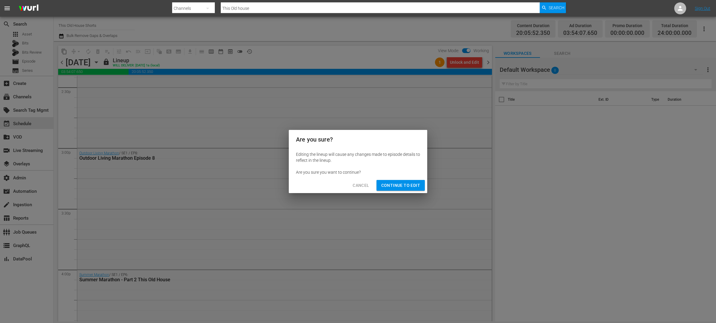
click at [408, 186] on span "Continue to Edit" at bounding box center [400, 185] width 39 height 7
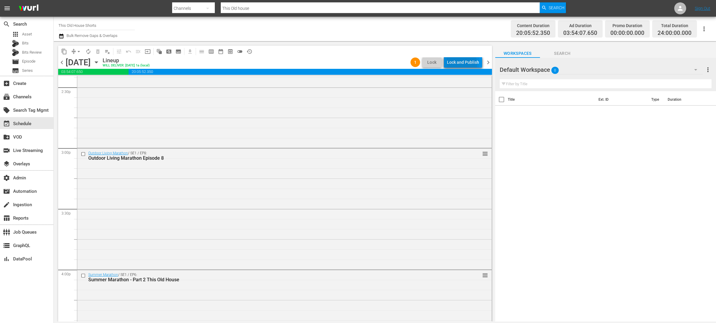
click at [457, 64] on div "Lock and Publish" at bounding box center [463, 62] width 32 height 11
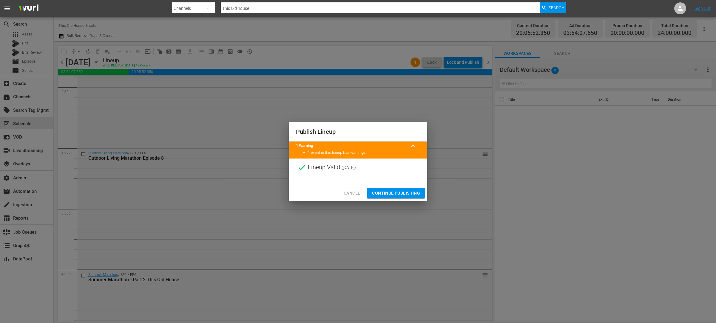
click at [389, 190] on span "Continue Publishing" at bounding box center [396, 193] width 48 height 7
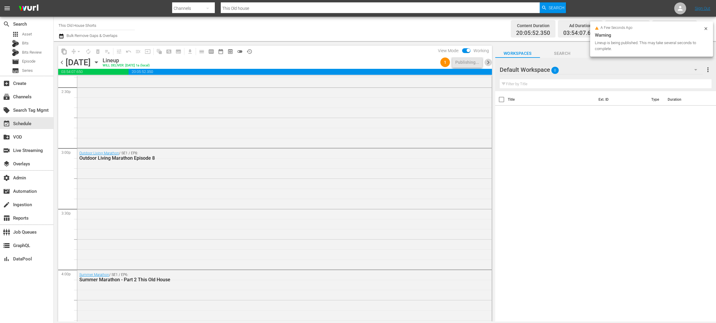
click at [488, 60] on span "chevron_right" at bounding box center [487, 62] width 7 height 7
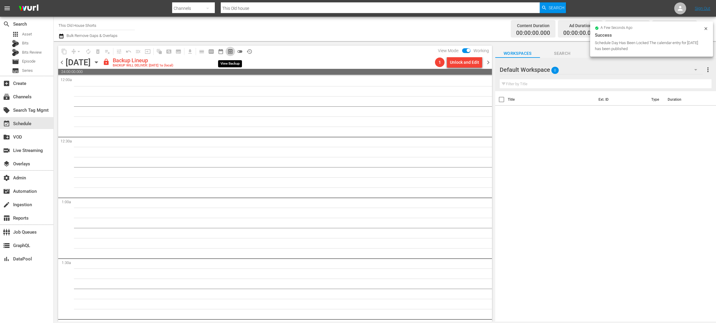
click at [229, 51] on span "preview_outlined" at bounding box center [230, 52] width 6 height 6
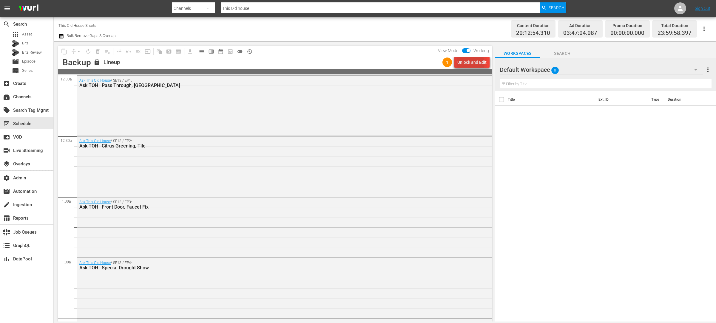
click at [469, 64] on div "Unlock and Edit" at bounding box center [471, 62] width 29 height 11
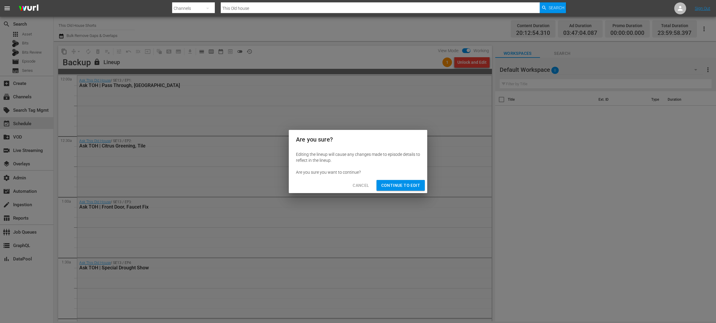
click at [387, 184] on span "Continue to Edit" at bounding box center [400, 185] width 39 height 7
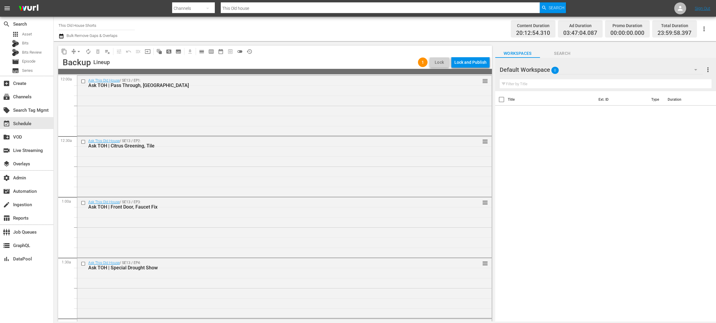
click at [465, 65] on div "Lock and Publish" at bounding box center [470, 62] width 32 height 11
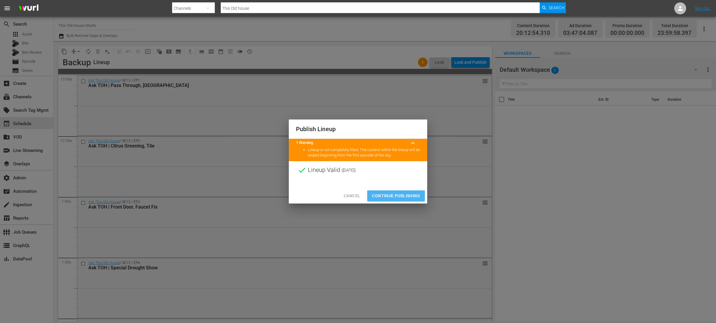
click at [419, 197] on span "Continue Publishing" at bounding box center [396, 195] width 48 height 7
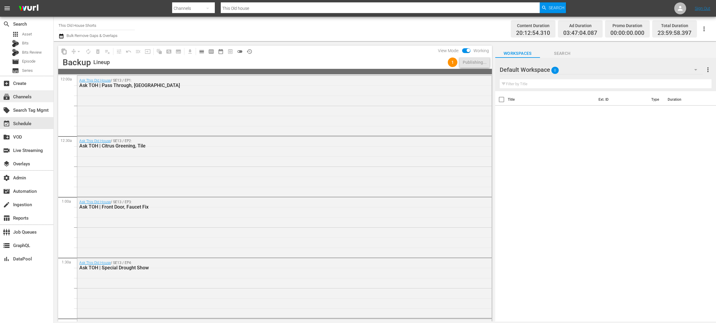
click at [33, 95] on div "subscriptions Channels" at bounding box center [16, 95] width 33 height 5
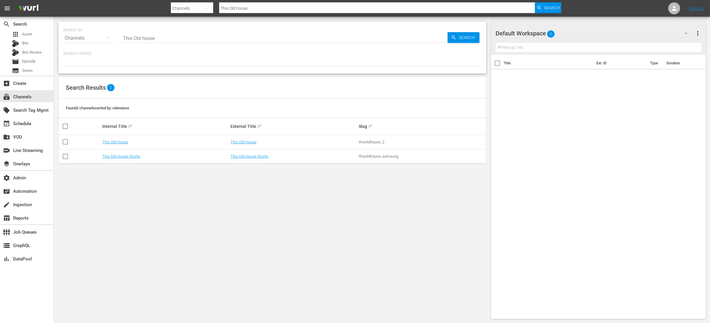
click at [165, 199] on div "SEARCH BY Search By Channels Search ID, Title, Description, Keywords, or Catego…" at bounding box center [273, 170] width 438 height 307
click at [362, 198] on div "SEARCH BY Search By Channels Search ID, Title, Description, Keywords, or Catego…" at bounding box center [273, 170] width 438 height 307
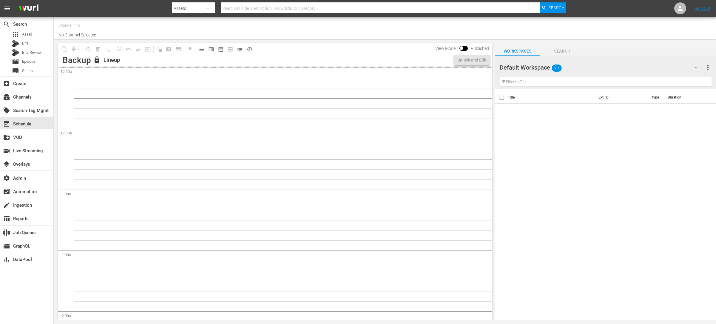
type input "This Old House Shorts (180)"
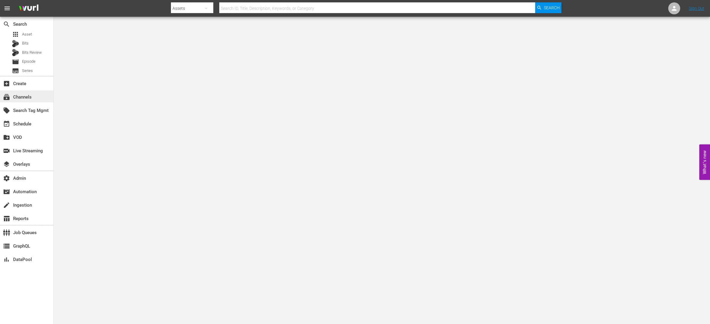
click at [27, 99] on div "subscriptions Channels" at bounding box center [16, 95] width 33 height 5
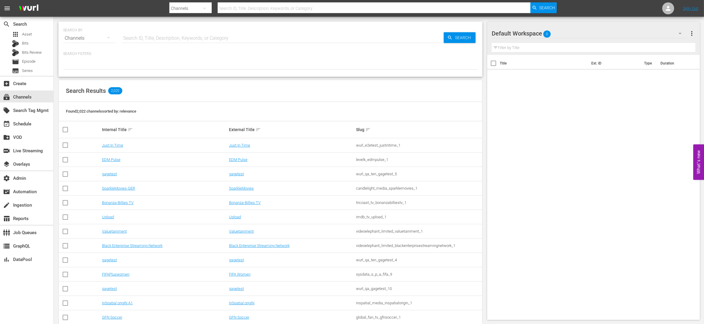
click at [183, 36] on input "text" at bounding box center [283, 38] width 322 height 14
type input "spark"
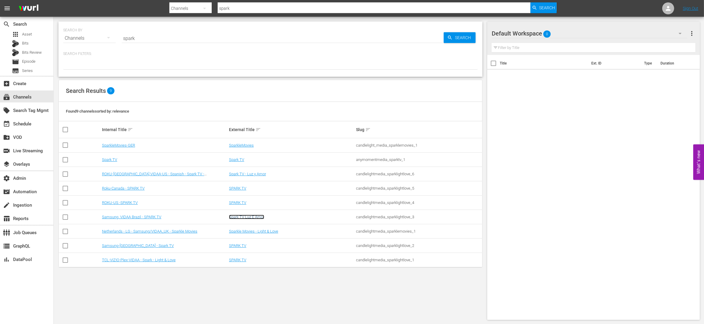
click at [235, 217] on link "Spark TV Luz E Amor" at bounding box center [246, 216] width 35 height 4
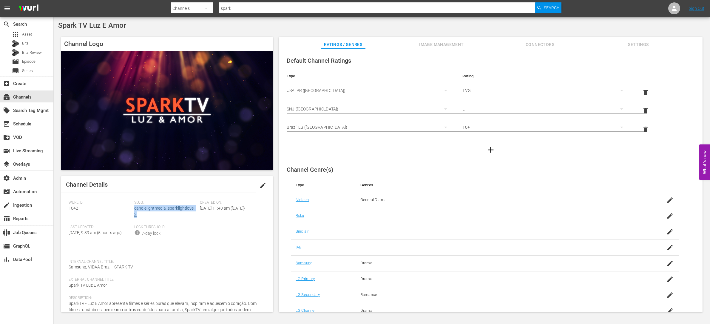
drag, startPoint x: 143, startPoint y: 217, endPoint x: 134, endPoint y: 209, distance: 11.6
click at [134, 209] on div "Slug: candlelightmedia_sparklightlove_3" at bounding box center [167, 212] width 66 height 24
click at [154, 218] on div "Slug: candlelightmedia_sparklightlove_3" at bounding box center [167, 212] width 66 height 24
drag, startPoint x: 149, startPoint y: 217, endPoint x: 133, endPoint y: 217, distance: 15.2
click at [135, 208] on div "Slug: candlelightmedia_sparklightlove_3" at bounding box center [167, 212] width 66 height 24
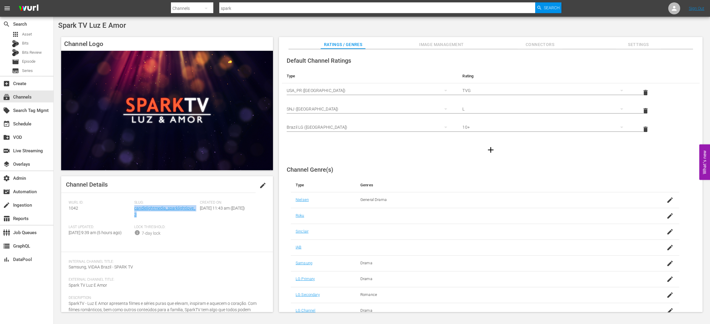
copy link "candlelightmedia_sparklightlove_3"
click at [34, 166] on div "layers Overlays" at bounding box center [26, 163] width 53 height 12
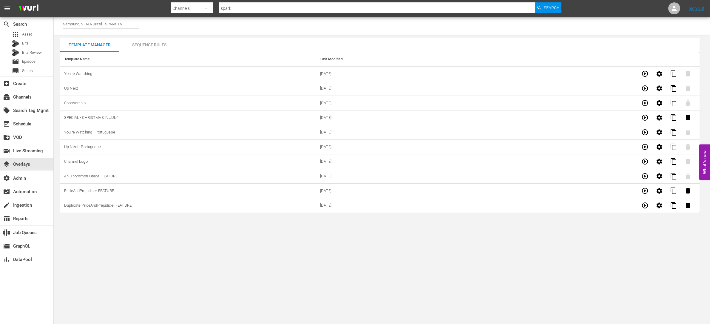
click at [146, 205] on td "Duplicate PrideAndPrejudice- FEATURE" at bounding box center [188, 205] width 256 height 15
click at [154, 204] on td "Duplicate PrideAndPrejudice- FEATURE" at bounding box center [188, 205] width 256 height 15
click at [645, 205] on icon "button" at bounding box center [644, 205] width 7 height 7
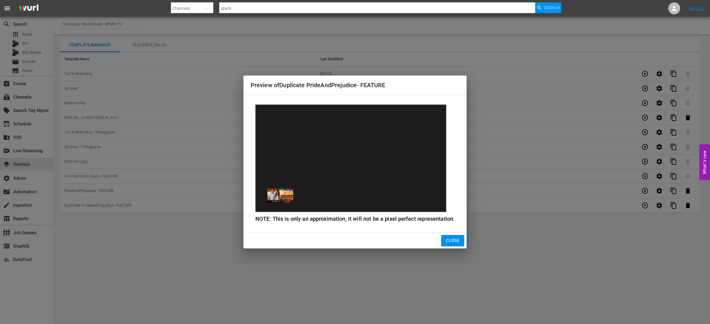
click at [645, 191] on div "Preview of Duplicate PrideAndPrejudice- FEATURE NOTE: This is only an approxima…" at bounding box center [355, 162] width 710 height 324
click at [458, 237] on button "Close" at bounding box center [452, 240] width 23 height 11
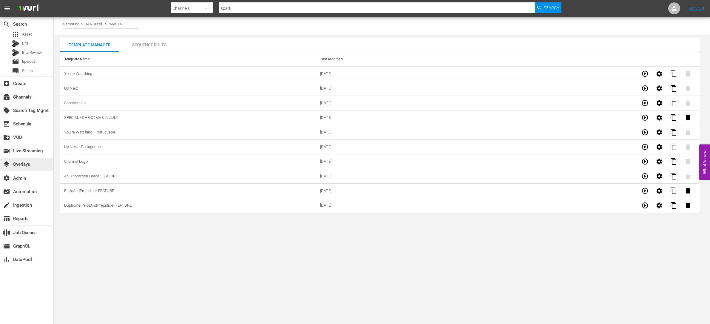
click at [36, 160] on div "layers Overlays" at bounding box center [26, 163] width 53 height 12
click at [132, 24] on input "Samsung, VIDAA Brazil - SPARK TV" at bounding box center [101, 24] width 76 height 14
click at [39, 94] on div "subscriptions Channels" at bounding box center [26, 96] width 53 height 12
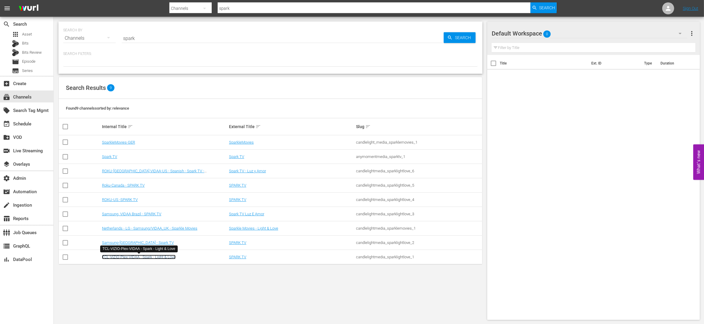
click at [153, 256] on link "TCL-VIZIO-Plex-VIDAA - Spark - Light & Love" at bounding box center [139, 256] width 74 height 4
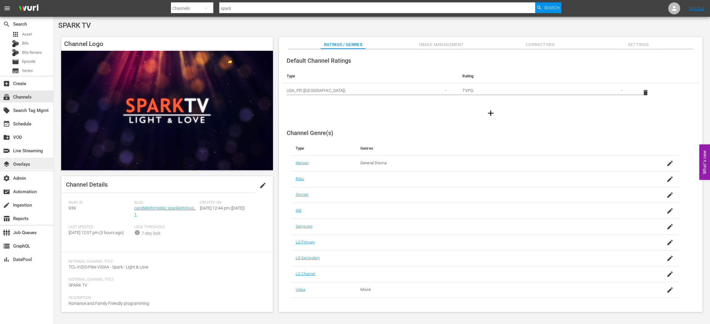
click at [32, 163] on div "layers Overlays" at bounding box center [16, 162] width 33 height 5
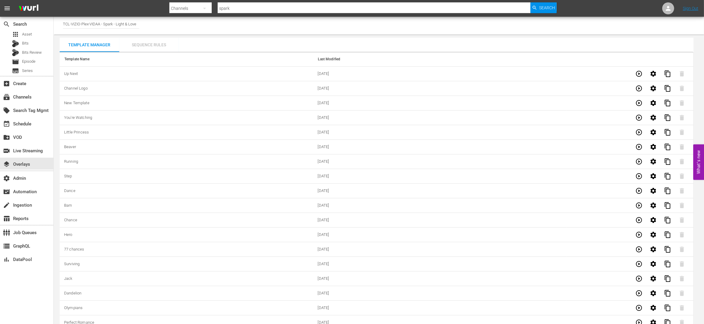
click at [152, 44] on div "Sequence Rules" at bounding box center [149, 45] width 60 height 14
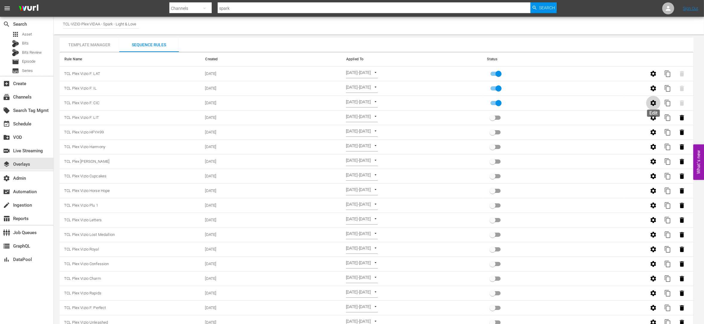
click at [655, 103] on icon "button" at bounding box center [653, 102] width 7 height 7
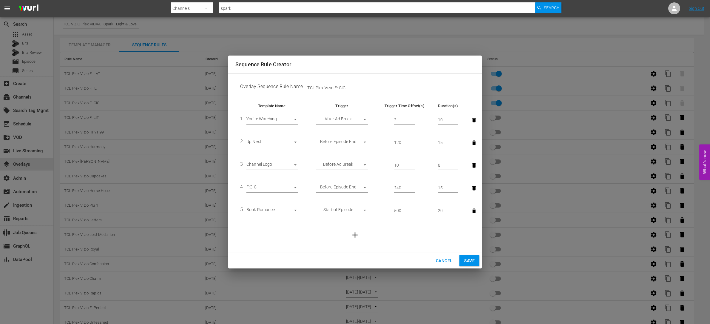
click at [441, 262] on span "Cancel" at bounding box center [444, 260] width 16 height 7
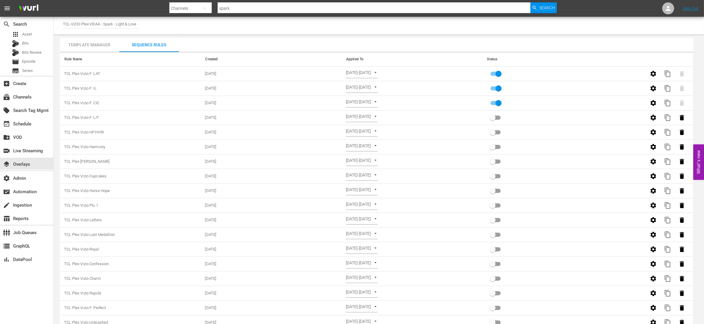
click at [28, 99] on div "subscriptions Channels" at bounding box center [16, 95] width 33 height 5
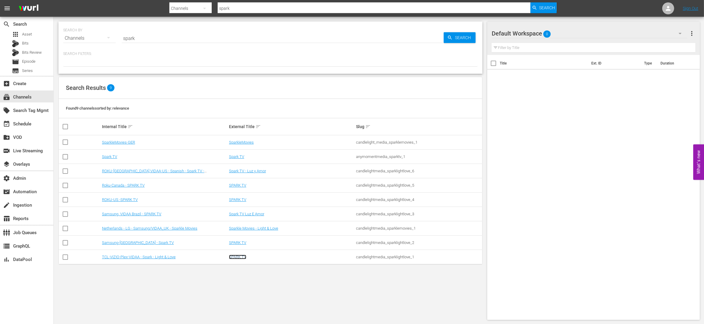
click at [237, 255] on link "SPARK TV" at bounding box center [237, 256] width 17 height 4
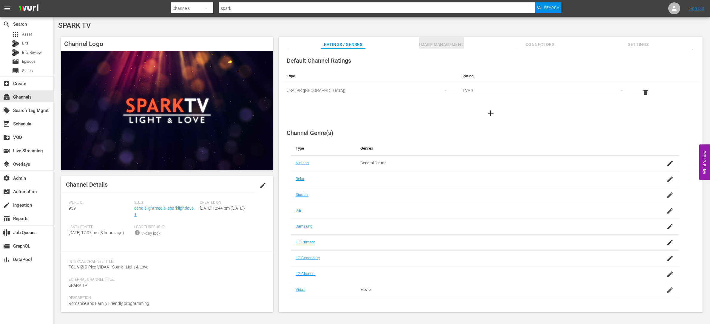
click at [434, 44] on span "Image Management" at bounding box center [441, 44] width 45 height 7
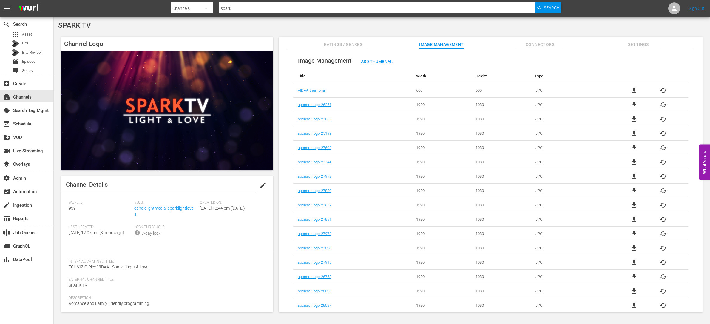
drag, startPoint x: 535, startPoint y: 42, endPoint x: 544, endPoint y: 44, distance: 9.1
click at [535, 42] on span "Connectors" at bounding box center [539, 44] width 45 height 7
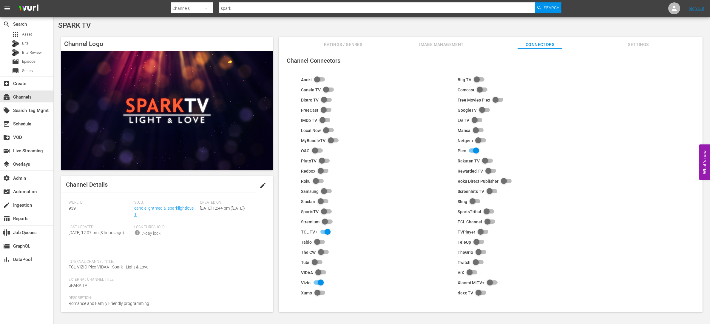
click at [346, 43] on span "Ratings / Genres" at bounding box center [343, 44] width 45 height 7
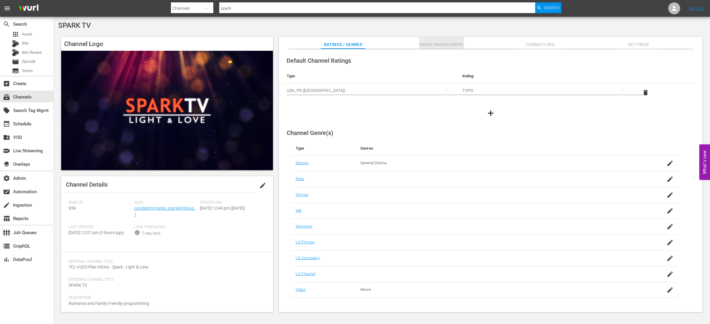
click at [455, 41] on span "Image Management" at bounding box center [441, 44] width 45 height 7
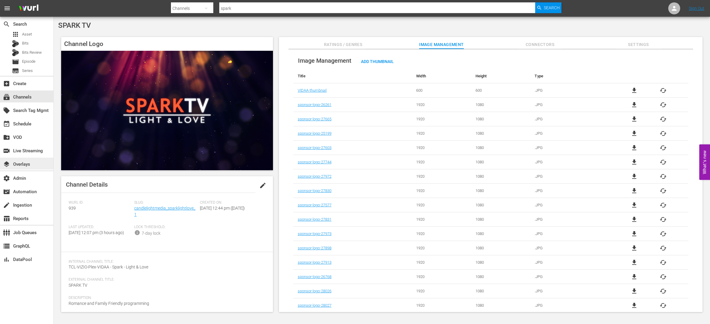
click at [32, 167] on div "layers Overlays" at bounding box center [26, 163] width 53 height 12
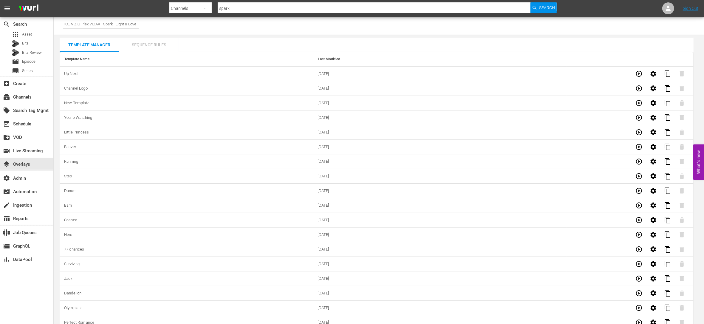
click at [157, 42] on div "Sequence Rules" at bounding box center [149, 45] width 60 height 14
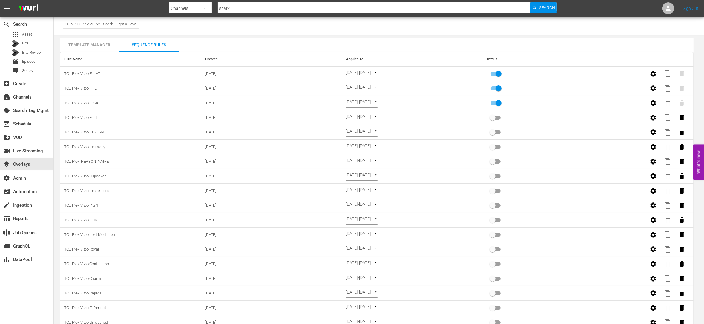
click at [106, 45] on div "Template Manager" at bounding box center [90, 45] width 60 height 14
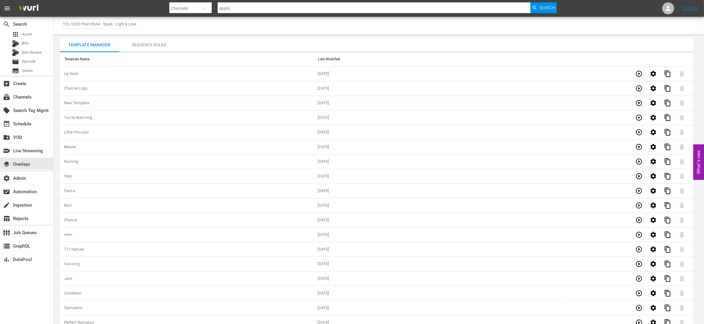
scroll to position [1757, 0]
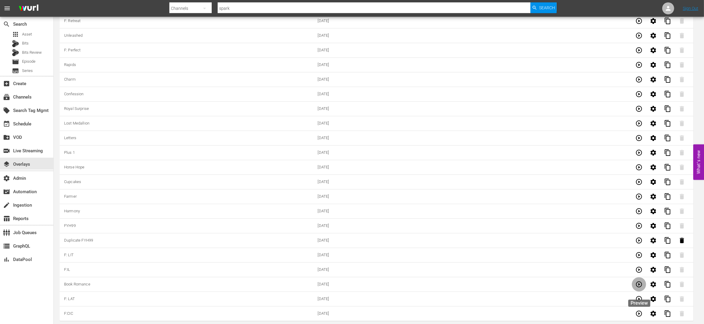
click at [641, 283] on icon "button" at bounding box center [639, 283] width 7 height 7
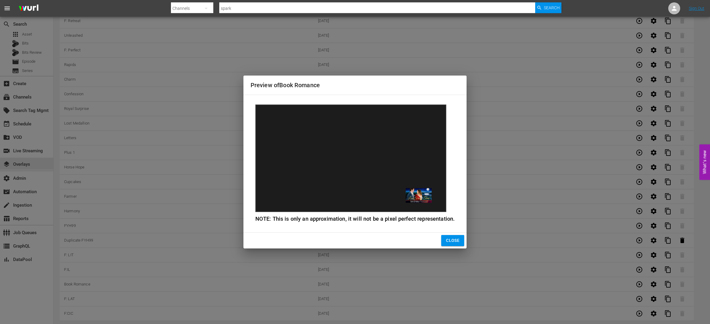
click at [453, 239] on span "Close" at bounding box center [452, 240] width 13 height 7
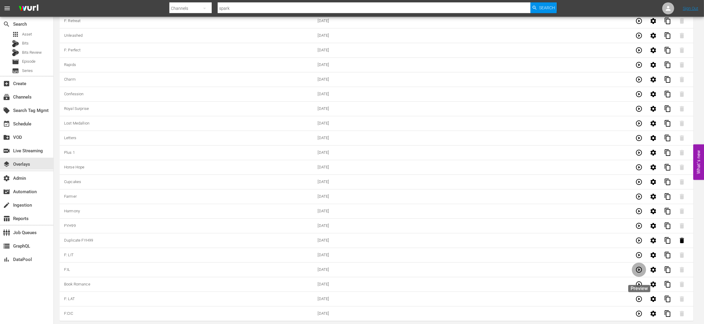
click at [639, 267] on icon "button" at bounding box center [639, 269] width 7 height 7
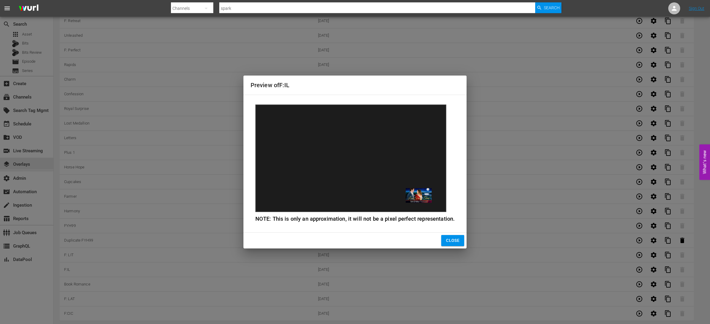
click at [453, 241] on span "Close" at bounding box center [452, 240] width 13 height 7
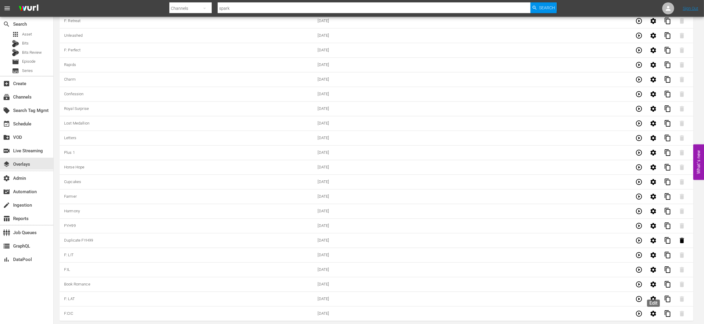
click at [653, 284] on icon "button" at bounding box center [653, 283] width 7 height 7
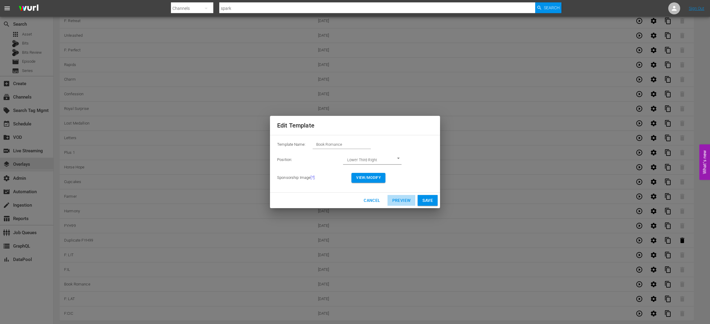
click at [405, 197] on span "Preview" at bounding box center [401, 200] width 18 height 7
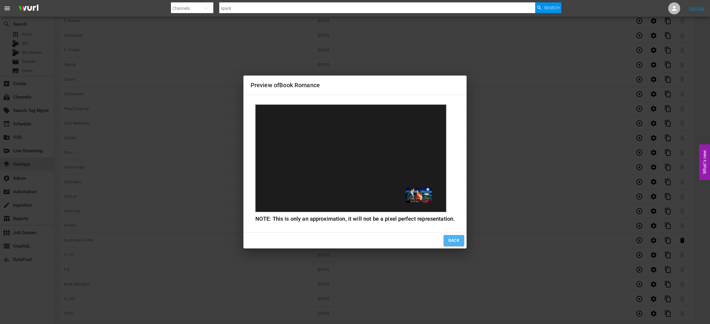
drag, startPoint x: 453, startPoint y: 241, endPoint x: 458, endPoint y: 237, distance: 5.8
click at [458, 237] on span "Back" at bounding box center [453, 240] width 11 height 7
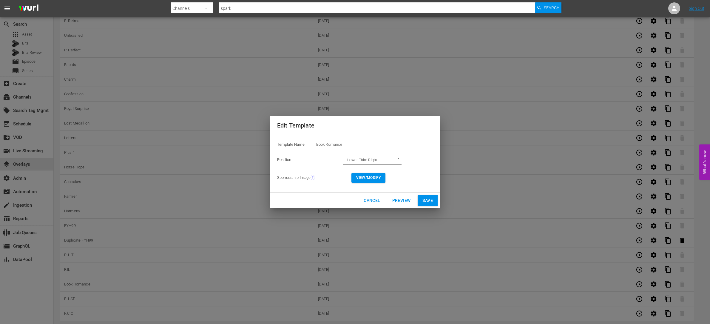
click at [368, 198] on span "Cancel" at bounding box center [372, 200] width 16 height 7
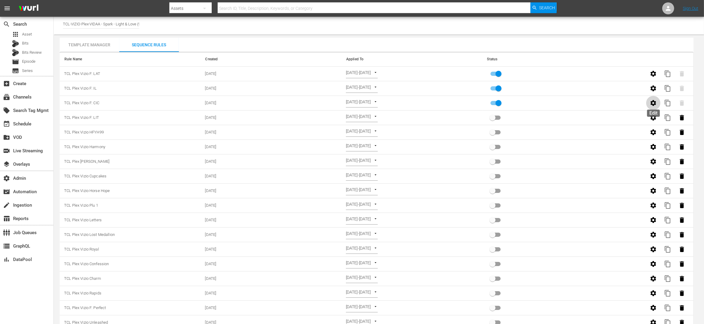
click at [652, 102] on icon "button" at bounding box center [654, 103] width 6 height 6
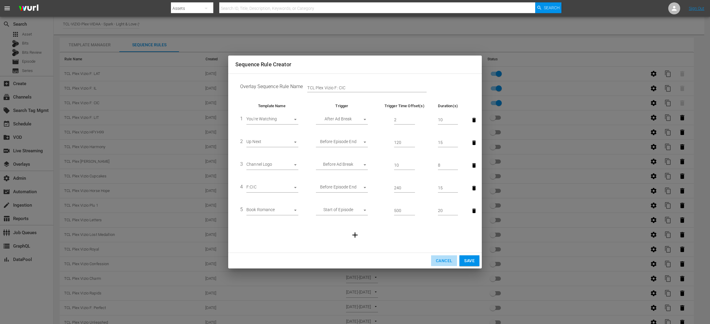
click at [445, 261] on span "Cancel" at bounding box center [444, 260] width 16 height 7
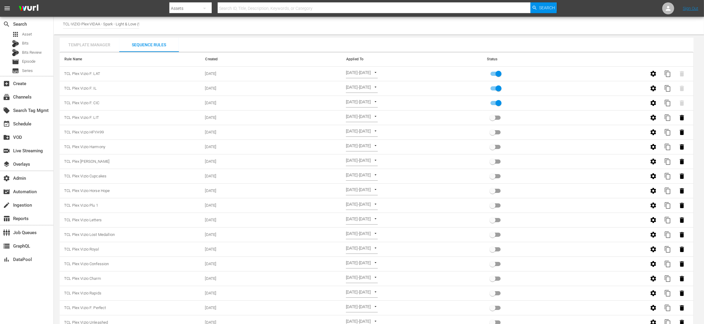
click at [94, 42] on div "Template Manager" at bounding box center [90, 45] width 60 height 14
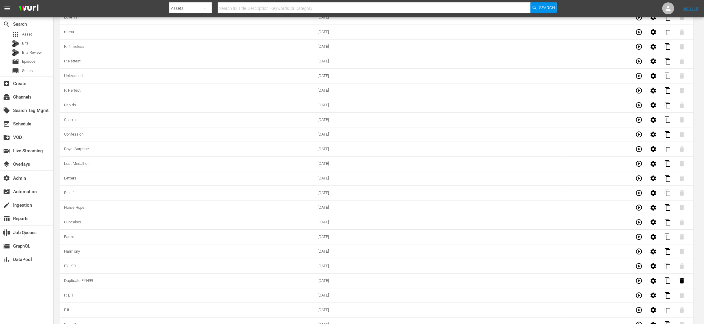
scroll to position [1757, 0]
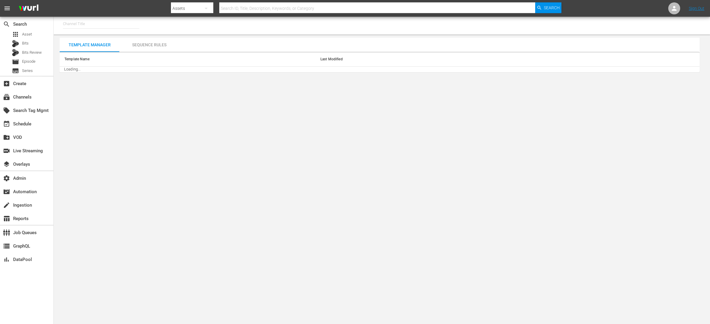
type input "TCL-VIZIO-Plex-VIDAA - Spark - Light & Love (939)"
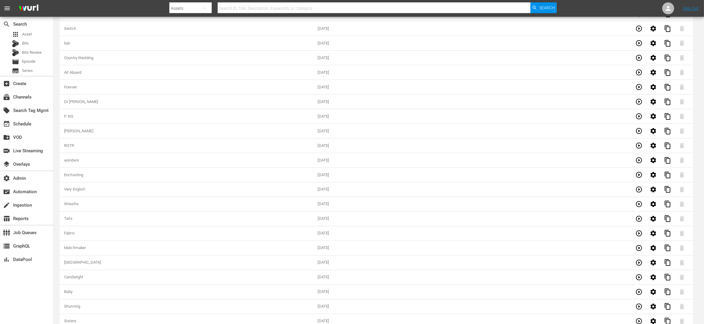
scroll to position [1757, 0]
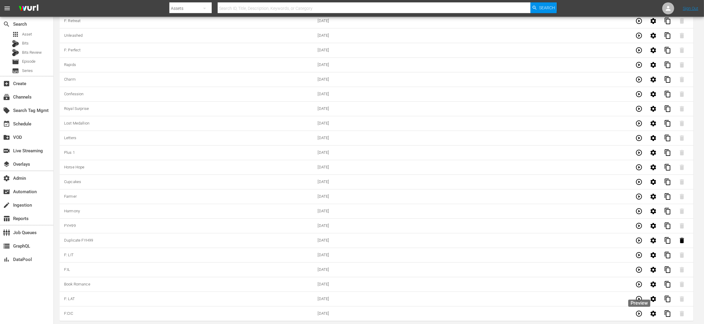
click at [637, 285] on icon "button" at bounding box center [639, 283] width 7 height 7
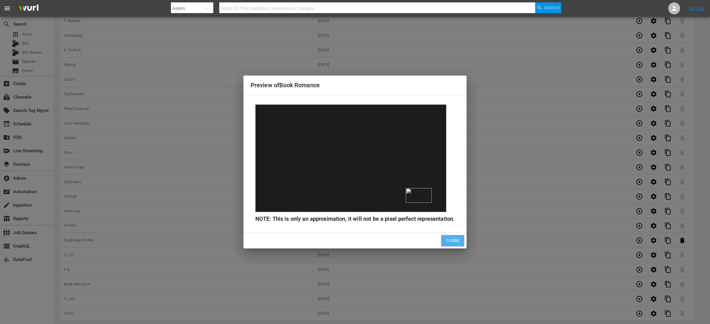
click at [454, 239] on span "Close" at bounding box center [452, 240] width 13 height 7
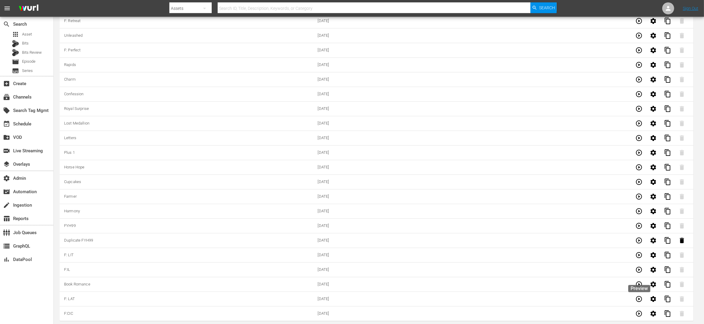
click at [638, 268] on icon "button" at bounding box center [639, 269] width 7 height 7
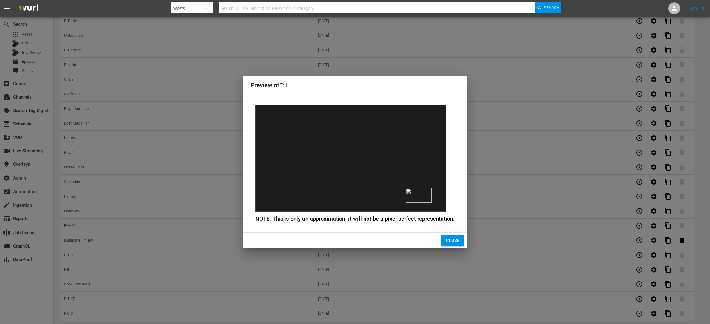
click at [451, 239] on span "Close" at bounding box center [452, 240] width 13 height 7
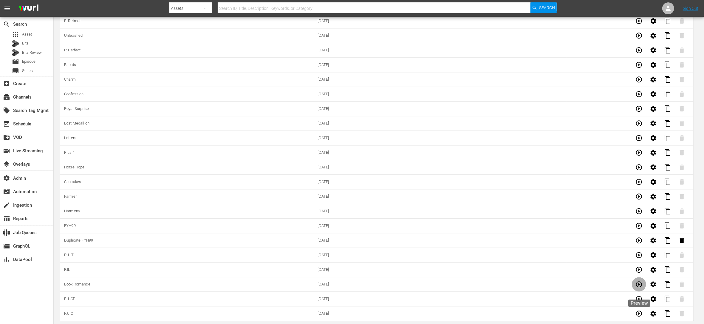
click at [640, 285] on icon "button" at bounding box center [639, 283] width 7 height 7
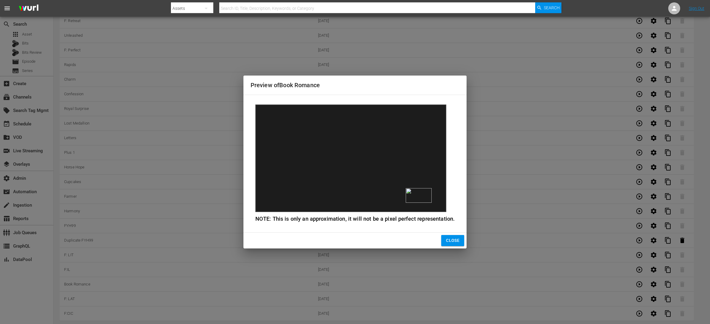
click at [454, 241] on span "Close" at bounding box center [452, 240] width 13 height 7
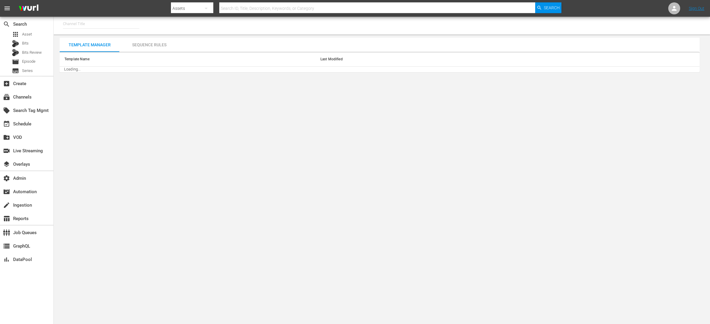
type input "TCL-VIZIO-Plex-VIDAA - Spark - Light & Love (939)"
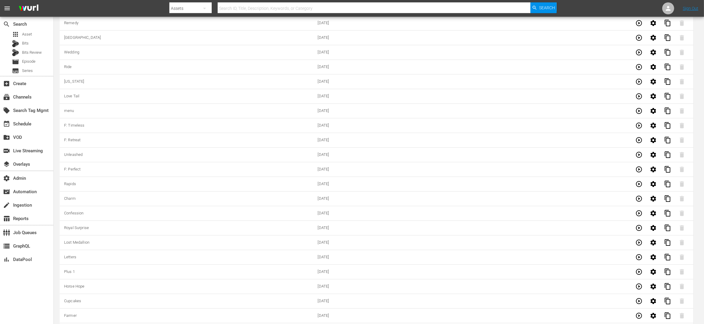
scroll to position [1757, 0]
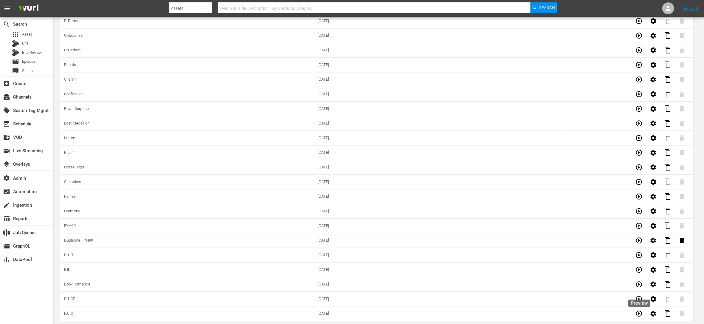
click at [638, 284] on icon "button" at bounding box center [639, 283] width 7 height 7
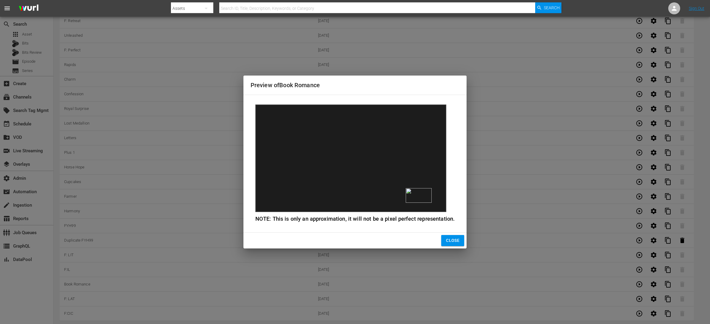
click at [410, 191] on img at bounding box center [419, 195] width 26 height 15
drag, startPoint x: 450, startPoint y: 241, endPoint x: 450, endPoint y: 237, distance: 3.3
click at [450, 237] on span "Close" at bounding box center [452, 240] width 13 height 7
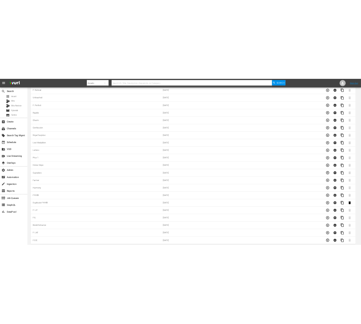
scroll to position [1757, 0]
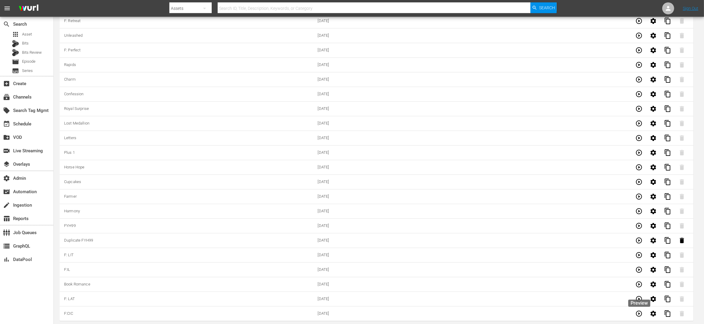
click at [640, 284] on icon "button" at bounding box center [639, 283] width 7 height 7
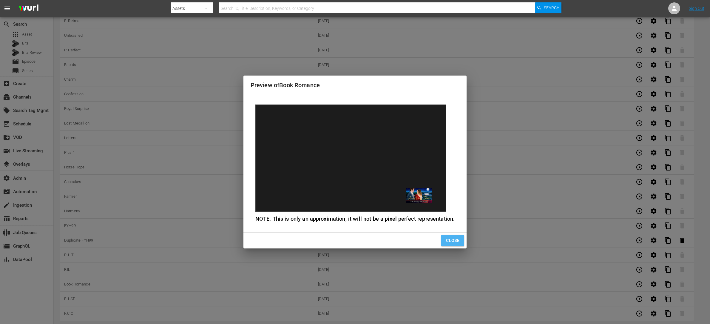
click at [456, 240] on span "Close" at bounding box center [452, 240] width 13 height 7
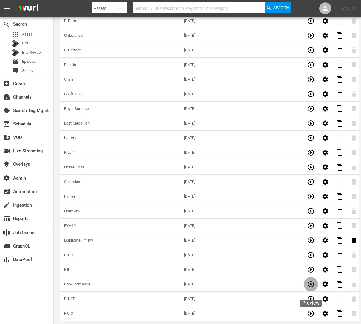
click at [311, 283] on icon "button" at bounding box center [311, 284] width 6 height 6
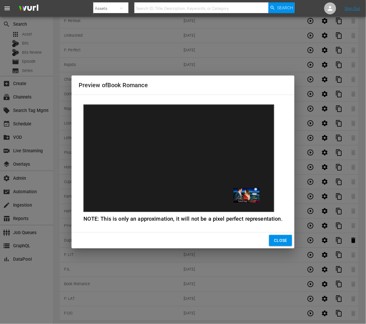
click at [283, 240] on span "Close" at bounding box center [280, 240] width 13 height 7
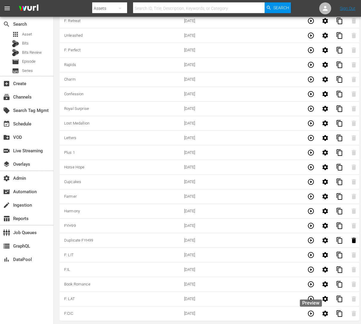
click at [311, 284] on icon "button" at bounding box center [311, 284] width 6 height 6
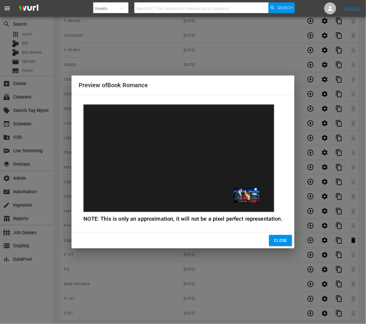
click at [284, 241] on span "Close" at bounding box center [280, 240] width 13 height 7
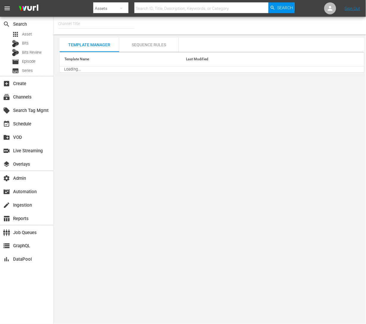
type input "TCL-VIZIO-Plex-VIDAA - Spark - Light & Love (939)"
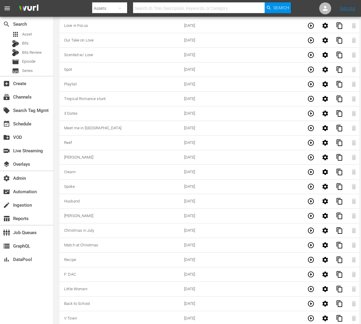
scroll to position [1763, 0]
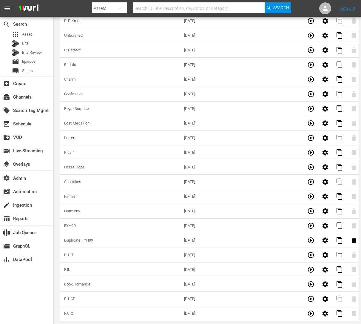
click at [221, 277] on td "[DATE]" at bounding box center [240, 284] width 120 height 15
click at [312, 280] on icon "button" at bounding box center [310, 283] width 7 height 7
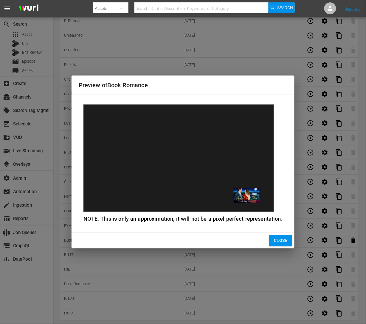
drag, startPoint x: 279, startPoint y: 241, endPoint x: 206, endPoint y: 246, distance: 73.0
click at [206, 246] on div "Close" at bounding box center [183, 240] width 223 height 16
click at [277, 242] on span "Close" at bounding box center [280, 240] width 13 height 7
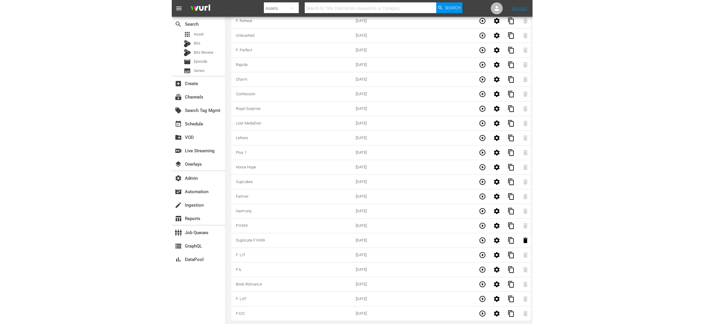
scroll to position [1757, 0]
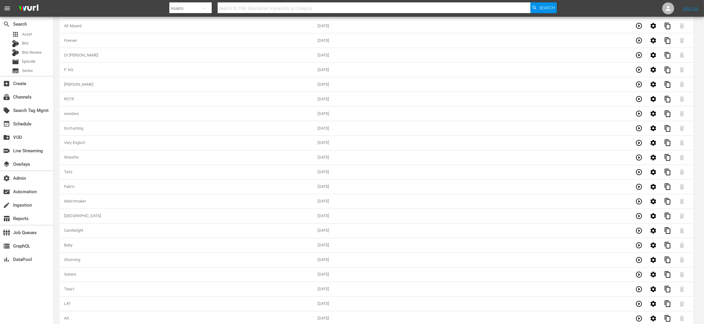
scroll to position [1757, 0]
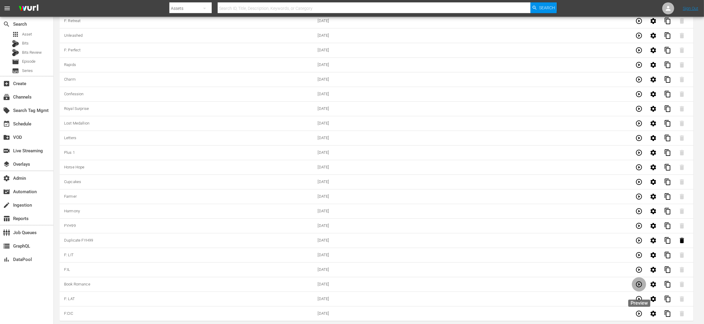
click at [639, 283] on icon "button" at bounding box center [639, 284] width 6 height 6
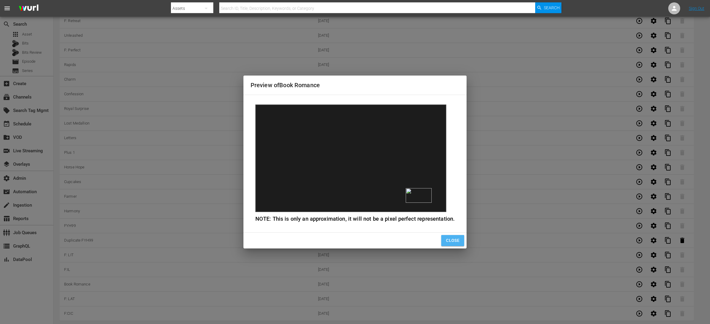
click at [451, 239] on span "Close" at bounding box center [452, 240] width 13 height 7
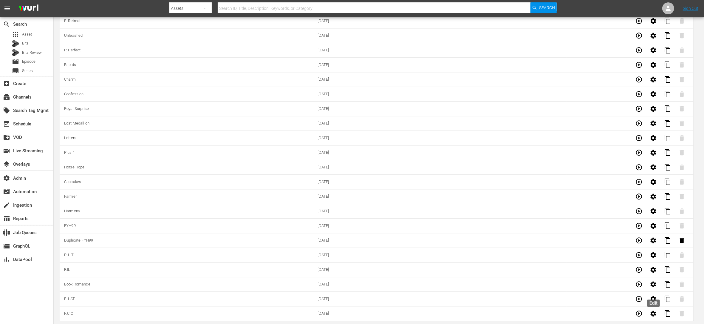
click at [654, 285] on icon "button" at bounding box center [654, 284] width 6 height 6
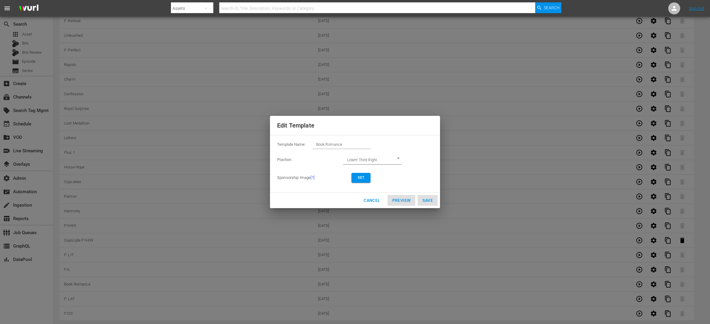
drag, startPoint x: 366, startPoint y: 179, endPoint x: 386, endPoint y: 177, distance: 19.8
click at [386, 177] on td "Set" at bounding box center [391, 177] width 81 height 19
click at [366, 178] on button "Set" at bounding box center [360, 178] width 19 height 10
click at [426, 200] on span "Save" at bounding box center [427, 200] width 10 height 7
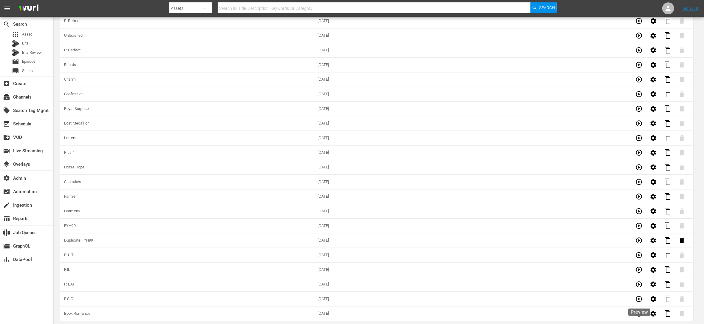
click at [640, 315] on icon "button" at bounding box center [639, 313] width 7 height 7
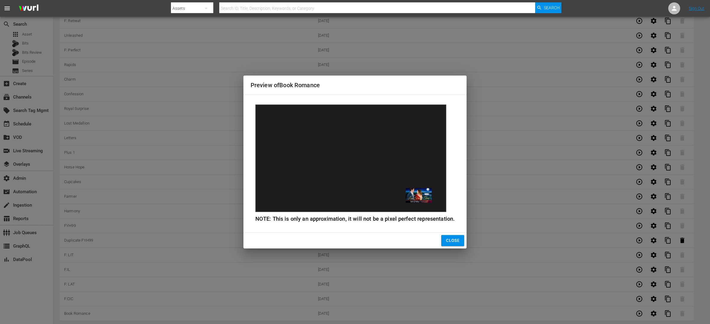
click at [640, 315] on div "Preview of Book Romance NOTE: This is only an approximation, it will not be a p…" at bounding box center [355, 162] width 710 height 324
drag, startPoint x: 454, startPoint y: 238, endPoint x: 560, endPoint y: 273, distance: 111.4
click at [455, 238] on span "Close" at bounding box center [452, 240] width 13 height 7
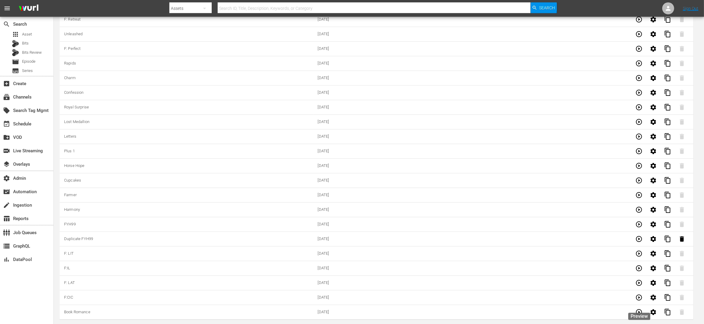
click at [639, 299] on icon "button" at bounding box center [639, 296] width 7 height 7
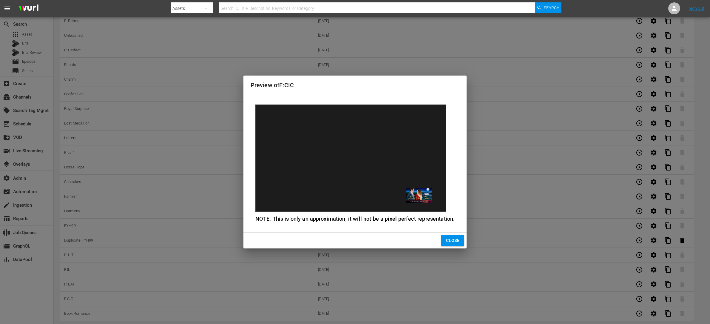
click at [452, 237] on span "Close" at bounding box center [452, 240] width 13 height 7
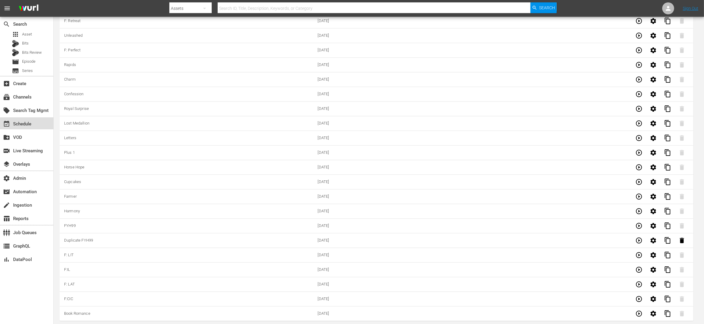
click at [38, 121] on div "event_available Schedule" at bounding box center [26, 123] width 53 height 12
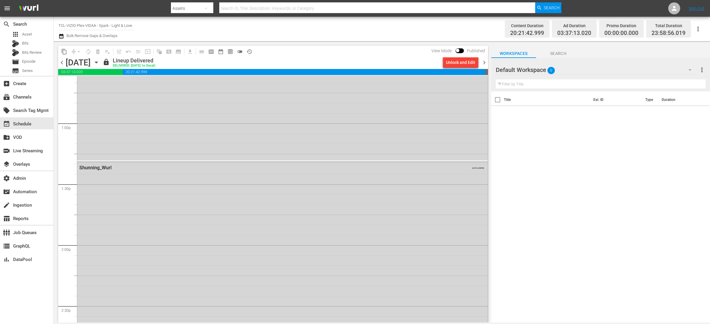
scroll to position [2722, 0]
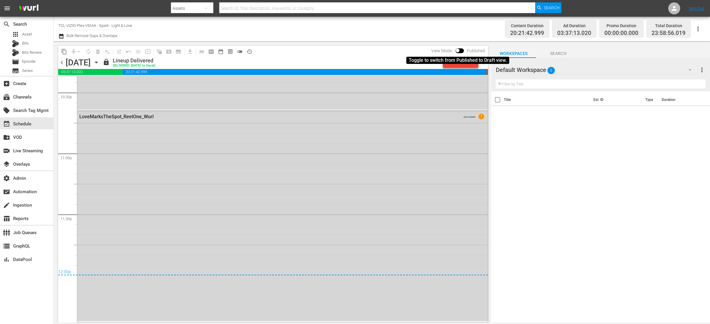
click at [459, 50] on input "checkbox" at bounding box center [457, 52] width 13 height 4
checkbox input "true"
click at [451, 62] on div "Unlock and Edit" at bounding box center [460, 62] width 29 height 11
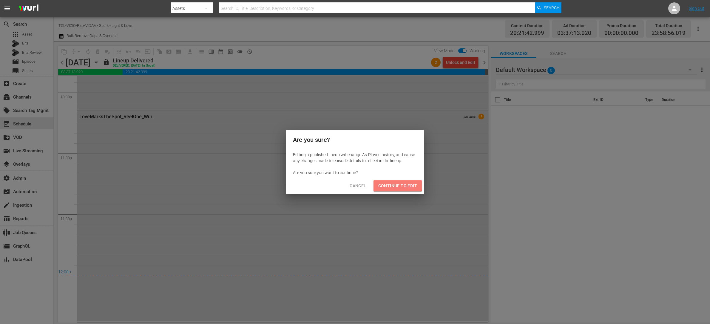
click at [391, 183] on span "Continue to Edit" at bounding box center [397, 185] width 39 height 7
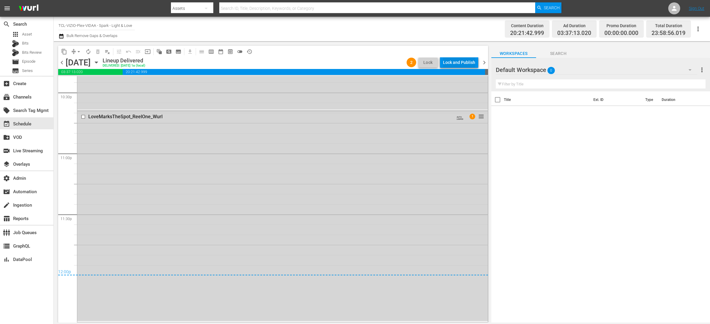
click at [453, 63] on div "Lock and Publish" at bounding box center [459, 62] width 32 height 11
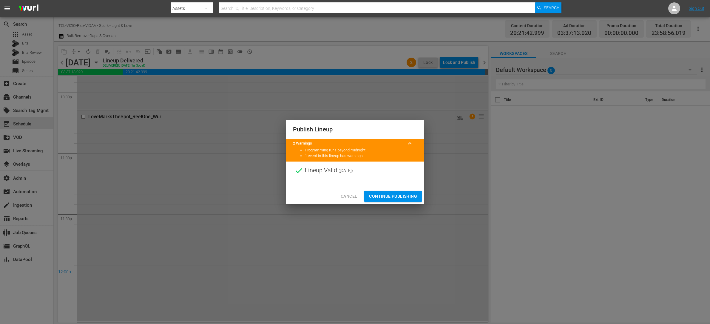
click at [395, 196] on span "Continue Publishing" at bounding box center [393, 195] width 48 height 7
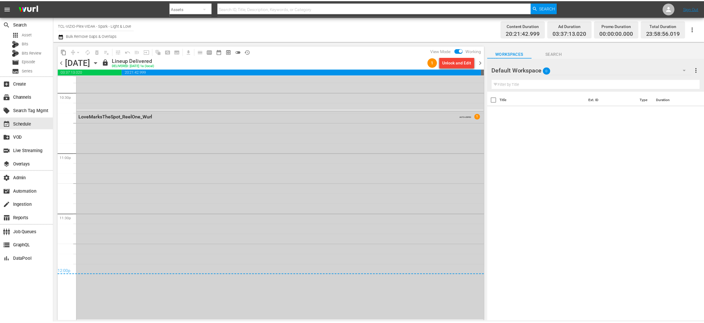
scroll to position [2722, 0]
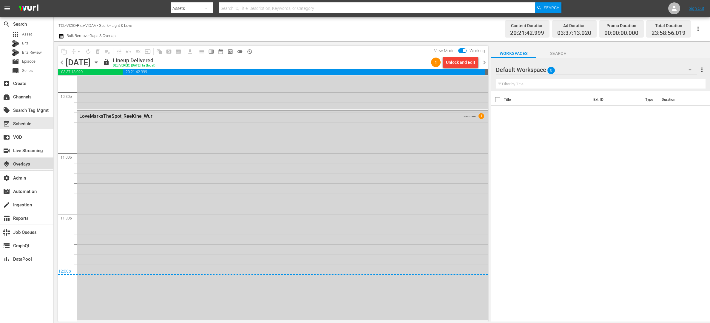
click at [29, 165] on div "layers Overlays" at bounding box center [16, 162] width 33 height 5
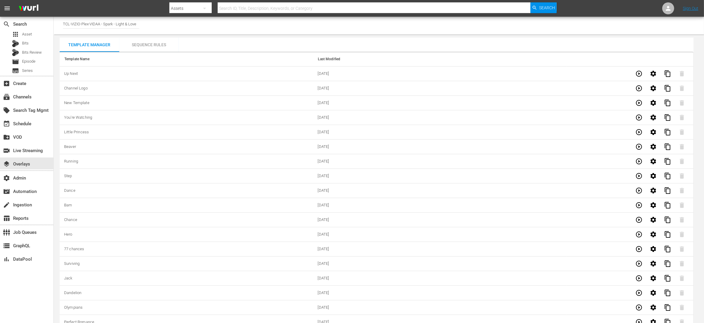
scroll to position [1757, 0]
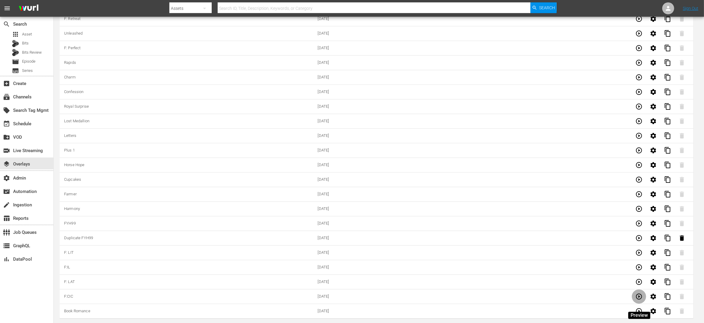
click at [639, 298] on icon "button" at bounding box center [639, 296] width 6 height 6
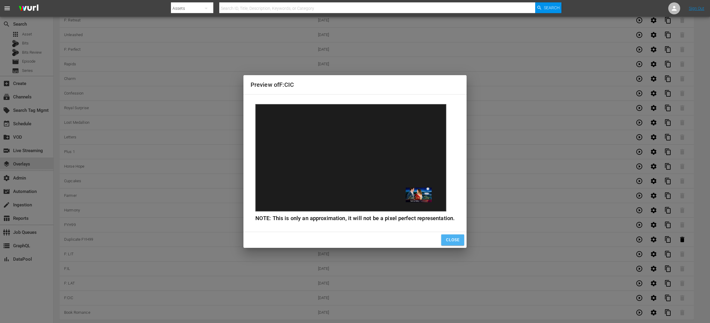
click at [450, 242] on span "Close" at bounding box center [452, 239] width 13 height 7
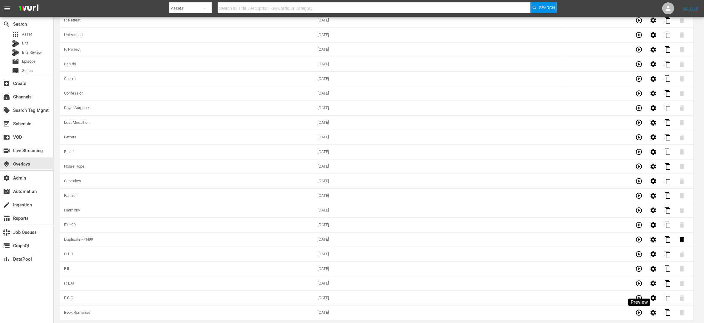
click at [641, 283] on icon "button" at bounding box center [639, 283] width 7 height 7
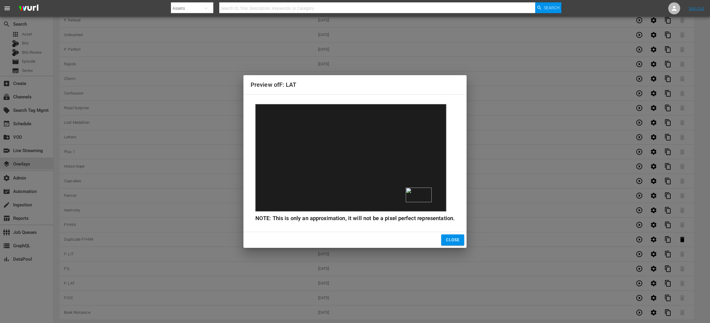
drag, startPoint x: 456, startPoint y: 239, endPoint x: 489, endPoint y: 250, distance: 34.2
click at [456, 239] on span "Close" at bounding box center [452, 239] width 13 height 7
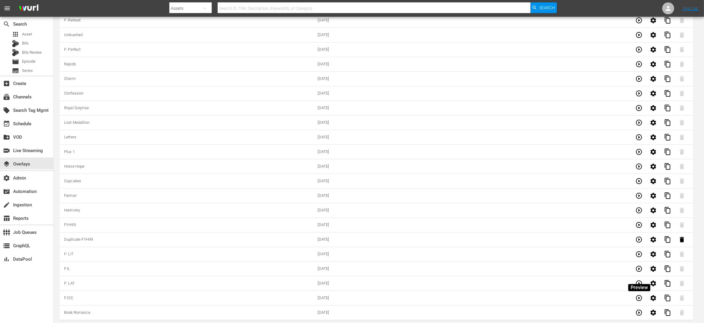
click at [637, 266] on icon "button" at bounding box center [639, 268] width 7 height 7
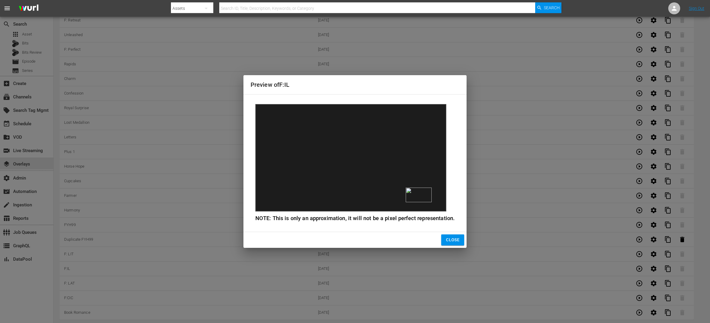
click at [449, 237] on span "Close" at bounding box center [452, 239] width 13 height 7
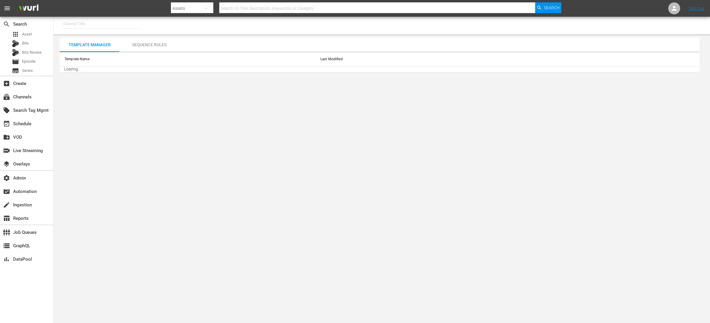
type input "TCL-VIZIO-Plex-VIDAA - Spark - Light & Love (939)"
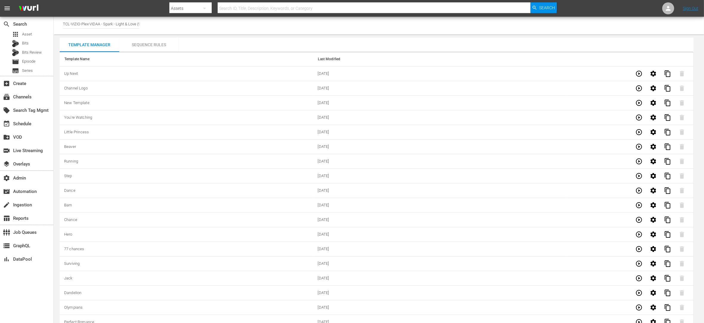
scroll to position [1757, 0]
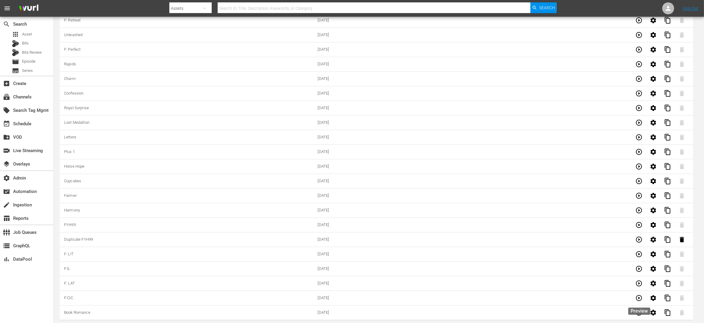
click at [639, 312] on icon "button" at bounding box center [639, 312] width 7 height 7
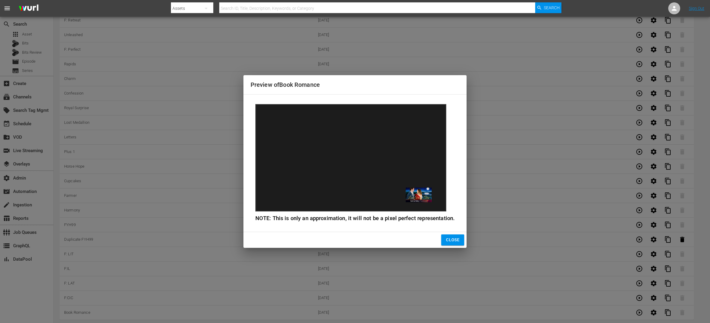
click at [446, 238] on span "Close" at bounding box center [452, 239] width 13 height 7
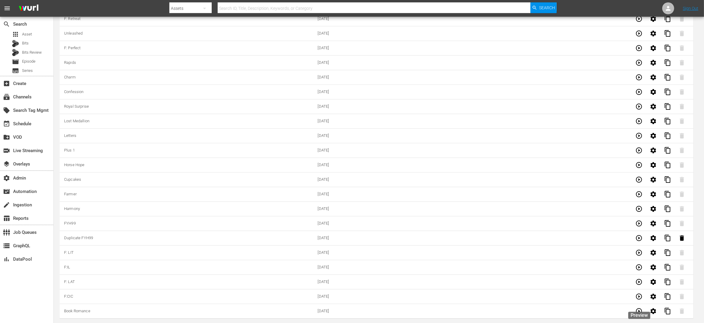
click at [640, 299] on icon "button" at bounding box center [639, 296] width 7 height 7
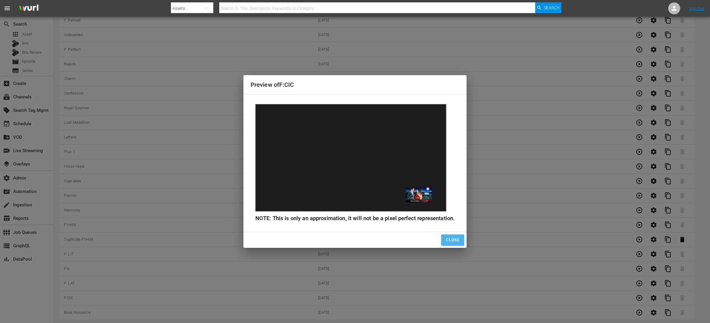
click at [455, 239] on span "Close" at bounding box center [452, 239] width 13 height 7
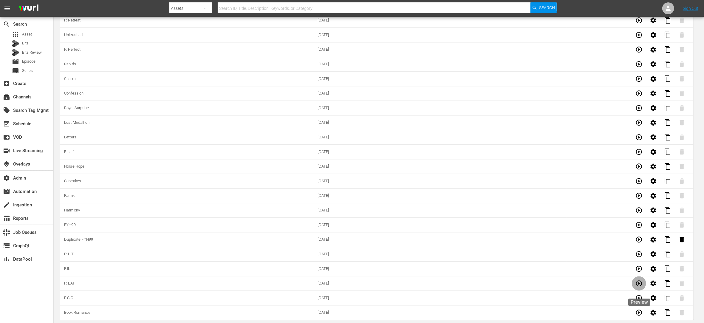
click at [639, 282] on icon "button" at bounding box center [639, 283] width 7 height 7
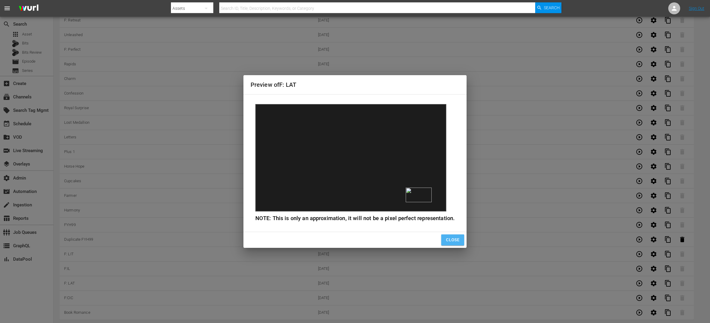
click at [446, 240] on span "Close" at bounding box center [452, 239] width 13 height 7
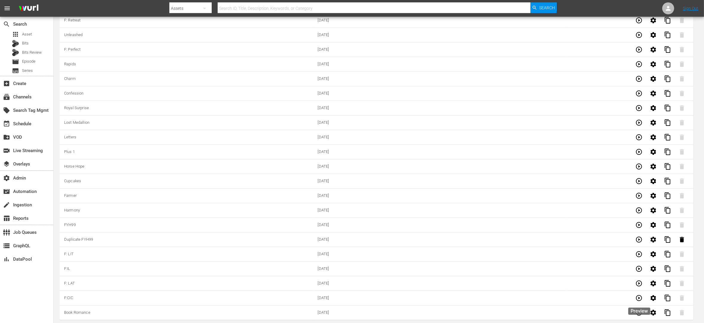
click at [640, 313] on icon "button" at bounding box center [639, 313] width 6 height 6
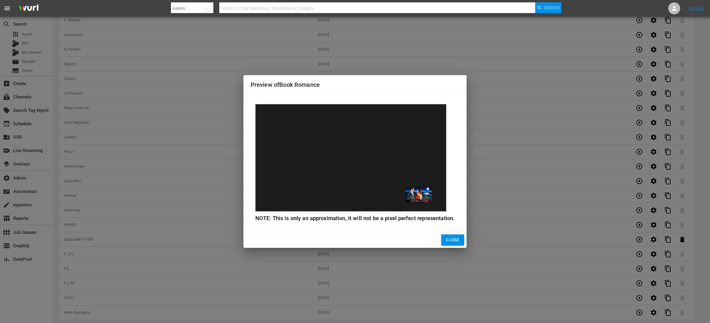
click at [640, 297] on div "Preview of Book Romance NOTE: This is only an approximation, it will not be a p…" at bounding box center [355, 161] width 710 height 323
drag, startPoint x: 460, startPoint y: 240, endPoint x: 479, endPoint y: 245, distance: 20.4
click at [460, 239] on button "Close" at bounding box center [452, 239] width 23 height 11
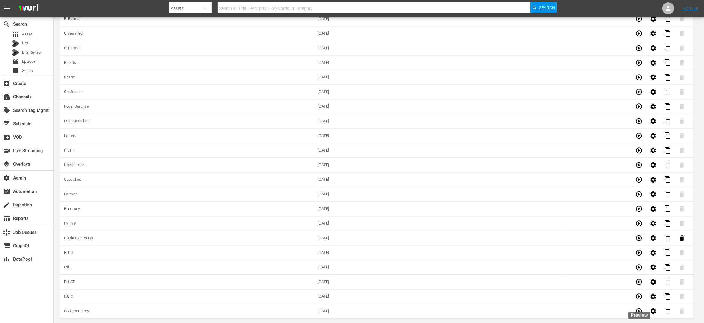
click at [637, 299] on icon "button" at bounding box center [639, 296] width 7 height 7
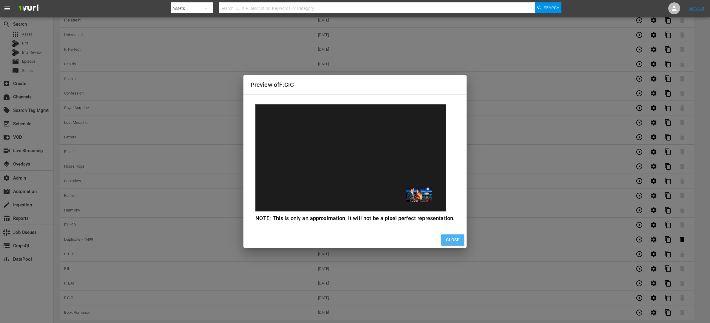
drag, startPoint x: 452, startPoint y: 239, endPoint x: 467, endPoint y: 241, distance: 14.9
click at [454, 239] on span "Close" at bounding box center [452, 239] width 13 height 7
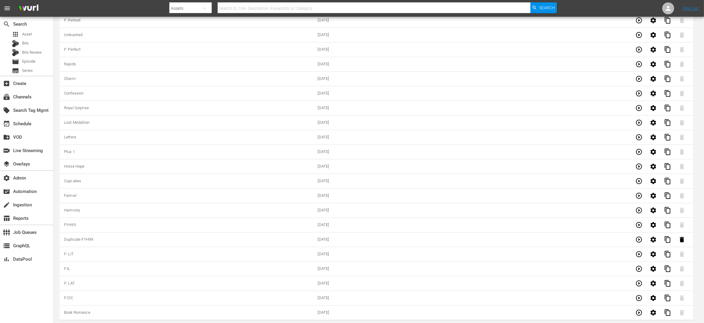
click at [638, 282] on icon "button" at bounding box center [639, 283] width 7 height 7
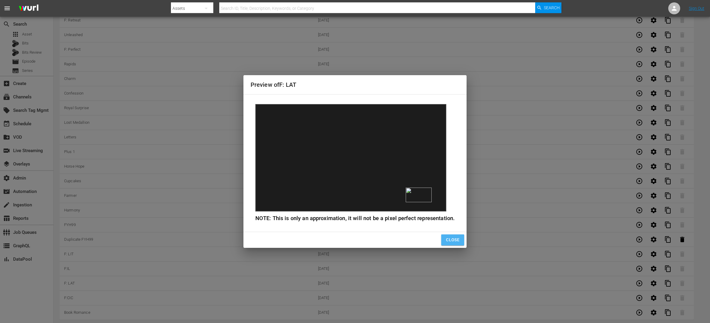
drag, startPoint x: 452, startPoint y: 241, endPoint x: 475, endPoint y: 244, distance: 22.2
click at [453, 242] on span "Close" at bounding box center [452, 239] width 13 height 7
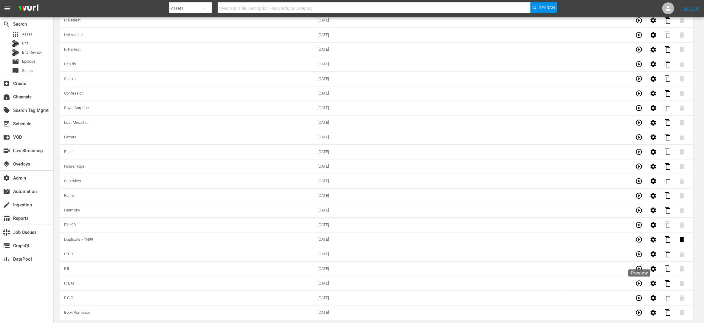
click at [639, 254] on icon "button" at bounding box center [639, 254] width 6 height 6
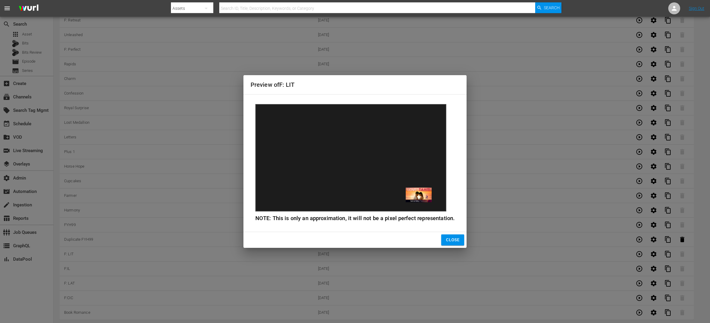
drag, startPoint x: 453, startPoint y: 240, endPoint x: 584, endPoint y: 237, distance: 130.7
click at [458, 241] on button "Close" at bounding box center [452, 239] width 23 height 11
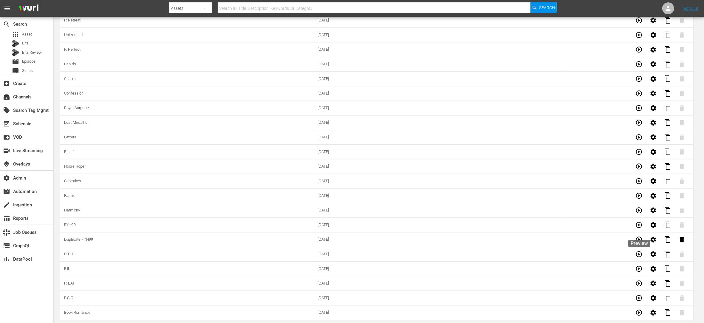
click at [639, 222] on icon "button" at bounding box center [639, 225] width 6 height 6
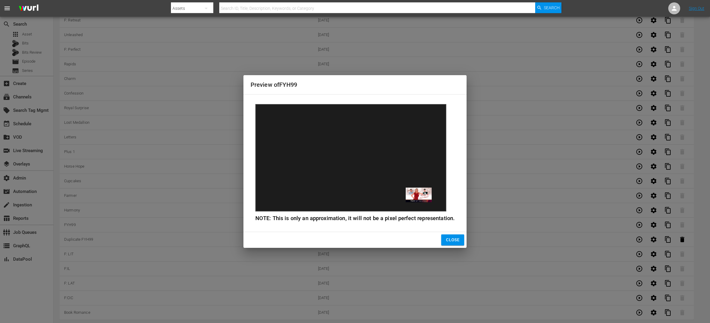
click at [638, 211] on div "Preview of FYH99 NOTE: This is only an approximation, it will not be a pixel pe…" at bounding box center [355, 161] width 710 height 323
drag, startPoint x: 443, startPoint y: 241, endPoint x: 466, endPoint y: 239, distance: 23.1
click at [443, 241] on button "Close" at bounding box center [452, 239] width 23 height 11
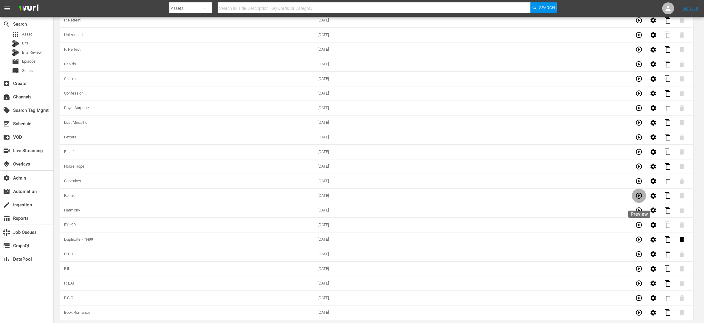
click at [637, 197] on icon "button" at bounding box center [639, 196] width 6 height 6
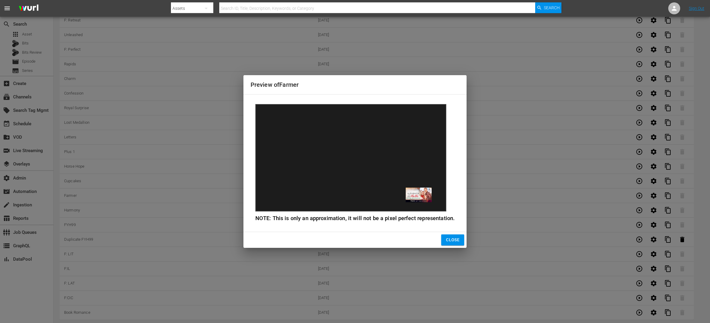
click at [446, 244] on button "Close" at bounding box center [452, 239] width 23 height 11
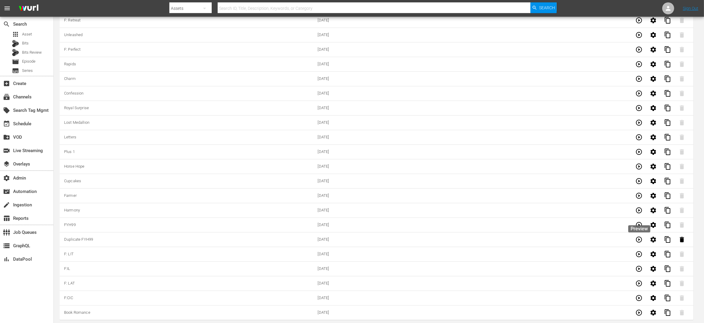
click at [638, 207] on icon "button" at bounding box center [639, 210] width 7 height 7
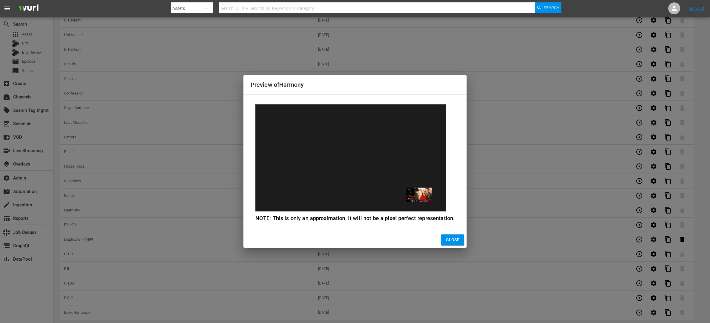
click at [639, 195] on div "Preview of Harmony NOTE: This is only an approximation, it will not be a pixel …" at bounding box center [355, 161] width 710 height 323
click at [457, 239] on span "Close" at bounding box center [452, 239] width 13 height 7
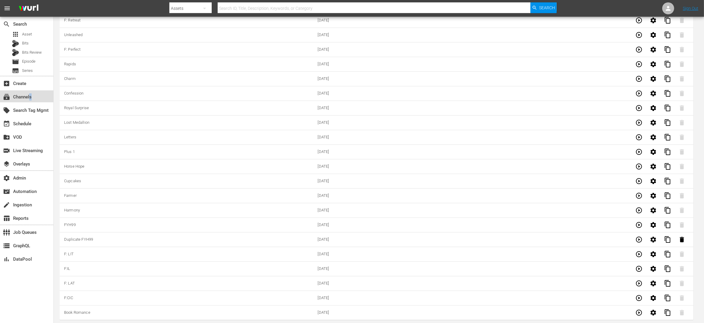
click at [31, 95] on div "subscriptions Channels" at bounding box center [16, 95] width 33 height 5
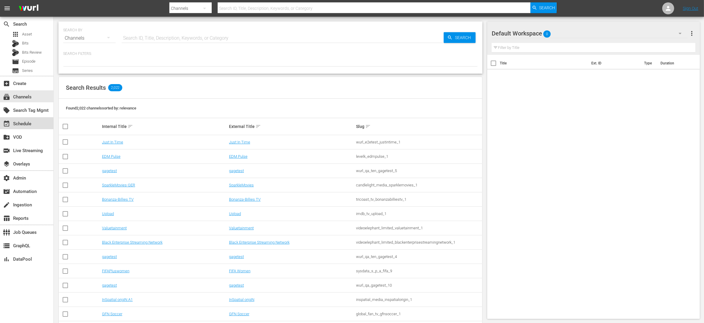
click at [28, 126] on div "event_available Schedule" at bounding box center [16, 122] width 33 height 5
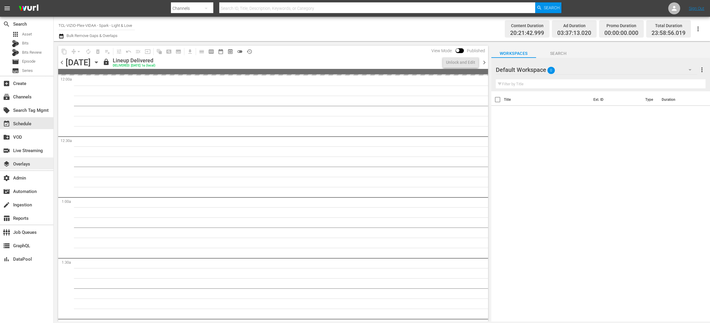
click at [33, 167] on div "layers Overlays" at bounding box center [26, 163] width 53 height 12
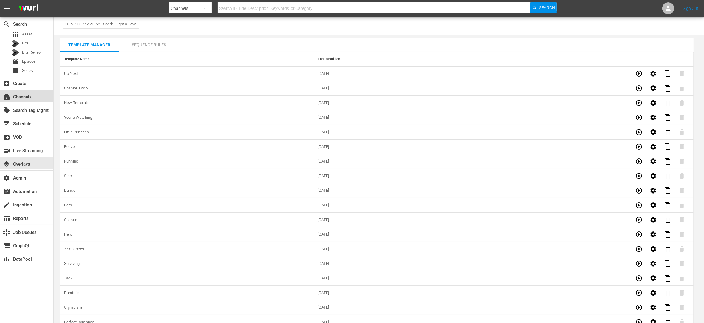
click at [28, 96] on div "subscriptions Channels" at bounding box center [16, 95] width 33 height 5
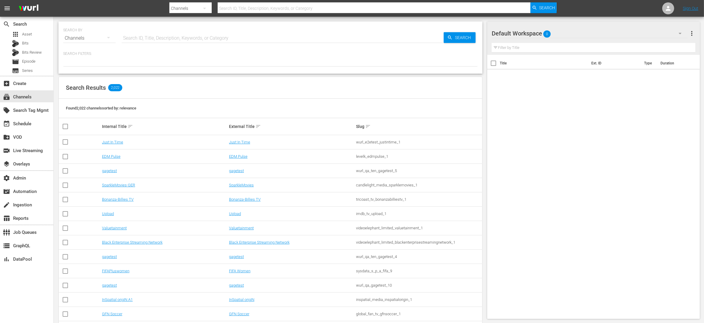
drag, startPoint x: 152, startPoint y: 36, endPoint x: 155, endPoint y: 38, distance: 3.9
click at [152, 36] on input "text" at bounding box center [283, 38] width 322 height 14
type input "spark"
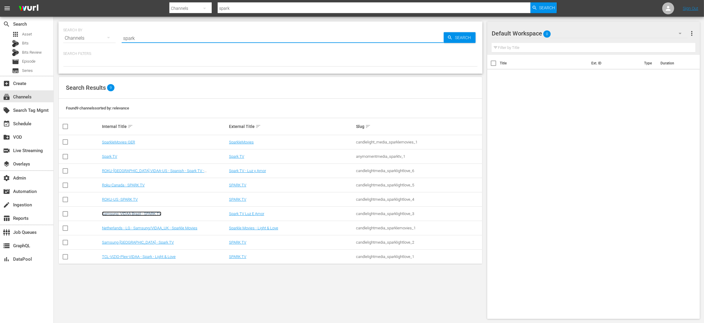
click at [149, 214] on link "Samsung, VIDAA Brazil - SPARK TV" at bounding box center [131, 213] width 59 height 4
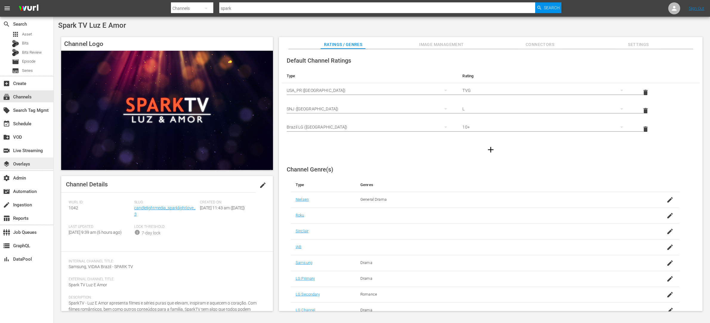
click at [32, 166] on div "layers Overlays" at bounding box center [26, 163] width 53 height 12
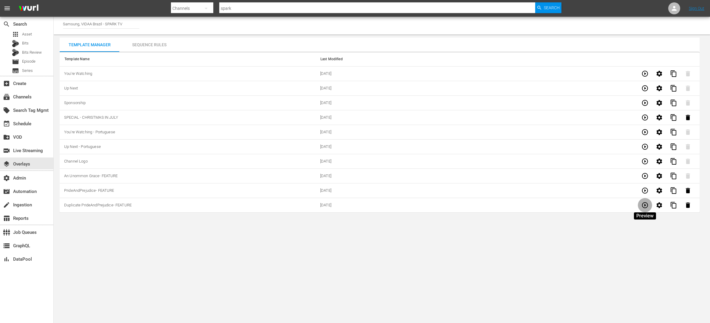
click at [644, 206] on icon "button" at bounding box center [645, 205] width 6 height 6
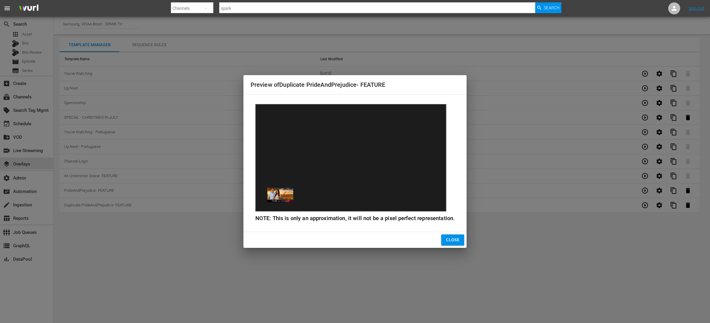
click at [647, 190] on div "Preview of Duplicate PrideAndPrejudice- FEATURE NOTE: This is only an approxima…" at bounding box center [355, 161] width 710 height 323
drag, startPoint x: 645, startPoint y: 190, endPoint x: 581, endPoint y: 211, distance: 67.5
click at [645, 191] on div "Preview of Duplicate PrideAndPrejudice- FEATURE NOTE: This is only an approxima…" at bounding box center [355, 161] width 710 height 323
drag, startPoint x: 456, startPoint y: 239, endPoint x: 466, endPoint y: 240, distance: 9.3
click at [456, 239] on span "Close" at bounding box center [452, 239] width 13 height 7
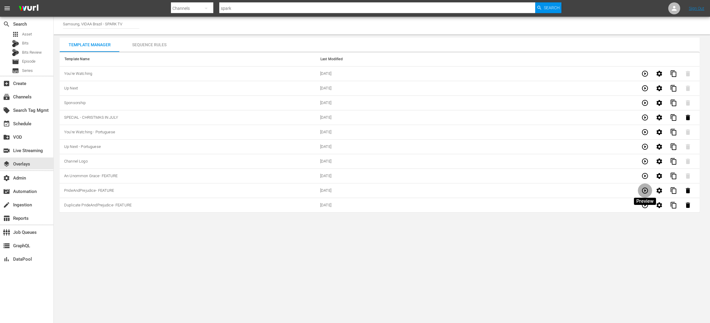
click at [642, 191] on icon "button" at bounding box center [644, 190] width 7 height 7
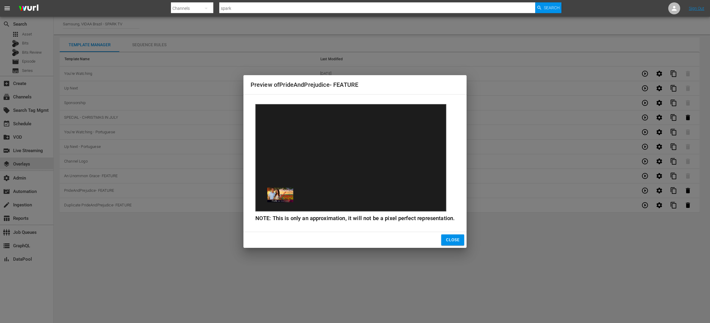
drag, startPoint x: 454, startPoint y: 239, endPoint x: 466, endPoint y: 237, distance: 12.4
click at [455, 239] on span "Close" at bounding box center [452, 239] width 13 height 7
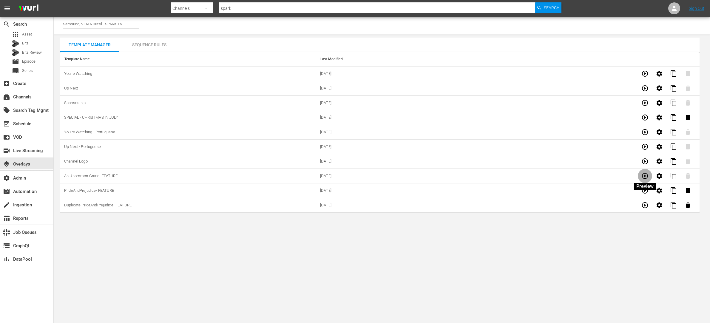
click at [645, 175] on icon "button" at bounding box center [644, 175] width 7 height 7
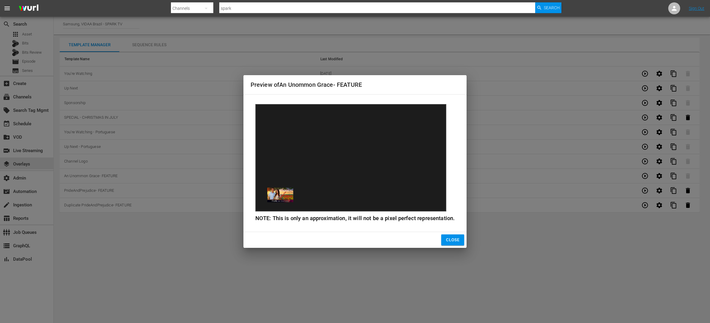
drag, startPoint x: 456, startPoint y: 237, endPoint x: 489, endPoint y: 228, distance: 34.7
click at [458, 237] on span "Close" at bounding box center [452, 239] width 13 height 7
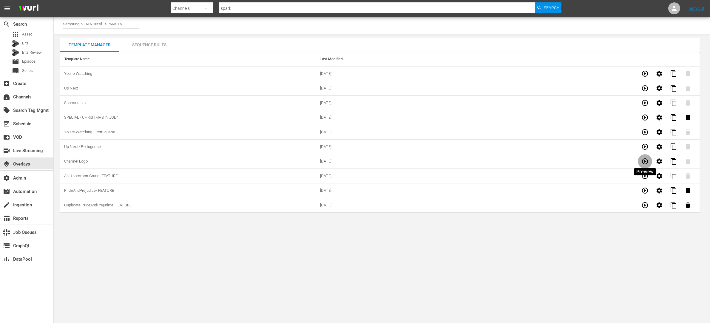
click at [644, 160] on icon "button" at bounding box center [644, 161] width 7 height 7
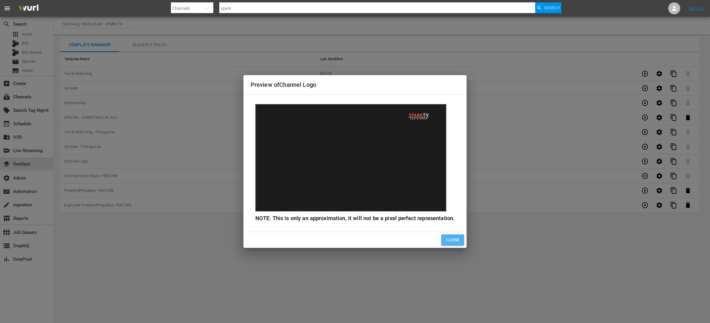
drag, startPoint x: 454, startPoint y: 239, endPoint x: 528, endPoint y: 202, distance: 82.8
click at [454, 239] on span "Close" at bounding box center [452, 239] width 13 height 7
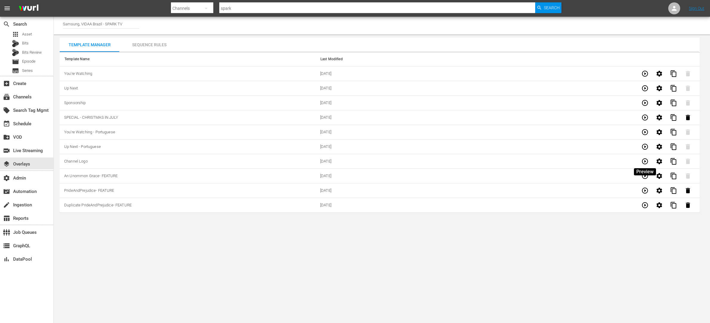
click at [644, 160] on icon "button" at bounding box center [644, 161] width 7 height 7
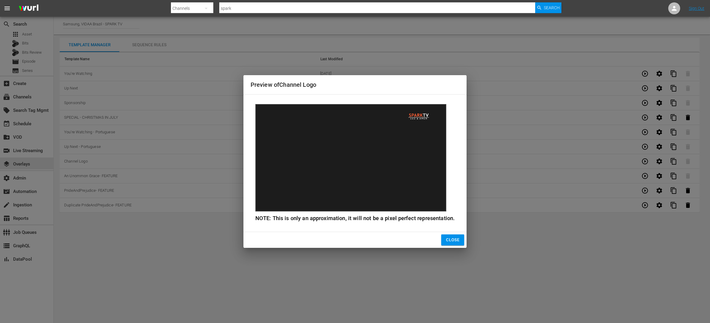
click at [646, 143] on div "Preview of Channel Logo NOTE: This is only an approximation, it will not be a p…" at bounding box center [355, 161] width 710 height 323
drag, startPoint x: 452, startPoint y: 242, endPoint x: 554, endPoint y: 197, distance: 111.1
click at [452, 242] on span "Close" at bounding box center [452, 239] width 13 height 7
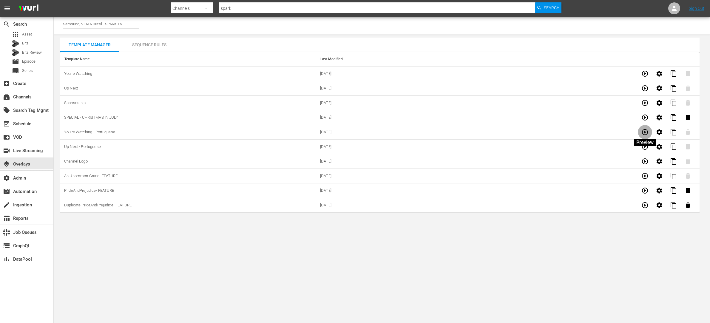
click at [644, 133] on icon "button" at bounding box center [644, 132] width 7 height 7
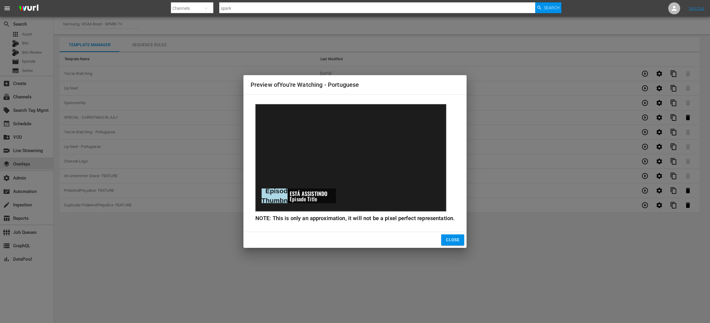
drag, startPoint x: 597, startPoint y: 227, endPoint x: 542, endPoint y: 222, distance: 55.1
click at [593, 227] on div "Preview of You're Watching - Portuguese Episode Thumbnail ESTÁ ASSISTINDO Episo…" at bounding box center [355, 161] width 710 height 323
drag, startPoint x: 434, startPoint y: 285, endPoint x: 443, endPoint y: 276, distance: 12.7
click at [435, 284] on div "Preview of You're Watching - Portuguese Episode Thumbnail ESTÁ ASSISTINDO Episo…" at bounding box center [355, 161] width 710 height 323
click at [452, 238] on span "Close" at bounding box center [452, 239] width 13 height 7
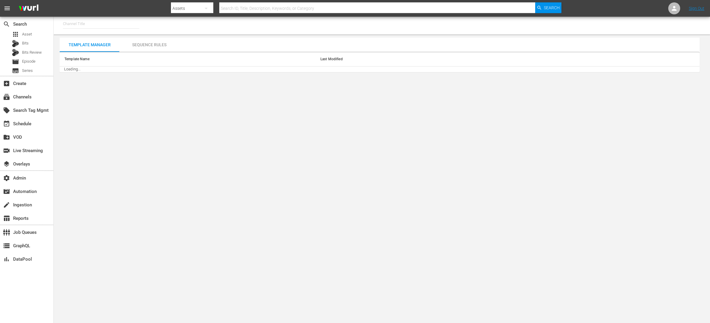
type input "Samsung, VIDAA Brazil - SPARK TV (1042)"
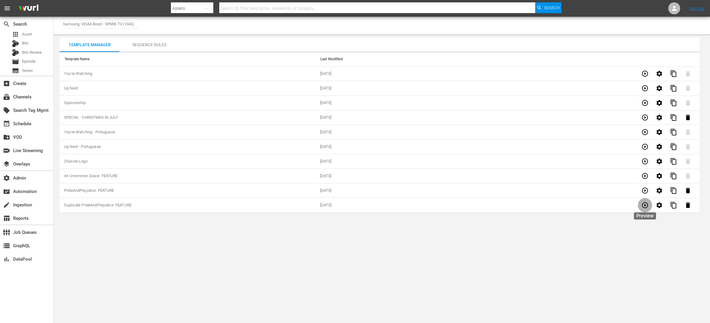
click at [646, 206] on icon "button" at bounding box center [644, 205] width 7 height 7
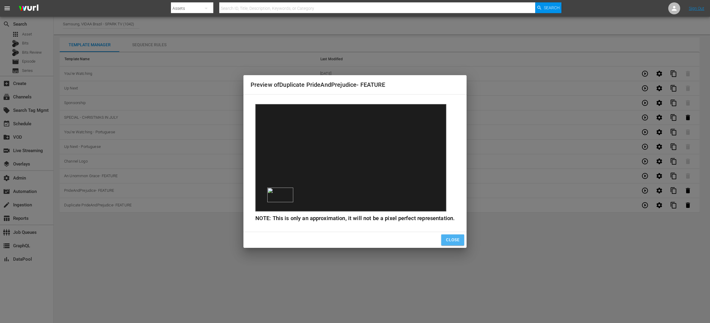
click at [458, 238] on button "Close" at bounding box center [452, 239] width 23 height 11
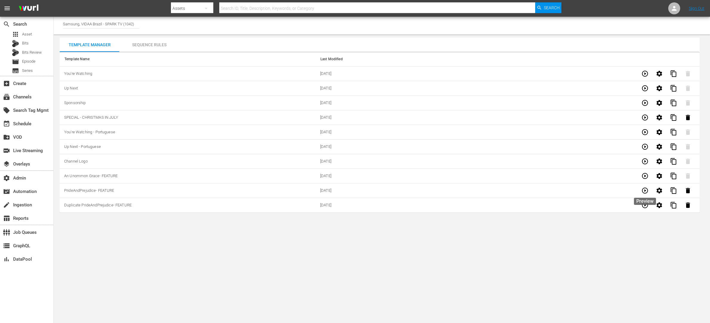
click at [644, 191] on icon "button" at bounding box center [644, 190] width 7 height 7
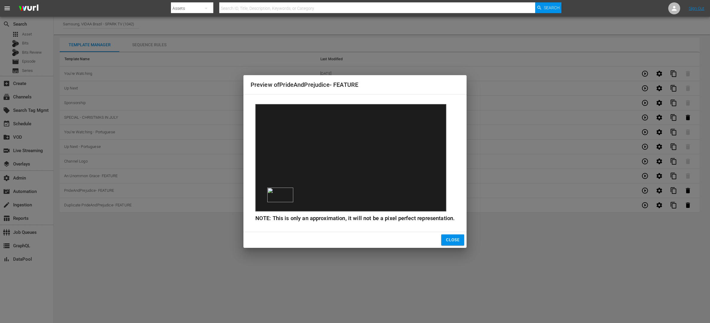
drag, startPoint x: 438, startPoint y: 238, endPoint x: 447, endPoint y: 238, distance: 8.6
click at [439, 238] on div "Close" at bounding box center [354, 240] width 223 height 16
drag, startPoint x: 453, startPoint y: 238, endPoint x: 478, endPoint y: 230, distance: 26.1
click at [453, 238] on span "Close" at bounding box center [452, 239] width 13 height 7
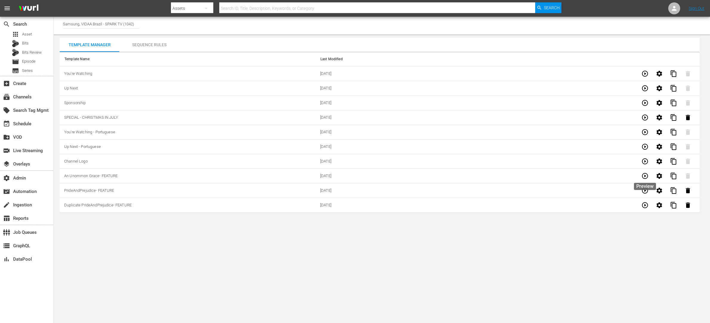
click at [647, 174] on icon "button" at bounding box center [645, 176] width 6 height 6
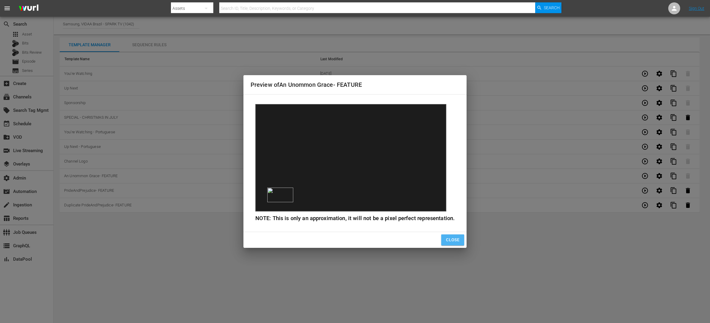
drag, startPoint x: 451, startPoint y: 239, endPoint x: 503, endPoint y: 216, distance: 57.7
click at [453, 239] on span "Close" at bounding box center [452, 239] width 13 height 7
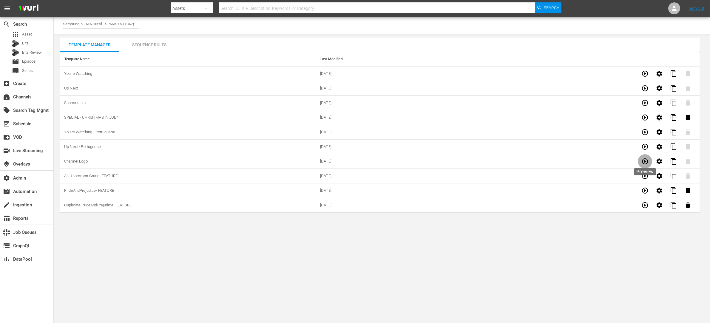
click at [648, 161] on icon "button" at bounding box center [644, 161] width 7 height 7
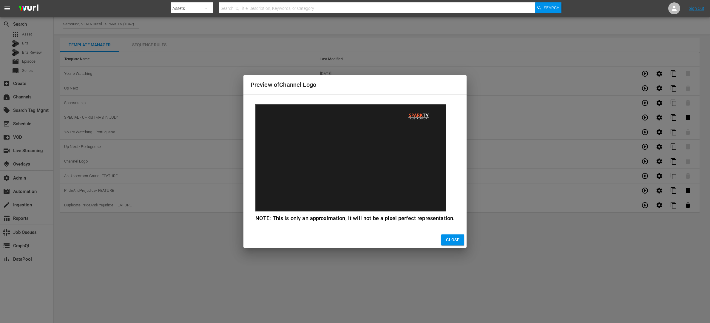
click at [460, 247] on div "Close" at bounding box center [354, 240] width 223 height 16
drag, startPoint x: 447, startPoint y: 241, endPoint x: 472, endPoint y: 236, distance: 25.3
click at [449, 240] on span "Close" at bounding box center [452, 239] width 13 height 7
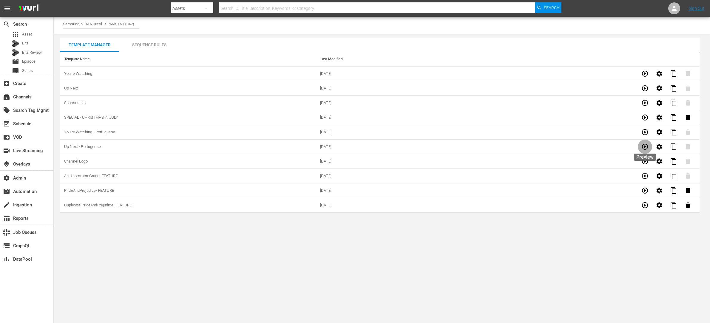
click at [644, 147] on icon "button" at bounding box center [644, 146] width 7 height 7
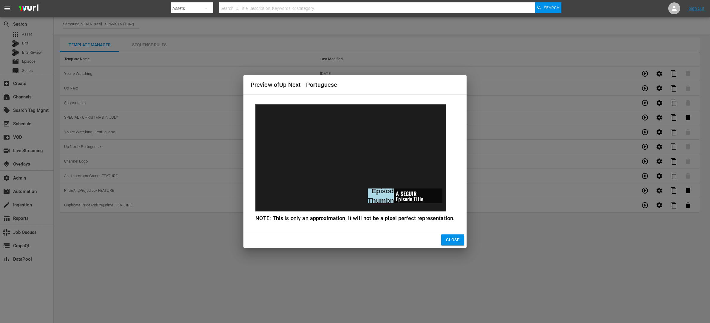
drag, startPoint x: 456, startPoint y: 239, endPoint x: 576, endPoint y: 160, distance: 143.9
click at [456, 239] on span "Close" at bounding box center [452, 239] width 13 height 7
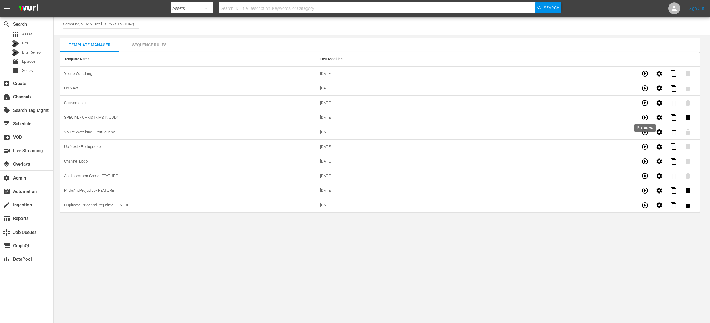
click at [647, 115] on icon "button" at bounding box center [645, 118] width 6 height 6
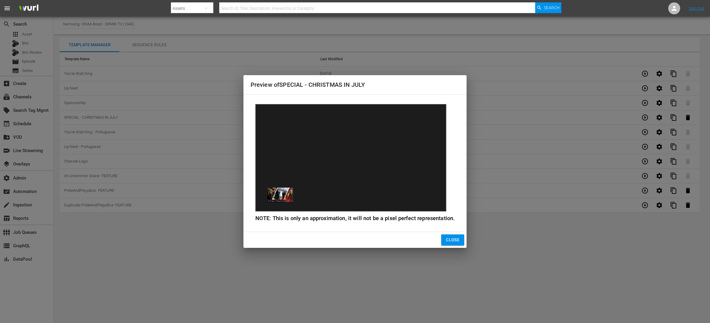
click at [450, 237] on span "Close" at bounding box center [452, 239] width 13 height 7
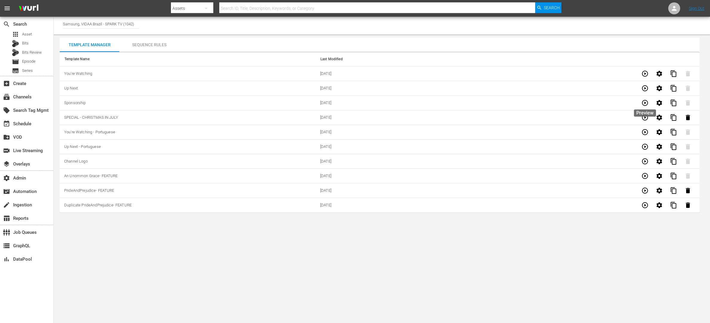
click at [644, 101] on icon "button" at bounding box center [644, 102] width 7 height 7
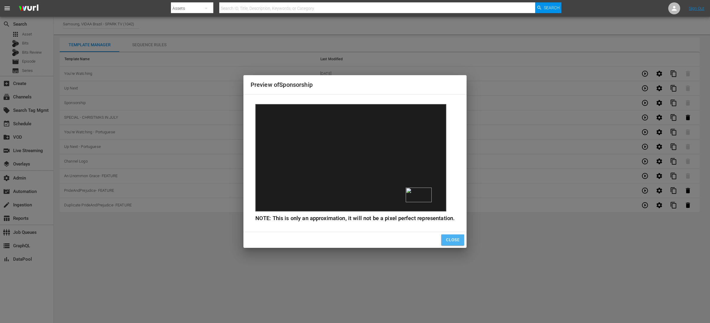
drag, startPoint x: 458, startPoint y: 241, endPoint x: 619, endPoint y: 147, distance: 186.6
click at [464, 239] on div "Close" at bounding box center [354, 240] width 223 height 16
click at [443, 245] on button "Close" at bounding box center [452, 239] width 23 height 11
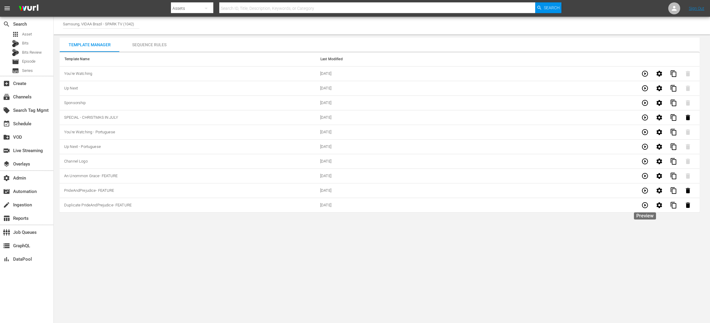
click at [646, 204] on icon "button" at bounding box center [645, 205] width 6 height 6
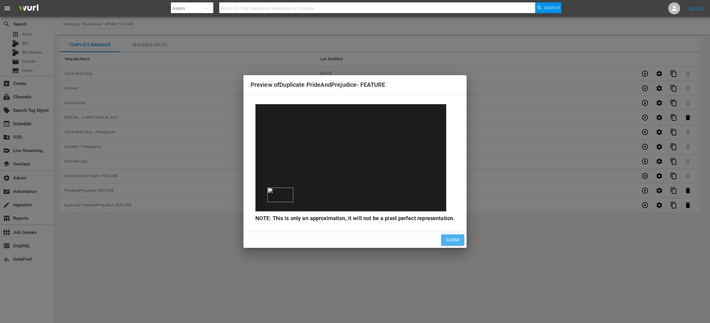
drag, startPoint x: 454, startPoint y: 239, endPoint x: 460, endPoint y: 236, distance: 6.8
click at [454, 239] on span "Close" at bounding box center [452, 239] width 13 height 7
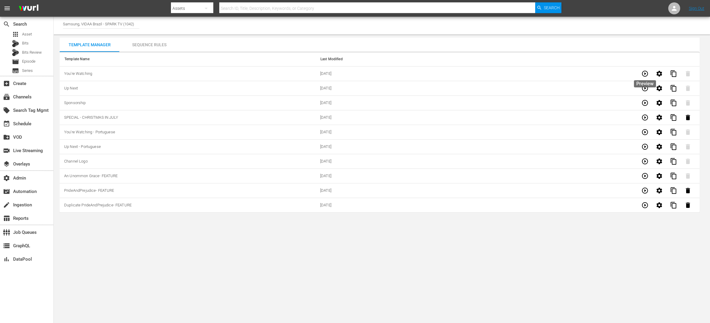
click at [646, 74] on icon "button" at bounding box center [644, 73] width 7 height 7
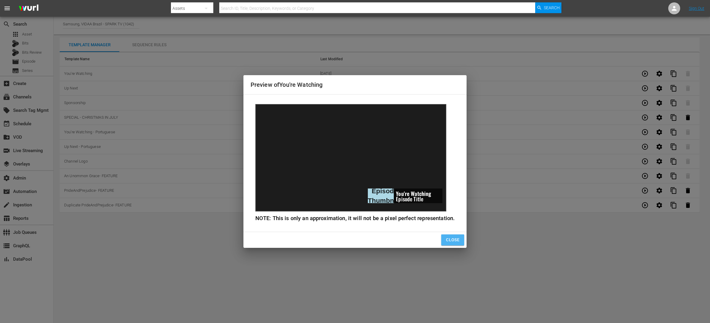
drag, startPoint x: 453, startPoint y: 241, endPoint x: 458, endPoint y: 241, distance: 4.2
click at [454, 241] on span "Close" at bounding box center [452, 239] width 13 height 7
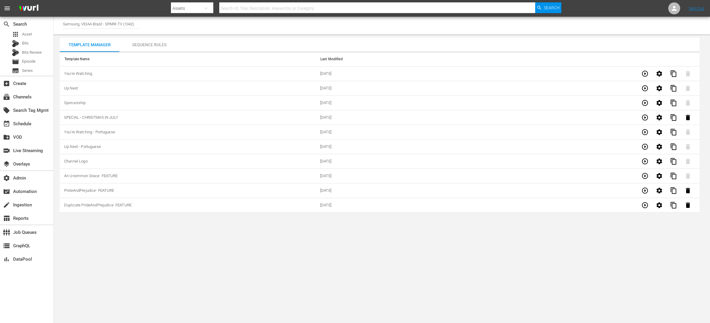
click at [645, 205] on icon "button" at bounding box center [645, 205] width 6 height 6
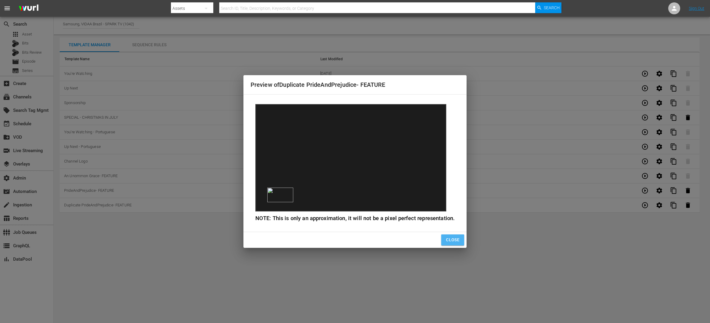
click at [448, 238] on span "Close" at bounding box center [452, 239] width 13 height 7
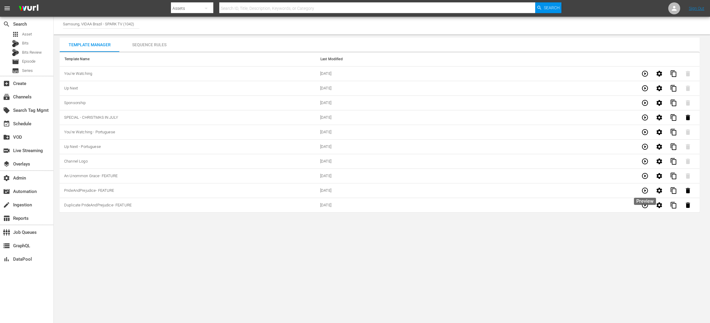
click at [645, 191] on icon "button" at bounding box center [645, 191] width 6 height 6
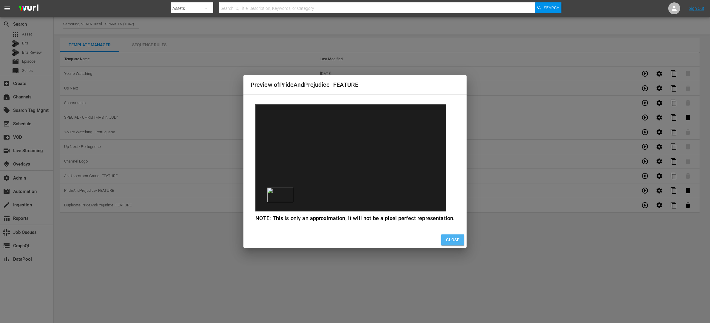
drag, startPoint x: 456, startPoint y: 239, endPoint x: 507, endPoint y: 228, distance: 52.6
click at [458, 239] on span "Close" at bounding box center [452, 239] width 13 height 7
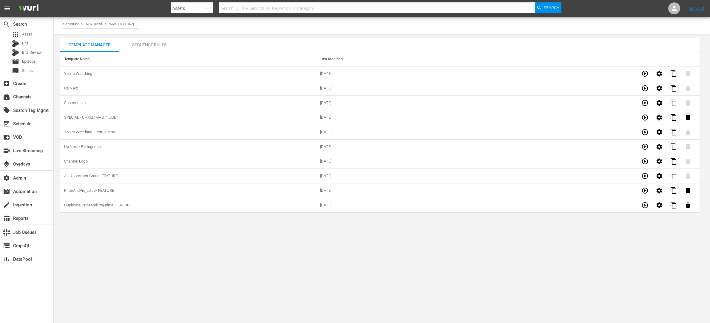
click at [642, 175] on icon "button" at bounding box center [645, 176] width 6 height 6
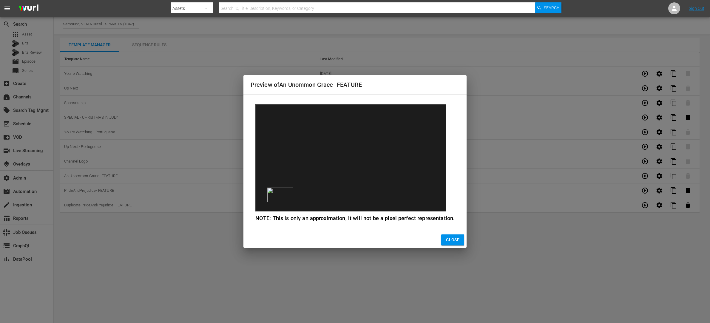
click at [459, 237] on button "Close" at bounding box center [452, 239] width 23 height 11
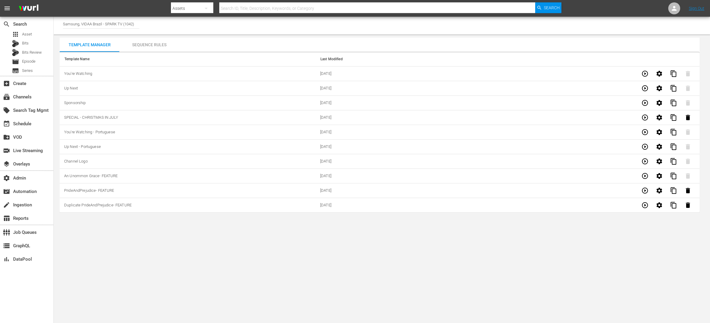
drag, startPoint x: 562, startPoint y: 224, endPoint x: 563, endPoint y: 227, distance: 3.4
click at [562, 225] on body "menu Search By Assets Search ID, Title, Description, Keywords, or Category Sear…" at bounding box center [355, 161] width 710 height 323
click at [644, 206] on icon "button" at bounding box center [645, 205] width 6 height 6
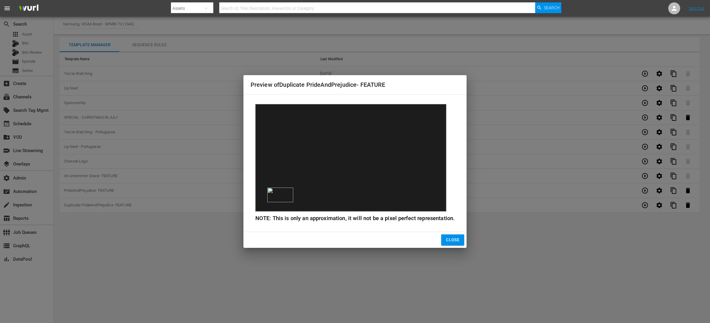
click at [452, 240] on span "Close" at bounding box center [452, 239] width 13 height 7
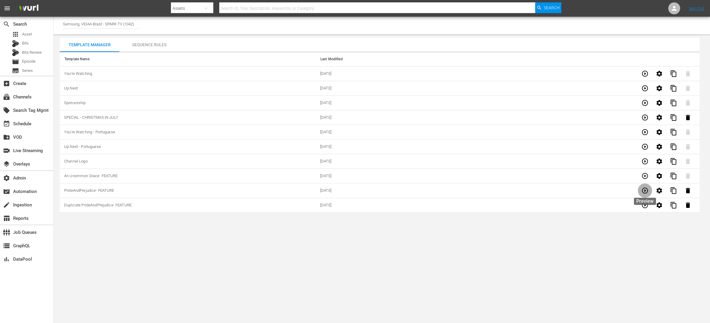
click at [643, 191] on icon "button" at bounding box center [644, 190] width 7 height 7
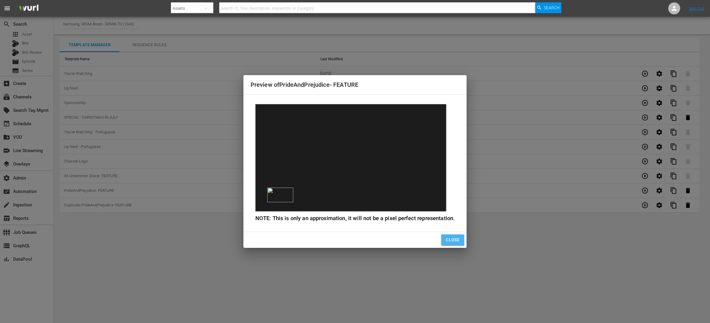
click at [450, 238] on span "Close" at bounding box center [452, 239] width 13 height 7
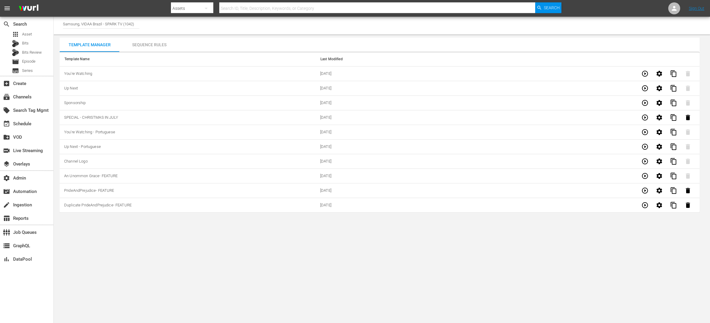
drag, startPoint x: 401, startPoint y: 268, endPoint x: 342, endPoint y: 268, distance: 59.4
click at [398, 268] on body "menu Search By Assets Search ID, Title, Description, Keywords, or Category Sear…" at bounding box center [355, 161] width 710 height 323
click at [644, 206] on icon "button" at bounding box center [644, 205] width 7 height 7
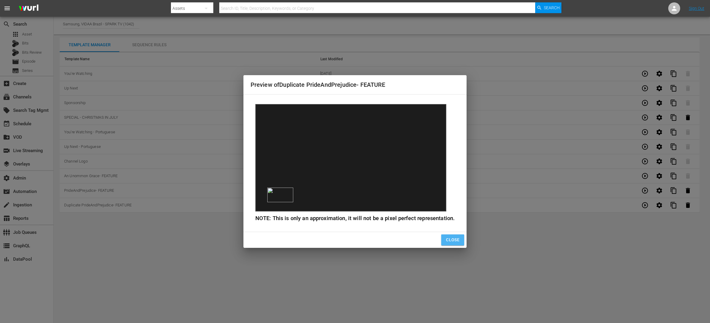
click at [447, 242] on span "Close" at bounding box center [452, 239] width 13 height 7
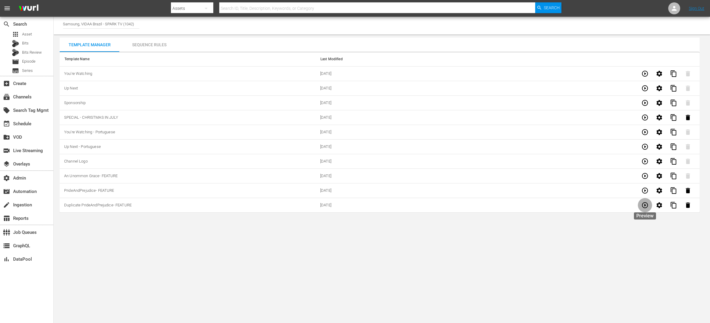
click at [645, 206] on icon "button" at bounding box center [645, 205] width 6 height 6
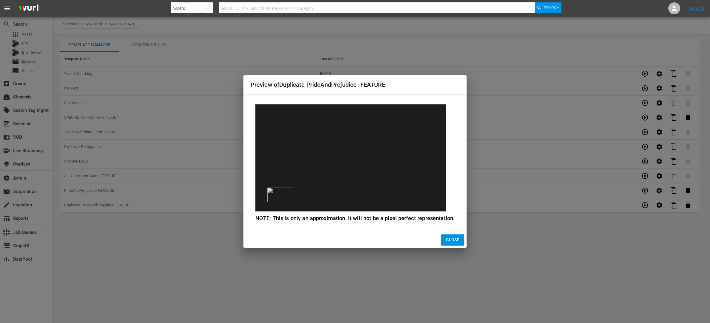
click at [449, 241] on span "Close" at bounding box center [452, 239] width 13 height 7
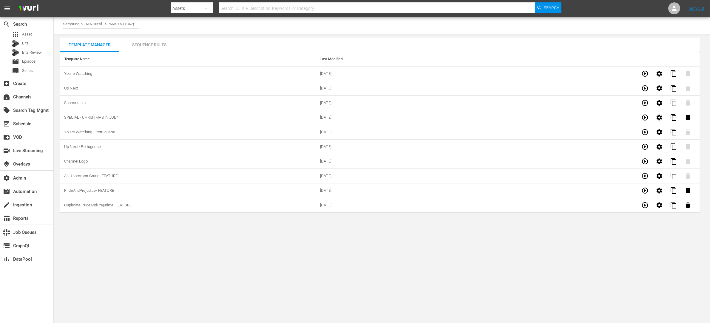
click at [392, 268] on body "menu Search By Assets Search ID, Title, Description, Keywords, or Category Sear…" at bounding box center [355, 161] width 710 height 323
click at [21, 97] on div "subscriptions Channels" at bounding box center [16, 95] width 33 height 5
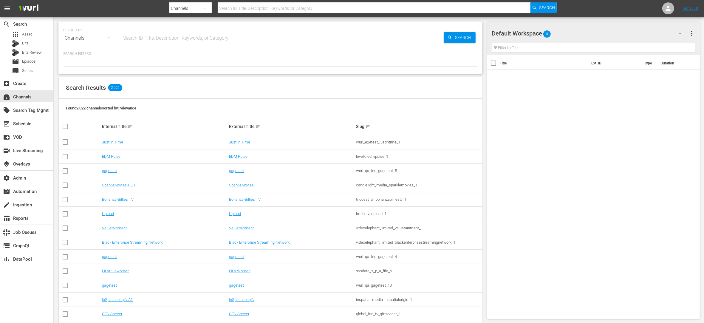
click at [197, 37] on input "text" at bounding box center [283, 38] width 322 height 14
type input "spark"
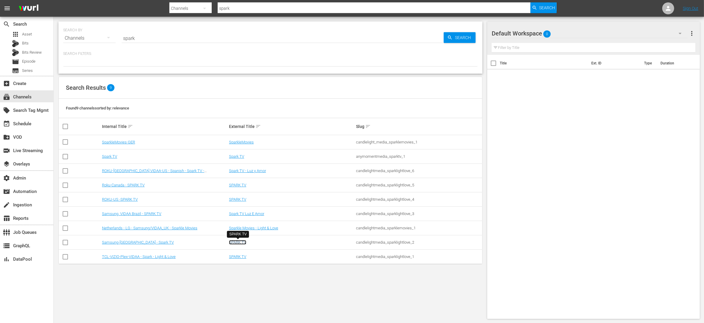
click at [235, 240] on link "SPARK TV" at bounding box center [237, 242] width 17 height 4
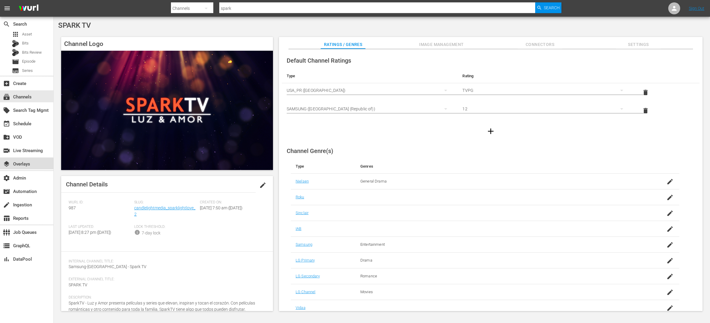
click at [26, 164] on div "layers Overlays" at bounding box center [16, 162] width 33 height 5
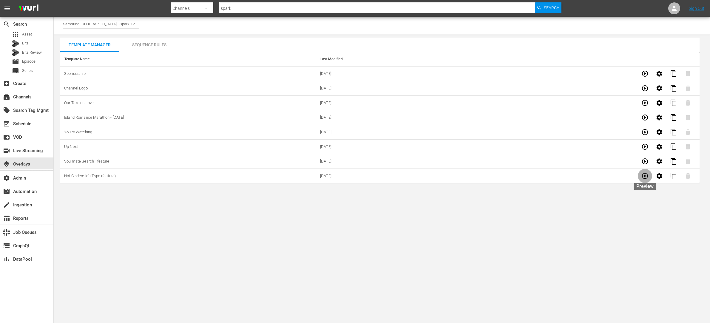
click at [645, 178] on icon "button" at bounding box center [644, 175] width 7 height 7
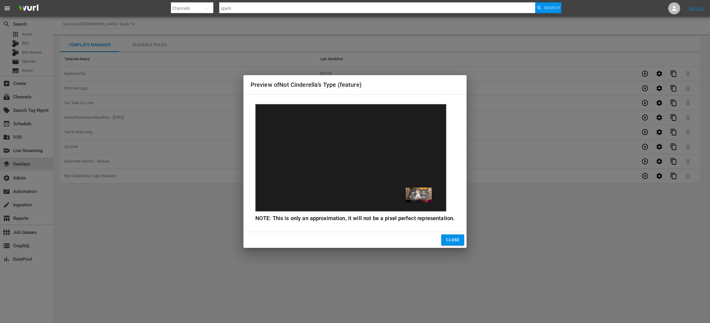
click at [645, 163] on div "Preview of Not Cinderella's Type (feature) NOTE: This is only an approximation,…" at bounding box center [355, 161] width 710 height 323
drag, startPoint x: 453, startPoint y: 237, endPoint x: 515, endPoint y: 210, distance: 67.7
click at [453, 237] on span "Close" at bounding box center [452, 239] width 13 height 7
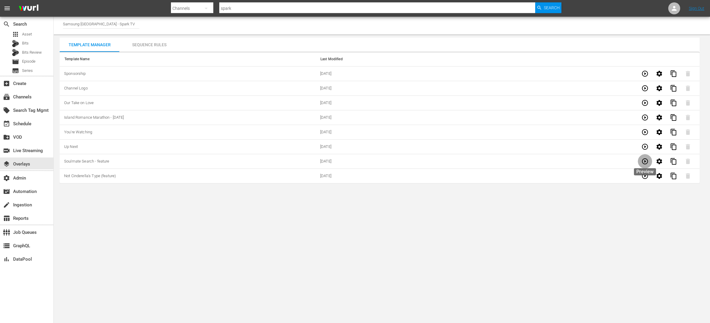
click at [645, 161] on icon "button" at bounding box center [645, 161] width 6 height 6
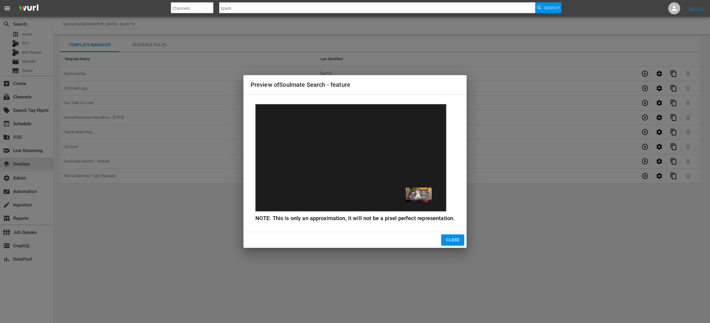
drag, startPoint x: 451, startPoint y: 238, endPoint x: 508, endPoint y: 207, distance: 65.2
click at [451, 238] on span "Close" at bounding box center [452, 239] width 13 height 7
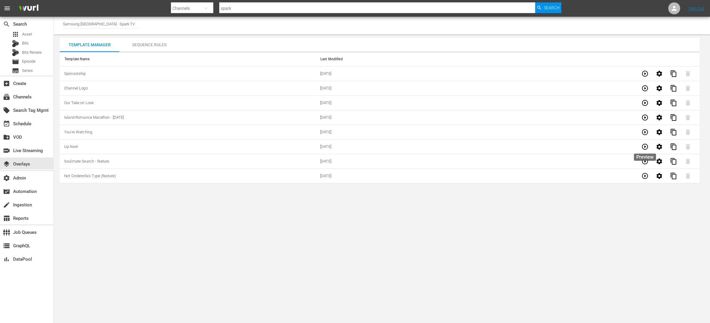
click at [648, 144] on icon "button" at bounding box center [644, 146] width 7 height 7
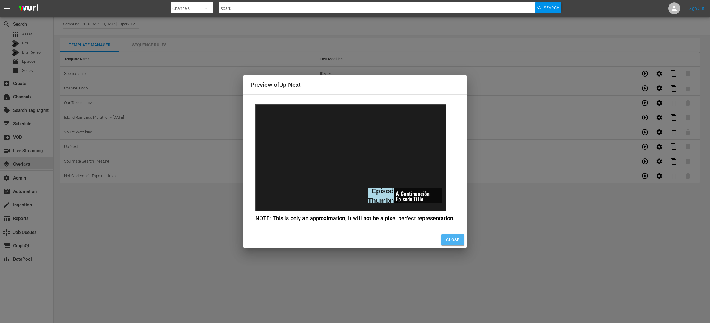
drag, startPoint x: 449, startPoint y: 238, endPoint x: 451, endPoint y: 242, distance: 3.8
click at [449, 239] on span "Close" at bounding box center [452, 239] width 13 height 7
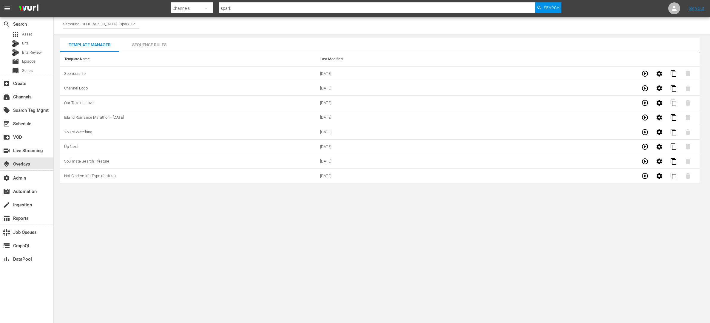
drag, startPoint x: 333, startPoint y: 254, endPoint x: 345, endPoint y: 266, distance: 17.1
click at [334, 254] on body "menu Search By Channels Search ID, Title, Description, Keywords, or Category sp…" at bounding box center [355, 161] width 710 height 323
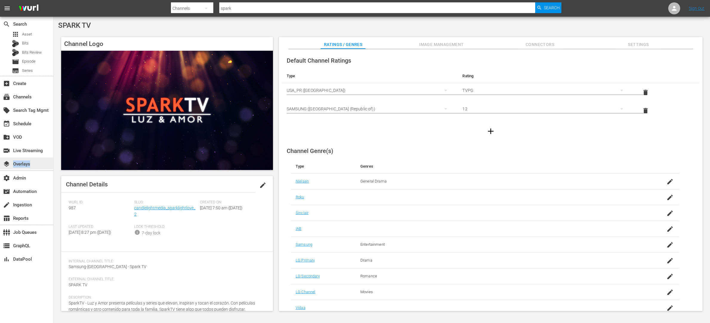
drag, startPoint x: 42, startPoint y: 150, endPoint x: 44, endPoint y: 161, distance: 10.9
click at [44, 161] on div "search Search apps Asset Bits Bits Review movie Episode subtitles Series add_bo…" at bounding box center [27, 178] width 54 height 323
click at [35, 100] on div "subscriptions Channels" at bounding box center [26, 96] width 53 height 12
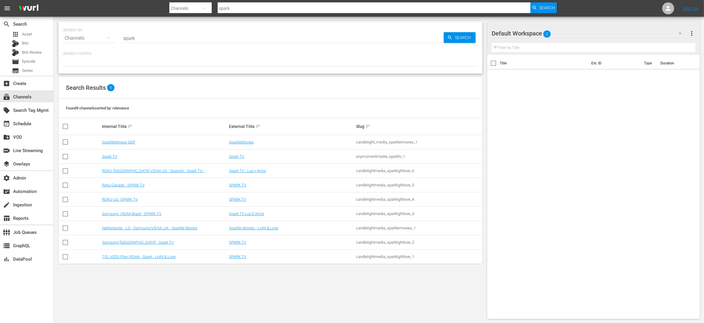
click at [239, 211] on td "Spark TV Luz E Amor" at bounding box center [291, 214] width 127 height 14
click at [261, 212] on link "Spark TV Luz E Amor" at bounding box center [246, 213] width 35 height 4
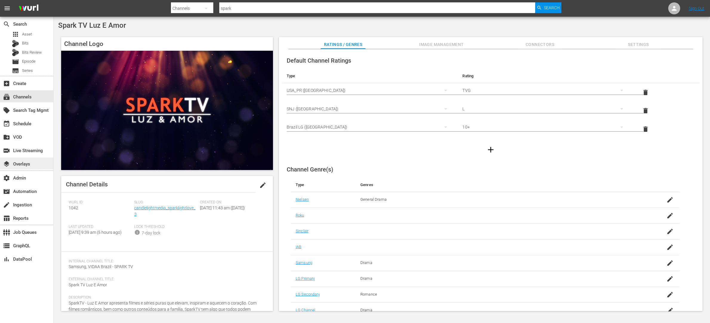
click at [37, 164] on div "layers Overlays" at bounding box center [26, 163] width 53 height 12
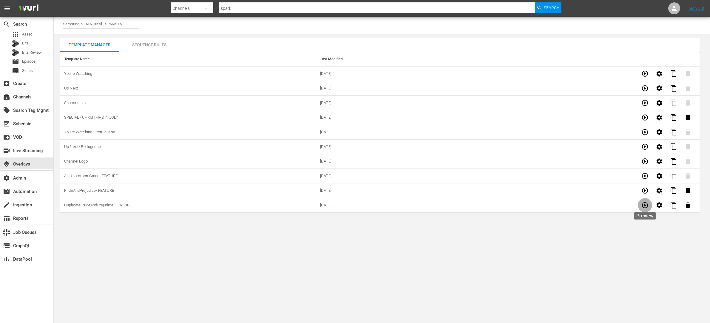
click at [646, 205] on icon "button" at bounding box center [644, 205] width 7 height 7
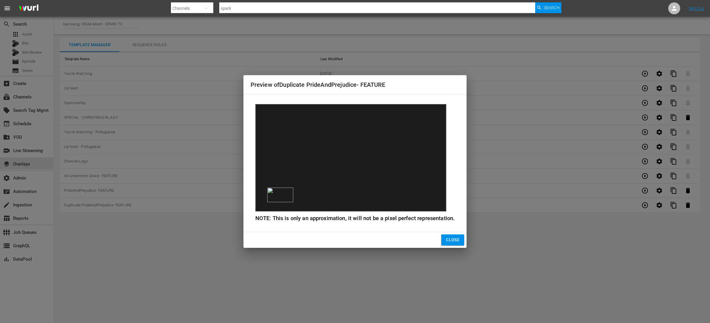
click at [447, 238] on span "Close" at bounding box center [452, 239] width 13 height 7
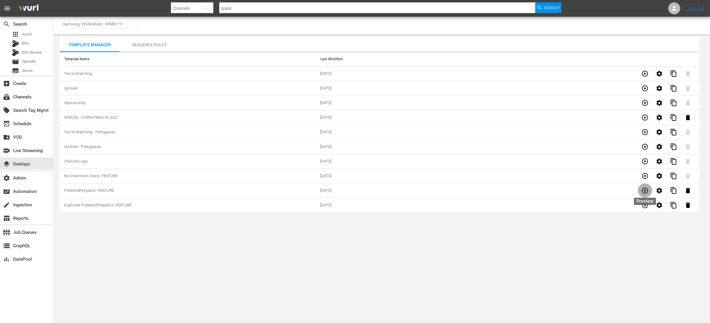
click at [645, 190] on icon "button" at bounding box center [644, 190] width 7 height 7
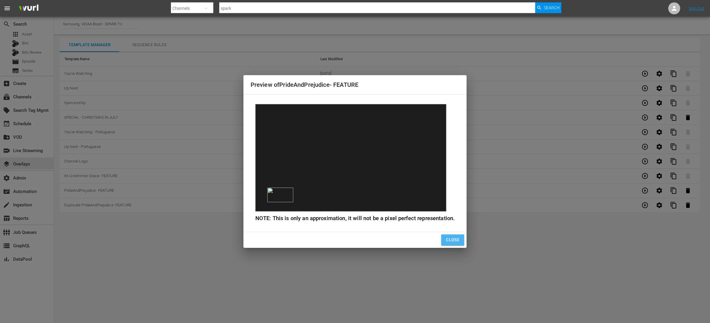
click at [453, 238] on span "Close" at bounding box center [452, 239] width 13 height 7
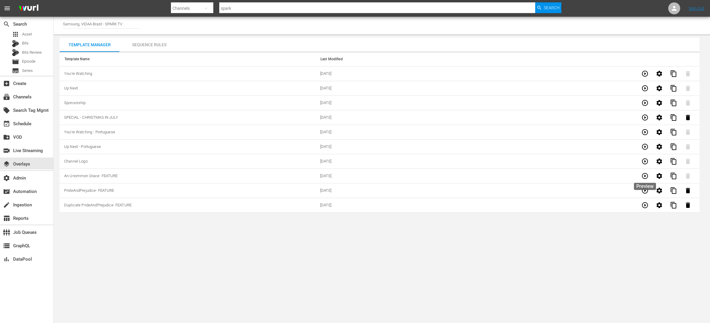
click at [646, 176] on icon "button" at bounding box center [644, 175] width 7 height 7
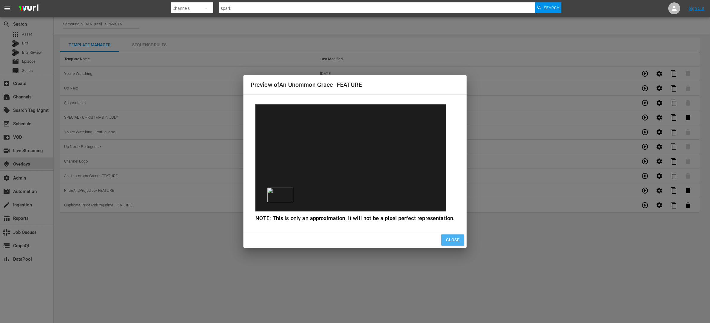
drag, startPoint x: 456, startPoint y: 237, endPoint x: 467, endPoint y: 234, distance: 11.4
click at [459, 237] on button "Close" at bounding box center [452, 239] width 23 height 11
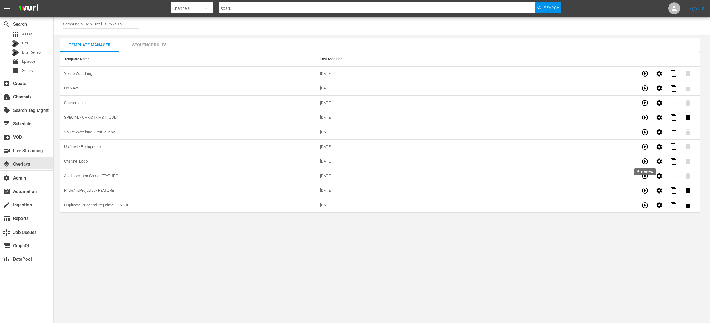
click at [645, 160] on icon "button" at bounding box center [644, 161] width 7 height 7
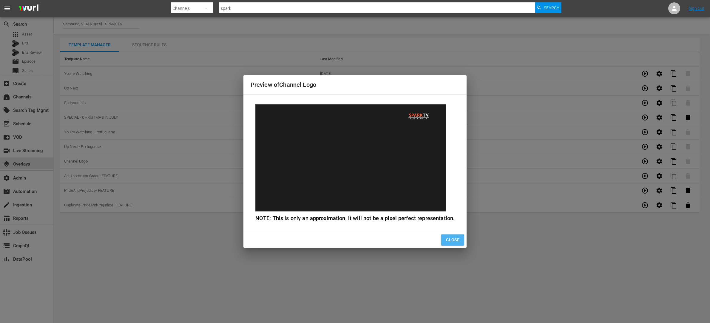
click at [455, 243] on span "Close" at bounding box center [452, 239] width 13 height 7
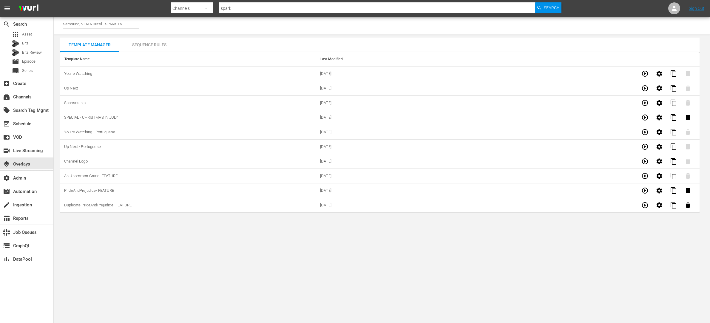
click at [353, 256] on body "menu Search By Channels Search ID, Title, Description, Keywords, or Category sp…" at bounding box center [355, 161] width 710 height 323
click at [35, 99] on div "subscriptions Channels" at bounding box center [26, 96] width 53 height 12
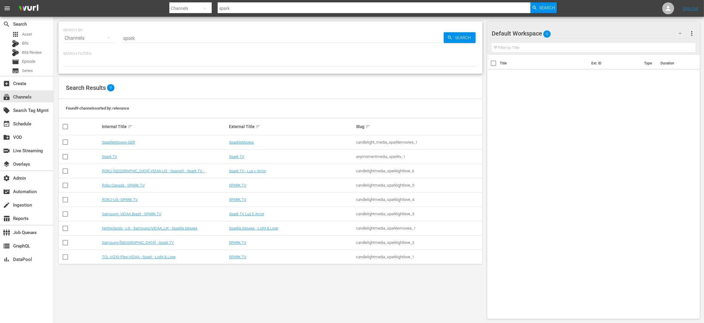
drag, startPoint x: 414, startPoint y: 140, endPoint x: 363, endPoint y: 145, distance: 51.5
click at [363, 145] on td "candlelight_media_sparklemovies_1" at bounding box center [418, 142] width 127 height 14
drag, startPoint x: 348, startPoint y: 142, endPoint x: 383, endPoint y: 159, distance: 39.3
click at [375, 143] on tr "SparkleMovies-GER SparkleMovies candlelight_media_sparklemovies_1" at bounding box center [271, 142] width 424 height 14
copy tr "candlelight"
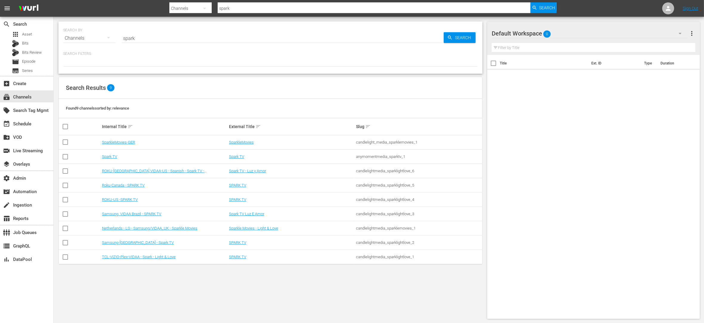
click at [170, 35] on input "spark" at bounding box center [283, 38] width 322 height 14
paste input "candlelight"
type input "candlelight"
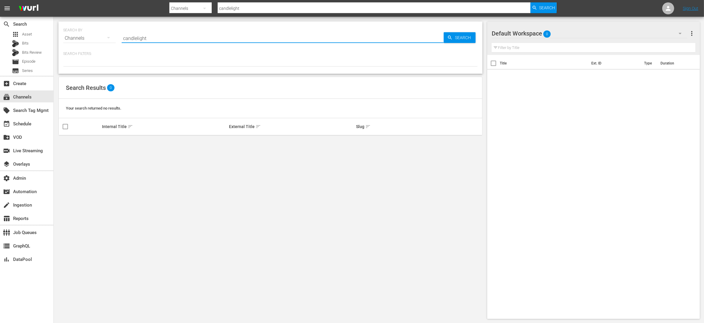
type input "candlelight"
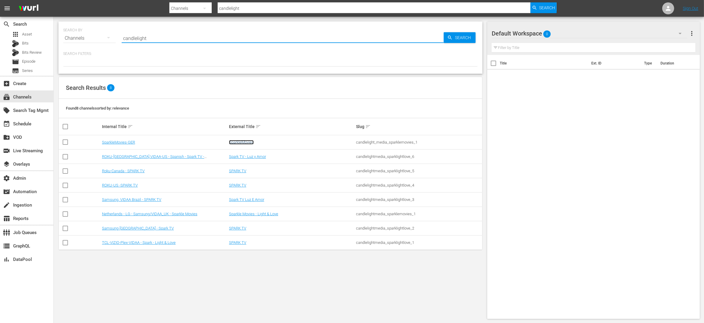
click at [241, 140] on link "SparkleMovies" at bounding box center [241, 142] width 25 height 4
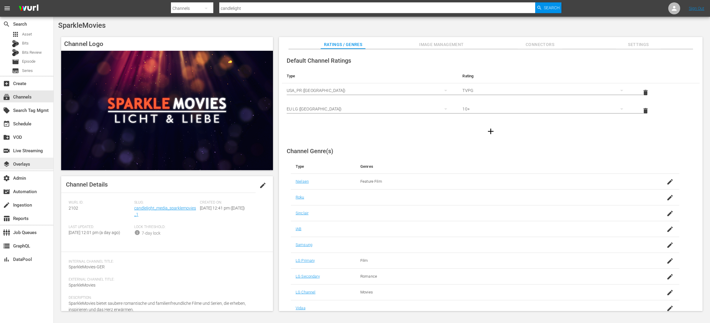
click at [31, 165] on div "layers Overlays" at bounding box center [16, 162] width 33 height 5
click at [429, 47] on span "Image Management" at bounding box center [441, 44] width 45 height 7
click at [435, 45] on span "Image Management" at bounding box center [441, 44] width 45 height 7
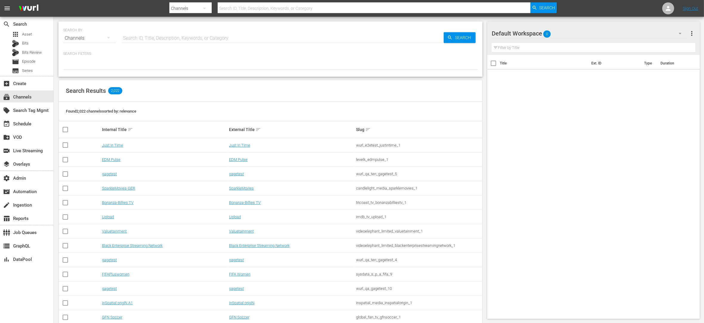
click at [153, 40] on input "text" at bounding box center [283, 38] width 322 height 14
paste input "candlelight"
type input "candlelight"
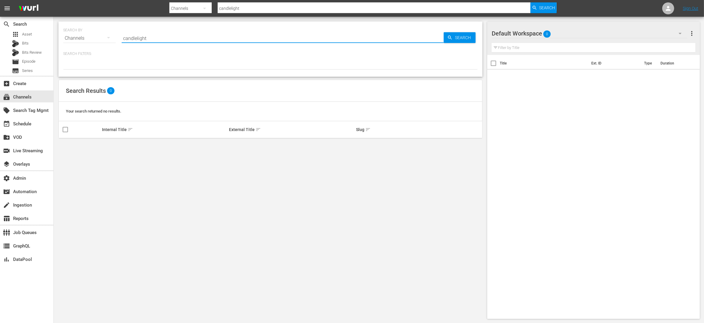
drag, startPoint x: 133, startPoint y: 38, endPoint x: 98, endPoint y: 40, distance: 35.0
click at [98, 40] on div "SEARCH BY Search By Channels Search ID, Title, Description, Keywords, or Catego…" at bounding box center [270, 34] width 415 height 21
type input "candlelight"
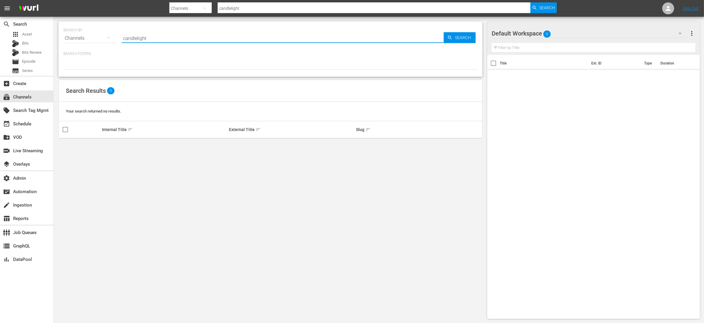
type input "candlelight"
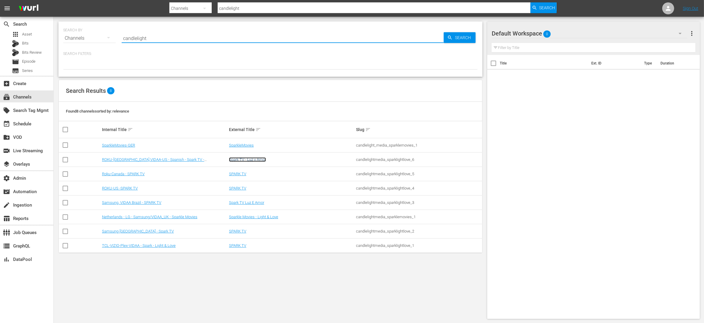
click at [237, 159] on link "Spark TV - Luz y Amor" at bounding box center [247, 159] width 37 height 4
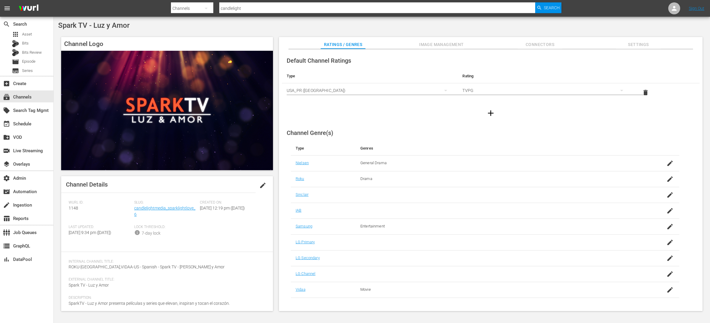
click at [433, 42] on span "Image Management" at bounding box center [441, 44] width 45 height 7
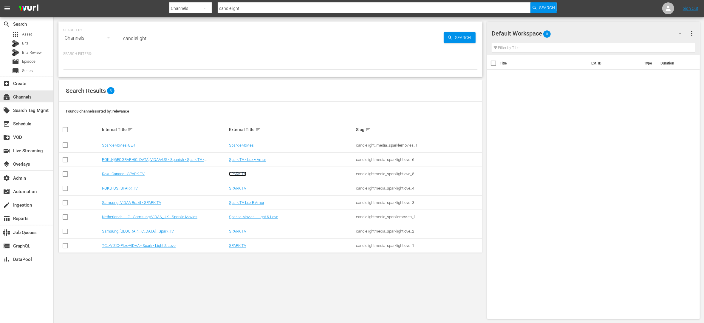
click at [242, 174] on link "SPARK TV" at bounding box center [237, 173] width 17 height 4
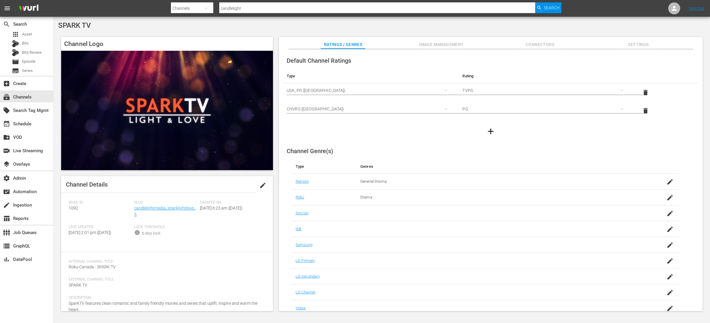
click at [456, 42] on span "Image Management" at bounding box center [441, 44] width 45 height 7
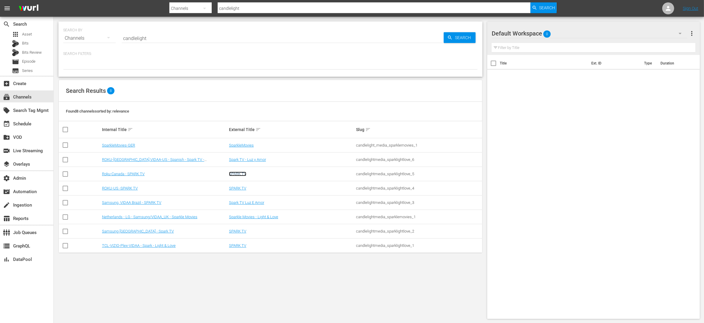
click at [234, 174] on link "SPARK TV" at bounding box center [237, 173] width 17 height 4
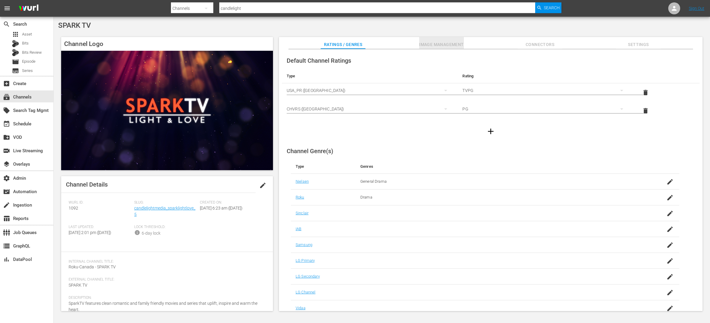
click at [429, 45] on span "Image Management" at bounding box center [441, 44] width 45 height 7
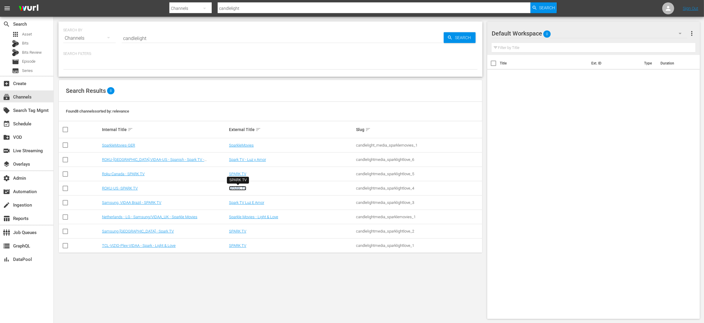
click at [242, 188] on link "SPARK TV" at bounding box center [237, 188] width 17 height 4
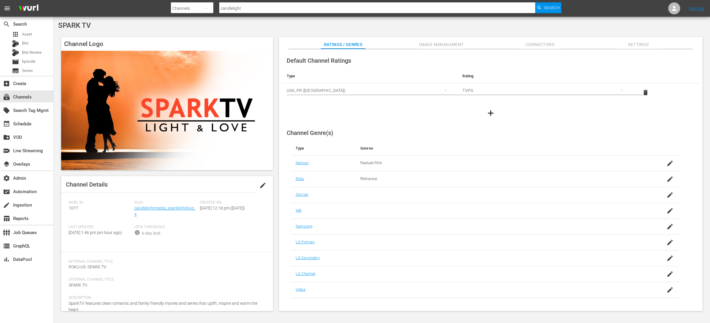
click at [442, 43] on span "Image Management" at bounding box center [441, 44] width 45 height 7
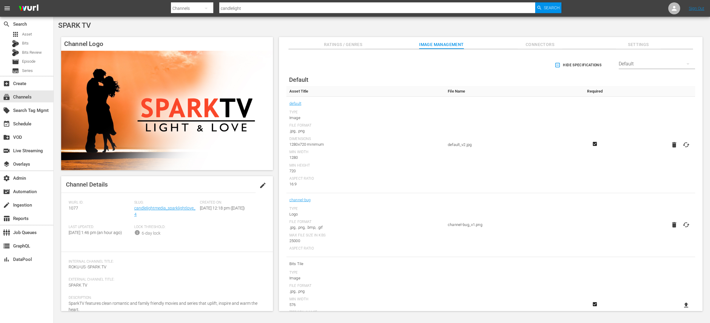
scroll to position [93, 0]
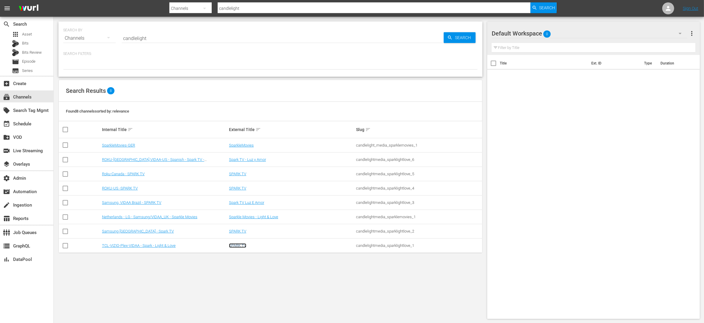
click at [239, 243] on link "SPARK TV" at bounding box center [237, 245] width 17 height 4
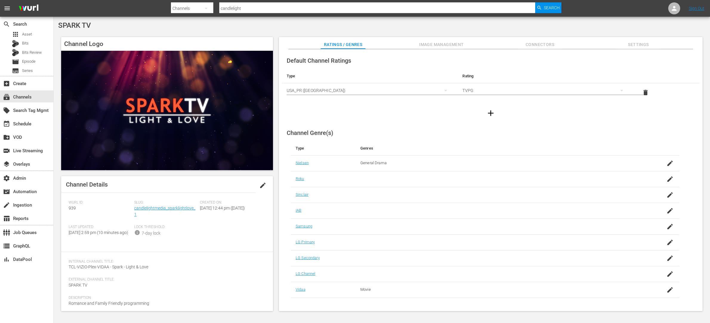
click at [433, 41] on span "Image Management" at bounding box center [441, 44] width 45 height 7
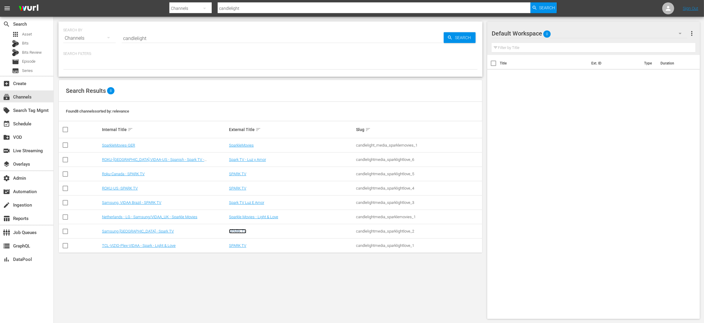
click at [238, 231] on link "SPARK TV" at bounding box center [237, 231] width 17 height 4
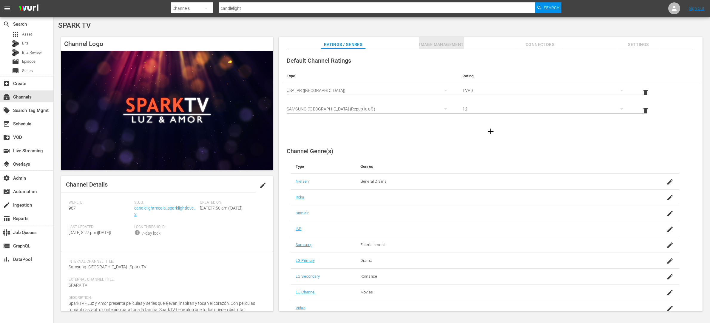
click at [446, 44] on span "Image Management" at bounding box center [441, 44] width 45 height 7
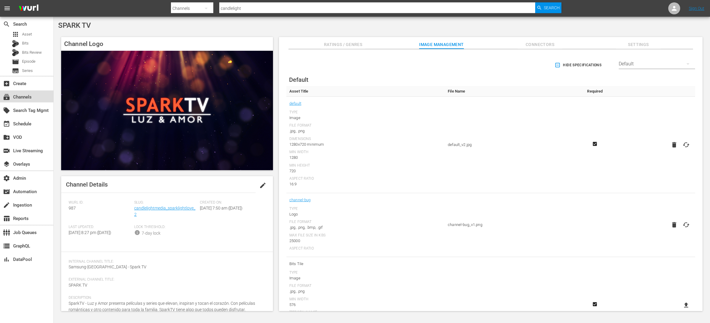
click at [43, 96] on div "subscriptions Channels" at bounding box center [26, 96] width 53 height 12
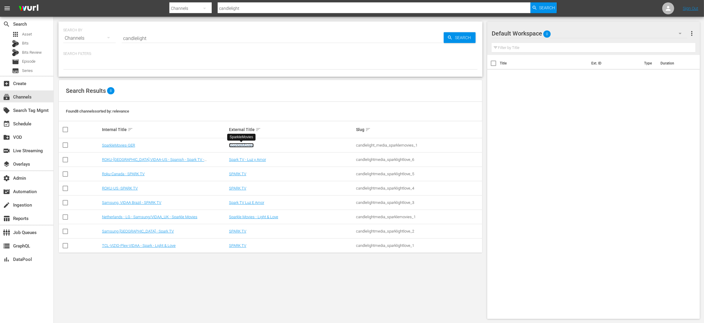
click at [233, 144] on link "SparkleMovies" at bounding box center [241, 145] width 25 height 4
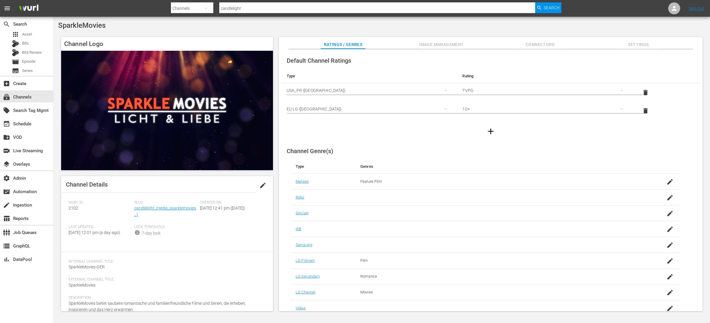
click at [431, 41] on span "Image Management" at bounding box center [441, 44] width 45 height 7
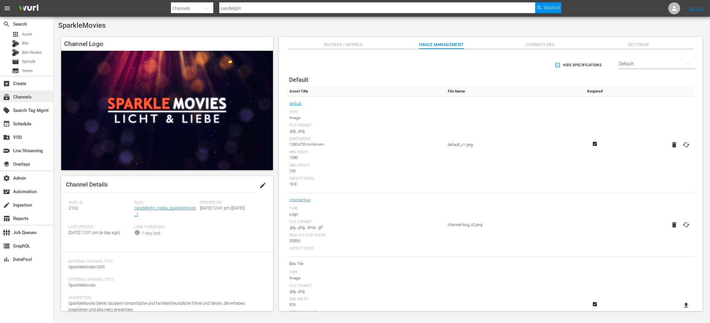
click at [28, 96] on div "subscriptions Channels" at bounding box center [16, 95] width 33 height 5
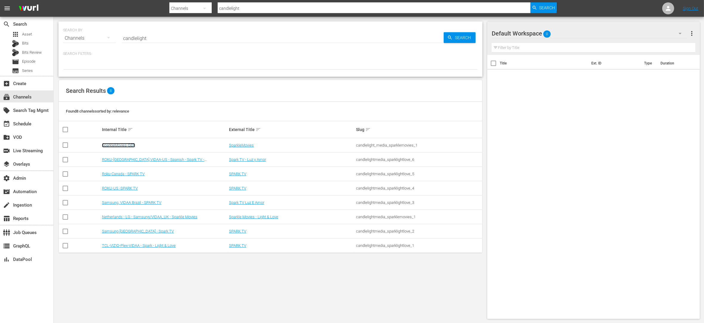
click at [123, 144] on link "SparkleMovies-GER" at bounding box center [118, 145] width 33 height 4
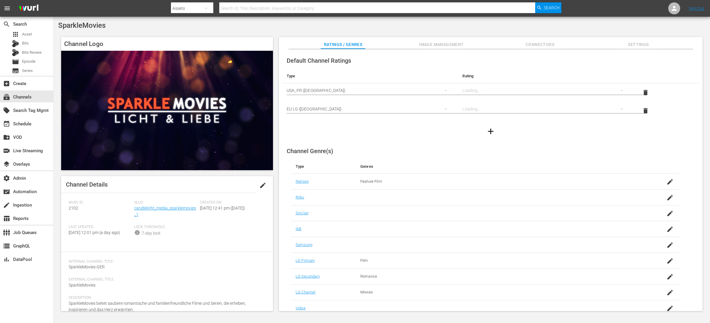
click at [444, 43] on span "Image Management" at bounding box center [441, 44] width 45 height 7
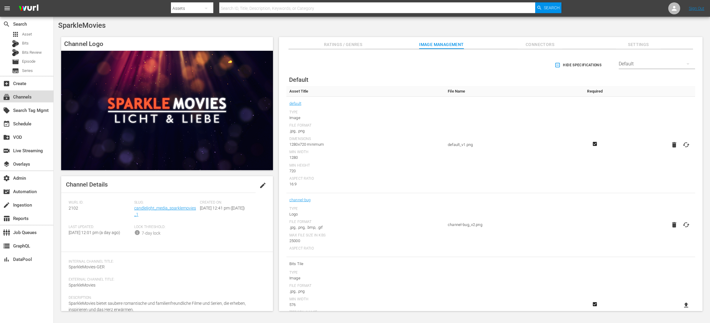
click at [36, 98] on div "subscriptions Channels" at bounding box center [26, 96] width 53 height 12
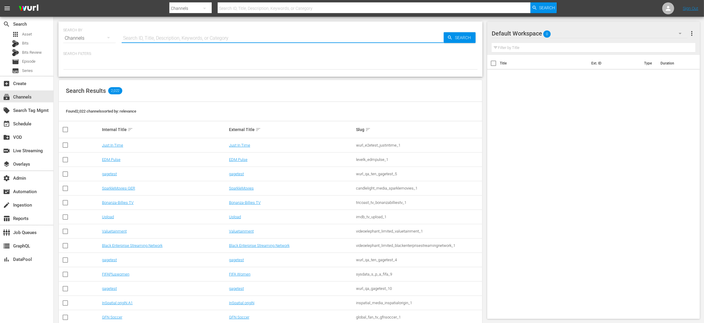
click at [199, 39] on input "text" at bounding box center [283, 38] width 322 height 14
paste input "candlelight"
type input "candlelight"
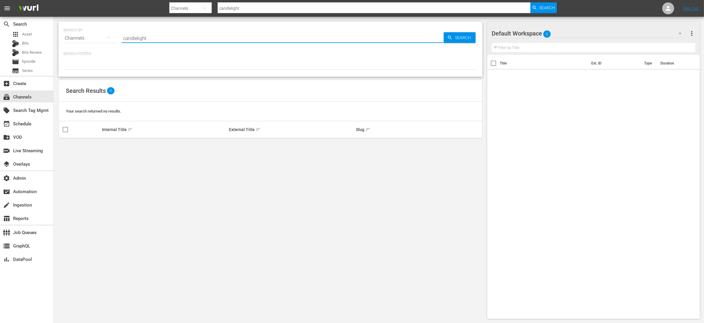
drag, startPoint x: 134, startPoint y: 38, endPoint x: 112, endPoint y: 32, distance: 23.3
click at [111, 35] on div "SEARCH BY Search By Channels Search ID, Title, Description, Keywords, or Catego…" at bounding box center [270, 34] width 415 height 21
type input "candlelight"
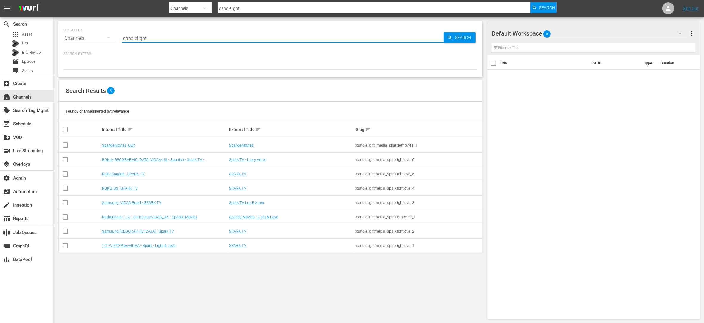
drag, startPoint x: 170, startPoint y: 40, endPoint x: 115, endPoint y: 33, distance: 55.6
click at [115, 33] on div "SEARCH BY Search By Channels Search ID, Title, Description, Keywords, or Catego…" at bounding box center [270, 34] width 415 height 21
click at [164, 38] on input "candlelight" at bounding box center [283, 38] width 322 height 14
type input "candlelight"
click at [237, 247] on link "SPARK TV" at bounding box center [237, 245] width 17 height 4
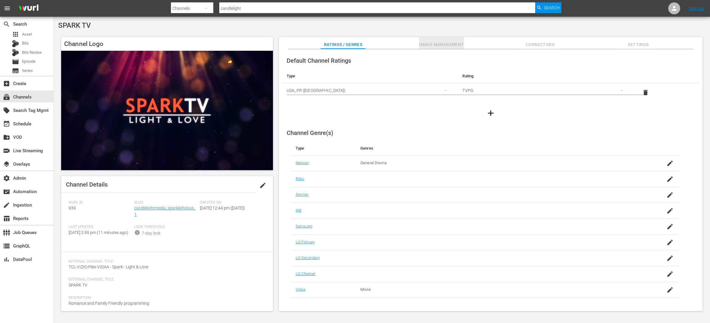
click at [438, 41] on button "Image Management" at bounding box center [441, 43] width 45 height 12
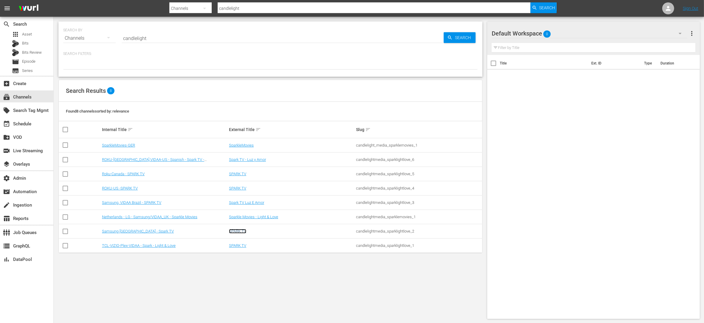
click at [238, 232] on link "SPARK TV" at bounding box center [237, 231] width 17 height 4
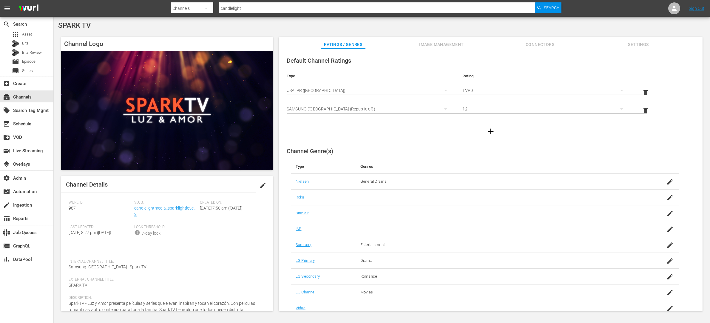
click at [448, 45] on span "Image Management" at bounding box center [441, 44] width 45 height 7
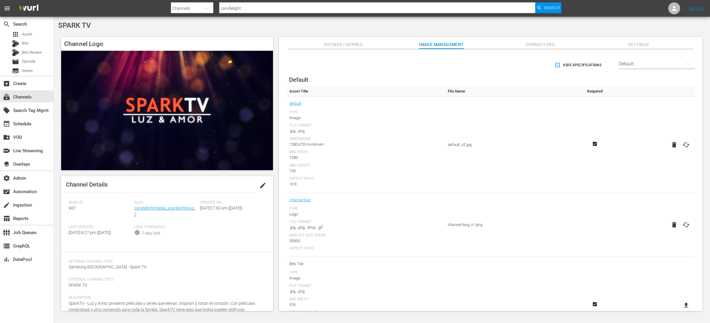
scroll to position [93, 0]
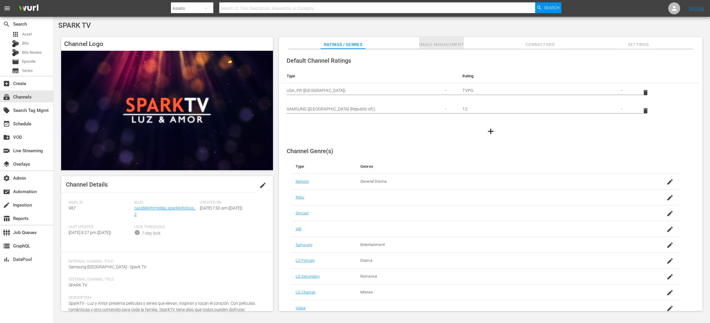
click at [442, 46] on span "Image Management" at bounding box center [441, 44] width 45 height 7
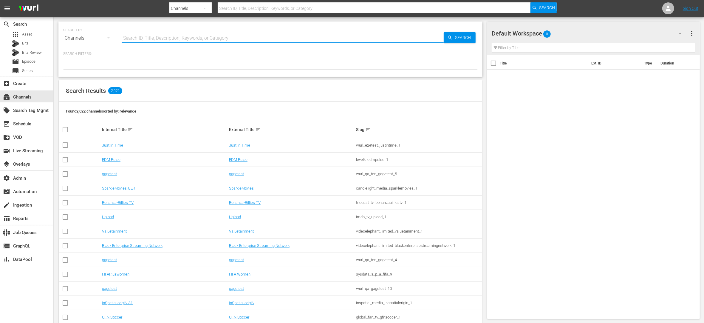
click at [142, 36] on input "text" at bounding box center [283, 38] width 322 height 14
paste input "candlelight"
type input "candlelight"
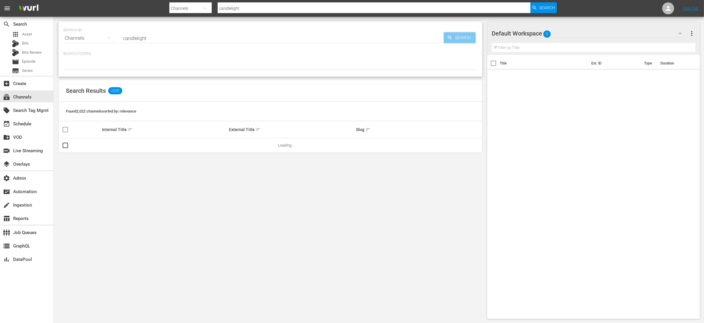
drag, startPoint x: 468, startPoint y: 32, endPoint x: 465, endPoint y: 34, distance: 4.0
click at [468, 32] on span "Search" at bounding box center [464, 37] width 23 height 11
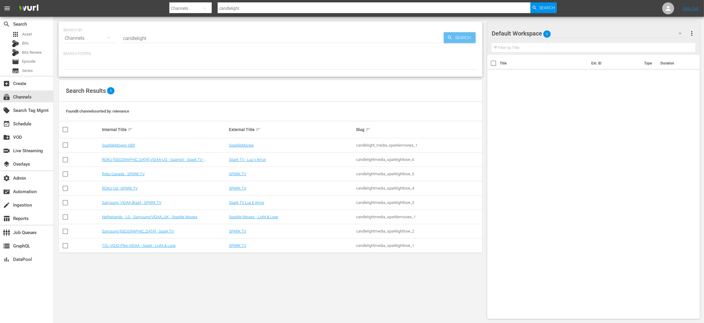
click at [464, 36] on span "Search" at bounding box center [464, 37] width 23 height 11
click at [247, 217] on link "Sparkle Movies - Light & Love" at bounding box center [253, 216] width 49 height 4
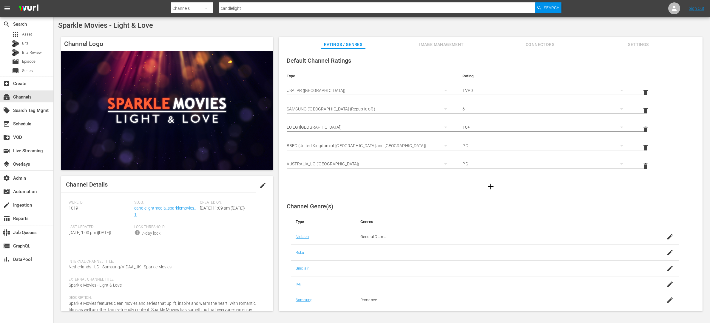
click at [444, 43] on span "Image Management" at bounding box center [441, 44] width 45 height 7
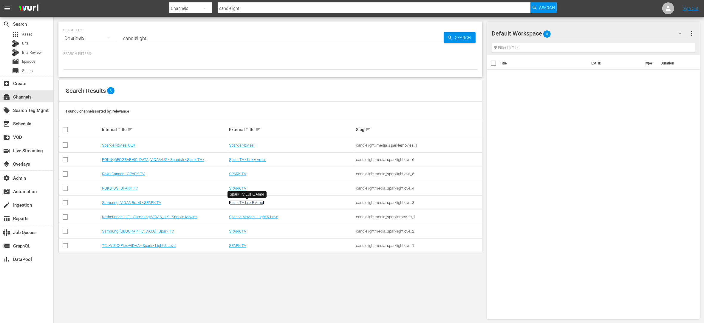
click at [240, 201] on link "Spark TV Luz E Amor" at bounding box center [246, 202] width 35 height 4
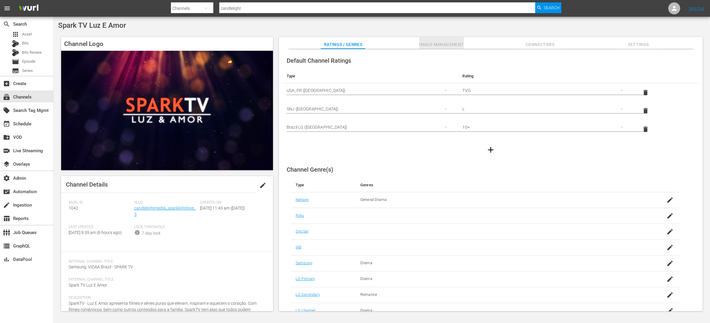
click at [434, 43] on span "Image Management" at bounding box center [441, 44] width 45 height 7
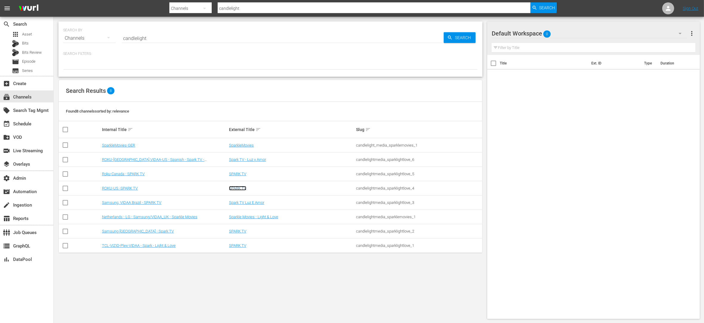
click at [239, 188] on link "SPARK TV" at bounding box center [237, 188] width 17 height 4
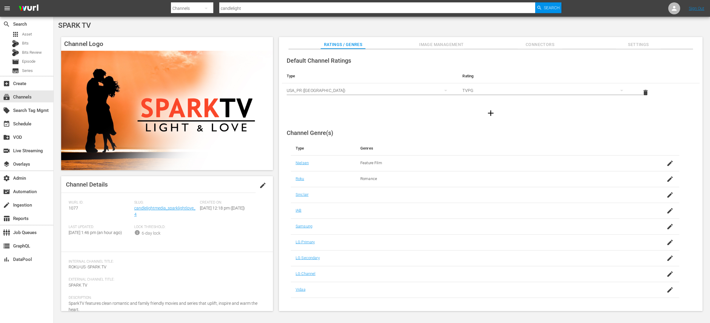
click at [447, 47] on span "Image Management" at bounding box center [441, 44] width 45 height 7
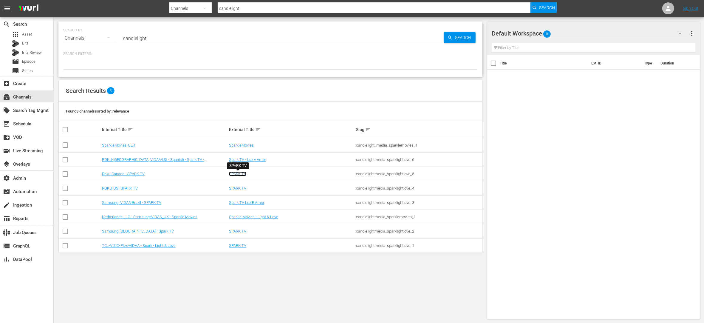
click at [241, 172] on link "SPARK TV" at bounding box center [237, 173] width 17 height 4
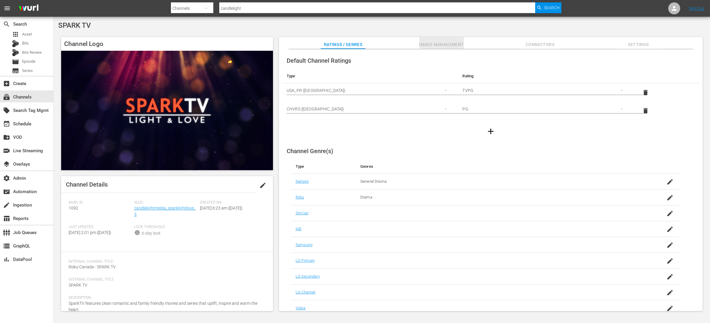
click at [459, 44] on span "Image Management" at bounding box center [441, 44] width 45 height 7
click at [455, 40] on button "Image Management" at bounding box center [441, 43] width 45 height 12
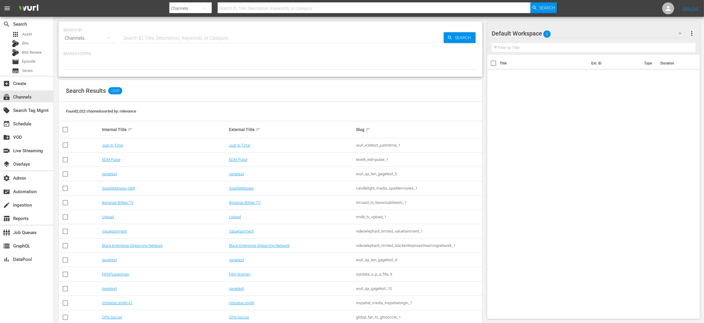
click at [154, 40] on input "text" at bounding box center [283, 38] width 322 height 14
paste input "candlelight"
type input "candlelight"
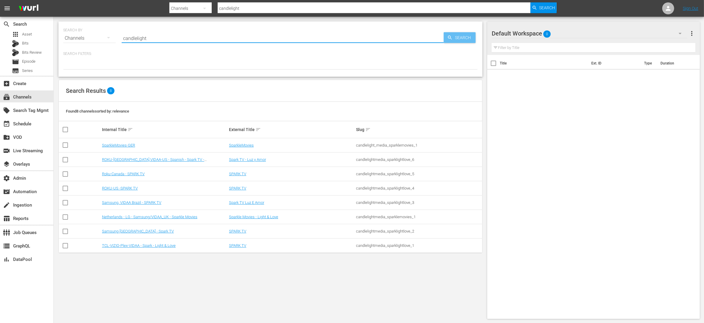
type input "candlelight"
click at [473, 35] on span "Search" at bounding box center [464, 37] width 23 height 11
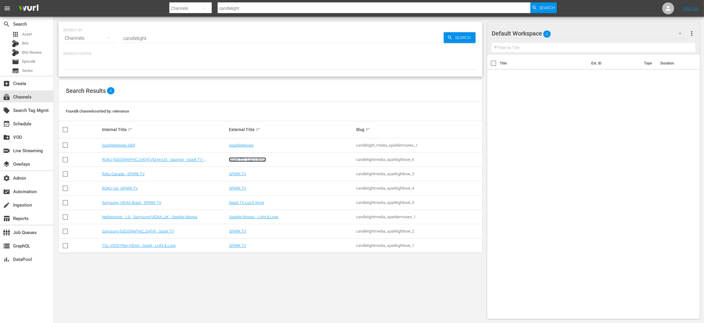
click at [245, 160] on link "Spark TV - Luz y Amor" at bounding box center [247, 159] width 37 height 4
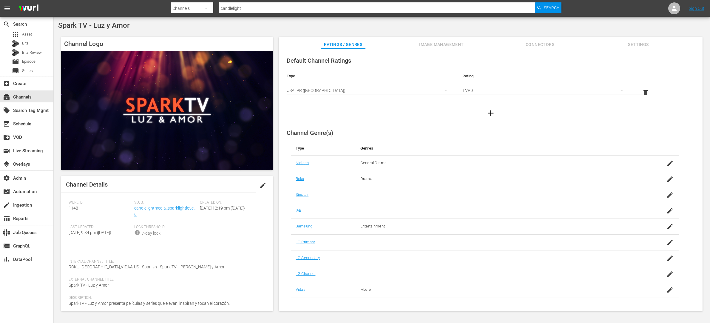
click at [448, 41] on span "Image Management" at bounding box center [441, 44] width 45 height 7
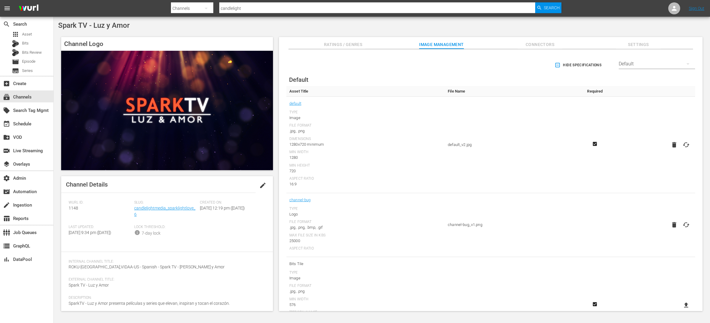
click at [549, 42] on span "Connectors" at bounding box center [539, 44] width 45 height 7
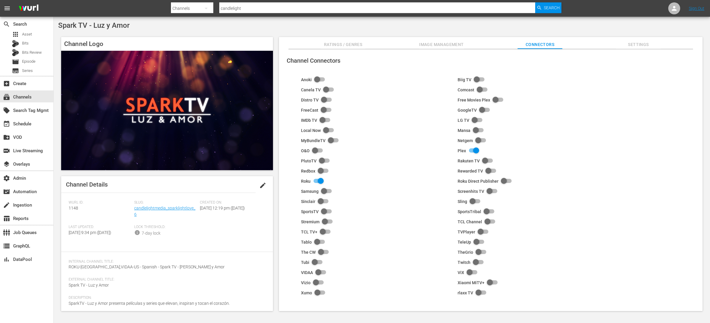
click at [445, 44] on span "Image Management" at bounding box center [441, 44] width 45 height 7
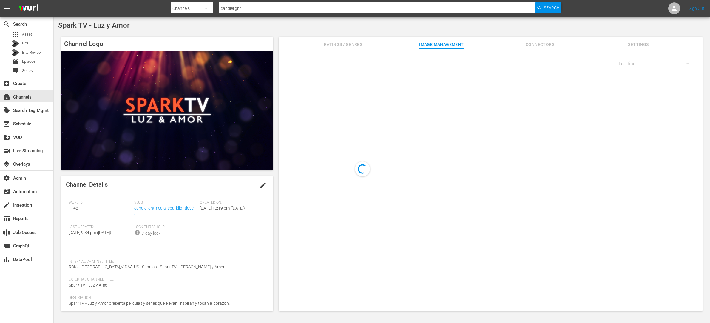
click at [362, 43] on span "Ratings / Genres" at bounding box center [343, 44] width 45 height 7
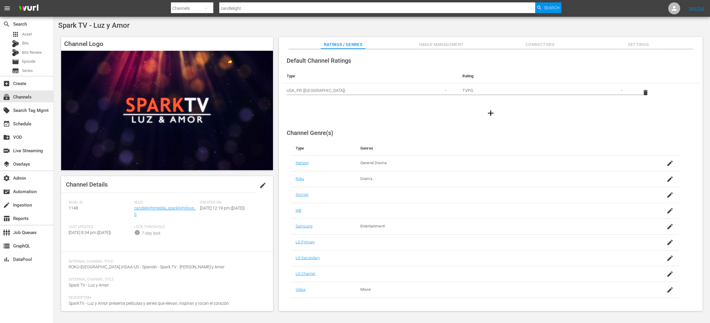
click at [354, 42] on span "Ratings / Genres" at bounding box center [343, 44] width 45 height 7
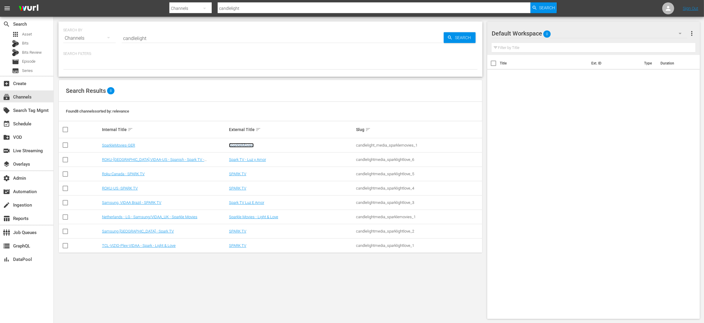
click at [243, 144] on link "SparkleMovies" at bounding box center [241, 145] width 25 height 4
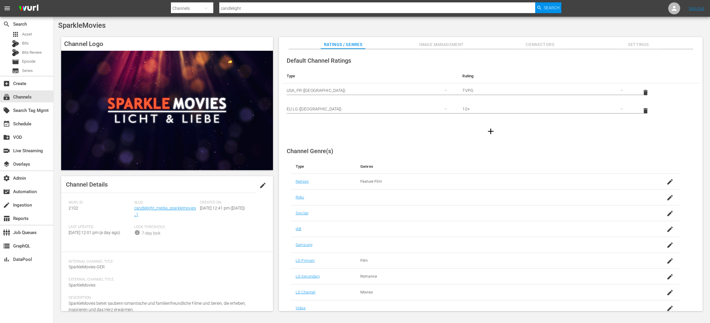
click at [429, 44] on span "Image Management" at bounding box center [441, 44] width 45 height 7
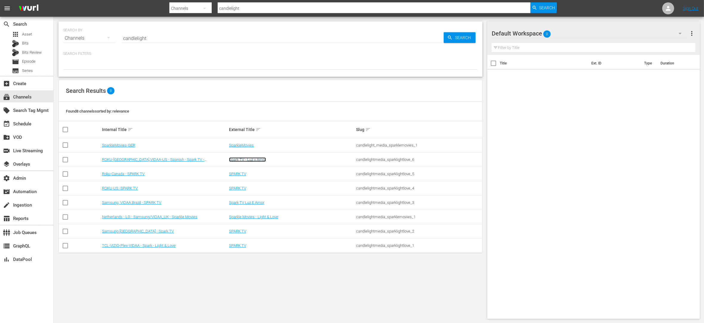
click at [240, 159] on link "Spark TV - Luz y Amor" at bounding box center [247, 159] width 37 height 4
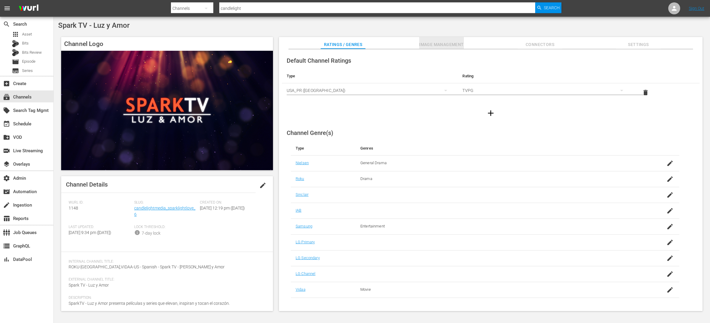
click at [441, 42] on span "Image Management" at bounding box center [441, 44] width 45 height 7
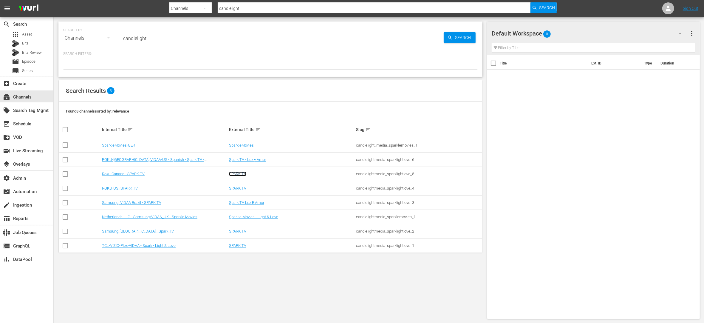
click at [239, 173] on link "SPARK TV" at bounding box center [237, 173] width 17 height 4
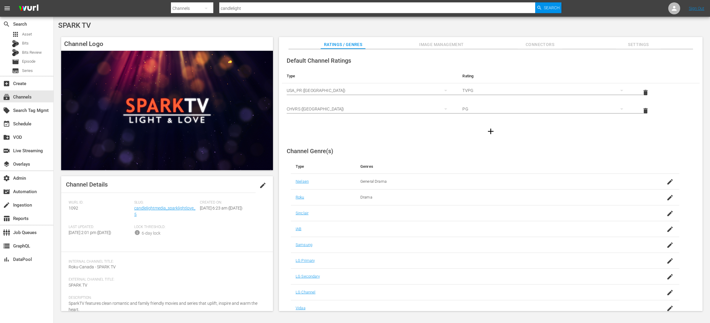
click at [438, 46] on span "Image Management" at bounding box center [441, 44] width 45 height 7
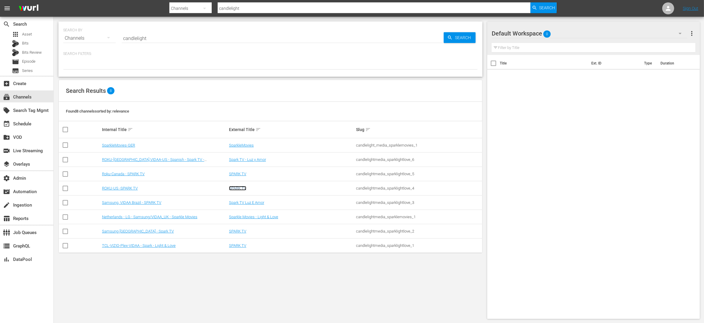
click at [241, 187] on link "SPARK TV" at bounding box center [237, 188] width 17 height 4
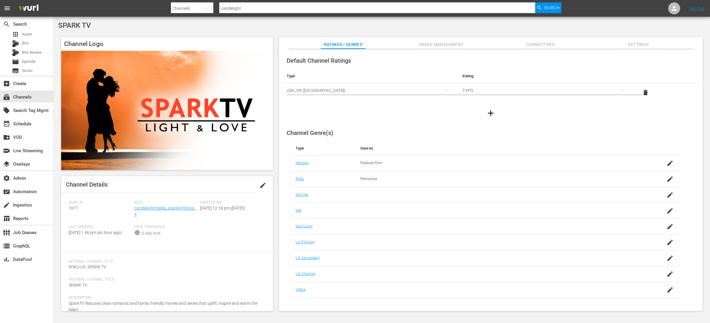
click at [429, 44] on span "Image Management" at bounding box center [441, 44] width 45 height 7
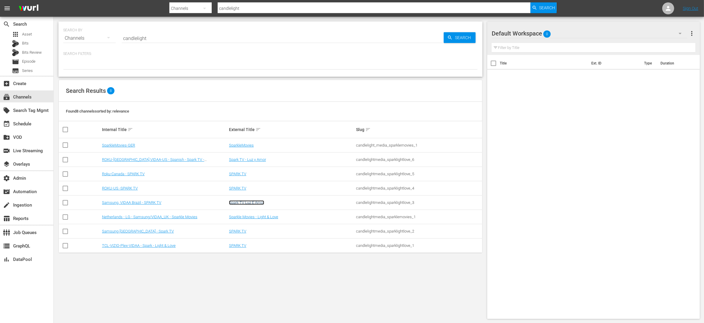
click at [247, 200] on link "Spark TV Luz E Amor" at bounding box center [246, 202] width 35 height 4
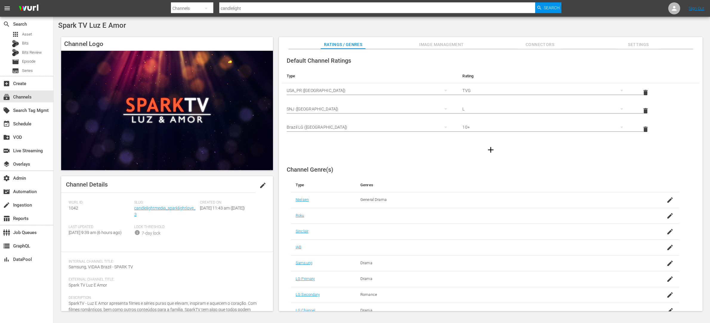
click at [441, 41] on span "Image Management" at bounding box center [441, 44] width 45 height 7
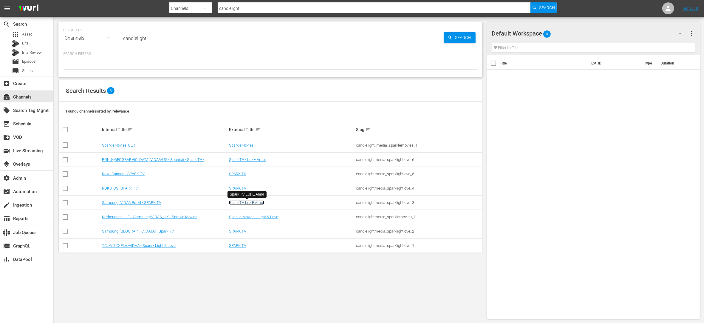
click at [257, 204] on link "Spark TV Luz E Amor" at bounding box center [246, 202] width 35 height 4
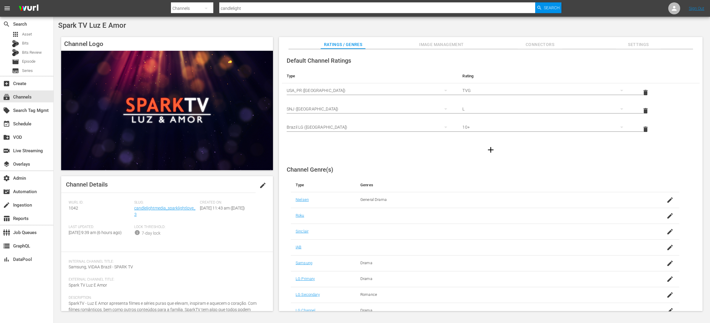
click at [447, 44] on span "Image Management" at bounding box center [441, 44] width 45 height 7
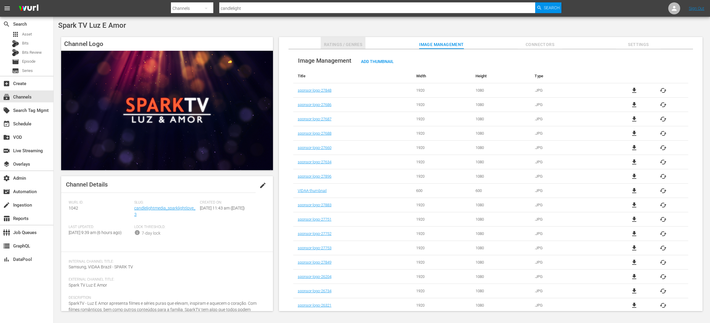
drag, startPoint x: 352, startPoint y: 45, endPoint x: 349, endPoint y: 46, distance: 3.0
click at [353, 45] on span "Ratings / Genres" at bounding box center [343, 44] width 45 height 7
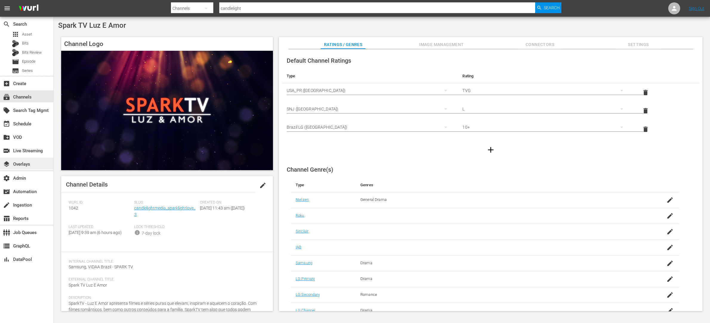
click at [28, 166] on div "layers Overlays" at bounding box center [16, 162] width 33 height 5
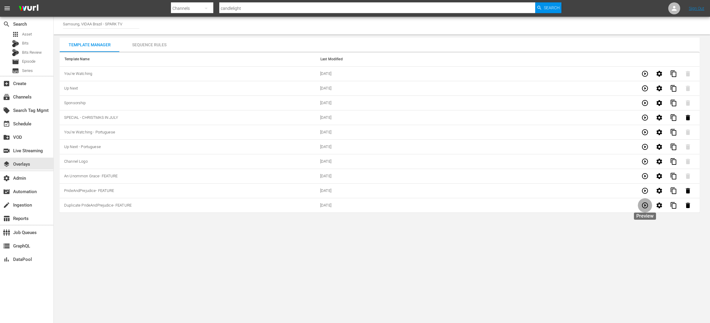
click at [645, 206] on icon "button" at bounding box center [645, 205] width 6 height 6
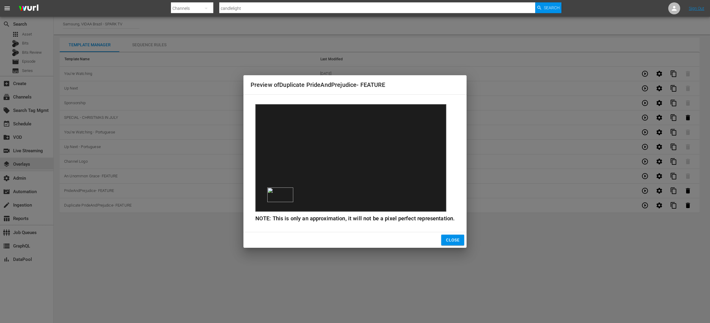
drag, startPoint x: 458, startPoint y: 238, endPoint x: 474, endPoint y: 237, distance: 16.4
click at [458, 238] on button "Close" at bounding box center [452, 239] width 23 height 11
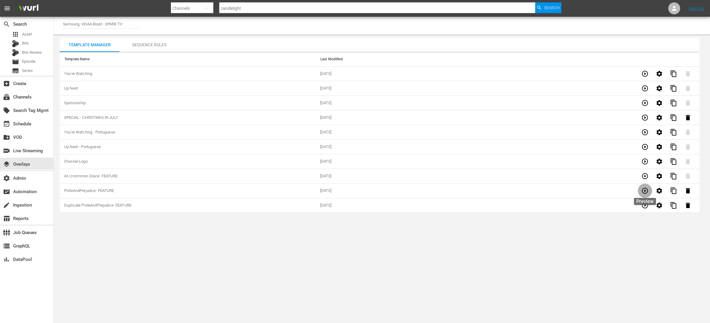
click at [647, 190] on icon "button" at bounding box center [645, 191] width 6 height 6
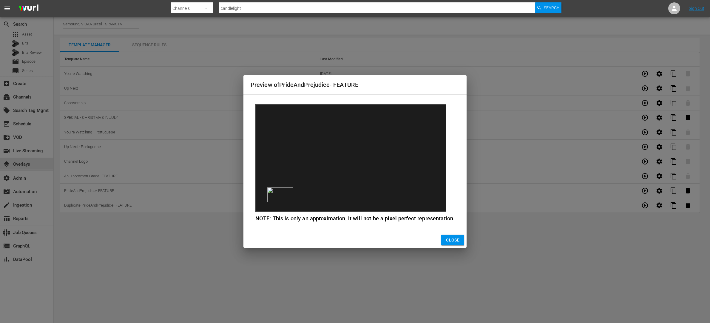
click at [449, 242] on span "Close" at bounding box center [452, 239] width 13 height 7
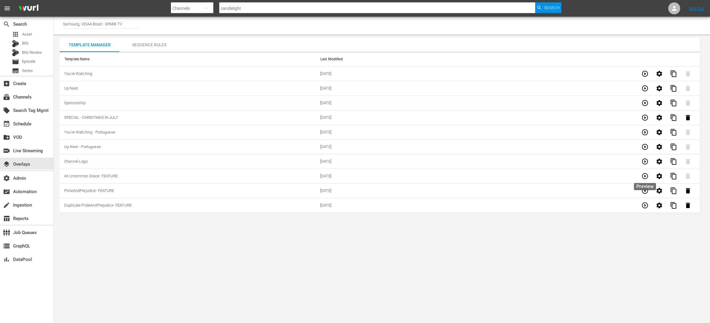
click at [645, 175] on icon "button" at bounding box center [644, 175] width 7 height 7
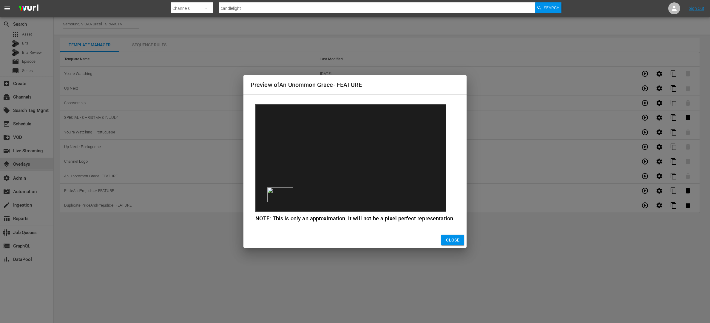
click at [467, 236] on div "Preview of An Unommon Grace- FEATURE NOTE: This is only an approximation, it wi…" at bounding box center [355, 161] width 710 height 323
drag, startPoint x: 452, startPoint y: 240, endPoint x: 644, endPoint y: 155, distance: 209.3
click at [455, 240] on span "Close" at bounding box center [452, 239] width 13 height 7
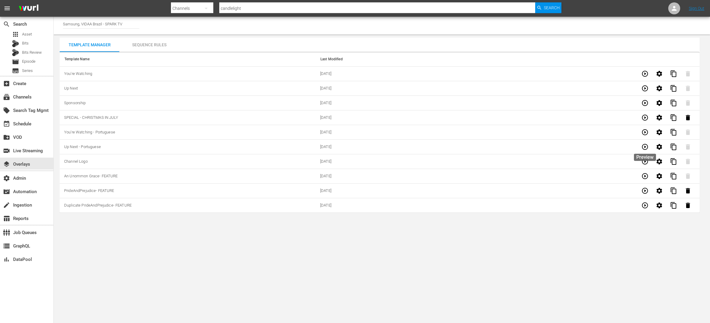
click at [647, 146] on icon "button" at bounding box center [644, 146] width 7 height 7
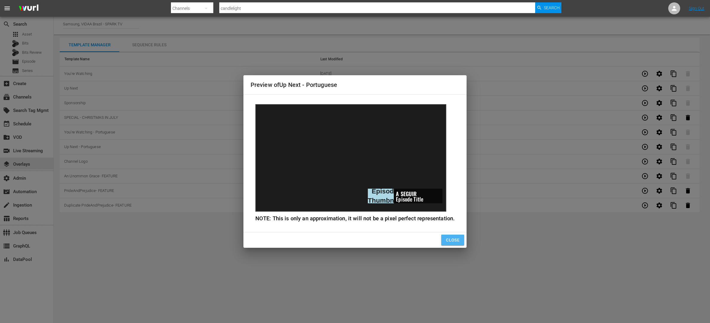
drag, startPoint x: 455, startPoint y: 239, endPoint x: 558, endPoint y: 196, distance: 112.1
click at [460, 237] on button "Close" at bounding box center [452, 239] width 23 height 11
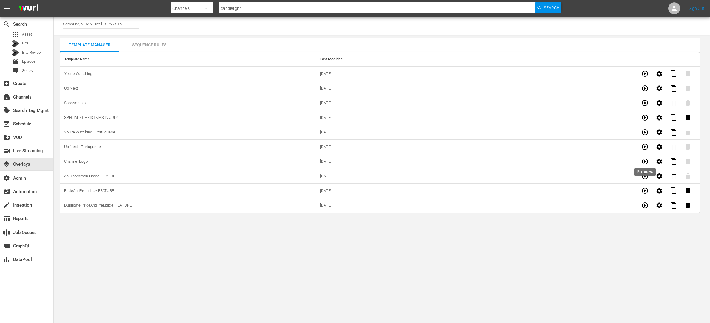
click at [642, 163] on icon "button" at bounding box center [645, 161] width 6 height 6
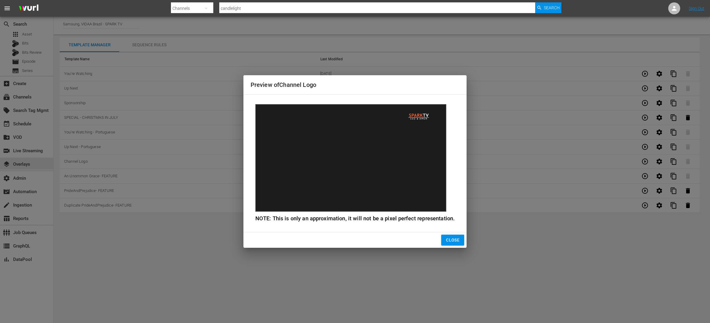
drag, startPoint x: 459, startPoint y: 231, endPoint x: 459, endPoint y: 235, distance: 3.6
click at [459, 235] on div "Preview of Channel Logo NOTE: This is only an approximation, it will not be a p…" at bounding box center [354, 161] width 223 height 173
drag, startPoint x: 458, startPoint y: 237, endPoint x: 446, endPoint y: 225, distance: 16.9
click at [457, 237] on span "Close" at bounding box center [452, 239] width 13 height 7
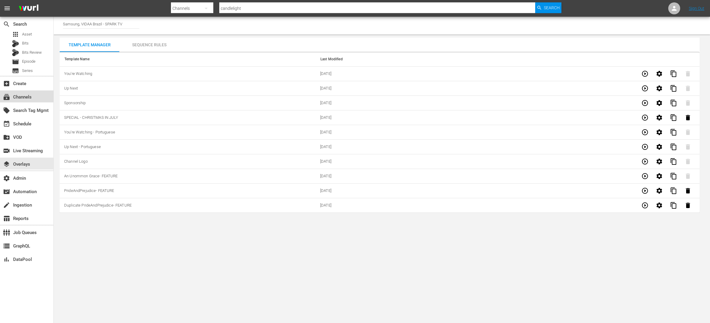
click at [37, 99] on div "subscriptions Channels" at bounding box center [26, 96] width 53 height 12
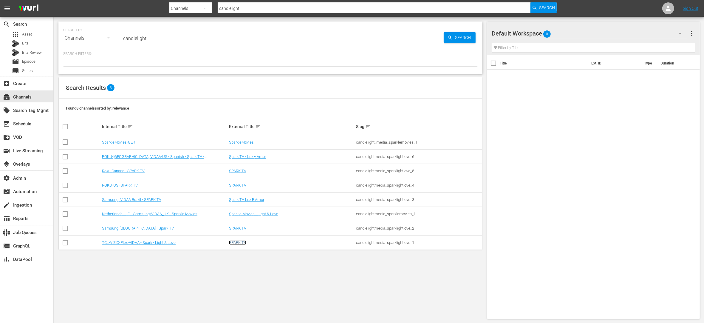
click at [236, 242] on link "SPARK TV" at bounding box center [237, 242] width 17 height 4
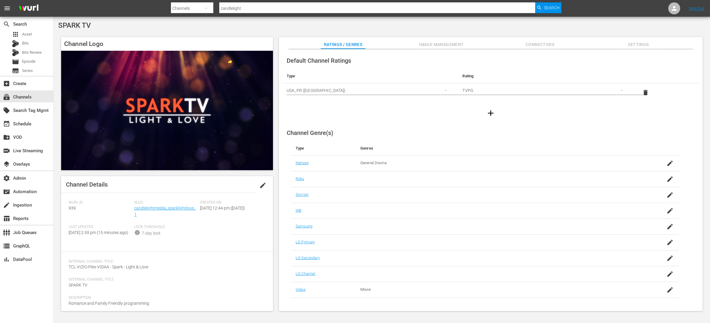
click at [437, 43] on span "Image Management" at bounding box center [441, 44] width 45 height 7
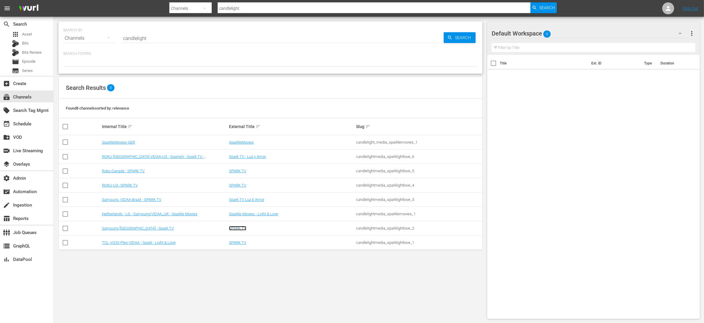
click at [240, 227] on link "SPARK TV" at bounding box center [237, 228] width 17 height 4
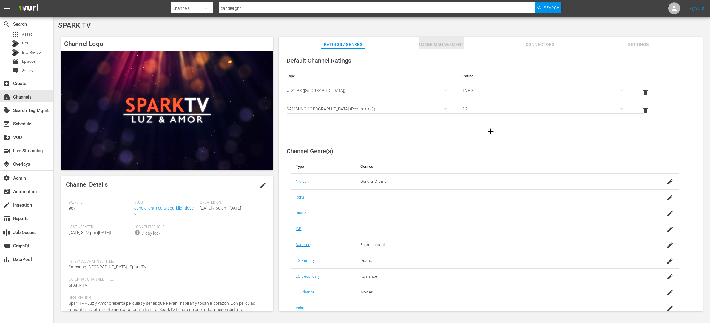
click at [454, 44] on span "Image Management" at bounding box center [441, 44] width 45 height 7
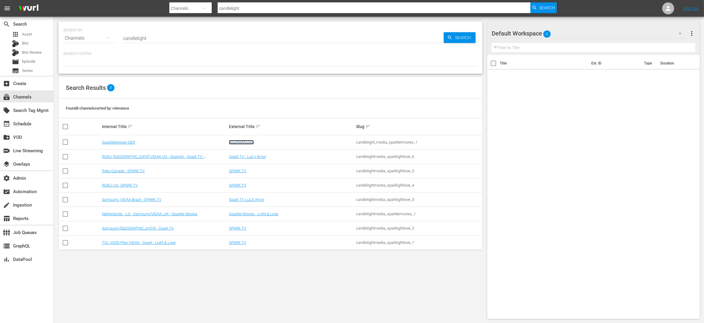
click at [242, 141] on link "SparkleMovies" at bounding box center [241, 142] width 25 height 4
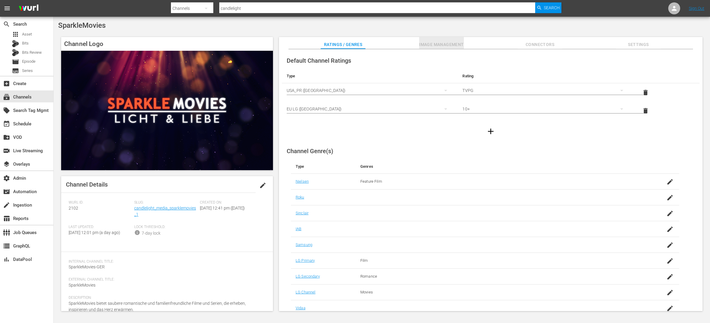
click at [426, 45] on span "Image Management" at bounding box center [441, 44] width 45 height 7
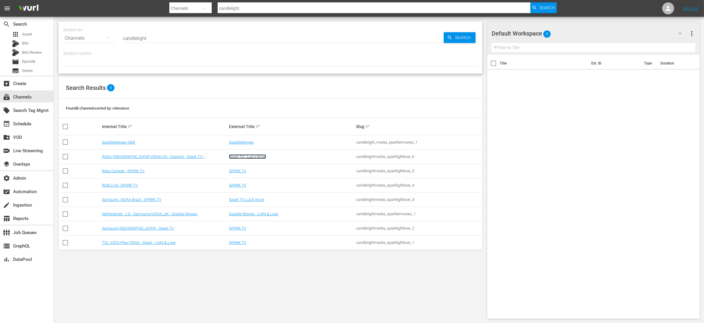
click at [258, 157] on link "Spark TV - Luz y Amor" at bounding box center [247, 156] width 37 height 4
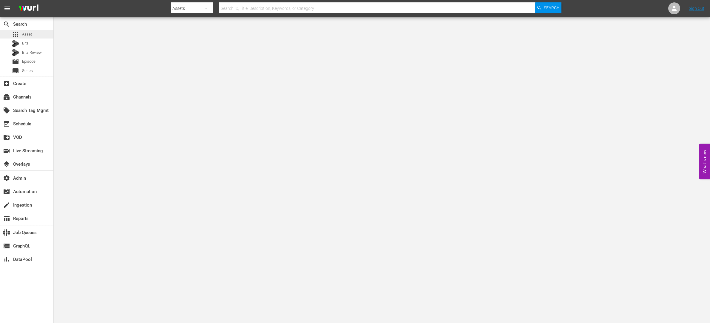
click at [39, 33] on div "apps Asset" at bounding box center [26, 34] width 53 height 8
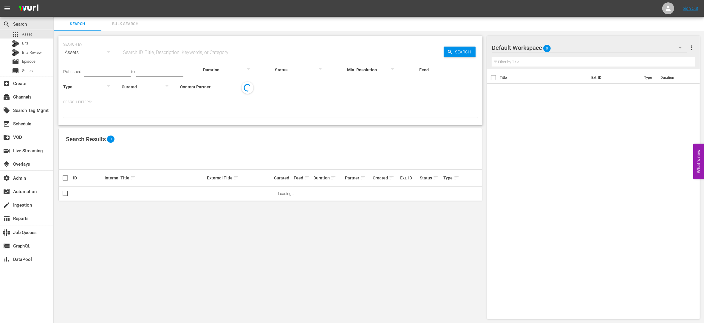
click at [118, 21] on span "Bulk Search" at bounding box center [125, 24] width 41 height 7
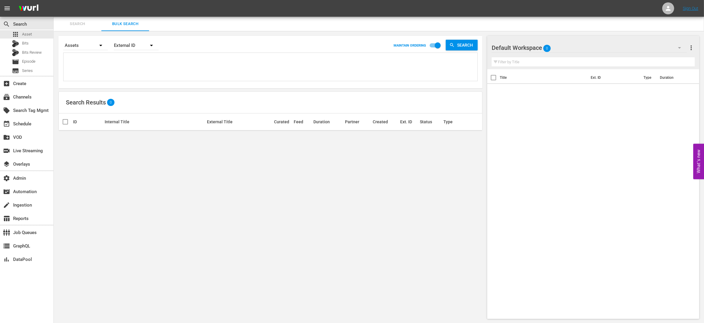
click at [139, 61] on textarea at bounding box center [271, 67] width 412 height 27
paste textarea "AMCNVR0000020839 AMCNVR0000020845 AMCNVR0000020842 AMCNVR0000020843 AMCNVR00000…"
type textarea "AMCNVR0000020839 AMCNVR0000020845 AMCNVR0000020842 AMCNVR0000020843 AMCNVR00000…"
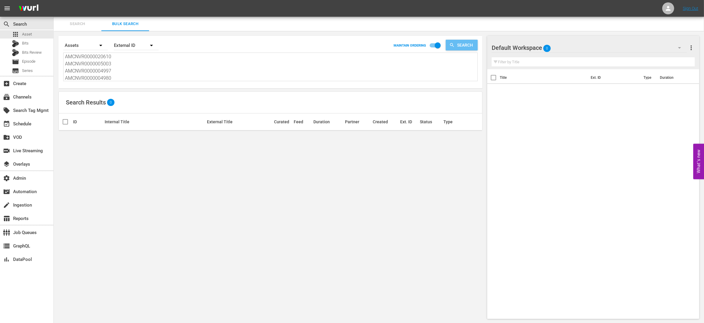
click at [463, 46] on span "Search" at bounding box center [466, 45] width 23 height 11
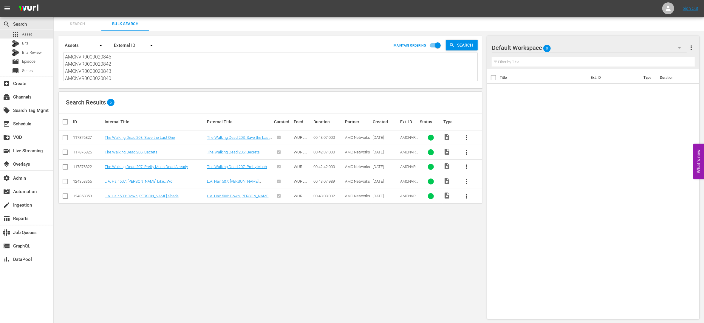
scroll to position [0, 0]
click at [407, 138] on span "AMCNVR0000020839" at bounding box center [409, 141] width 18 height 13
click at [77, 42] on div "Assets" at bounding box center [85, 45] width 45 height 17
click at [76, 24] on div "Episodes Bits Assets" at bounding box center [352, 161] width 704 height 323
click at [74, 23] on div "Episodes Bits Assets" at bounding box center [352, 161] width 704 height 323
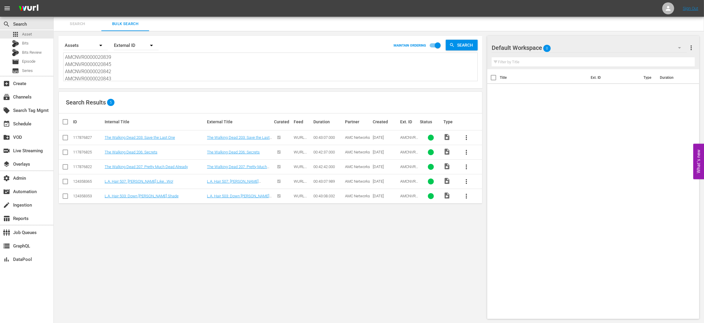
click at [78, 24] on span "Search" at bounding box center [77, 24] width 41 height 7
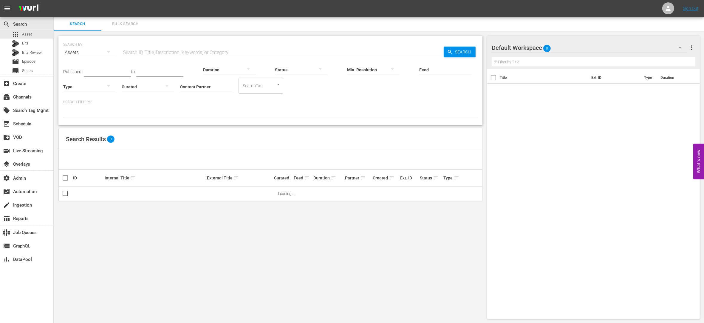
click at [146, 51] on input "text" at bounding box center [283, 52] width 322 height 14
paste input "AMCNVR0000020839 AMCNVR0000020845 AMCNVR0000020842 AMCNVR0000020843 AMCNVR00000…"
type input "AMCNVR0000020839 AMCNVR0000020845 AMCNVR0000020842 AMCNVR0000020843 AMCNVR00000…"
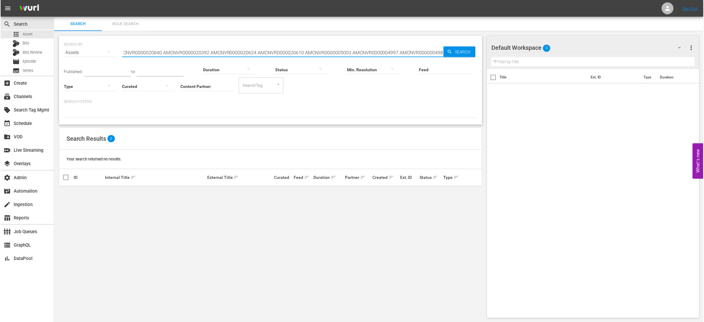
scroll to position [0, 0]
click at [165, 50] on input "AMCNVR0000020839 AMCNVR0000020845 AMCNVR0000020842 AMCNVR0000020843 AMCNVR00000…" at bounding box center [283, 52] width 322 height 14
paste input "AMCNVR0000020845"
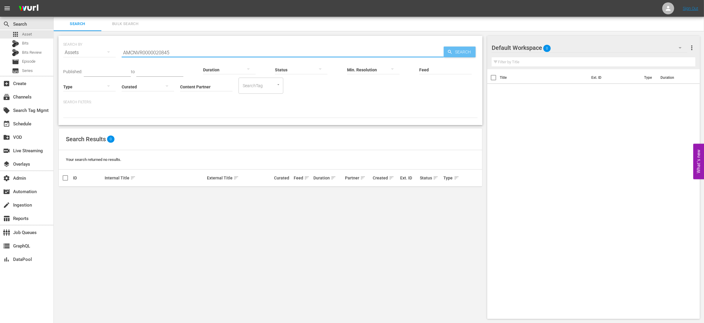
click at [463, 53] on span "Search" at bounding box center [464, 52] width 23 height 11
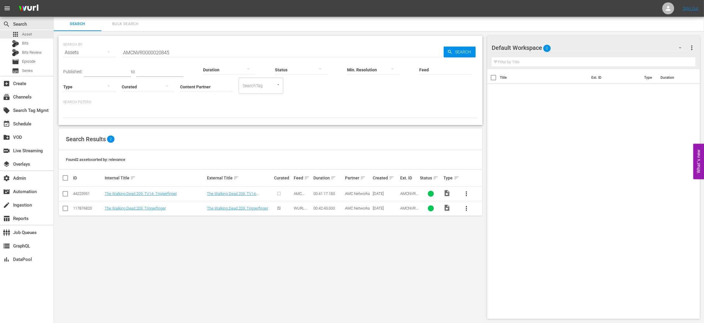
click at [86, 208] on div "117876820" at bounding box center [88, 208] width 30 height 4
copy div "117876820"
click at [201, 51] on input "AMCNVR0000020845" at bounding box center [283, 52] width 322 height 14
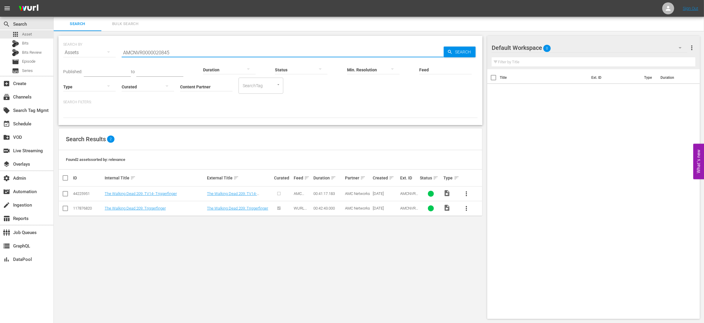
paste input "3"
click at [84, 208] on div "117876822" at bounding box center [88, 208] width 30 height 4
copy div "117876822"
click at [180, 51] on input "AMCNVR0000020843" at bounding box center [283, 52] width 322 height 14
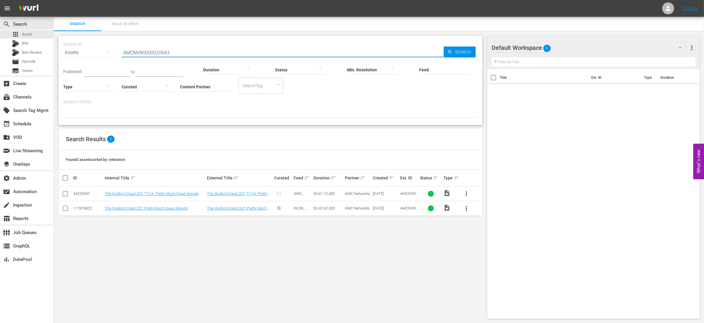
click at [180, 51] on input "AMCNVR0000020843" at bounding box center [283, 52] width 322 height 14
paste input "0"
click at [451, 52] on icon "button" at bounding box center [449, 51] width 5 height 5
click at [80, 208] on div "117876828" at bounding box center [88, 208] width 30 height 4
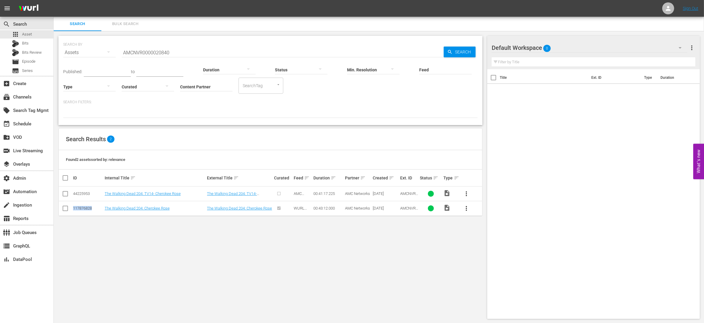
copy div "117876828"
click at [203, 49] on input "AMCNVR0000020840" at bounding box center [283, 52] width 322 height 14
paste input "392"
click at [455, 53] on span "Search" at bounding box center [464, 52] width 23 height 11
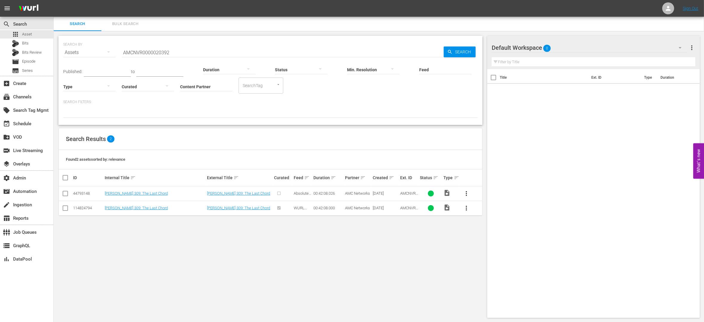
click at [85, 209] on div "114824794" at bounding box center [88, 208] width 30 height 4
copy div "114824794"
click at [182, 52] on input "AMCNVR0000020392" at bounding box center [283, 52] width 322 height 14
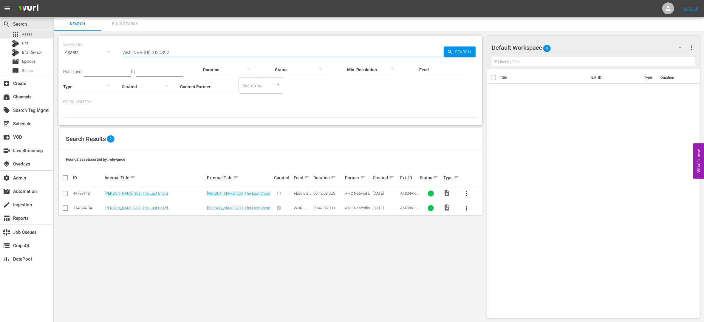
click at [182, 52] on input "AMCNVR0000020392" at bounding box center [283, 52] width 322 height 14
paste input "624"
type input "AMCNVR0000020624"
click at [464, 53] on span "Search" at bounding box center [464, 52] width 23 height 11
click at [236, 208] on link "L.A. Hair 507: MaCray Cray Like...Wo!" at bounding box center [233, 210] width 52 height 9
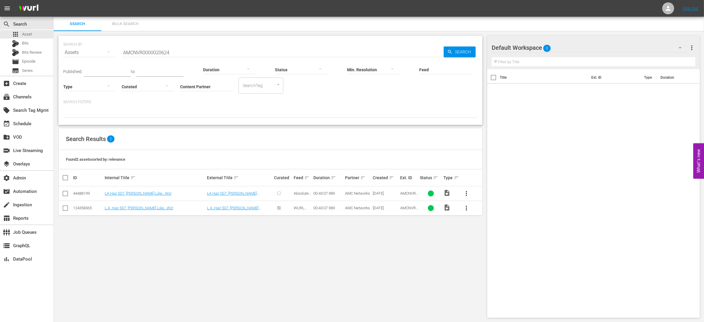
click at [81, 207] on div "124358365" at bounding box center [88, 208] width 30 height 4
copy div "124358365"
click at [128, 21] on span "Bulk Search" at bounding box center [125, 24] width 41 height 7
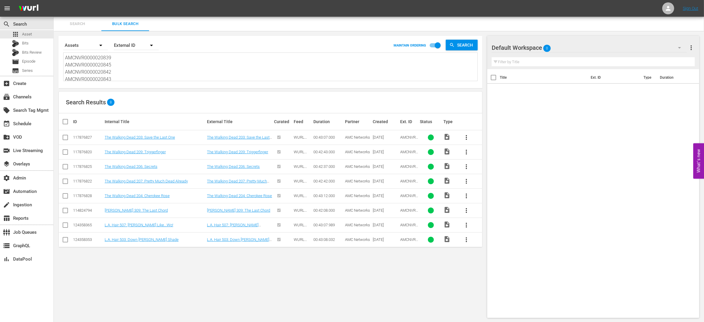
click at [141, 59] on textarea "AMCNVR0000020839 AMCNVR0000020845 AMCNVR0000020842 AMCNVR0000020843 AMCNVR00000…" at bounding box center [271, 67] width 412 height 27
drag, startPoint x: 133, startPoint y: 77, endPoint x: 125, endPoint y: 12, distance: 65.7
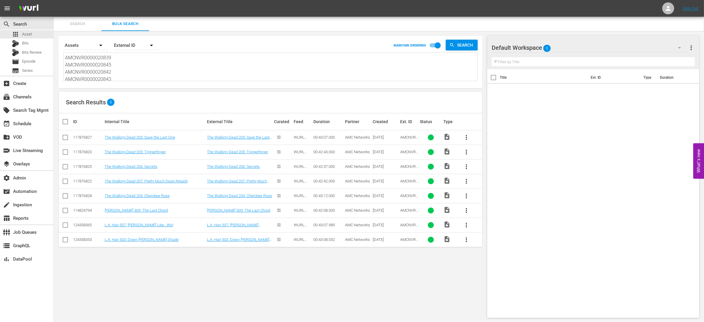
click at [125, 12] on div "menu Sign Out search Search apps Asset Bits Bits Review movie Episode subtitles…" at bounding box center [352, 161] width 704 height 323
click at [457, 44] on span "Search" at bounding box center [466, 45] width 23 height 11
click at [130, 78] on textarea "AMCNVR0000020839 AMCNVR0000020845 AMCNVR0000020842 AMCNVR0000020843 AMCNVR00000…" at bounding box center [271, 67] width 412 height 27
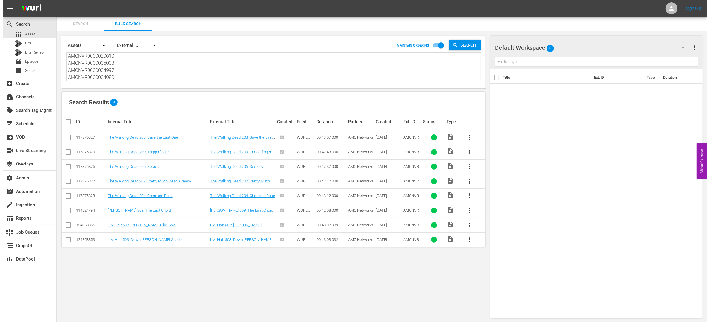
scroll to position [0, 0]
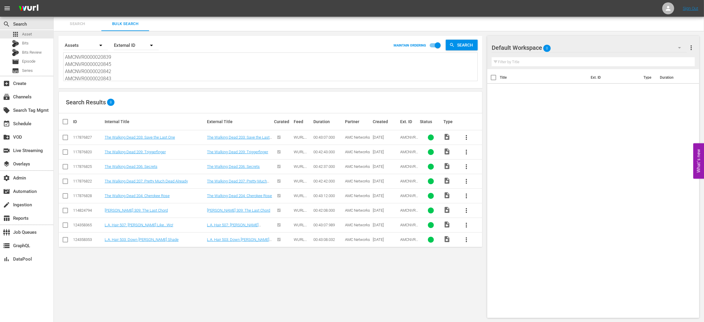
click at [89, 167] on div "117876825" at bounding box center [88, 166] width 30 height 4
click at [117, 166] on link "The Walking Dead 206: Secrets" at bounding box center [131, 166] width 53 height 4
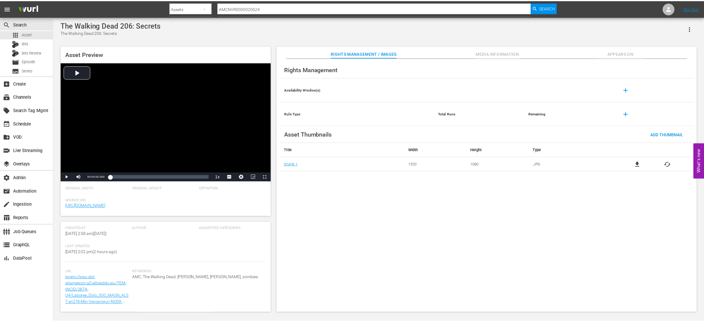
scroll to position [69, 0]
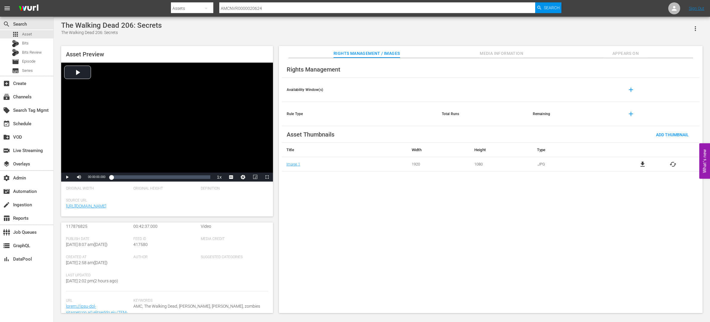
click at [141, 240] on span "Feed ID" at bounding box center [165, 239] width 64 height 5
click at [635, 54] on span "Appears On" at bounding box center [625, 53] width 45 height 7
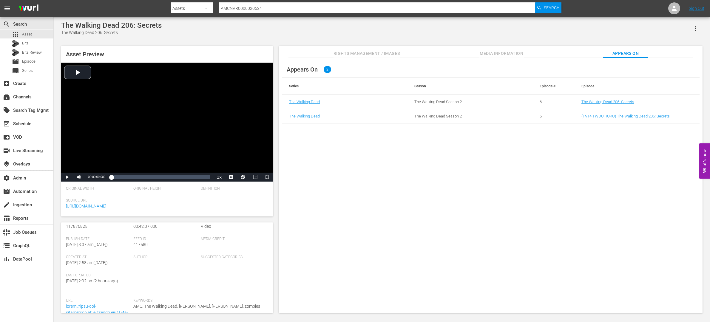
click at [137, 243] on span "417580" at bounding box center [140, 244] width 14 height 5
copy span "417580"
click at [266, 9] on input "AMCNVR0000020624" at bounding box center [377, 8] width 316 height 14
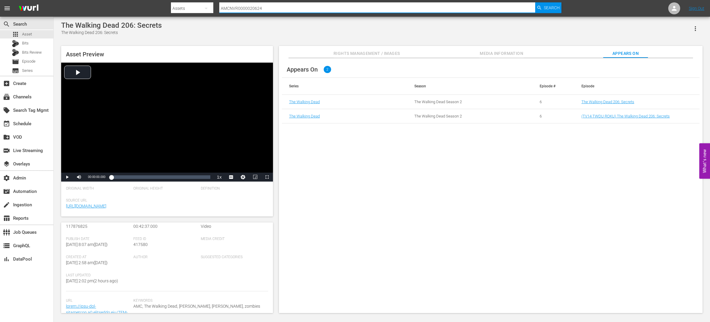
paste input "392"
type input "AMCNVR0000020392"
click at [547, 8] on span "Search" at bounding box center [552, 7] width 16 height 11
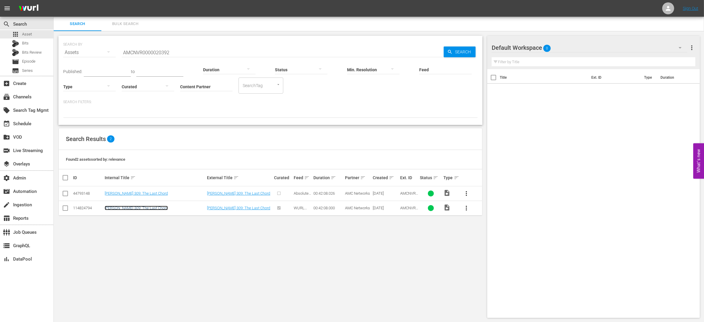
click at [148, 210] on link "Mary Mary 309: The Last Chord" at bounding box center [136, 208] width 63 height 4
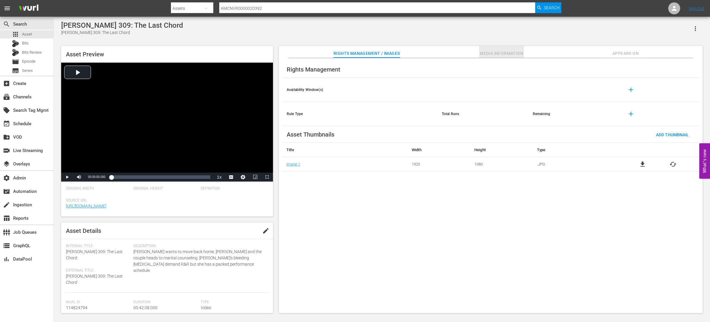
click at [498, 50] on span "Media Information" at bounding box center [501, 53] width 45 height 7
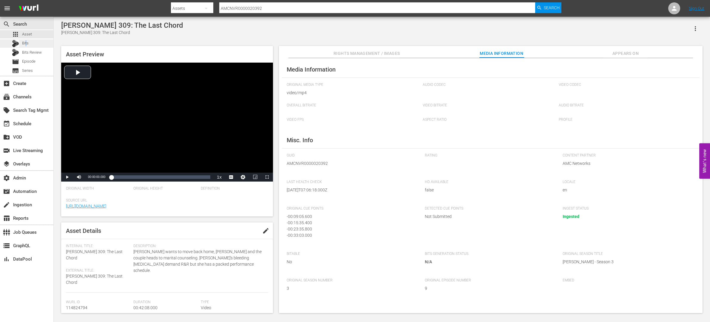
click at [26, 44] on span "Bits" at bounding box center [25, 43] width 7 height 6
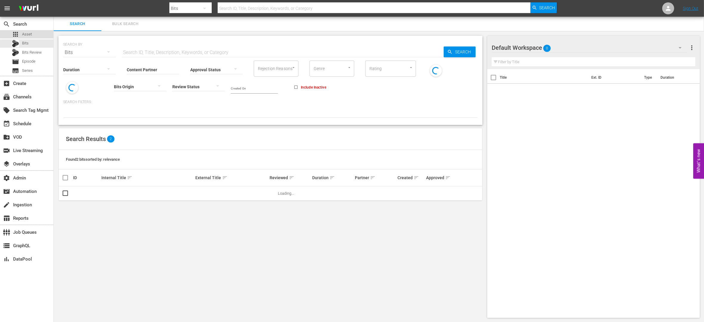
click at [37, 33] on div "apps Asset" at bounding box center [26, 34] width 53 height 8
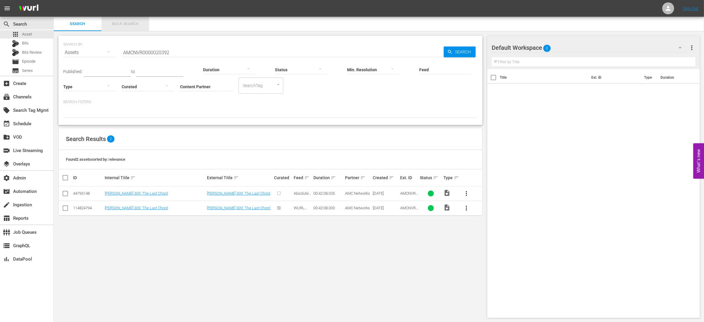
click at [124, 21] on span "Bulk Search" at bounding box center [125, 24] width 41 height 7
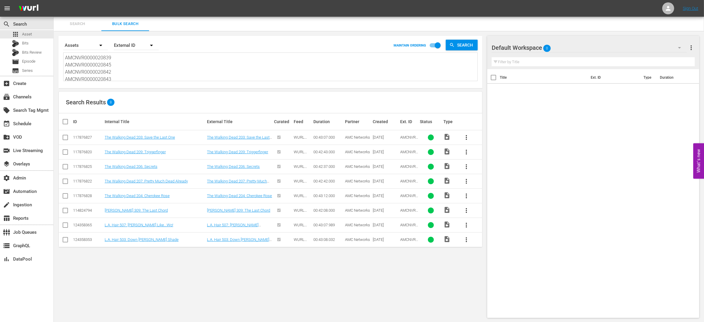
drag, startPoint x: 118, startPoint y: 64, endPoint x: 111, endPoint y: 17, distance: 46.8
click at [111, 17] on div "Search Bulk Search Search By Assets Order By External ID MAINTAIN ORDERING Sear…" at bounding box center [379, 170] width 650 height 306
paste textarea "58701584 109689636 112813003 134494233 134494239 134494240 134494241"
type textarea "58701584 109689636 112813003 134494233 134494239 134494240 134494241"
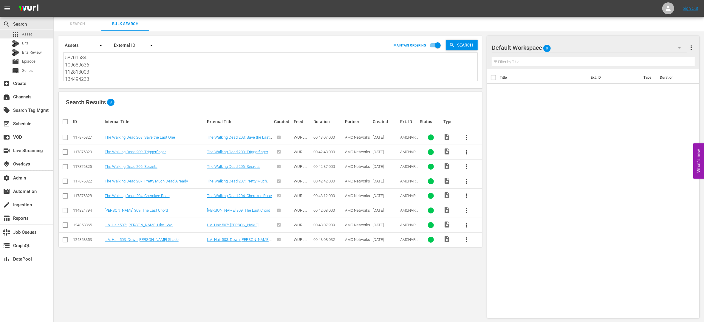
scroll to position [1, 0]
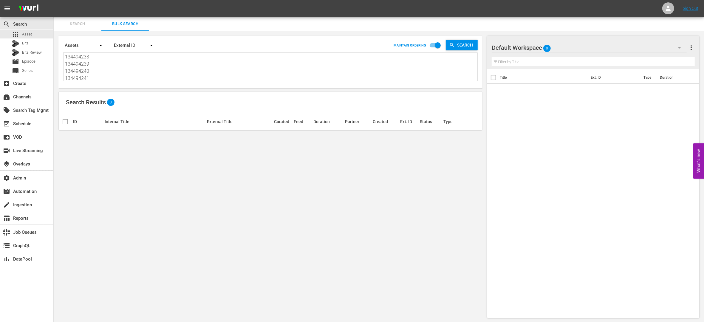
type textarea "58701584 109689636 112813003 134494233 134494239 134494240 134494241"
click at [150, 48] on icon "button" at bounding box center [151, 45] width 7 height 7
click at [143, 71] on div "Wurl ID" at bounding box center [133, 72] width 24 height 10
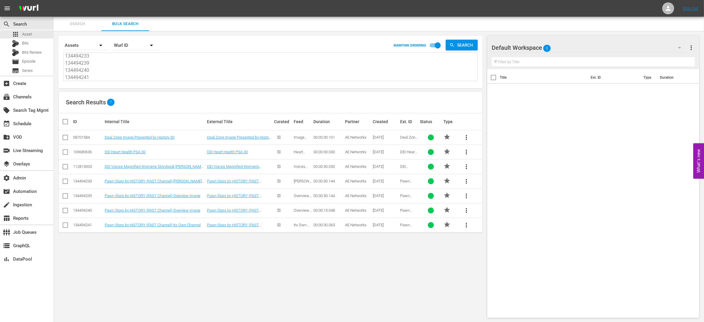
scroll to position [0, 0]
drag, startPoint x: 102, startPoint y: 76, endPoint x: 89, endPoint y: 16, distance: 61.8
click at [87, 16] on div "menu Sign Out search Search apps Asset Bits Bits Review movie Episode subtitles…" at bounding box center [352, 161] width 704 height 323
paste textarea "132394990 149027669 149027668 183724687"
type textarea "132394990 149027669 149027668 183724687"
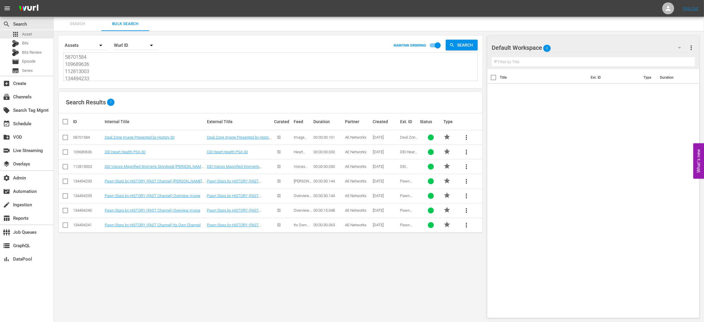
type textarea "132394990 149027669 149027668 183724687"
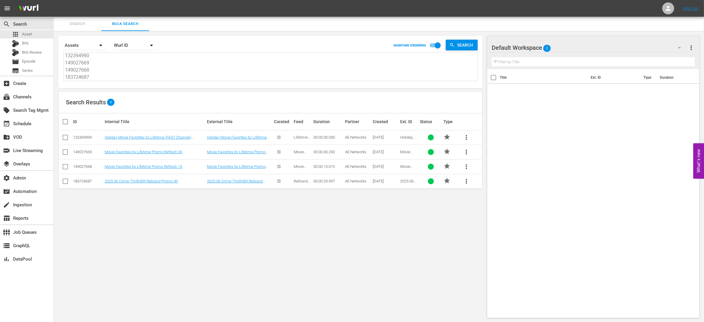
type textarea "132394990 149027669 149027668 183724687"
click at [33, 96] on div "subscriptions Channels" at bounding box center [16, 95] width 33 height 5
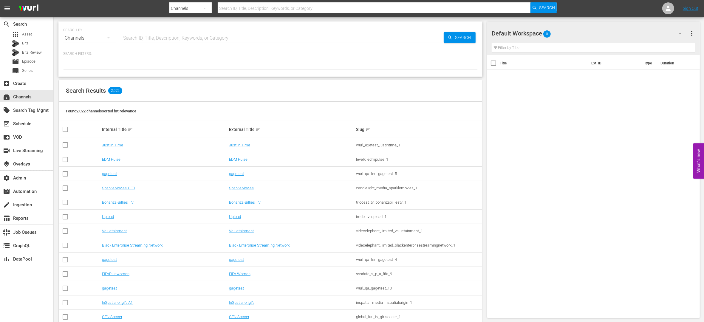
drag, startPoint x: 196, startPoint y: 30, endPoint x: 196, endPoint y: 34, distance: 3.6
click at [196, 31] on div "SEARCH BY Search By Channels Search ID, Title, Description, Keywords, or Catego…" at bounding box center [270, 34] width 415 height 21
click at [196, 34] on input "text" at bounding box center [283, 38] width 322 height 14
type input "movie"
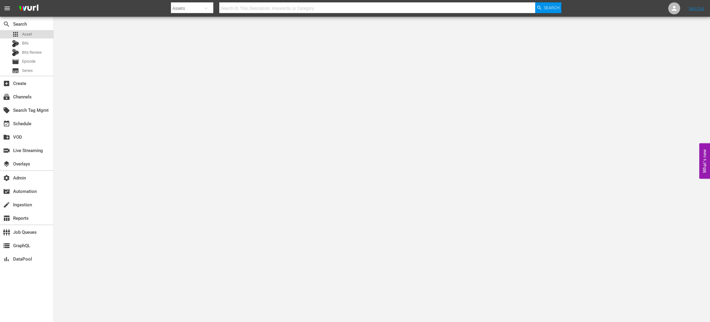
click at [40, 35] on div "apps Asset" at bounding box center [26, 34] width 53 height 8
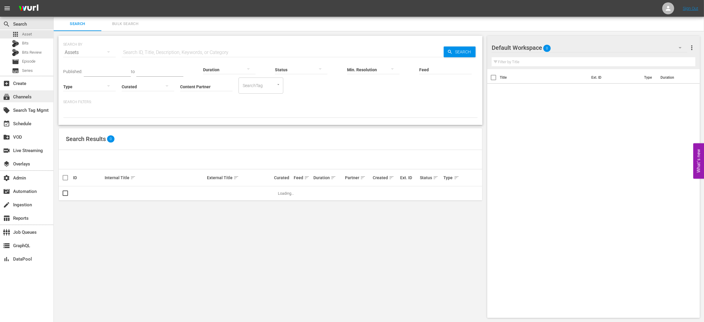
click at [31, 96] on div "subscriptions Channels" at bounding box center [16, 95] width 33 height 5
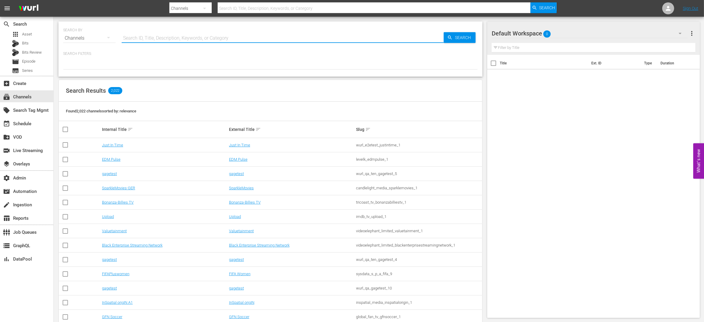
click at [141, 37] on input "text" at bounding box center [283, 38] width 322 height 14
type input "movie"
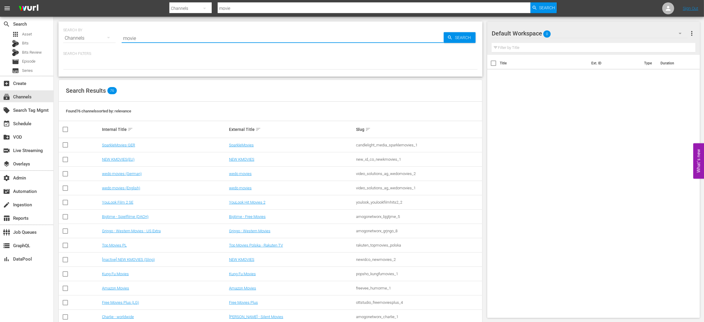
type input "Movie Favorites by Lifetime"
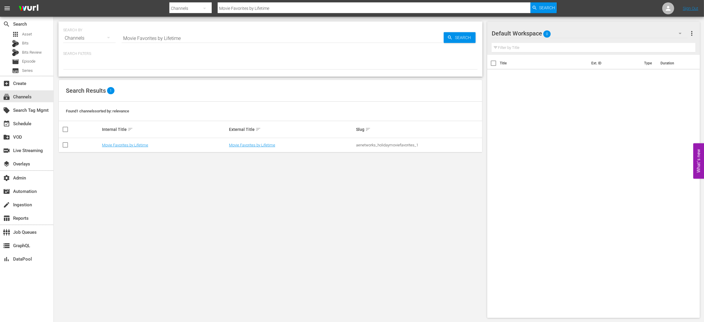
click at [248, 148] on td "Movie Favorites by Lifetime" at bounding box center [291, 145] width 127 height 14
click at [247, 145] on link "Movie Favorites by Lifetime" at bounding box center [252, 145] width 46 height 4
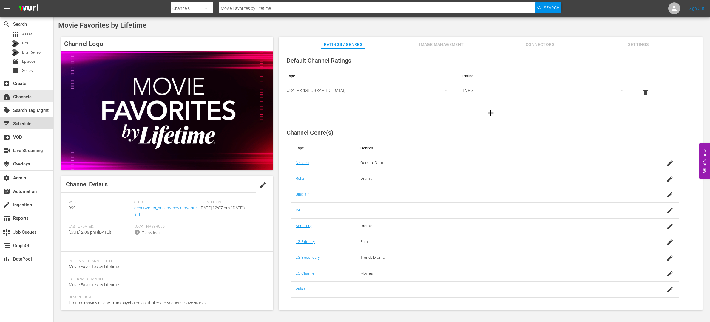
click at [31, 126] on div "event_available Schedule" at bounding box center [16, 122] width 33 height 5
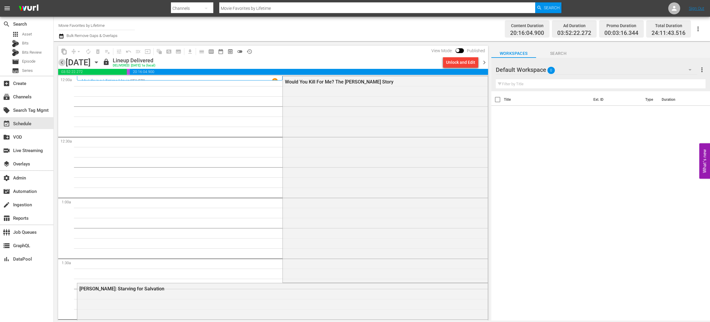
click at [64, 59] on span "chevron_left" at bounding box center [61, 62] width 7 height 7
click at [100, 60] on icon "button" at bounding box center [96, 62] width 7 height 7
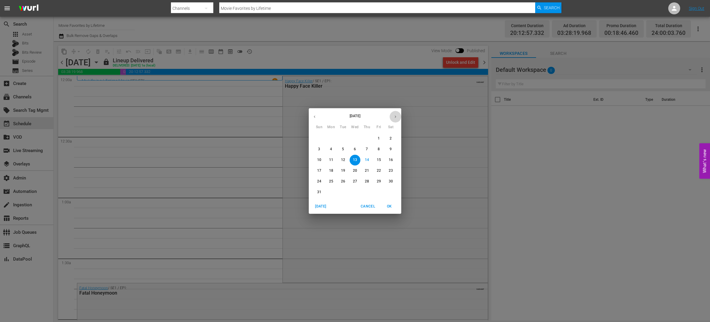
click at [394, 117] on icon "button" at bounding box center [395, 117] width 4 height 4
click at [351, 137] on span "3" at bounding box center [355, 138] width 11 height 5
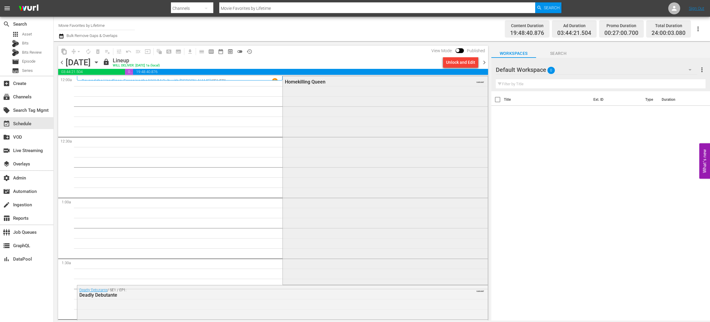
click at [327, 189] on div "Homekilling Queen VARIANT" at bounding box center [385, 179] width 205 height 207
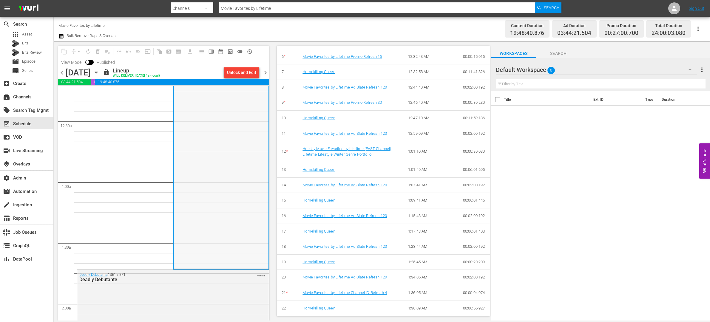
scroll to position [45, 0]
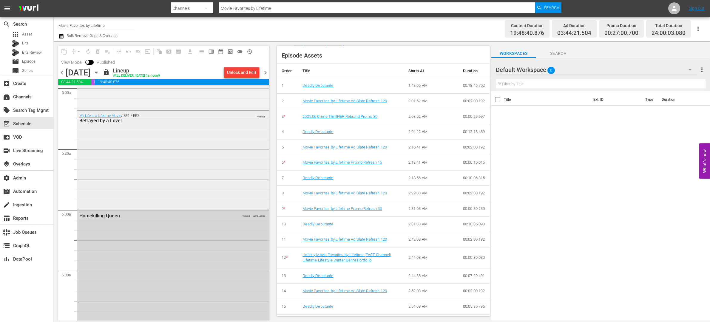
scroll to position [602, 0]
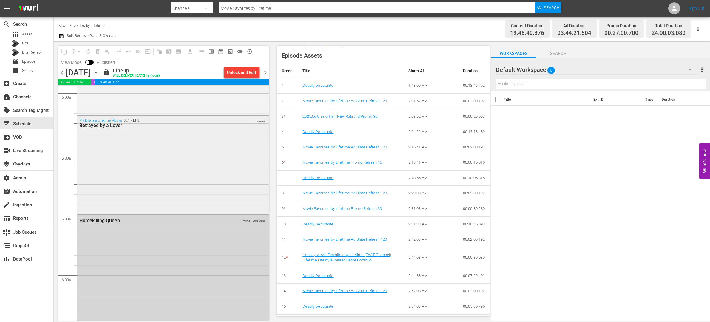
click at [235, 183] on div "My Life is a Lifetime Movie / SE1 / EP2: Betrayed by a Lover VARIANT" at bounding box center [172, 165] width 191 height 98
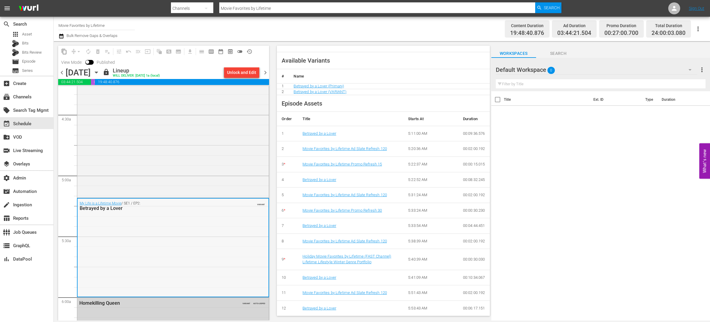
scroll to position [476, 0]
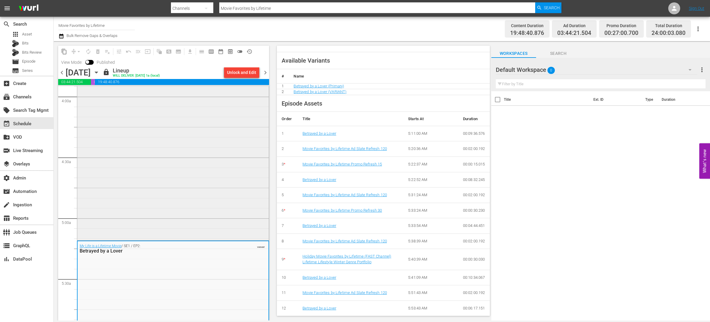
click at [228, 198] on div "Dying For a Crown VARIANT" at bounding box center [172, 133] width 191 height 211
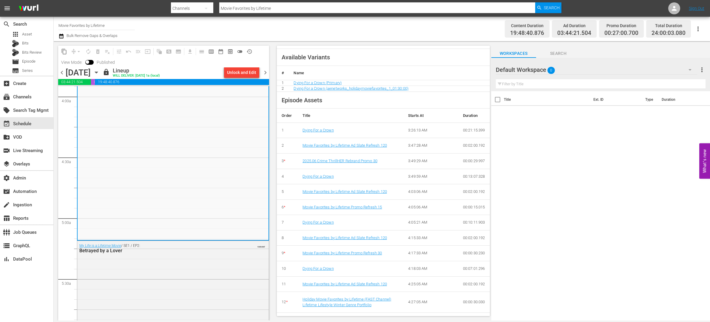
scroll to position [185, 0]
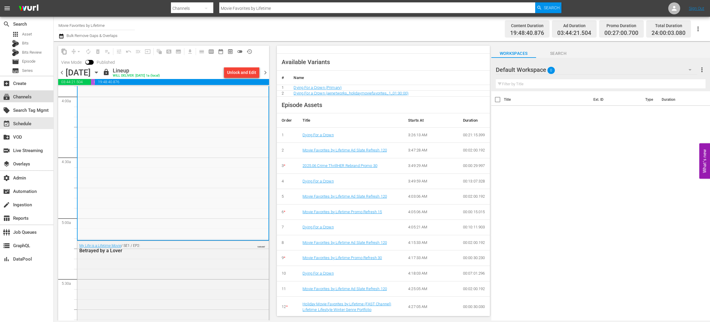
click at [35, 94] on div "subscriptions Channels" at bounding box center [26, 96] width 53 height 12
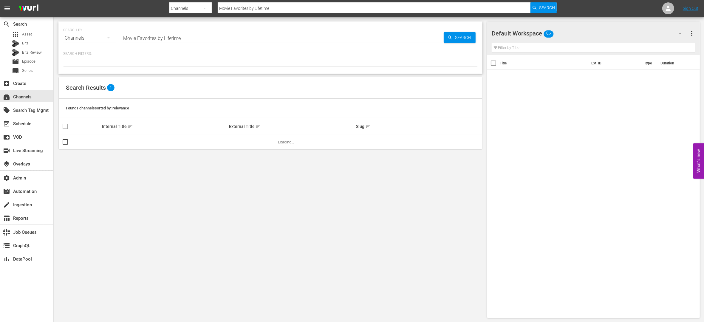
click at [143, 38] on input "Movie Favorites by Lifetime" at bounding box center [283, 38] width 322 height 14
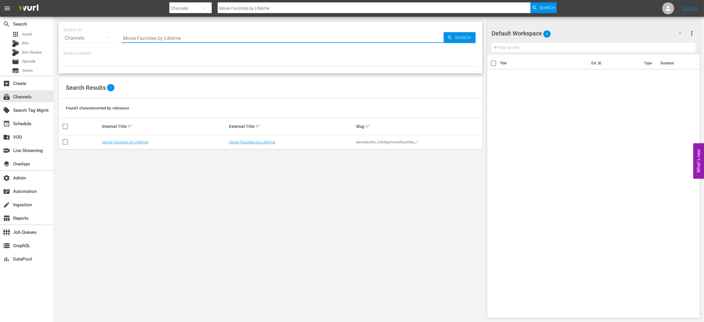
click at [143, 38] on input "Movie Favorites by Lifetime" at bounding box center [283, 38] width 322 height 14
click at [143, 37] on input "Movie Favorites by Lifetime" at bounding box center [283, 38] width 322 height 14
type input "pawn"
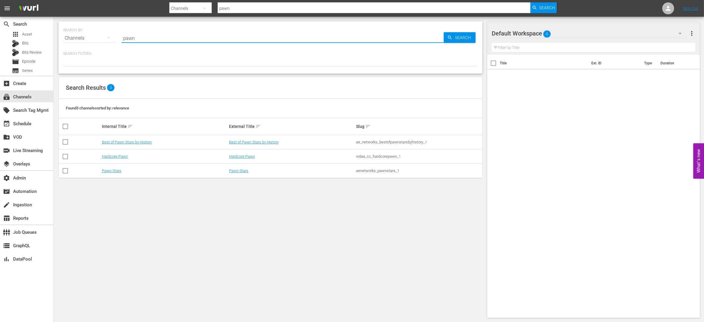
click at [186, 182] on div "SEARCH BY Search By Channels Search ID, Title, Description, Keywords, or Catego…" at bounding box center [271, 170] width 434 height 306
click at [247, 143] on link "Best of Pawn Stars by History" at bounding box center [254, 142] width 50 height 4
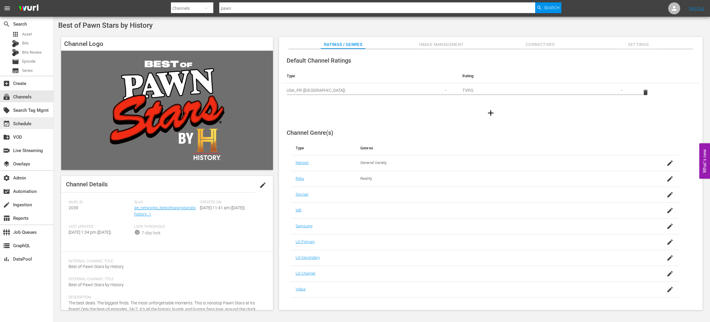
click at [33, 123] on div "event_available Schedule" at bounding box center [26, 123] width 53 height 12
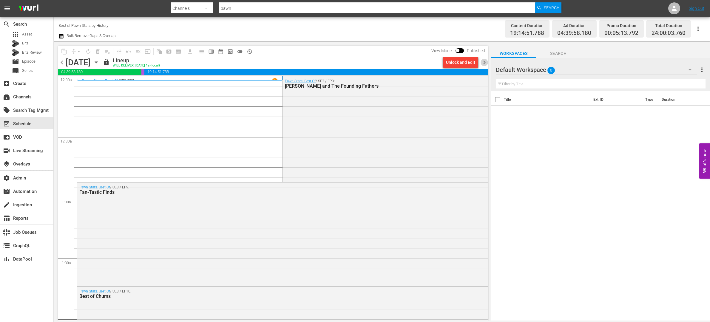
drag, startPoint x: 483, startPoint y: 63, endPoint x: 474, endPoint y: 66, distance: 9.3
click at [483, 63] on span "chevron_right" at bounding box center [483, 62] width 7 height 7
click at [319, 136] on div "Pawn Stars: Best Of / SE3 / EP15: Wheels and Wings" at bounding box center [385, 127] width 205 height 103
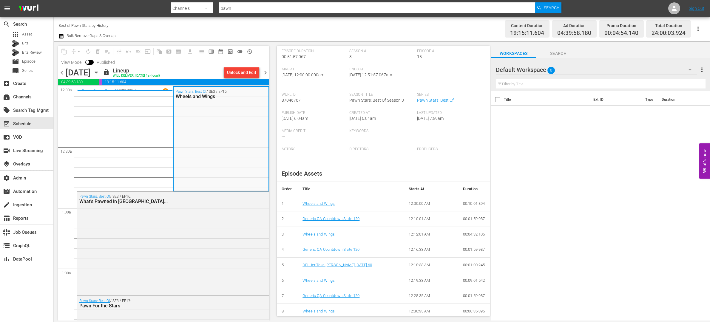
scroll to position [139, 0]
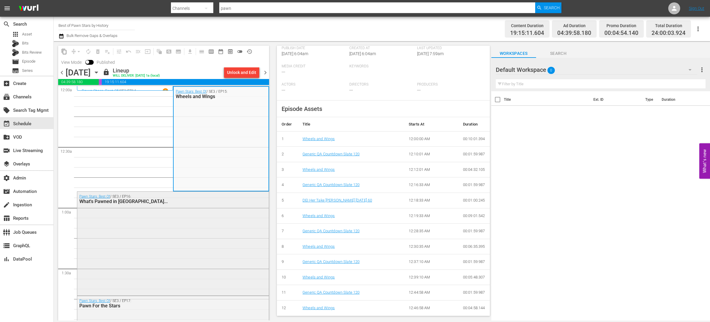
click at [224, 216] on div "Pawn Stars: Best Of / SE3 / EP16: What's Pawned in [GEOGRAPHIC_DATA]..." at bounding box center [172, 243] width 191 height 103
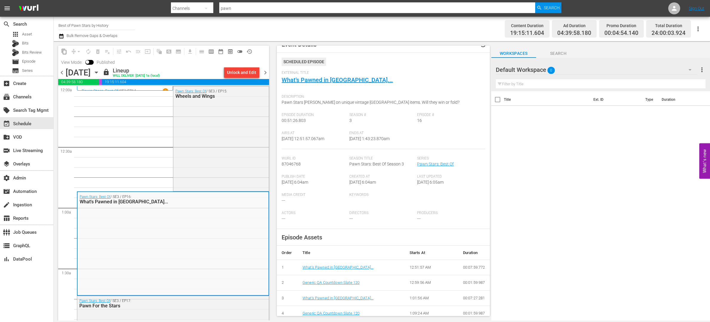
scroll to position [123, 0]
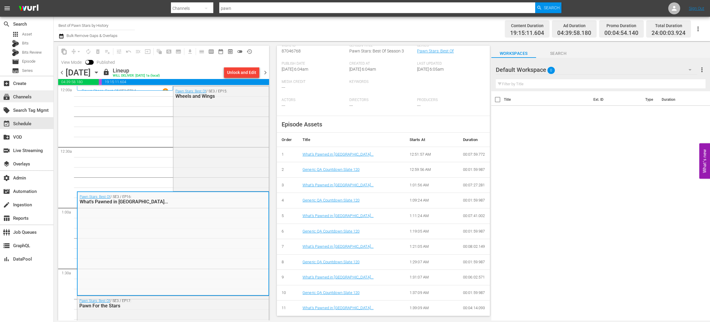
click at [32, 92] on div "subscriptions Channels" at bounding box center [26, 96] width 53 height 12
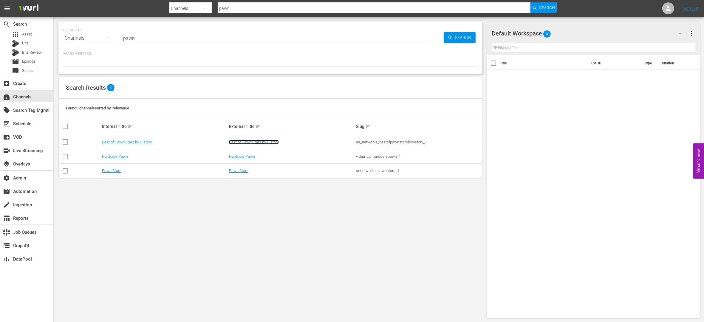
click at [257, 142] on link "Best of Pawn Stars by History" at bounding box center [254, 142] width 50 height 4
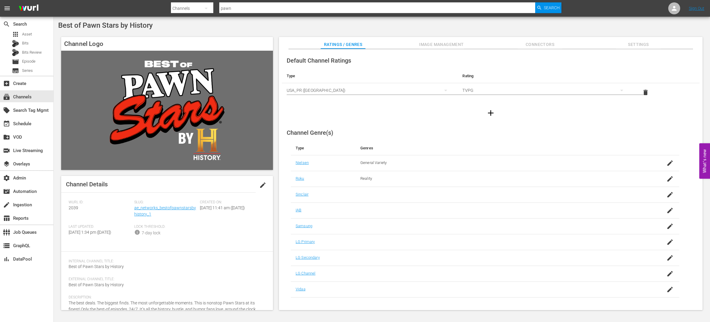
click at [633, 42] on span "Settings" at bounding box center [638, 44] width 45 height 7
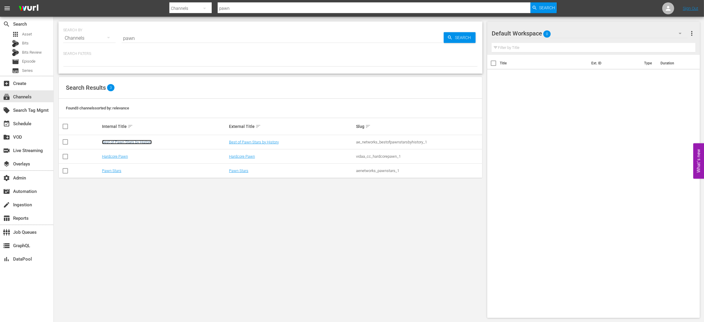
click at [138, 144] on link "Best of Pawn Stars by History" at bounding box center [127, 142] width 50 height 4
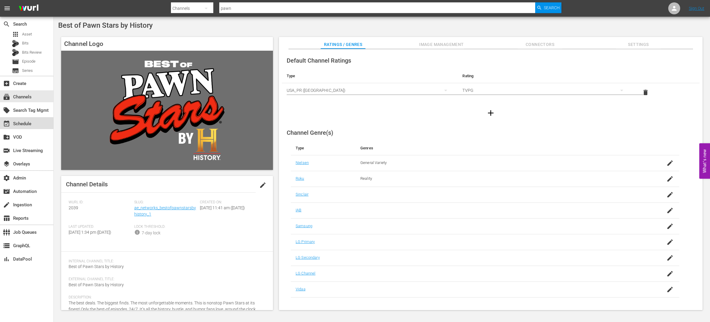
click at [32, 124] on div "event_available Schedule" at bounding box center [16, 122] width 33 height 5
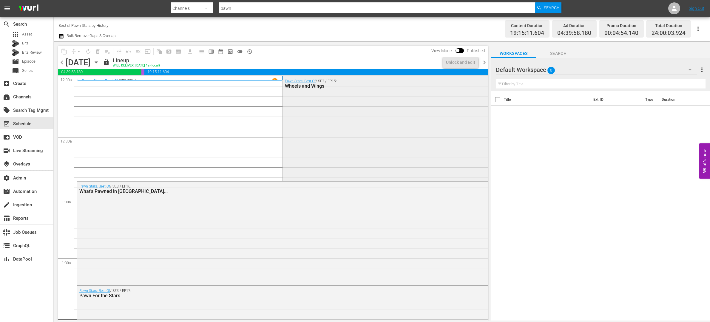
click at [324, 134] on div "Pawn Stars: Best Of / SE3 / EP15: Wheels and Wings" at bounding box center [385, 127] width 205 height 103
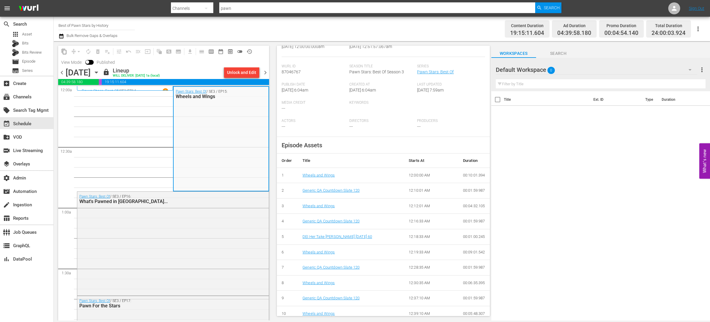
scroll to position [139, 0]
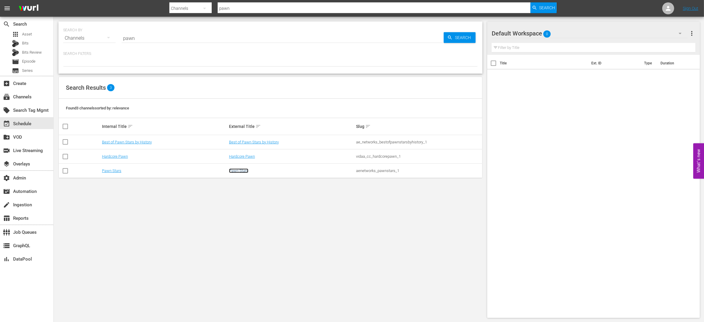
click at [235, 170] on link "Pawn Stars" at bounding box center [238, 171] width 19 height 4
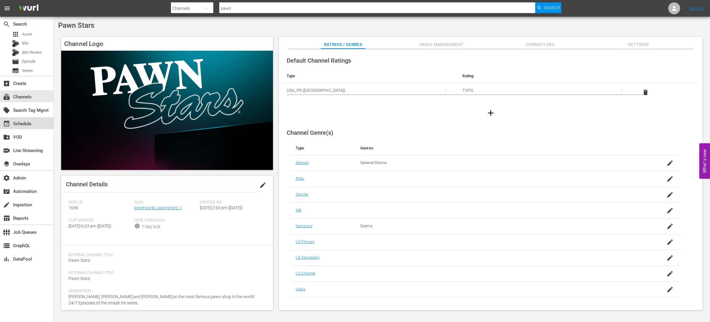
click at [34, 123] on div "event_available Schedule" at bounding box center [26, 123] width 53 height 12
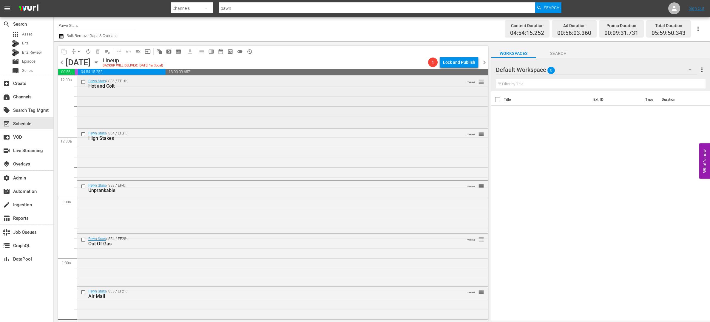
click at [316, 112] on div "Pawn Stars / SE6 / EP18: Hot and Colt VARIANT reorder" at bounding box center [282, 101] width 410 height 50
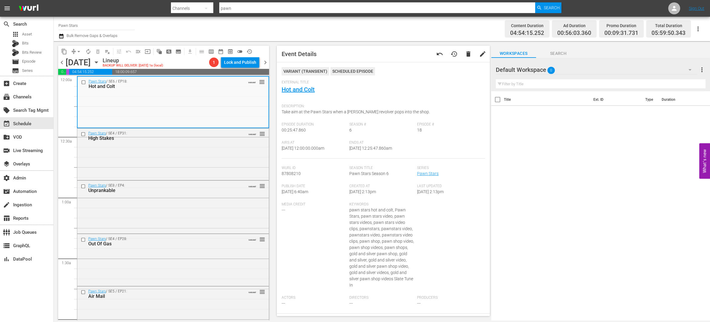
scroll to position [226, 0]
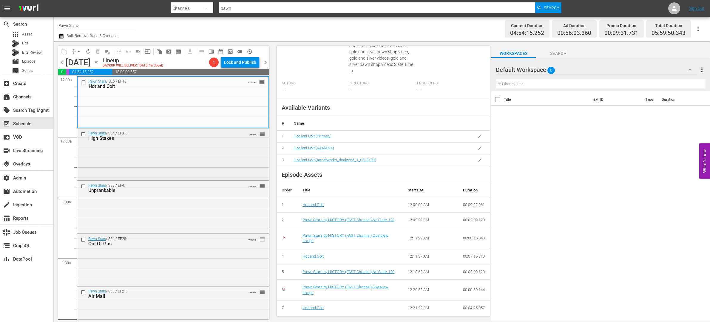
click at [219, 162] on div "Pawn Stars / SE4 / EP31: High Stakes VARIANT reorder" at bounding box center [172, 154] width 191 height 50
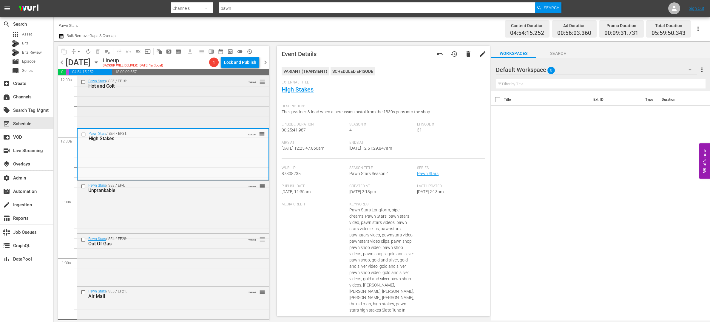
click at [212, 86] on div "Hot and Colt" at bounding box center [162, 86] width 149 height 6
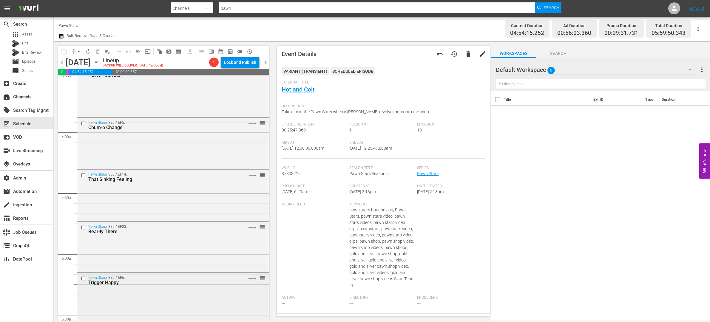
scroll to position [617, 0]
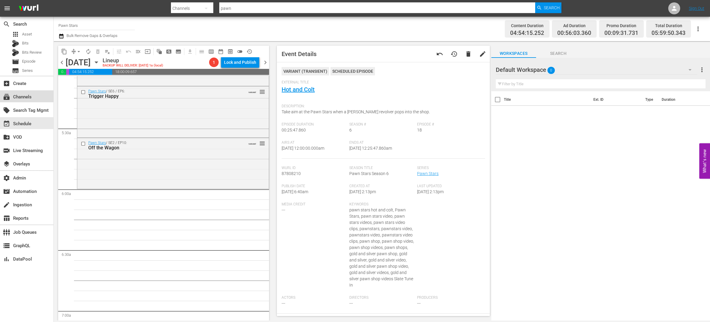
click at [31, 95] on div "subscriptions Channels" at bounding box center [16, 95] width 33 height 5
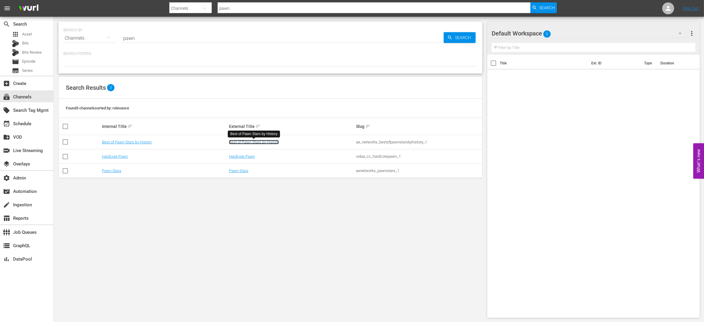
click at [240, 143] on link "Best of Pawn Stars by History" at bounding box center [254, 142] width 50 height 4
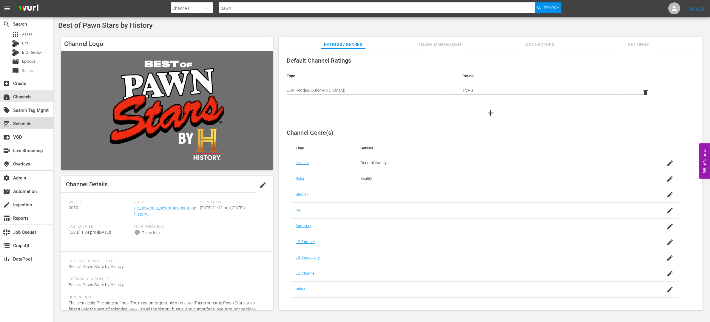
click at [40, 118] on div "event_available Schedule" at bounding box center [26, 123] width 53 height 12
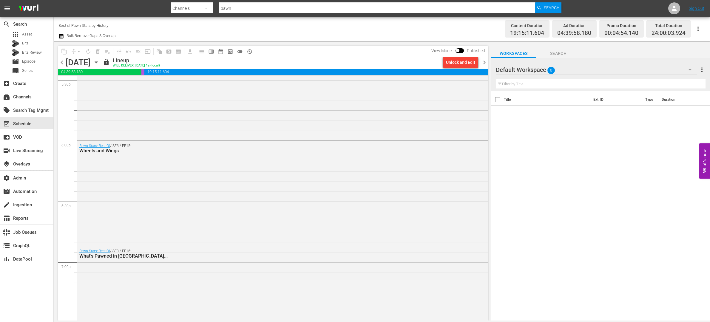
scroll to position [2676, 0]
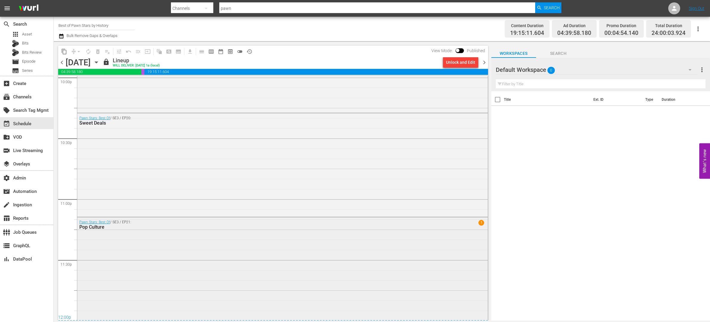
click at [205, 248] on div "Pawn Stars: Best Of / SE3 / EP21: Pop Culture 1" at bounding box center [282, 268] width 410 height 102
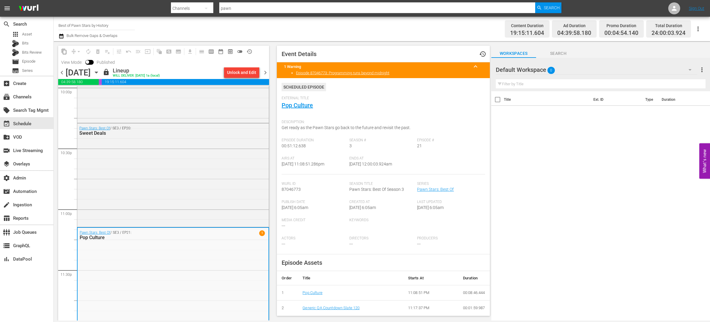
scroll to position [139, 0]
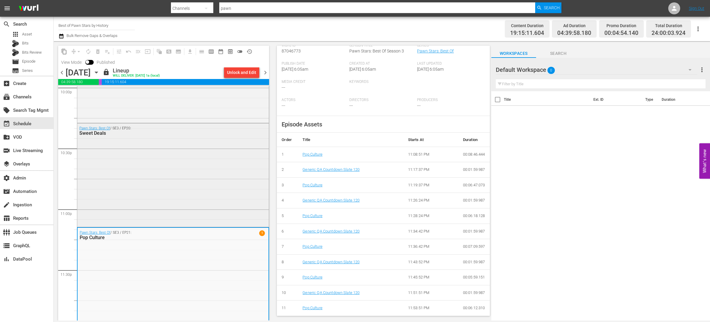
click at [210, 163] on div "Pawn Stars: Best Of / SE3 / EP20: Sweet Deals" at bounding box center [172, 174] width 191 height 102
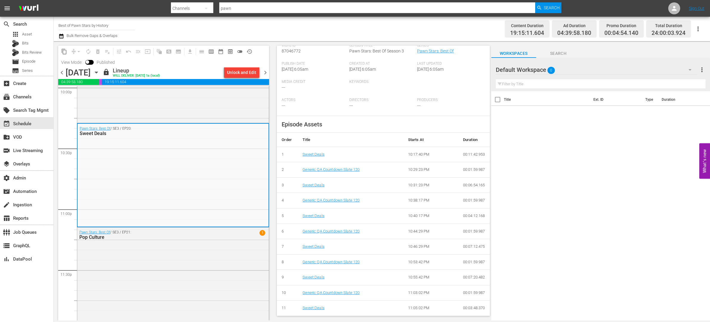
scroll to position [2470, 0]
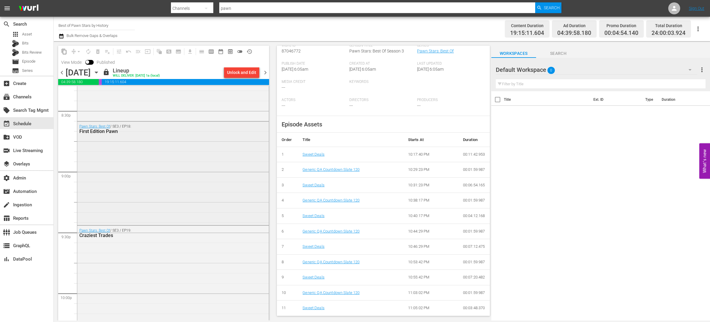
click at [172, 194] on div "Pawn Stars: Best Of / SE3 / EP18: First Edition Pawn" at bounding box center [172, 173] width 191 height 102
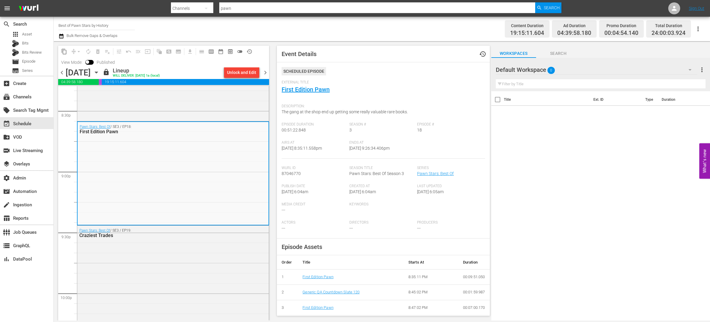
scroll to position [123, 0]
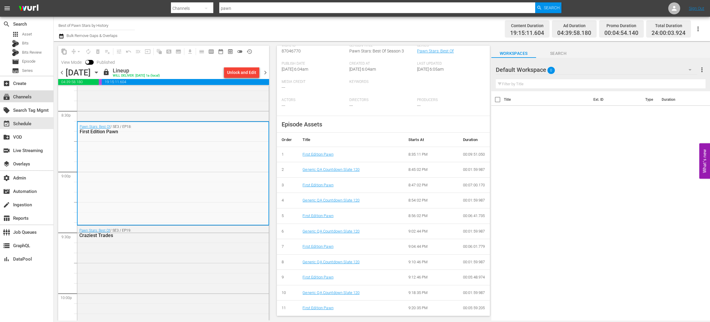
click at [31, 94] on div "subscriptions Channels" at bounding box center [16, 95] width 33 height 5
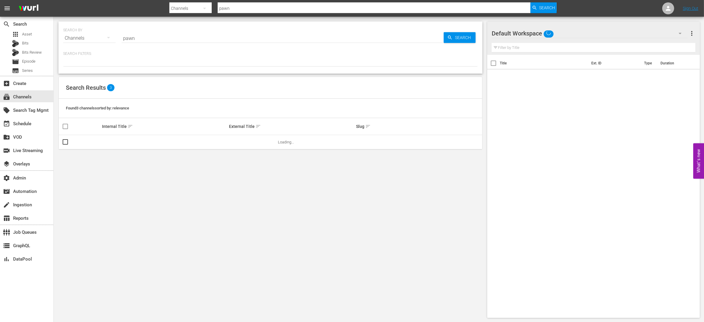
click at [149, 38] on input "pawn" at bounding box center [283, 38] width 322 height 14
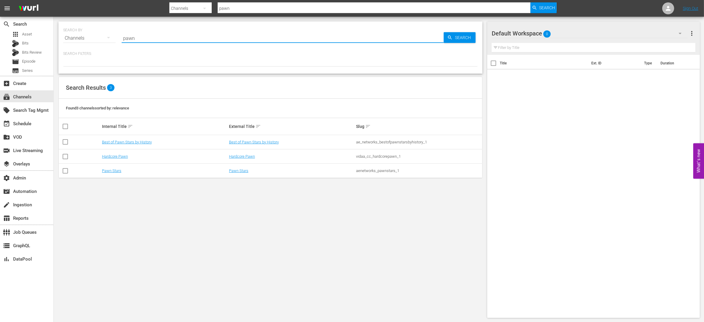
click at [148, 38] on input "pawn" at bounding box center [283, 38] width 322 height 14
type input "un"
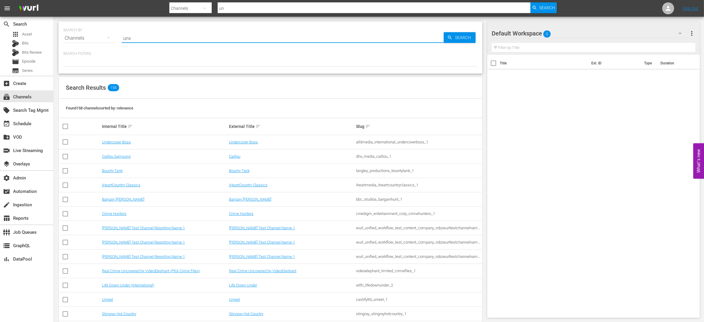
type input "unxp"
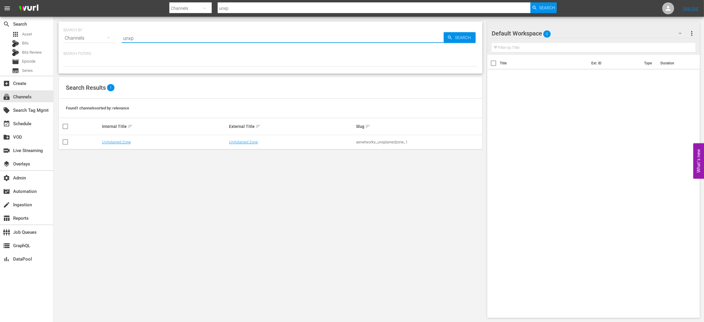
type input "unxplained"
click at [238, 142] on link "UnXplained Zone" at bounding box center [243, 142] width 29 height 4
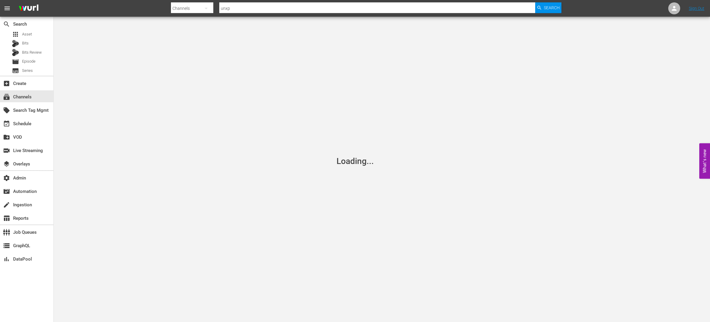
type input "unxplained"
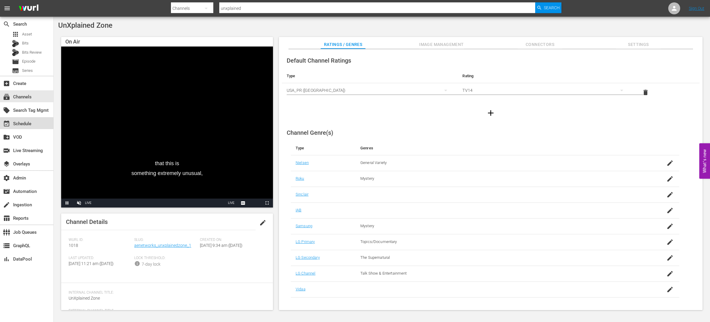
click at [52, 123] on div "event_available Schedule" at bounding box center [26, 123] width 53 height 12
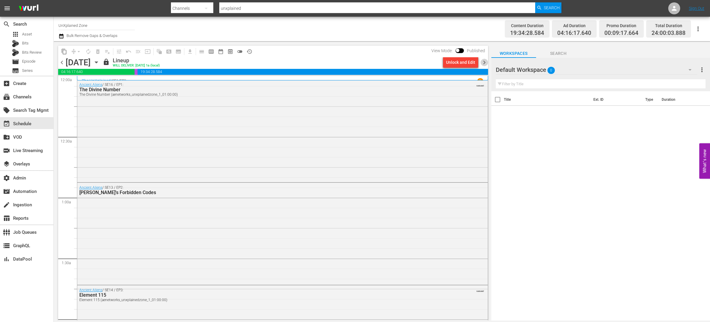
click at [486, 61] on span "chevron_right" at bounding box center [483, 62] width 7 height 7
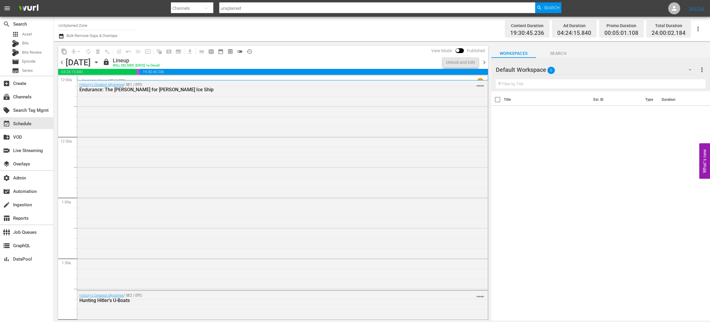
click at [486, 61] on span "chevron_right" at bounding box center [483, 62] width 7 height 7
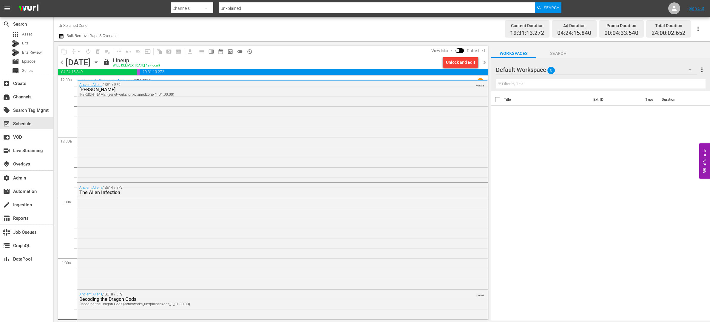
click at [259, 118] on div "Ancient Aliens / SE1 / EP9: [PERSON_NAME] [PERSON_NAME] (aenetworks_unxplainedz…" at bounding box center [282, 130] width 410 height 101
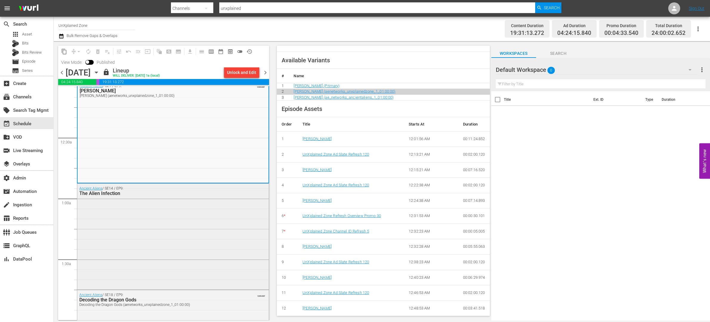
scroll to position [19, 0]
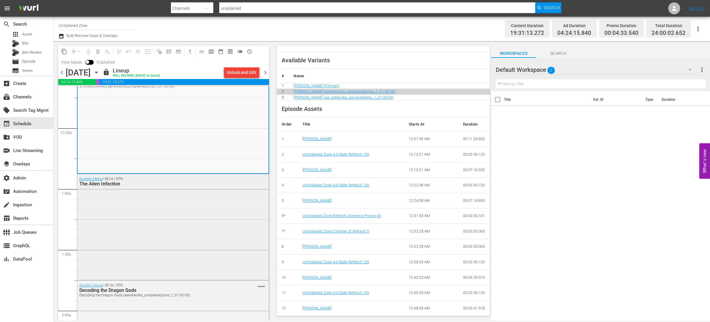
click at [205, 194] on div "Ancient Aliens / SE14 / EP9: The Alien Infection" at bounding box center [172, 226] width 191 height 105
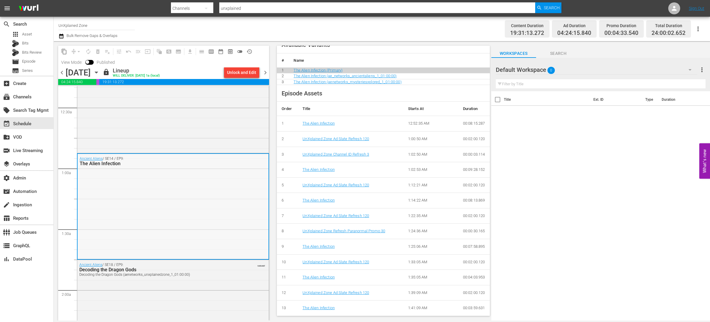
scroll to position [61, 0]
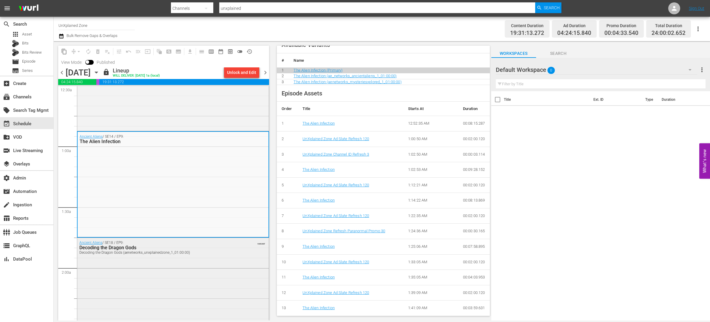
click at [210, 251] on div "Decoding the Dragon Gods (aenetworks_unxplainedzone_1_01:00:00)" at bounding box center [157, 253] width 157 height 4
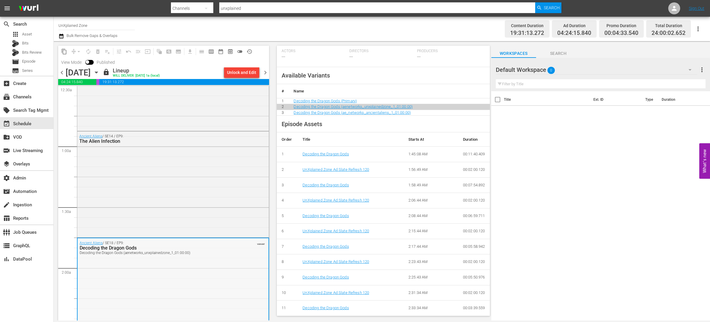
scroll to position [197, 0]
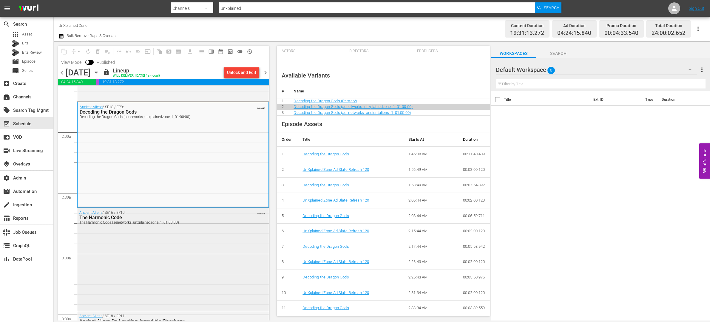
click at [213, 249] on div "Ancient Aliens / SE16 / EP10: The Harmonic Code The Harmonic Code (aenetworks_u…" at bounding box center [172, 259] width 191 height 102
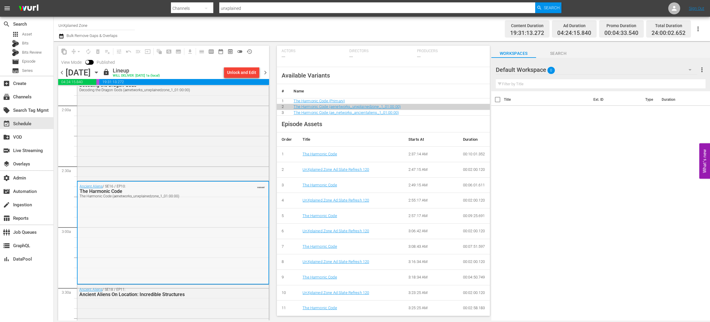
scroll to position [284, 0]
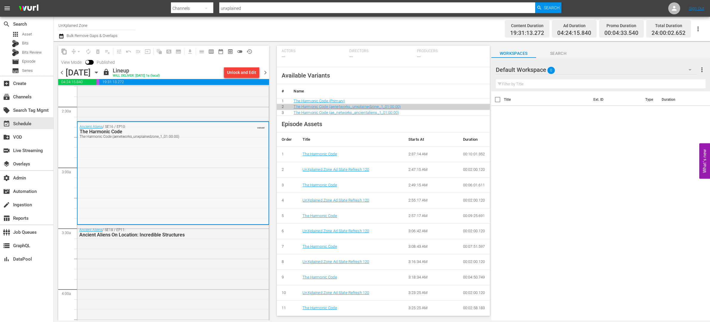
click at [222, 247] on div "Ancient Aliens / SE18 / EP11: Ancient Aliens On Location: Incredible Structures" at bounding box center [172, 276] width 191 height 103
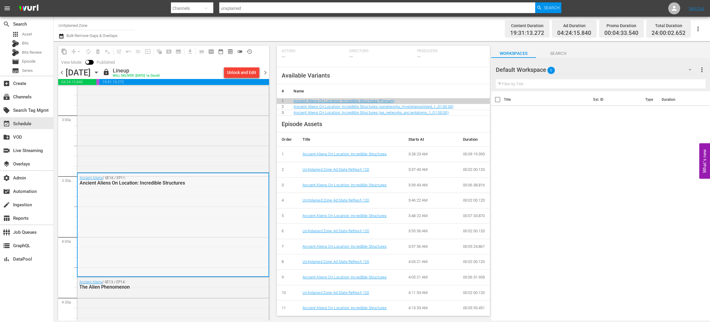
scroll to position [371, 0]
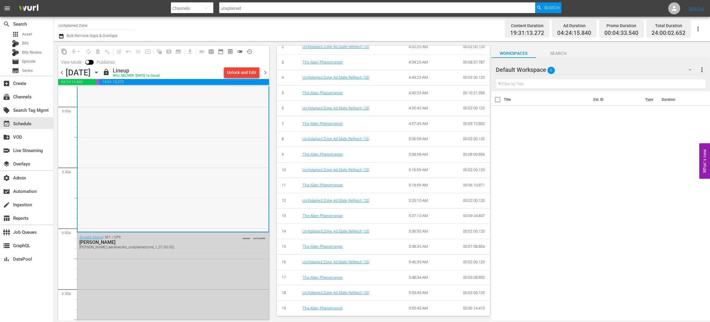
scroll to position [630, 0]
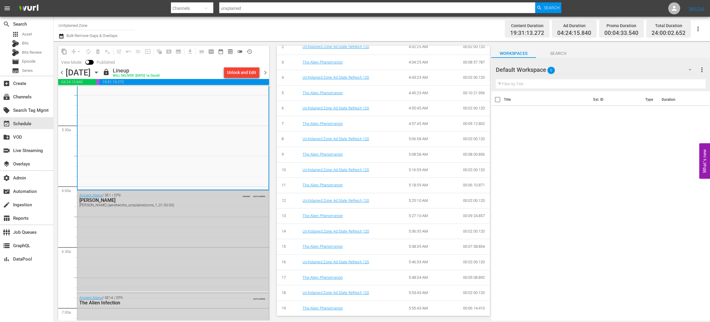
click at [225, 251] on div "Ancient Aliens / SE1 / EP9: [PERSON_NAME] [PERSON_NAME] (aenetworks_unxplainedz…" at bounding box center [172, 241] width 191 height 101
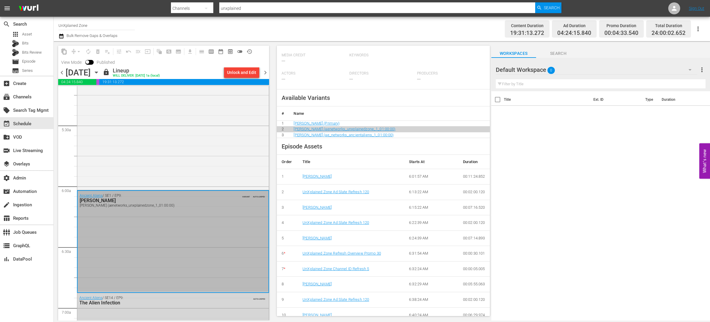
scroll to position [0, 0]
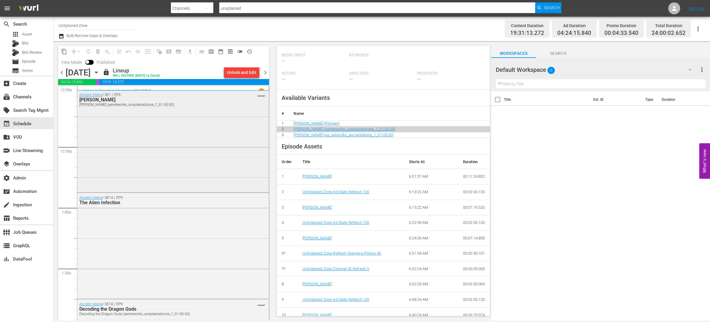
click at [230, 123] on div "Ancient Aliens / SE1 / EP9: [PERSON_NAME] [PERSON_NAME] (aenetworks_unxplainedz…" at bounding box center [172, 140] width 191 height 101
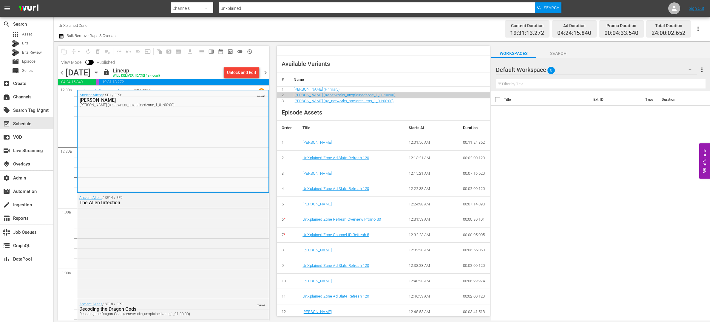
scroll to position [194, 0]
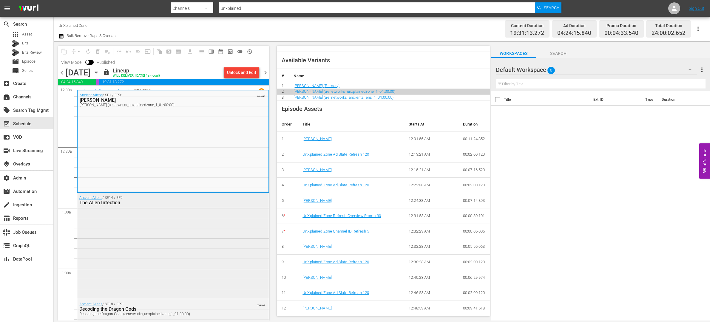
click at [236, 228] on div "Ancient Aliens / SE14 / EP9: The Alien Infection" at bounding box center [172, 245] width 191 height 105
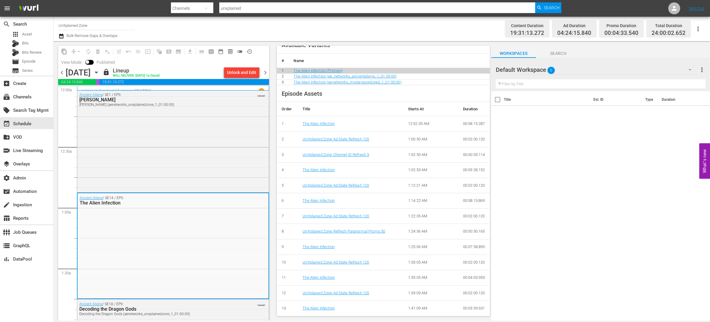
scroll to position [203, 0]
click at [575, 172] on div "Title Ext. ID Type Duration" at bounding box center [600, 206] width 219 height 230
click at [35, 95] on div "subscriptions Channels" at bounding box center [26, 96] width 53 height 12
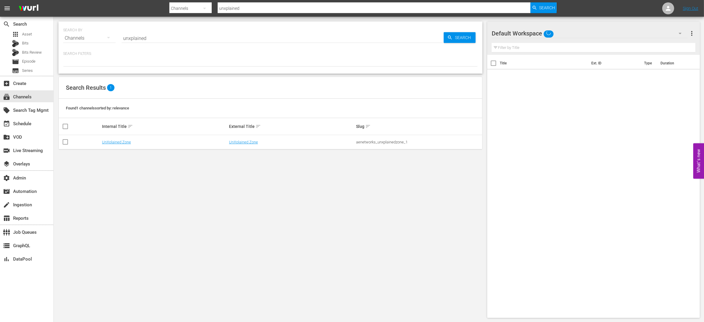
click at [159, 36] on input "unxplained" at bounding box center [283, 38] width 322 height 14
click at [160, 37] on input "unxplained" at bounding box center [283, 38] width 322 height 14
type input "movie"
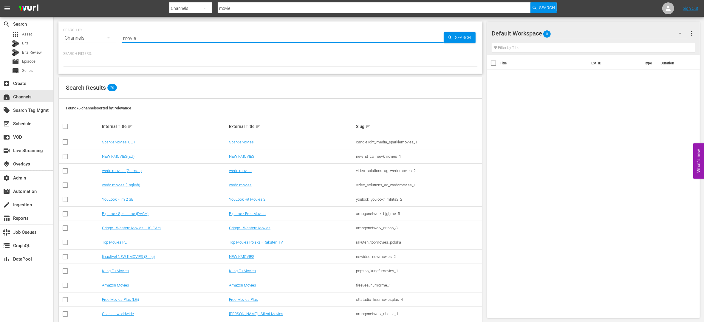
type input "Movie Favorites by Lifetime"
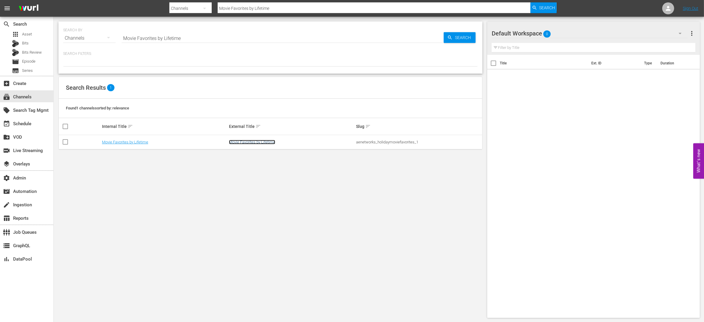
click at [249, 141] on link "Movie Favorites by Lifetime" at bounding box center [252, 142] width 46 height 4
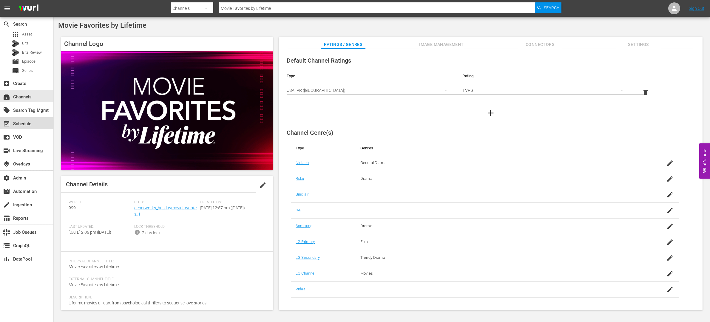
click at [34, 125] on div "event_available Schedule" at bounding box center [26, 123] width 53 height 12
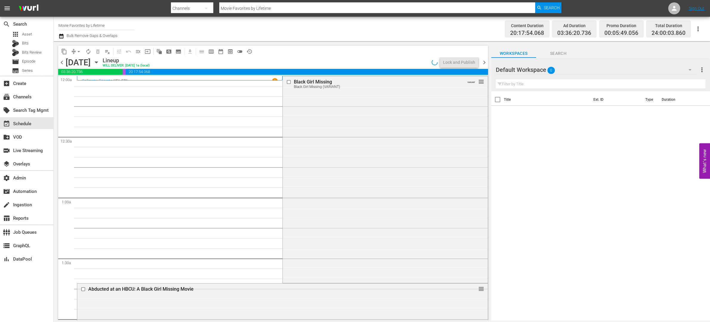
click at [62, 62] on span "chevron_left" at bounding box center [61, 62] width 7 height 7
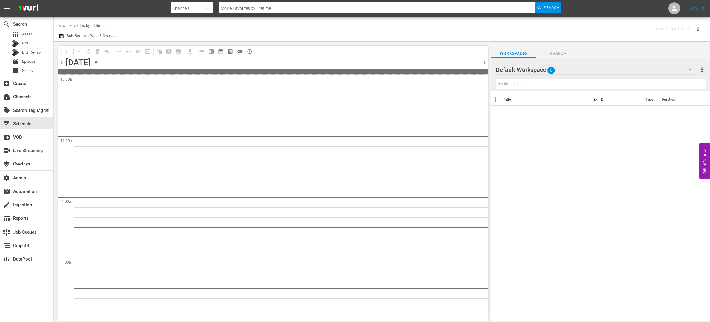
click at [62, 62] on span "chevron_left" at bounding box center [61, 62] width 7 height 7
click at [62, 63] on span "chevron_left" at bounding box center [61, 62] width 7 height 7
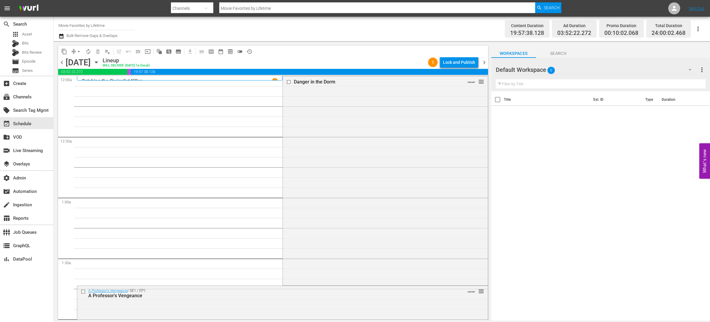
click at [485, 60] on span "chevron_right" at bounding box center [483, 62] width 7 height 7
click at [321, 133] on div "Homekilling Queen VARIANT" at bounding box center [385, 179] width 205 height 207
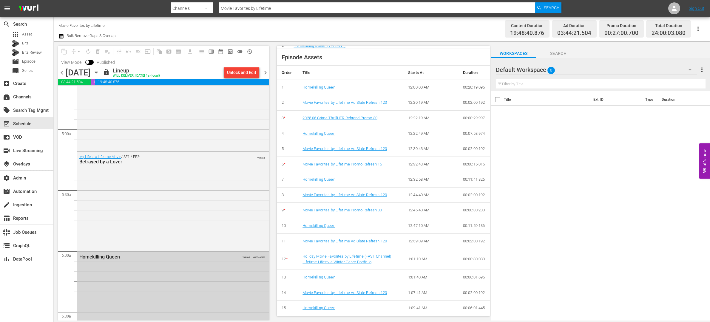
scroll to position [608, 0]
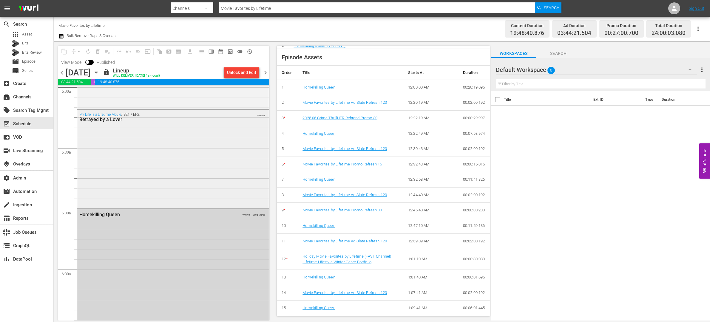
click at [200, 172] on div "My Life is a Lifetime Movie / SE1 / EP2: Betrayed by a Lover VARIANT" at bounding box center [172, 159] width 191 height 98
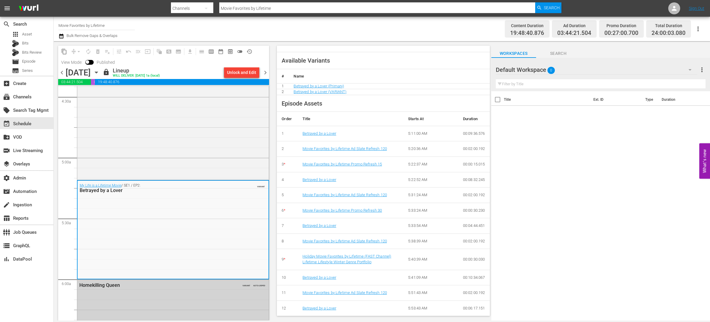
scroll to position [494, 0]
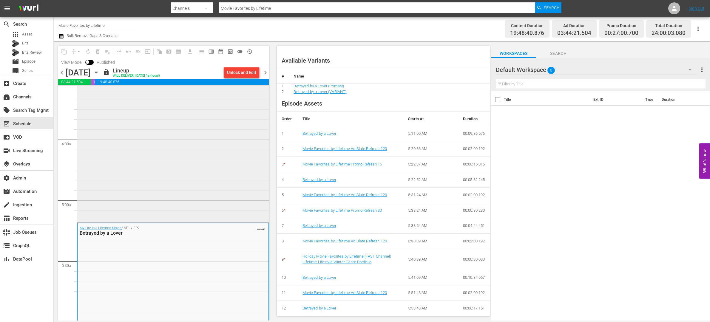
click at [224, 208] on div "Dying For a Crown VARIANT" at bounding box center [172, 115] width 191 height 211
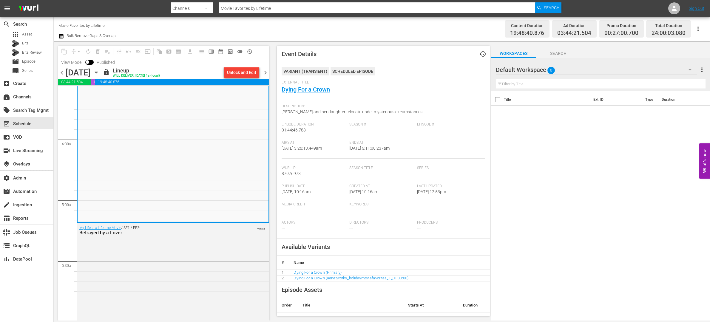
scroll to position [228, 0]
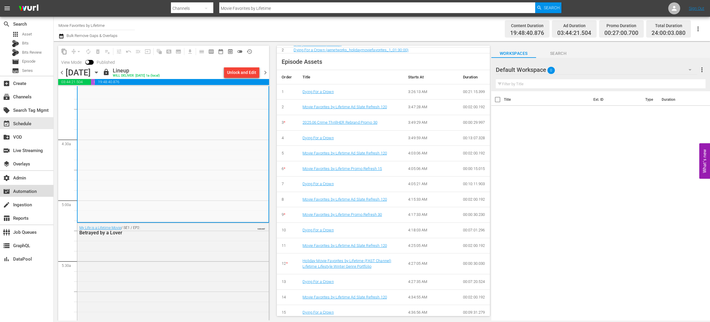
click at [33, 190] on div "movie_filter Automation" at bounding box center [16, 190] width 33 height 5
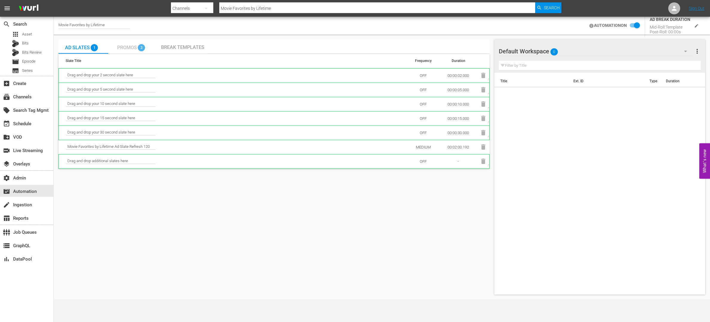
click at [130, 48] on span "Promos" at bounding box center [127, 48] width 20 height 6
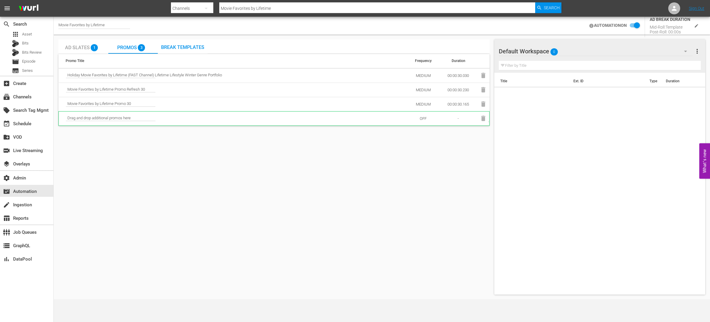
click at [81, 45] on span "Ad Slates" at bounding box center [77, 48] width 25 height 6
